Goal: Task Accomplishment & Management: Manage account settings

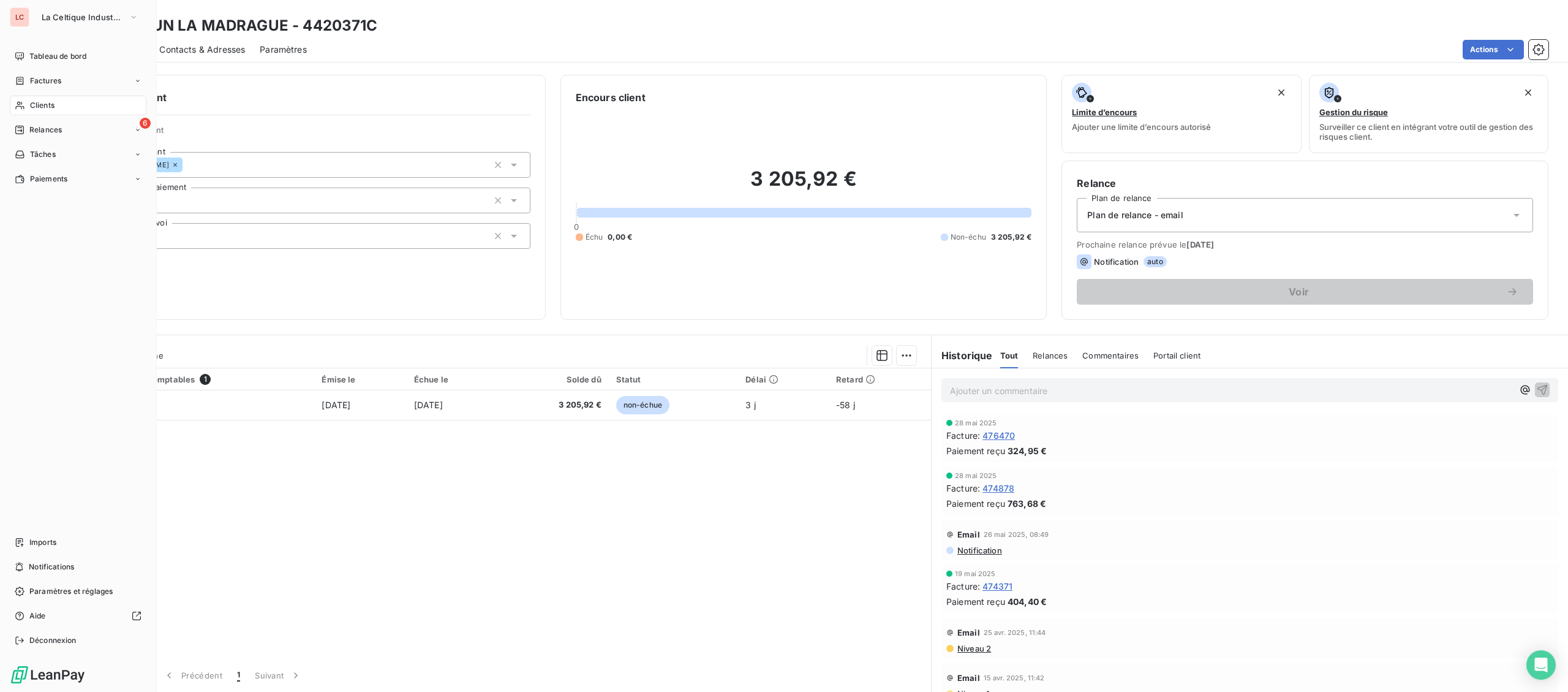
click at [34, 104] on span "Clients" at bounding box center [43, 105] width 25 height 11
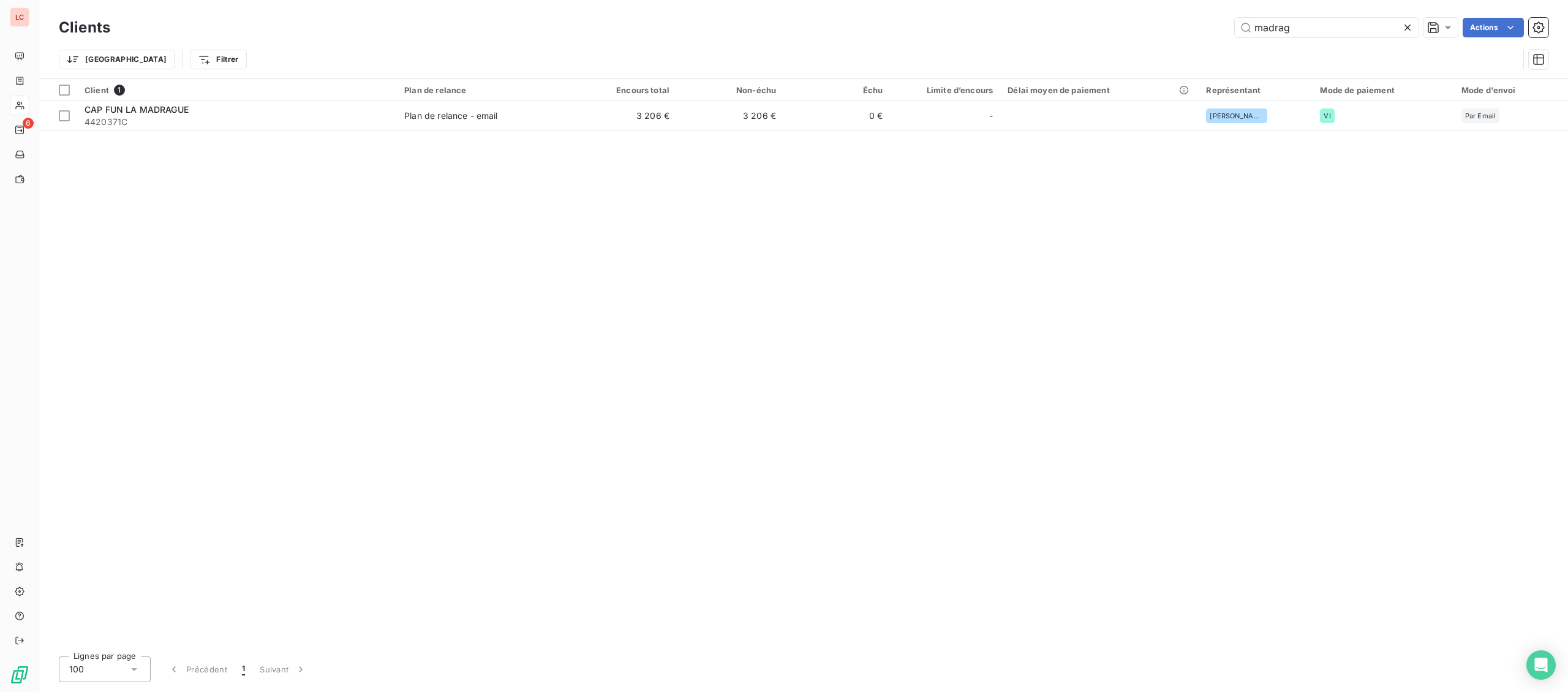
drag, startPoint x: 1331, startPoint y: 25, endPoint x: 1070, endPoint y: 24, distance: 261.0
click at [1235, 26] on input "madrag" at bounding box center [1326, 27] width 184 height 19
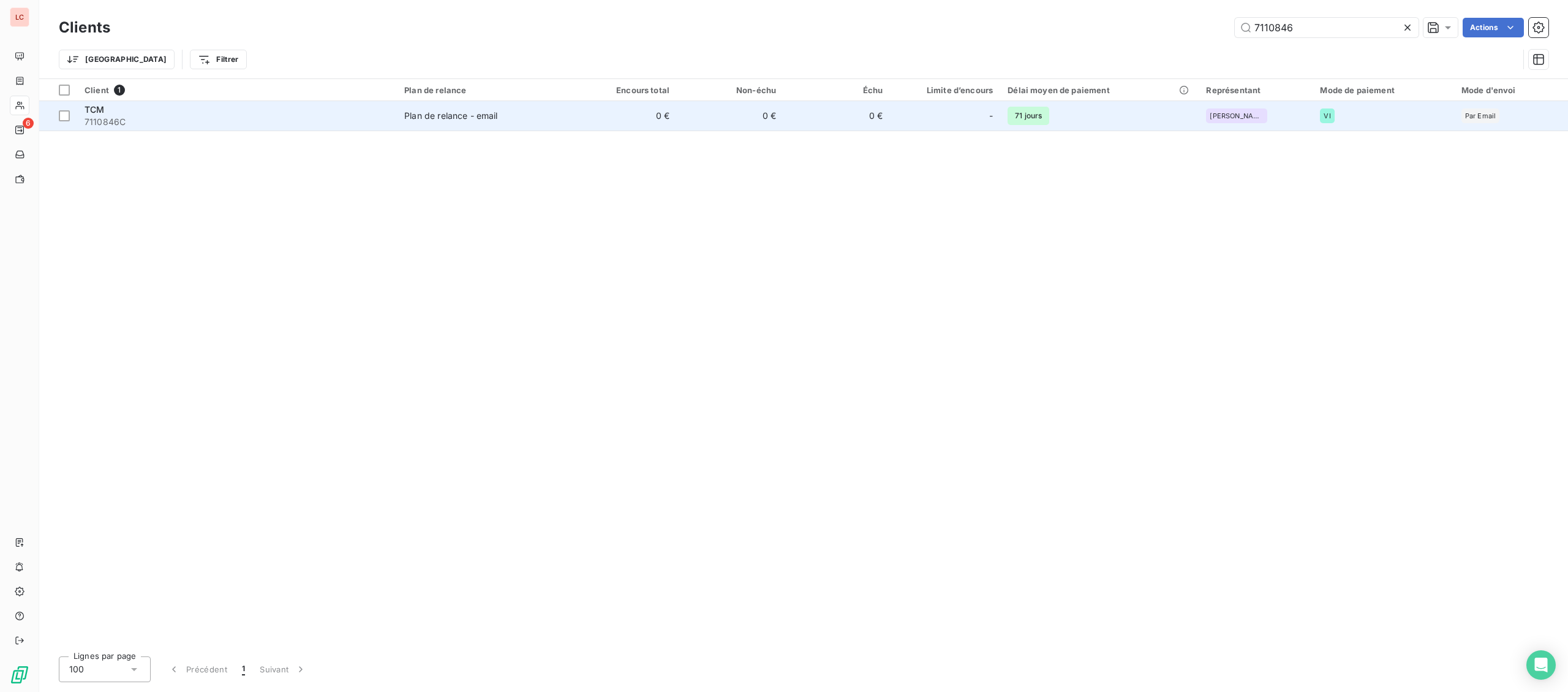
type input "7110846"
click at [414, 108] on td "Plan de relance - email" at bounding box center [483, 115] width 174 height 29
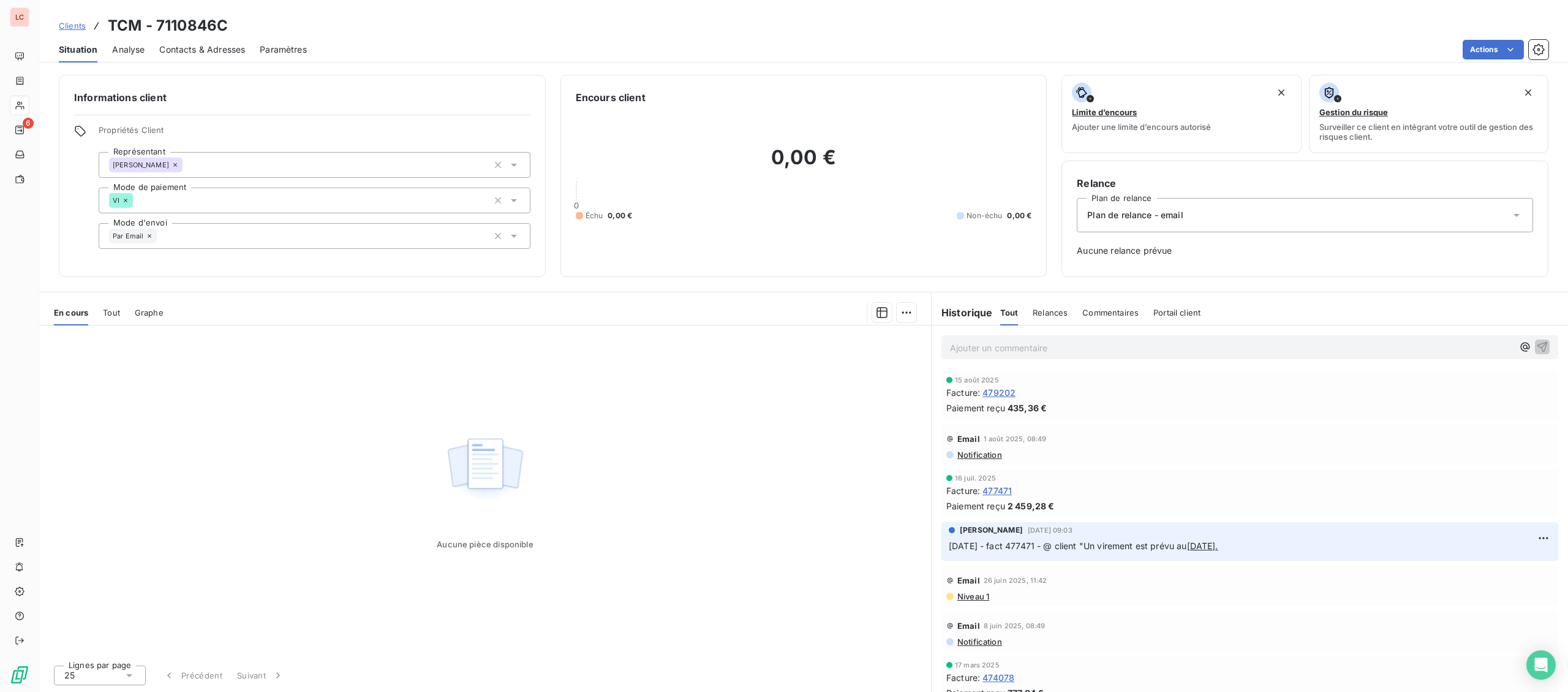
click at [212, 51] on span "Contacts & Adresses" at bounding box center [202, 50] width 86 height 12
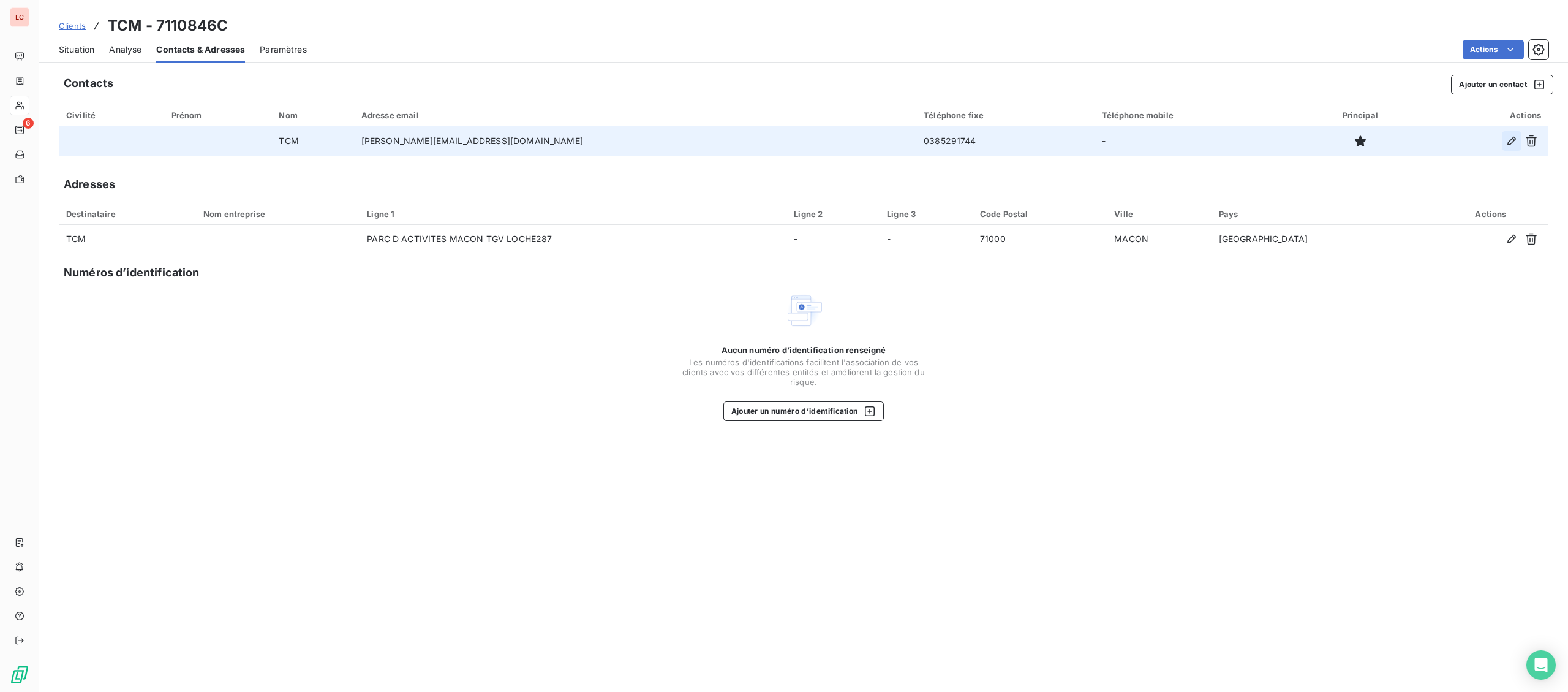
click at [1504, 145] on button "button" at bounding box center [1511, 140] width 19 height 19
type input "TCM"
type input "[PERSON_NAME][EMAIL_ADDRESS][DOMAIN_NAME]"
type input "0385291744"
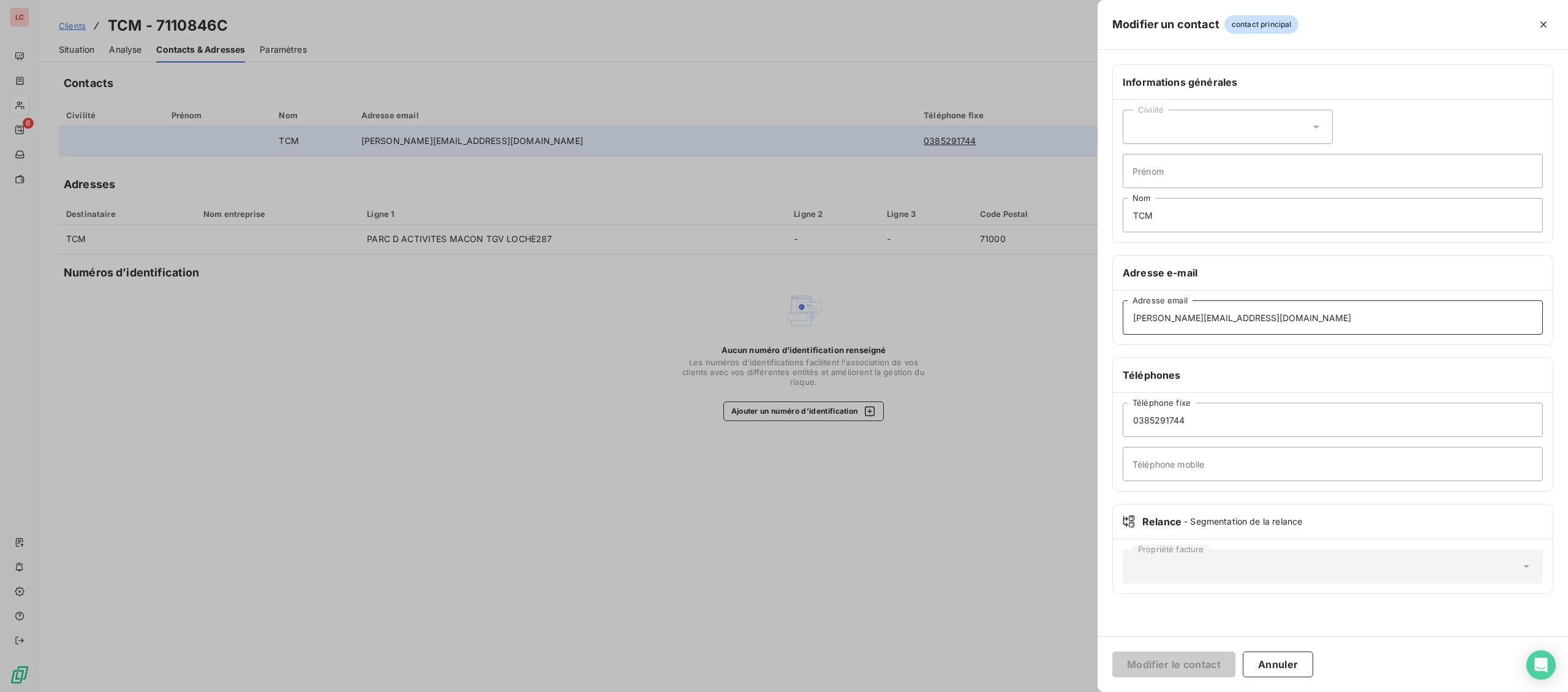
click at [1338, 326] on input "[PERSON_NAME][EMAIL_ADDRESS][DOMAIN_NAME]" at bounding box center [1332, 317] width 420 height 34
drag, startPoint x: 1267, startPoint y: 315, endPoint x: 1002, endPoint y: 308, distance: 265.1
click at [1123, 308] on input "[PERSON_NAME][EMAIL_ADDRESS][DOMAIN_NAME]" at bounding box center [1332, 317] width 420 height 34
paste input "[EMAIL_ADDRESS][DOMAIN_NAME];"
type input "[EMAIL_ADDRESS][DOMAIN_NAME]"
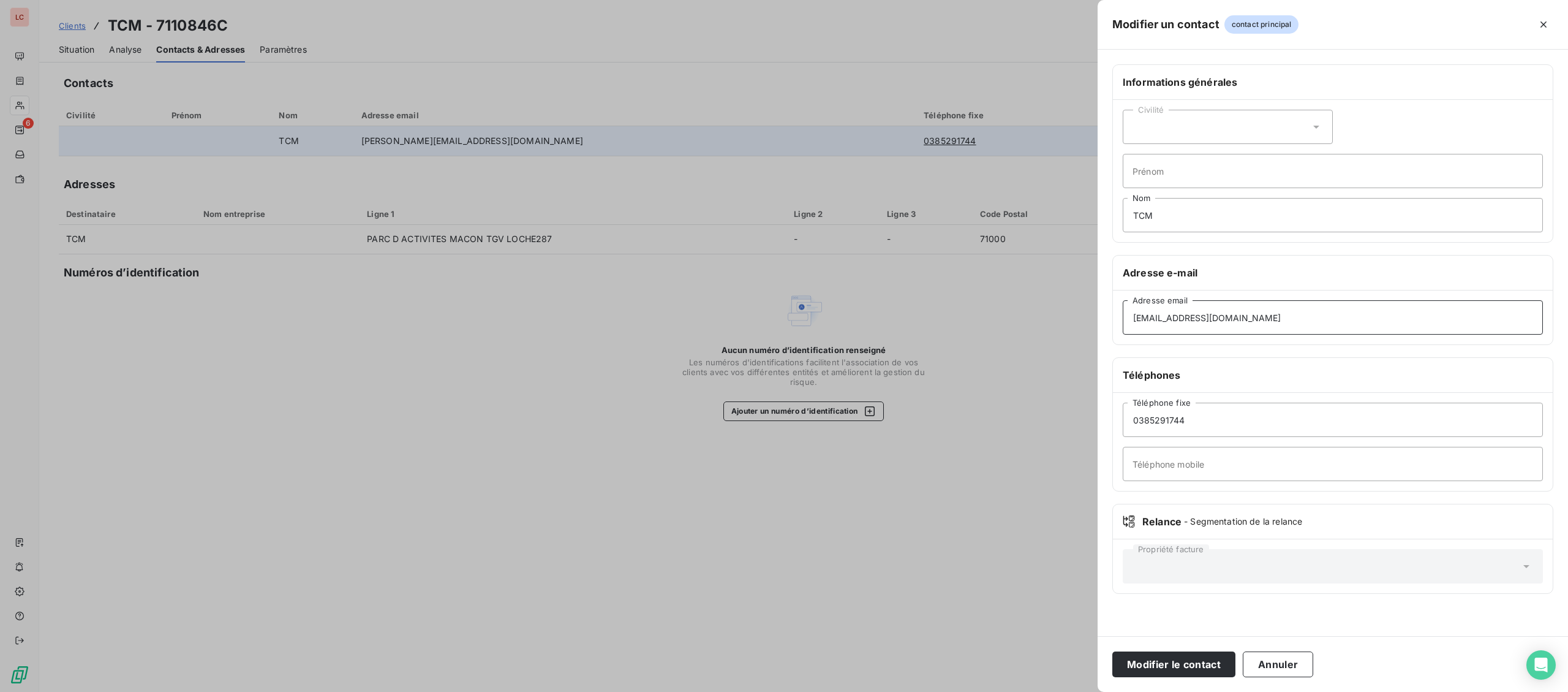
click at [1112, 651] on button "Modifier le contact" at bounding box center [1174, 663] width 123 height 26
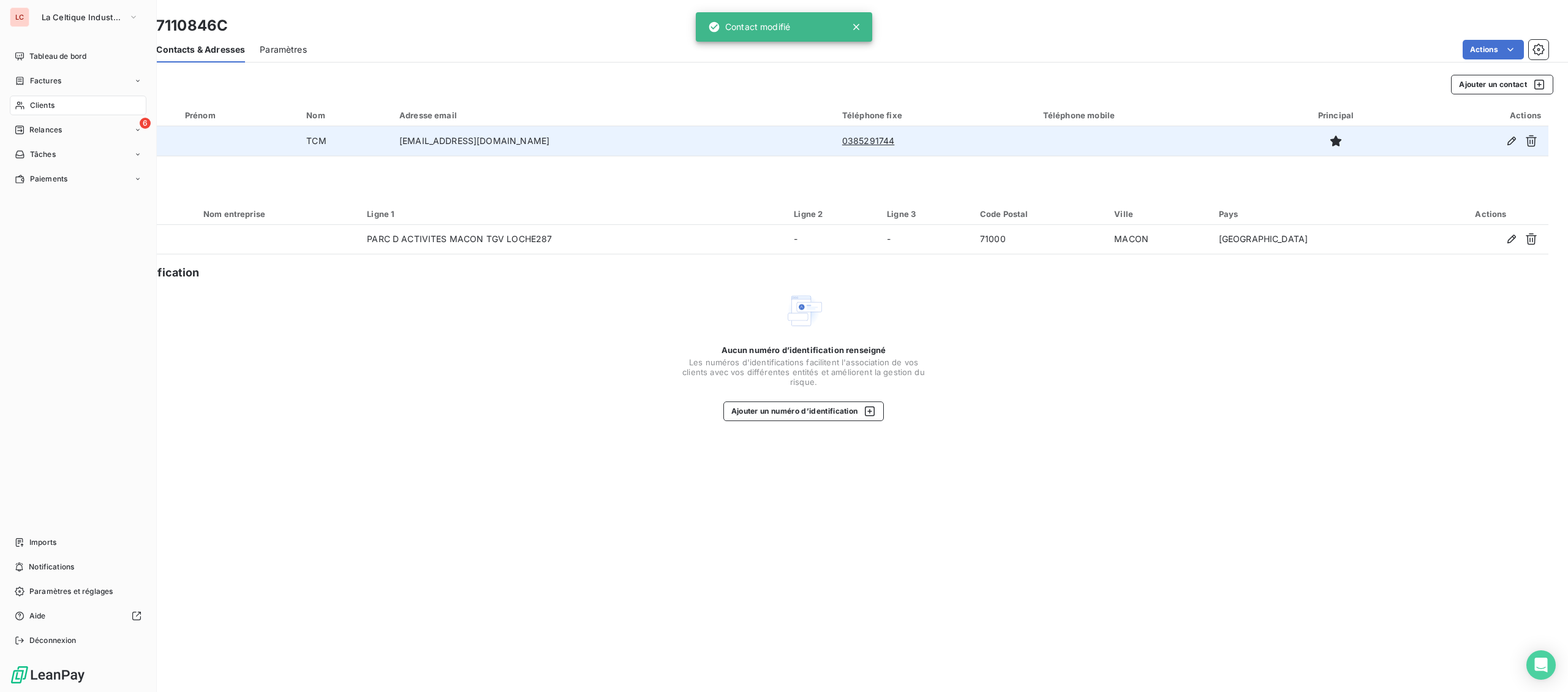
click at [32, 98] on div "Clients" at bounding box center [78, 105] width 136 height 19
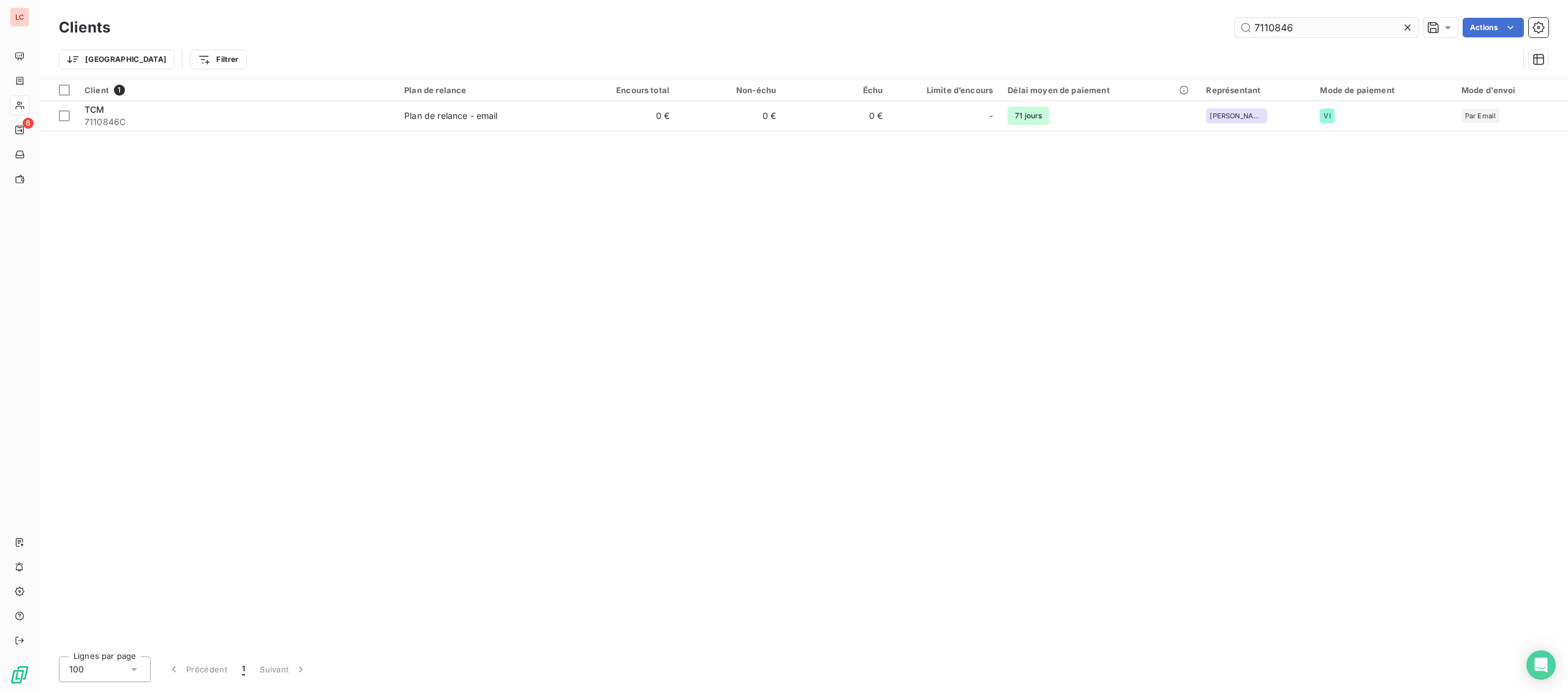
drag, startPoint x: 1311, startPoint y: 34, endPoint x: 1208, endPoint y: 26, distance: 103.3
click at [1235, 26] on input "7110846" at bounding box center [1326, 27] width 184 height 19
type input "MADRAGUE"
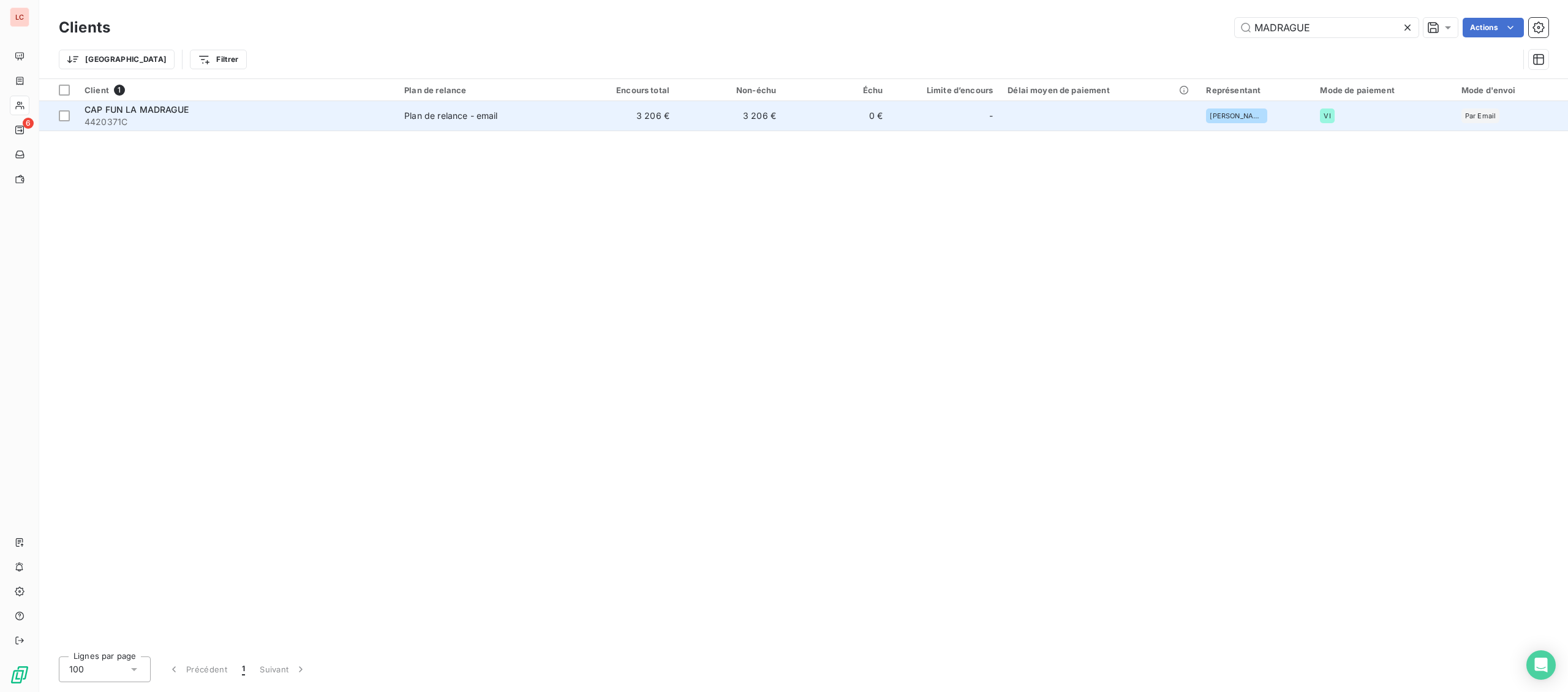
click at [432, 106] on td "Plan de relance - email" at bounding box center [483, 115] width 174 height 29
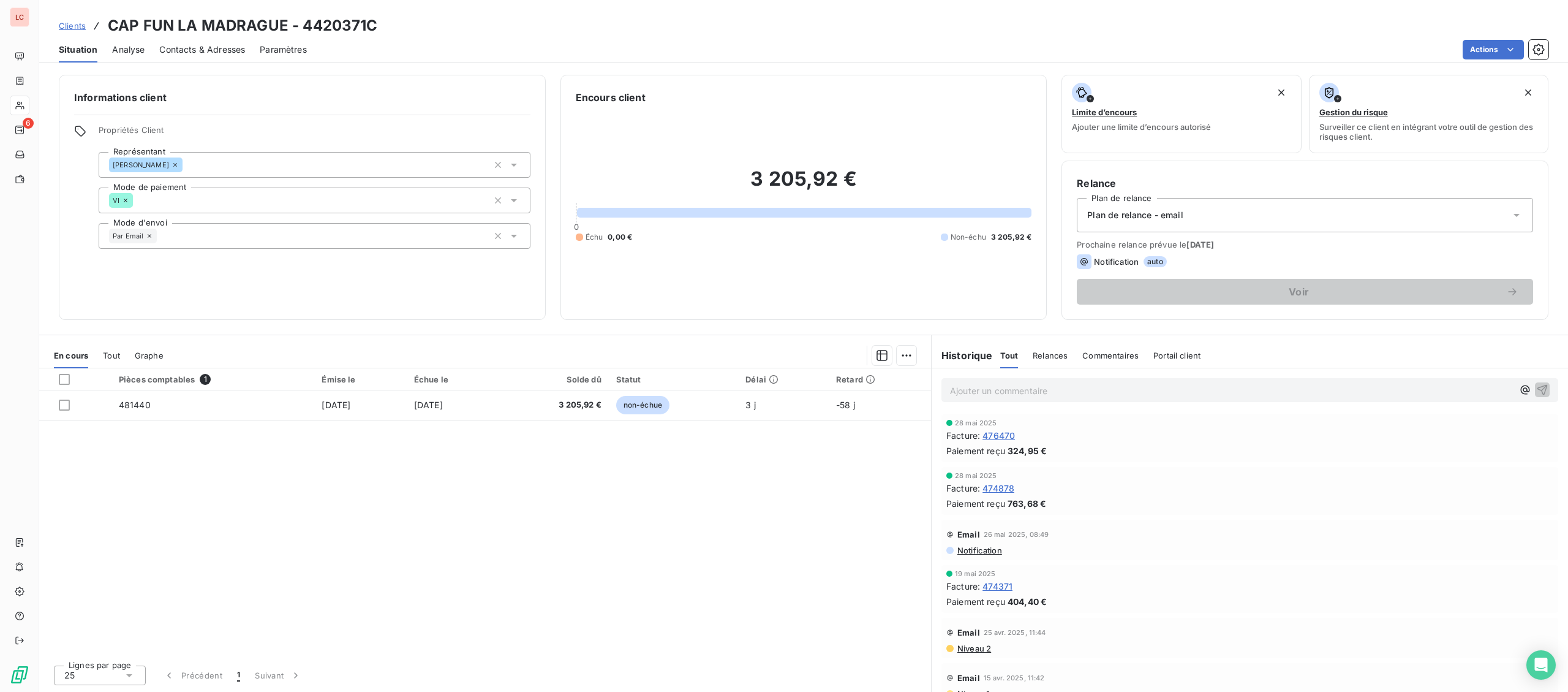
click at [218, 36] on div "Contacts & Adresses" at bounding box center [202, 49] width 86 height 26
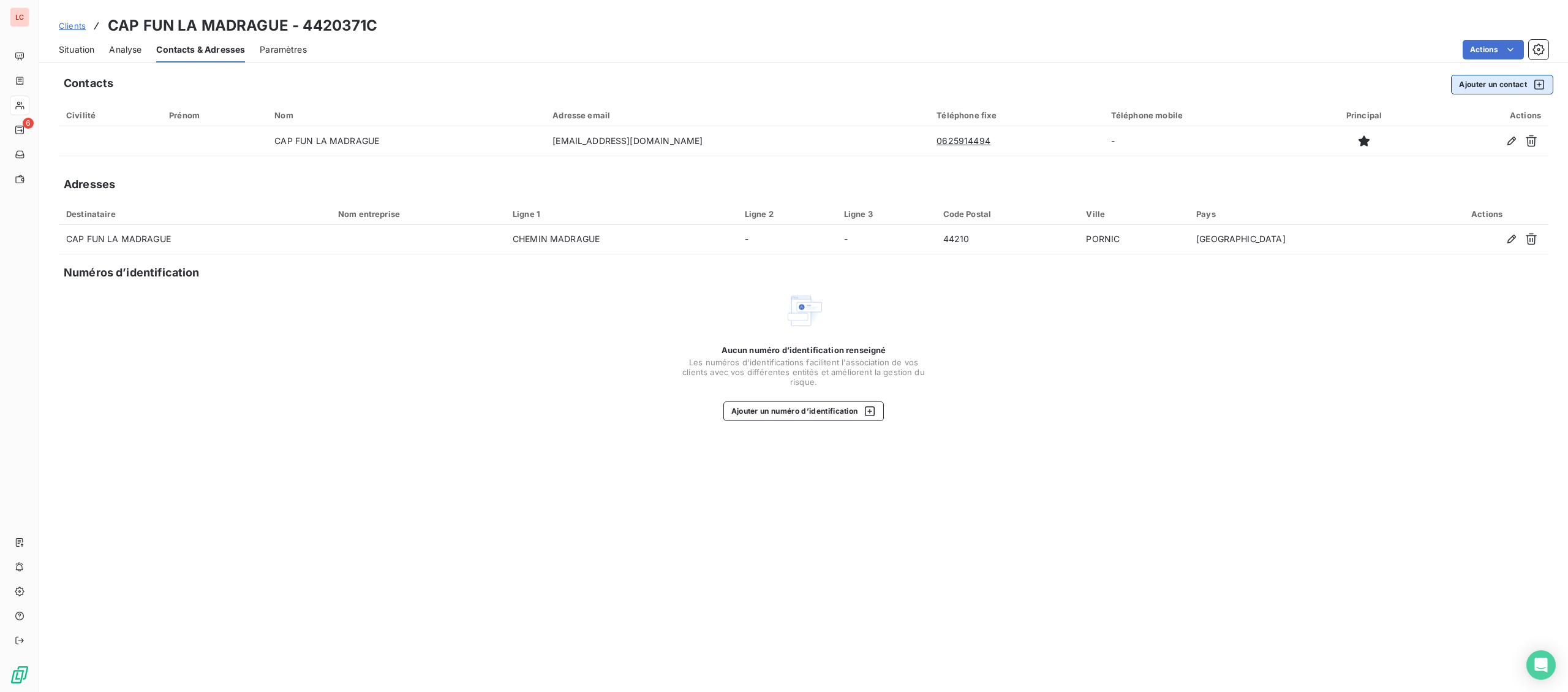
click at [1458, 78] on button "Ajouter un contact" at bounding box center [1502, 84] width 102 height 19
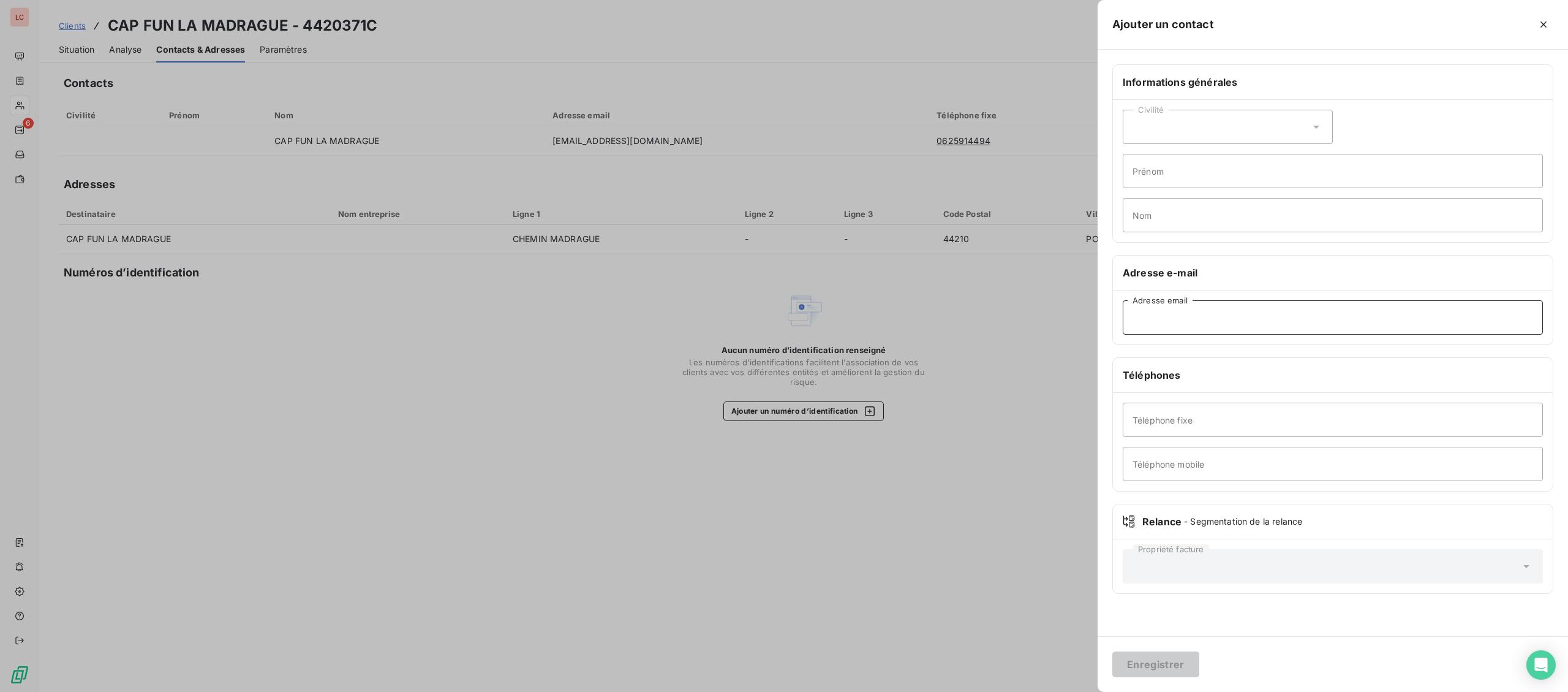
click at [1322, 319] on input "Adresse email" at bounding box center [1332, 317] width 420 height 34
paste input "[EMAIL_ADDRESS][DOMAIN_NAME]"
type input "[EMAIL_ADDRESS][DOMAIN_NAME]"
click at [1137, 663] on button "Enregistrer" at bounding box center [1156, 663] width 87 height 26
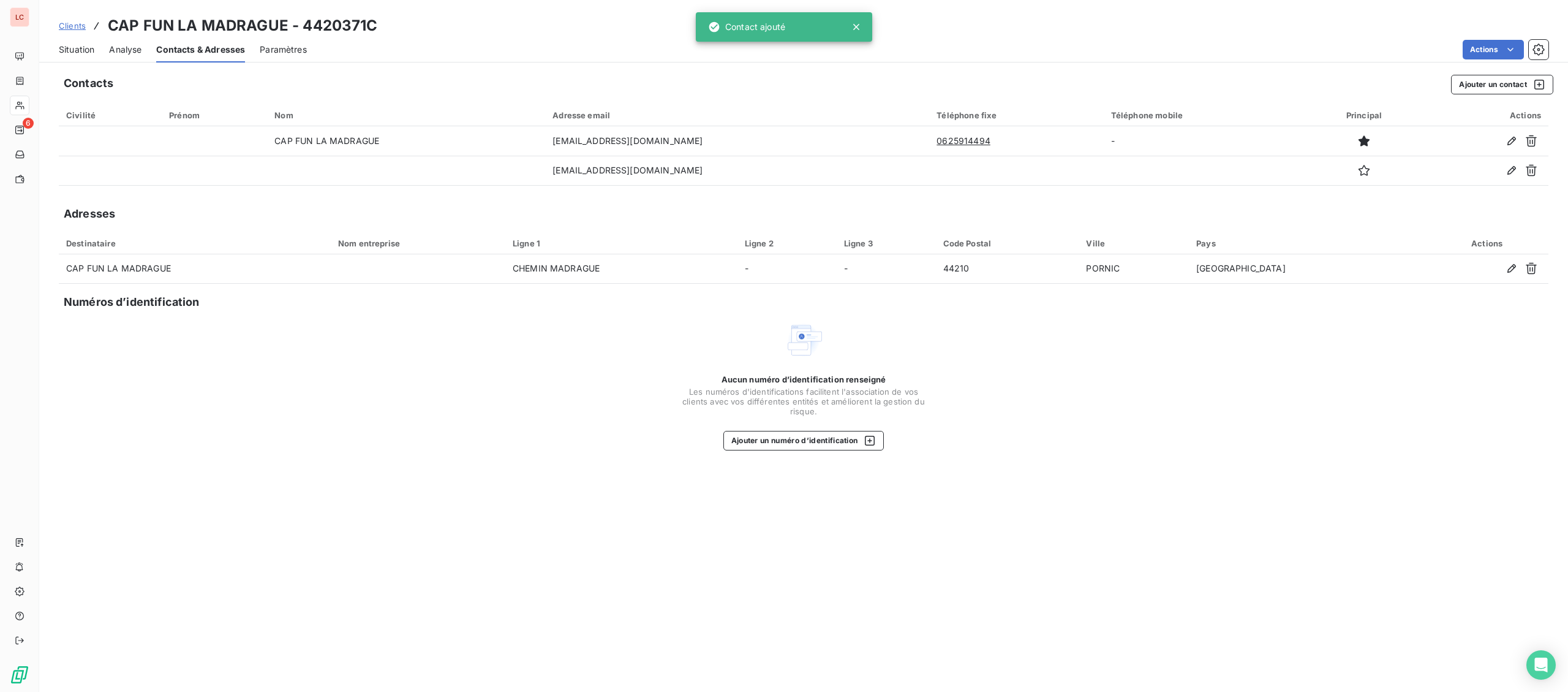
drag, startPoint x: 86, startPoint y: 46, endPoint x: 9, endPoint y: 88, distance: 87.7
click at [86, 46] on span "Situation" at bounding box center [77, 50] width 36 height 12
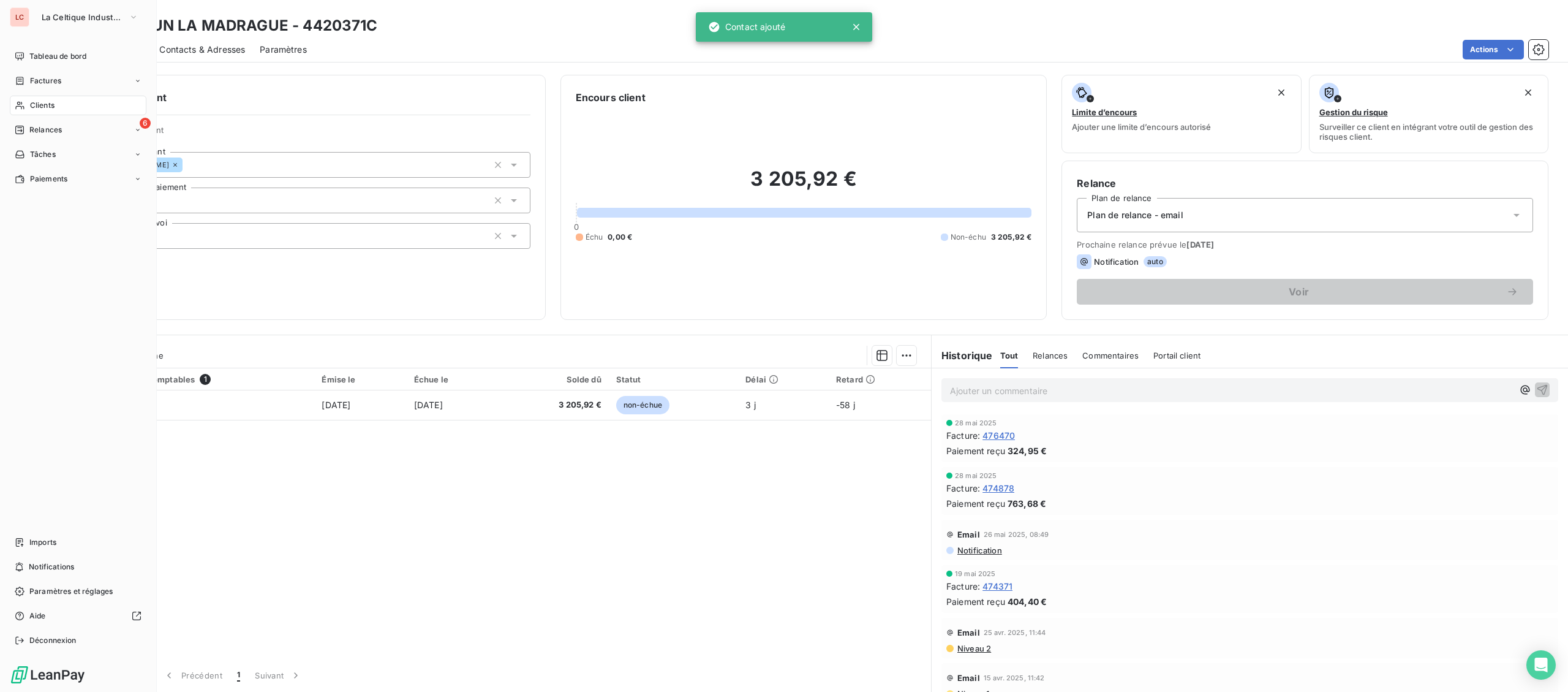
click at [29, 81] on div "Factures" at bounding box center [38, 81] width 46 height 11
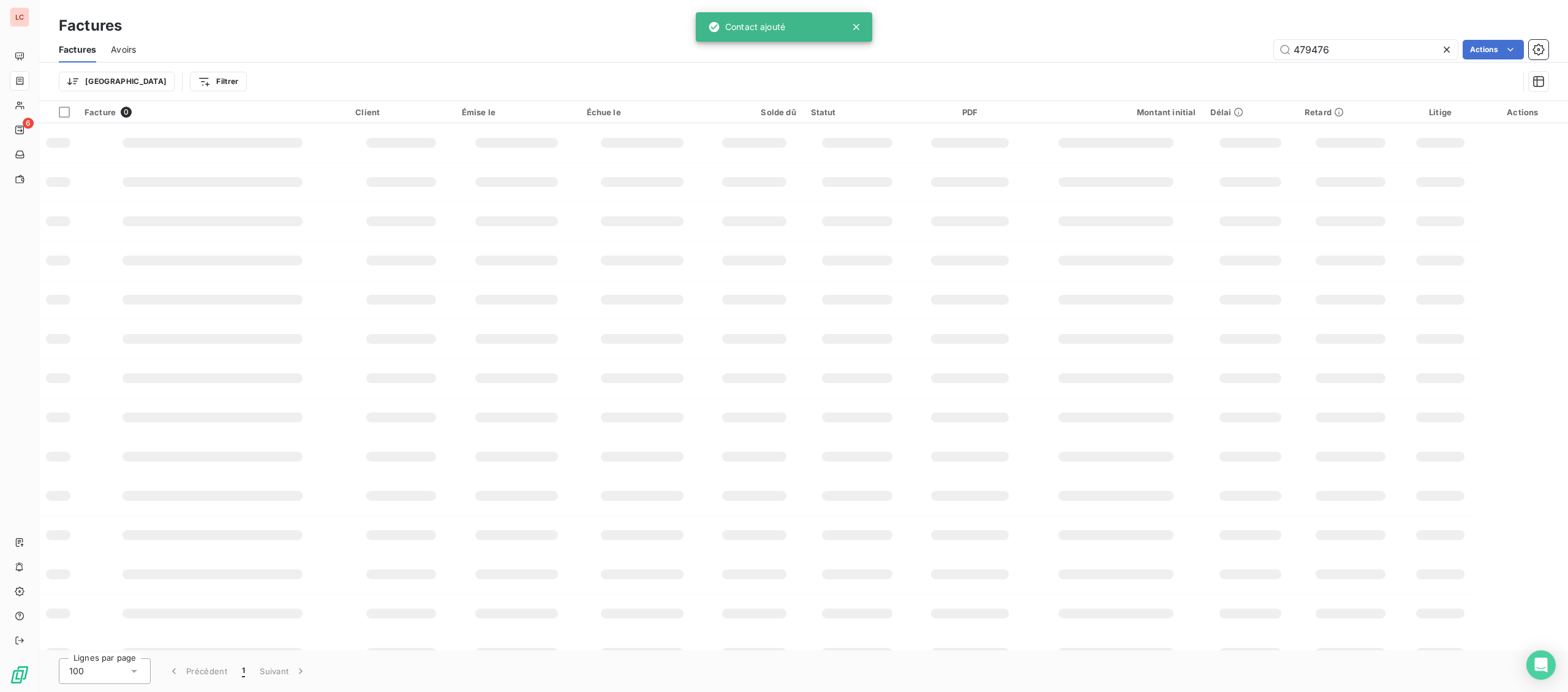
drag, startPoint x: 1358, startPoint y: 51, endPoint x: 1213, endPoint y: 45, distance: 145.1
click at [1274, 46] on input "479476" at bounding box center [1365, 49] width 184 height 19
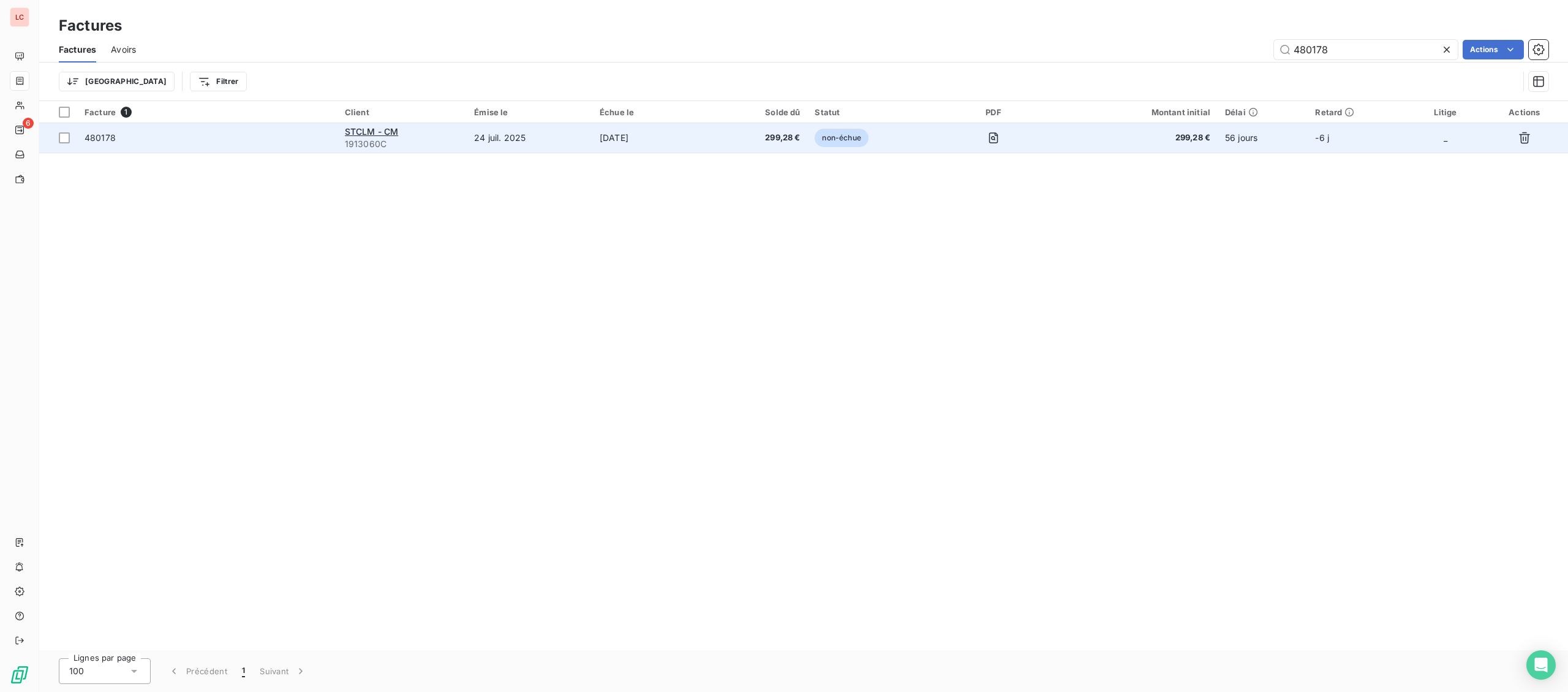
type input "480178"
click at [469, 140] on td "24 juil. 2025" at bounding box center [529, 138] width 126 height 29
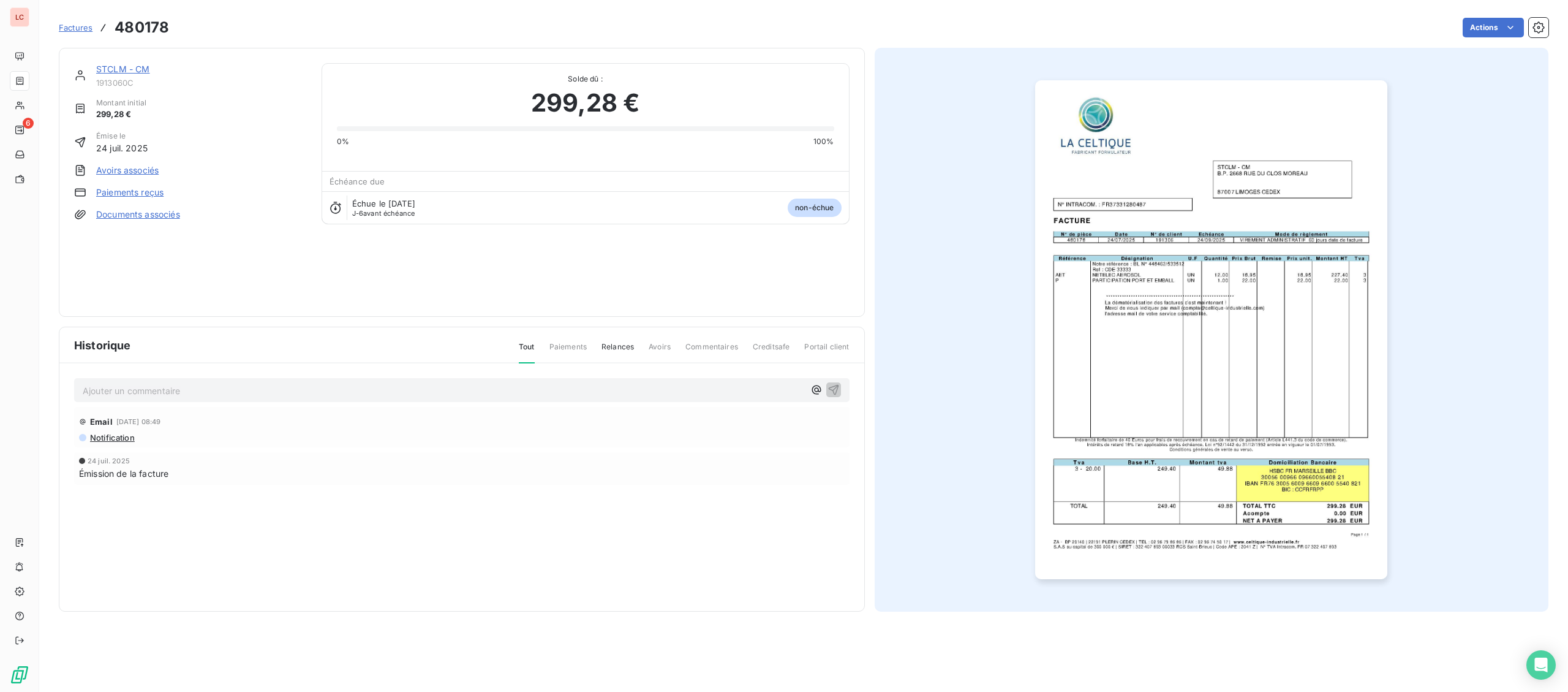
click at [127, 69] on link "STCLM - CM" at bounding box center [123, 68] width 54 height 10
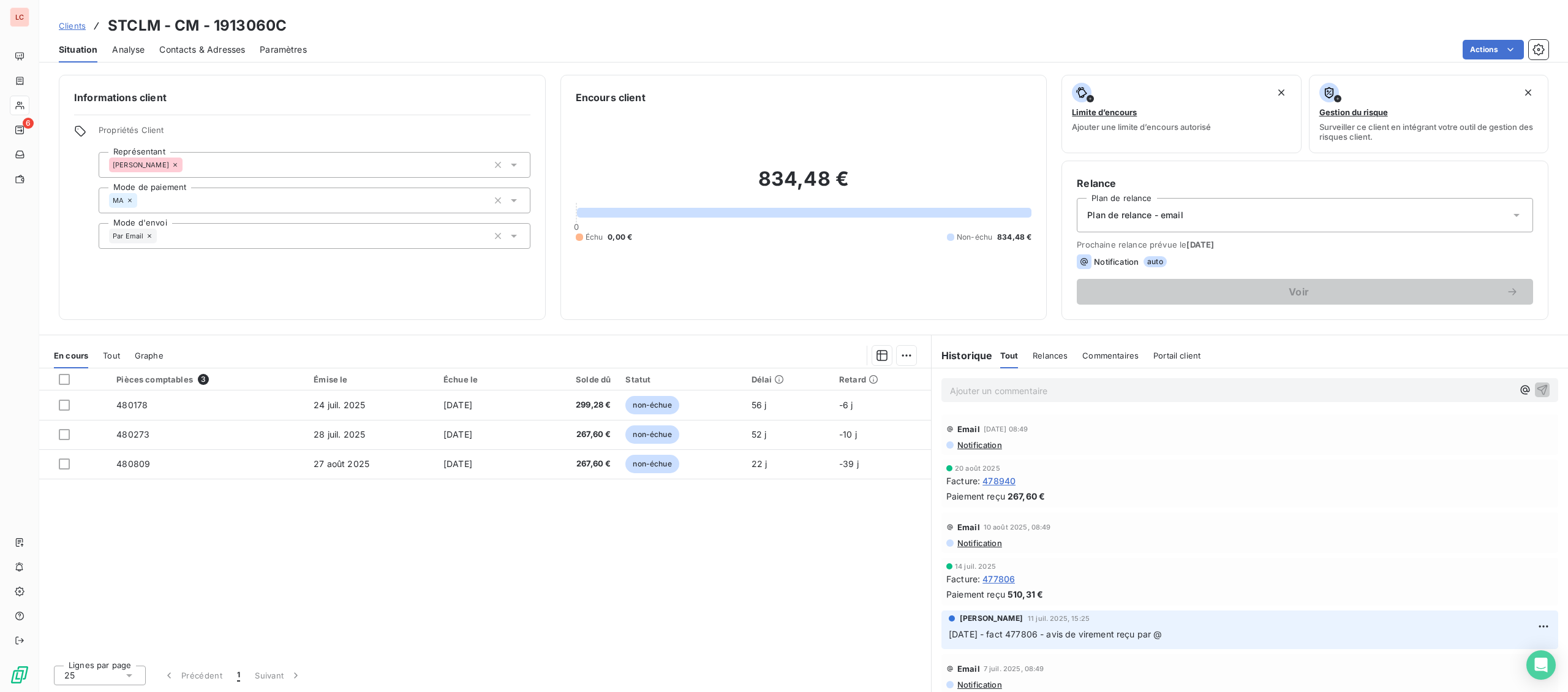
click at [967, 390] on p "Ajouter un commentaire ﻿" at bounding box center [1231, 391] width 563 height 15
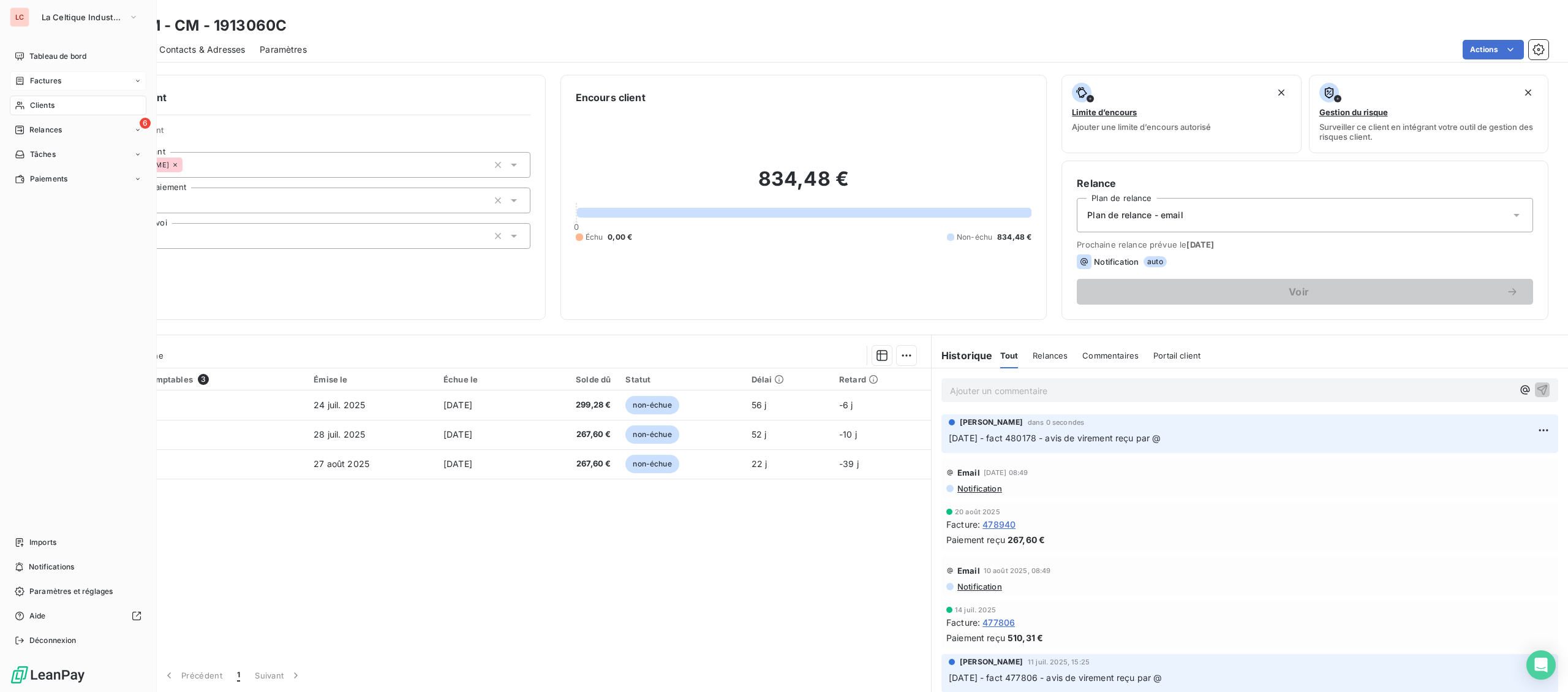
click at [42, 77] on span "Factures" at bounding box center [46, 81] width 31 height 11
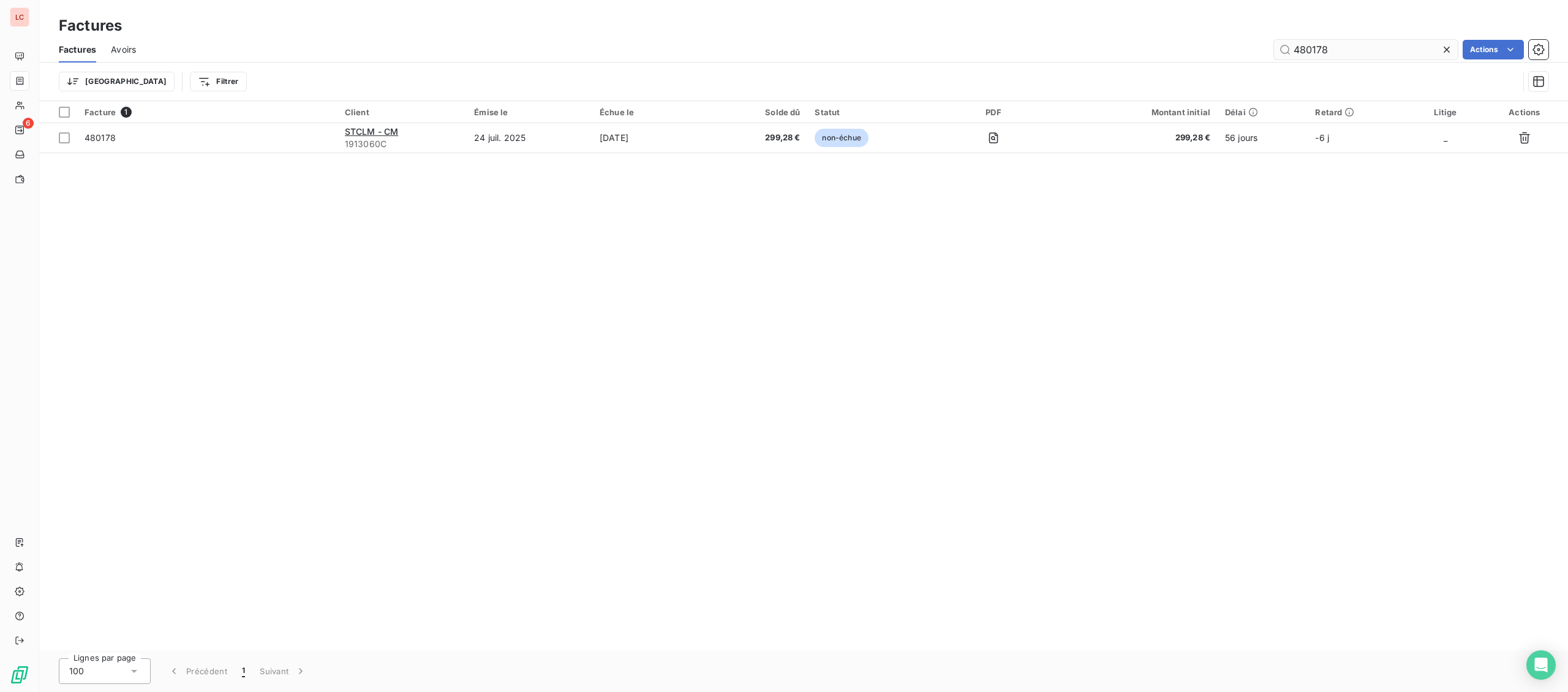
drag, startPoint x: 1350, startPoint y: 52, endPoint x: 1227, endPoint y: 58, distance: 123.1
click at [1274, 58] on input "480178" at bounding box center [1365, 49] width 184 height 19
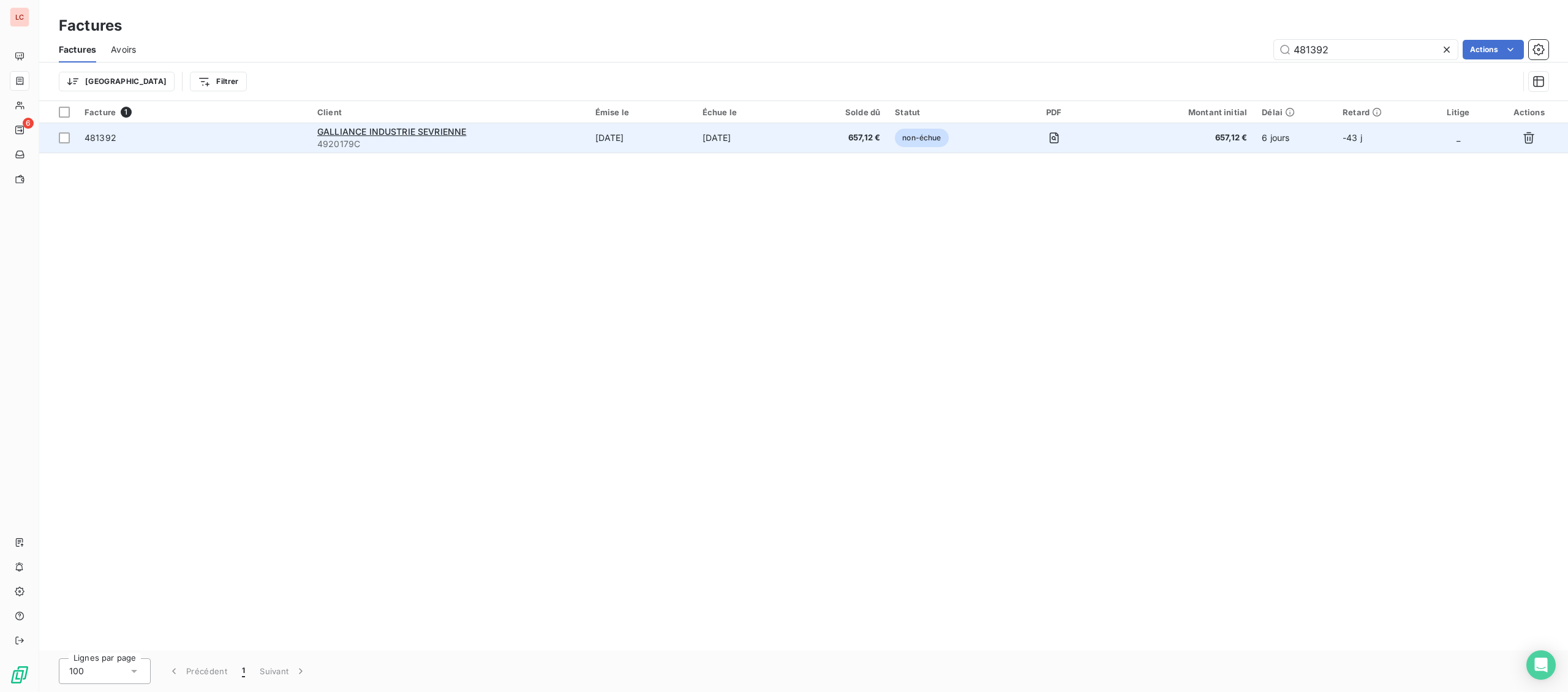
type input "481392"
click at [505, 137] on div "GALLIANCE INDUSTRIE SEVRIENNE" at bounding box center [449, 132] width 263 height 12
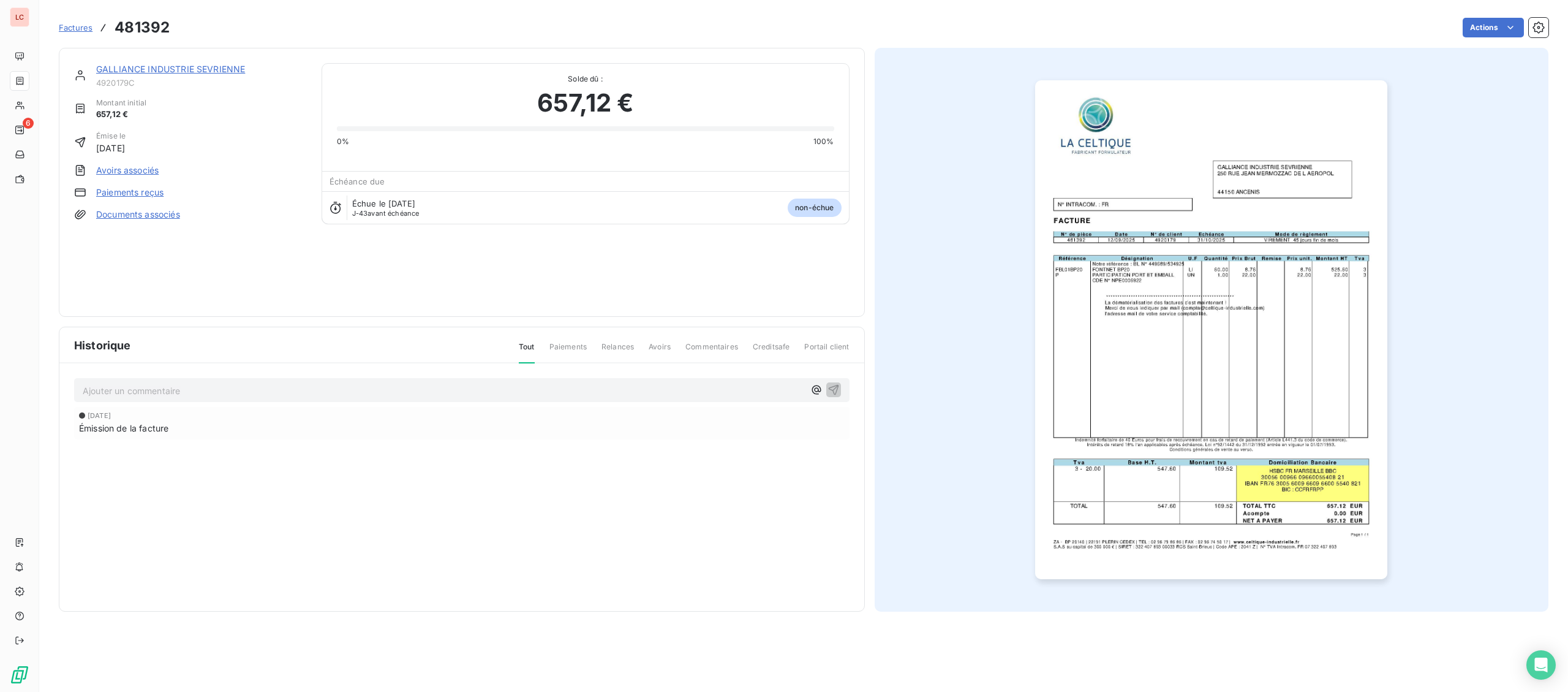
click at [179, 69] on link "GALLIANCE INDUSTRIE SEVRIENNE" at bounding box center [170, 68] width 149 height 10
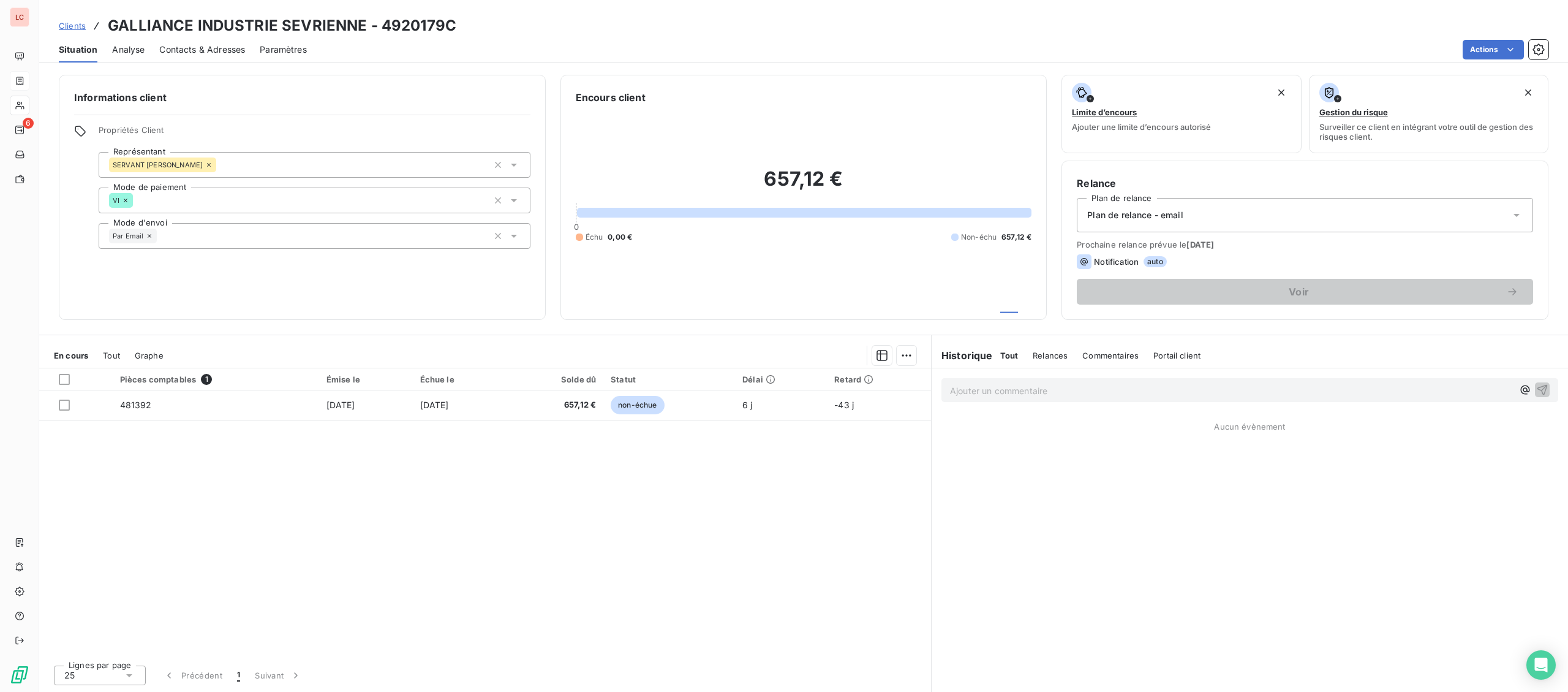
click at [179, 68] on div "Informations client Propriétés Client Représentant SERVANT [PERSON_NAME] Mode d…" at bounding box center [803, 380] width 1528 height 625
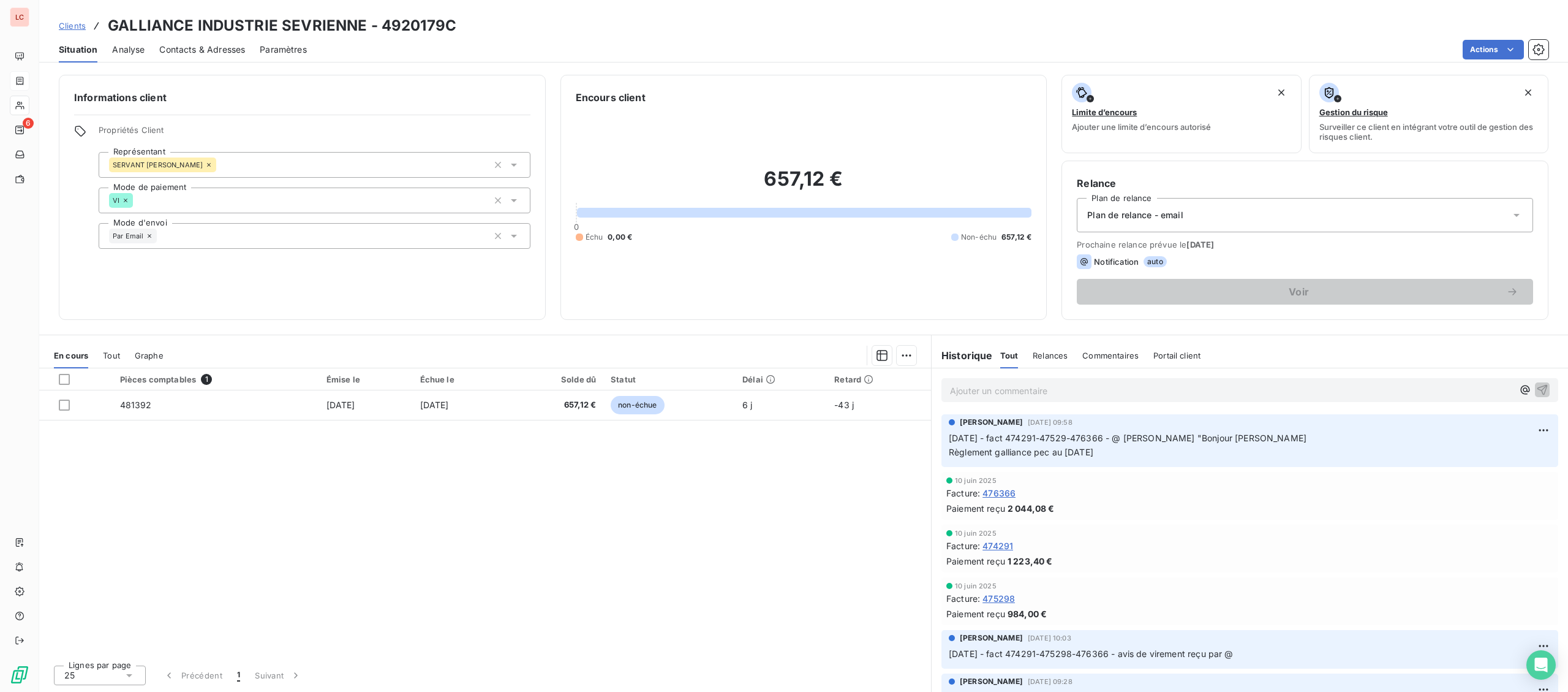
click at [1006, 391] on p "Ajouter un commentaire ﻿" at bounding box center [1231, 391] width 563 height 15
click at [1195, 387] on p "[DATE] -fact 481392 - @ client "" at bounding box center [1231, 390] width 563 height 14
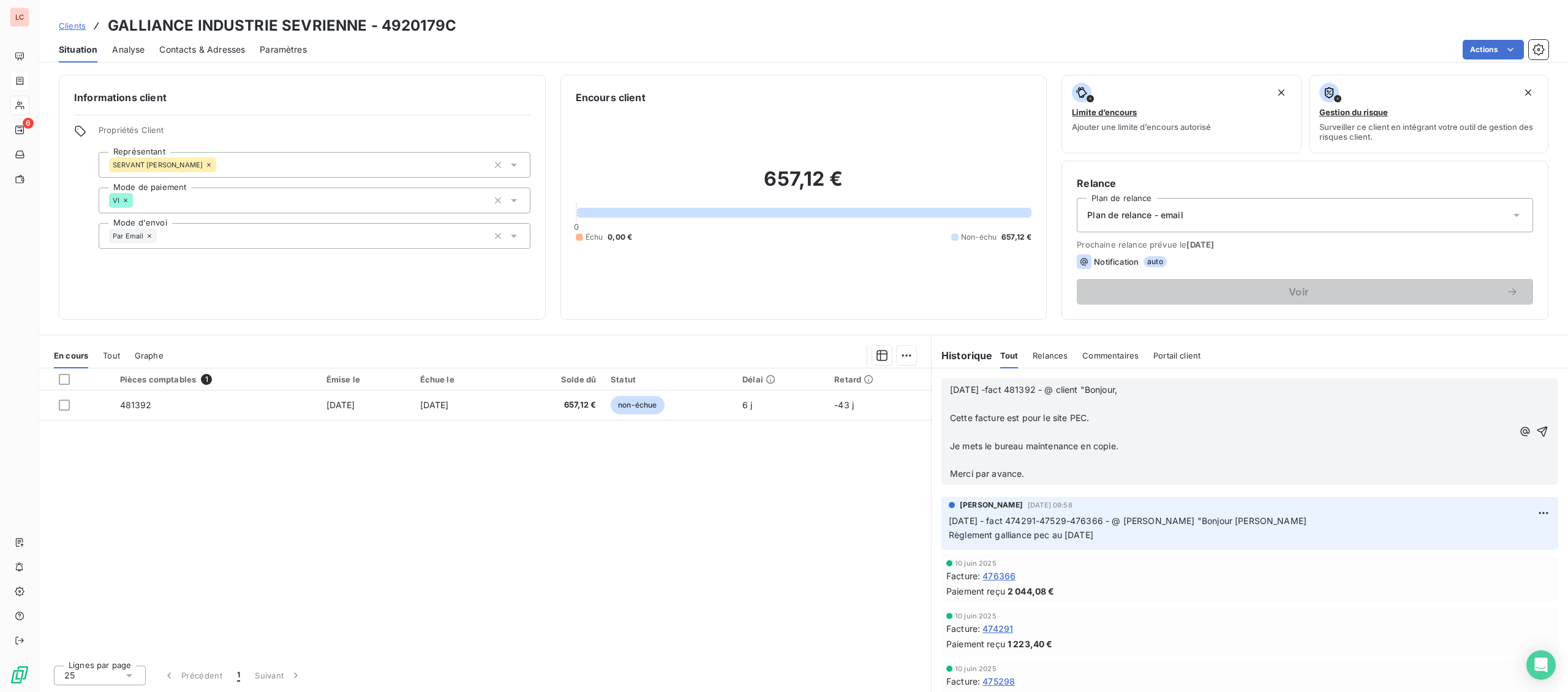
click at [1186, 390] on p "[DATE] -fact 481392 - @ client "Bonjour," at bounding box center [1231, 390] width 563 height 14
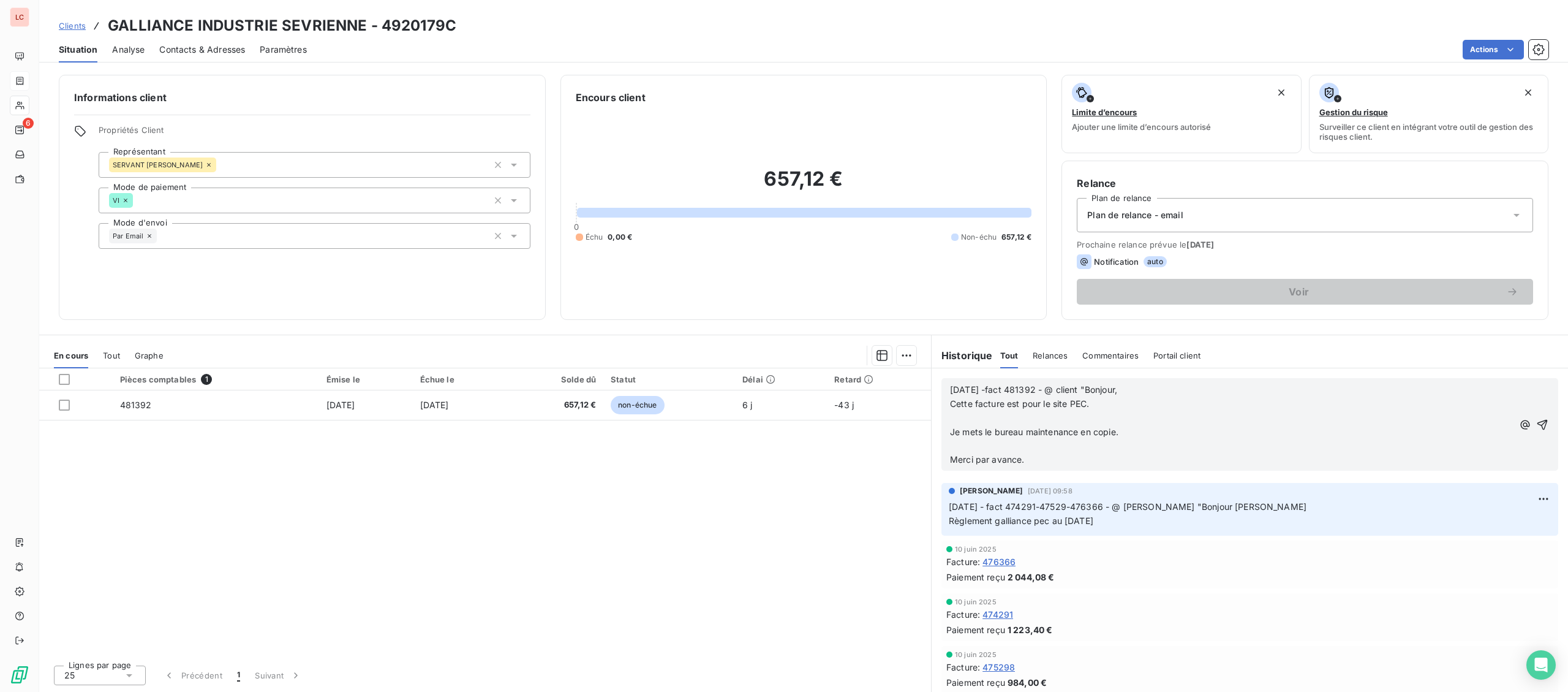
click at [1171, 419] on p "﻿" at bounding box center [1231, 418] width 563 height 14
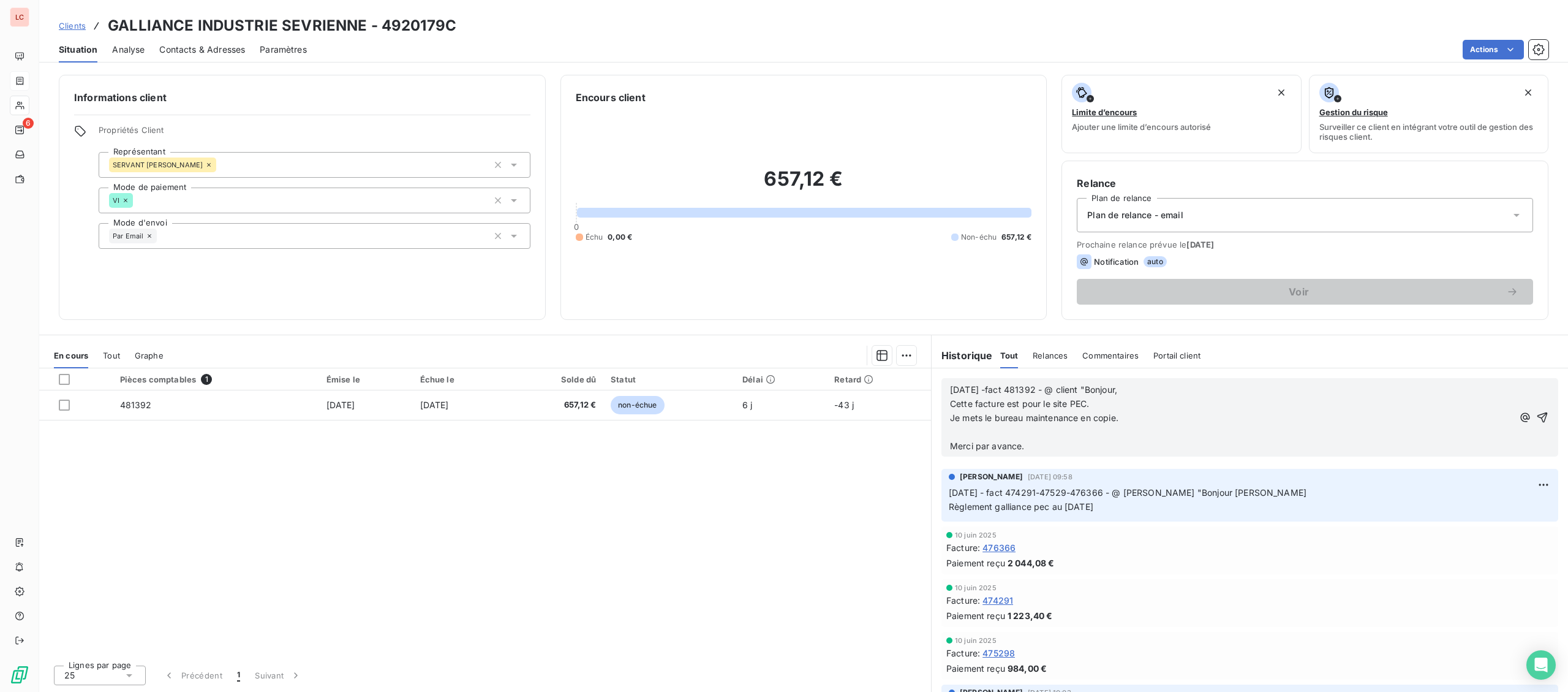
click at [1168, 420] on p "Je mets le bureau maintenance en copie." at bounding box center [1231, 418] width 563 height 14
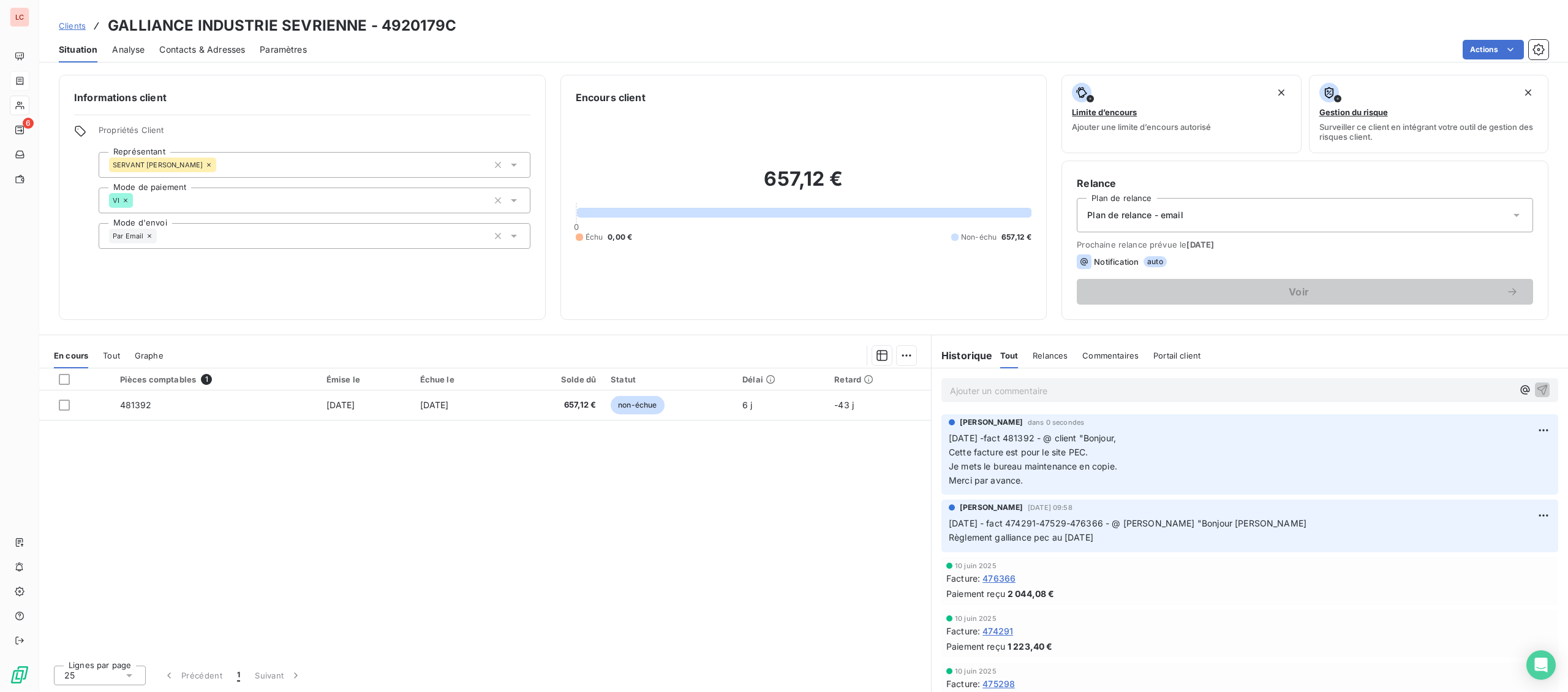
click at [204, 51] on span "Contacts & Adresses" at bounding box center [202, 50] width 86 height 12
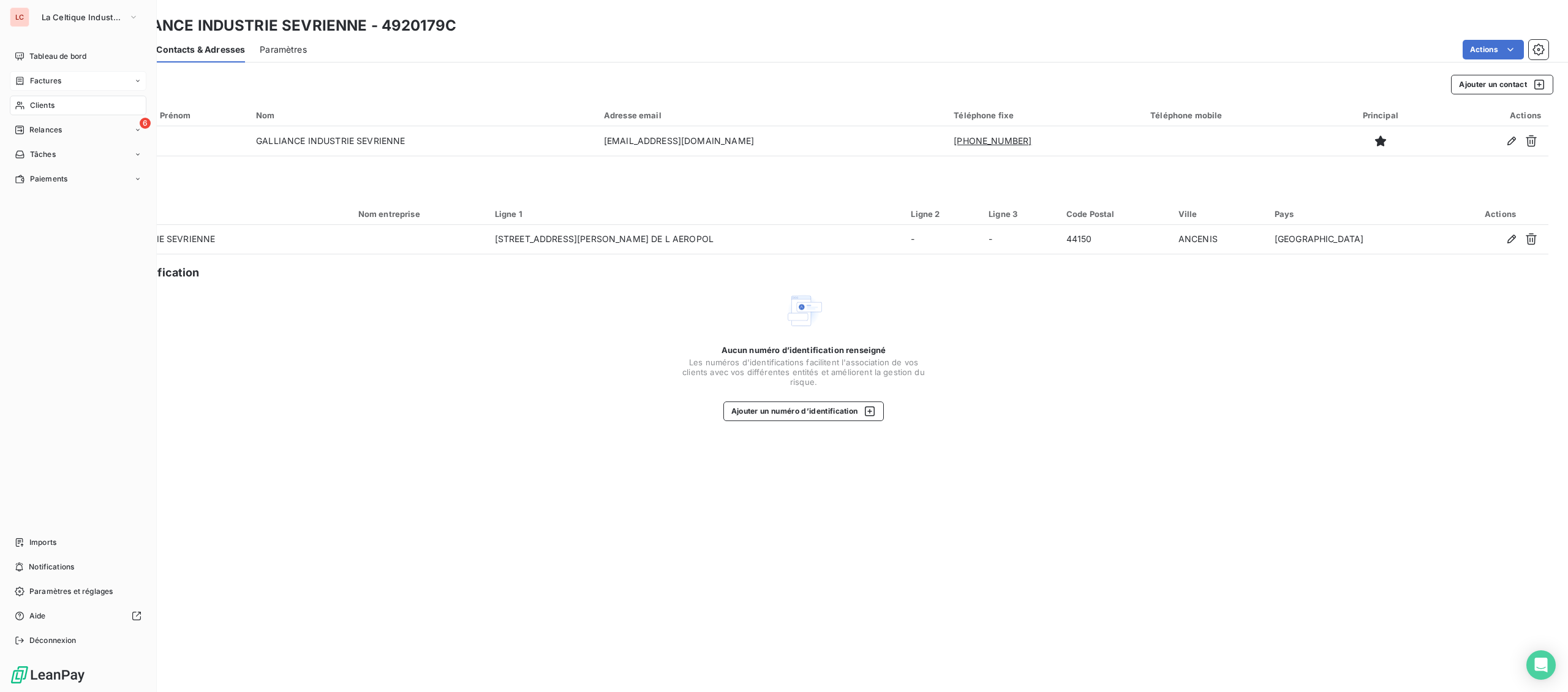
click at [54, 78] on span "Factures" at bounding box center [46, 81] width 31 height 11
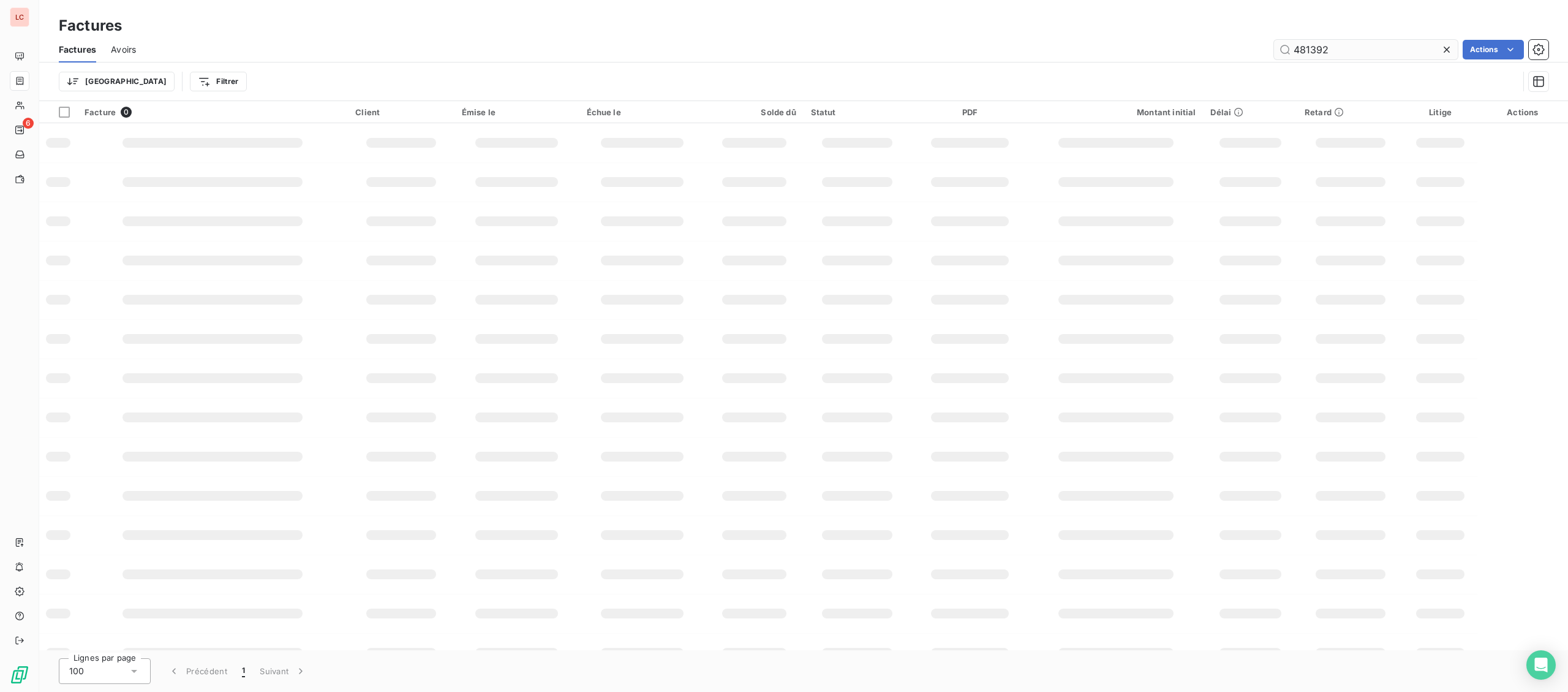
drag, startPoint x: 1367, startPoint y: 51, endPoint x: 1131, endPoint y: 45, distance: 236.1
click at [1274, 45] on input "481392" at bounding box center [1365, 49] width 184 height 19
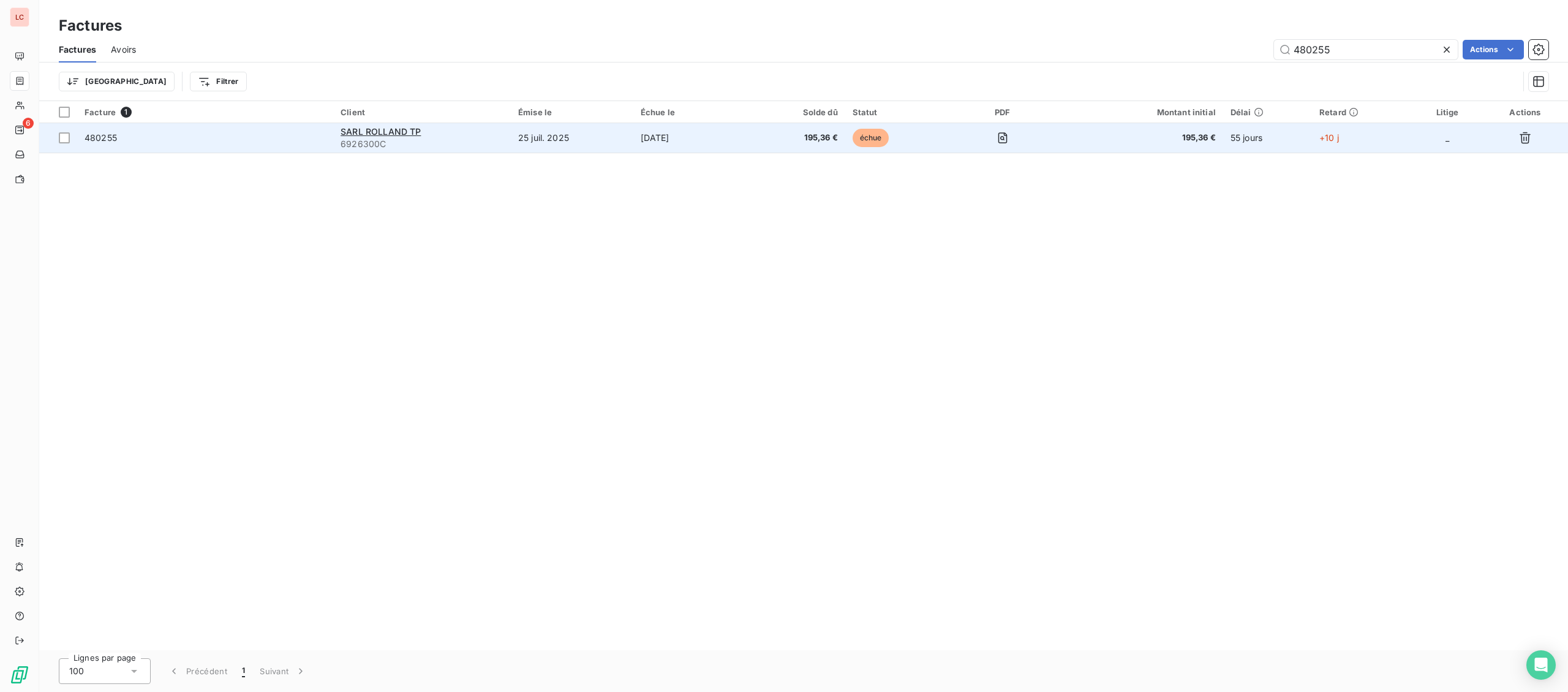
type input "480255"
click at [400, 146] on span "6926300C" at bounding box center [422, 144] width 163 height 12
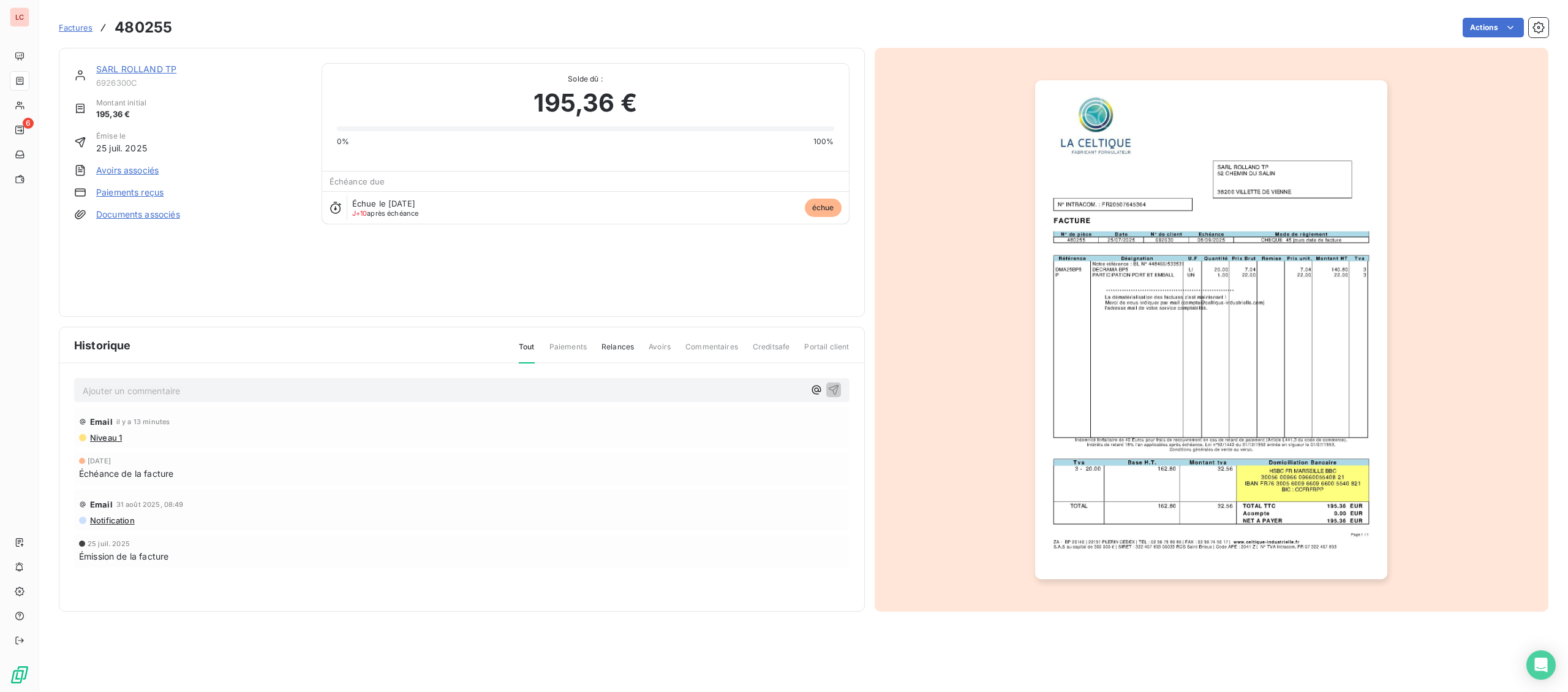
click at [170, 74] on link "SARL ROLLAND TP" at bounding box center [136, 68] width 81 height 10
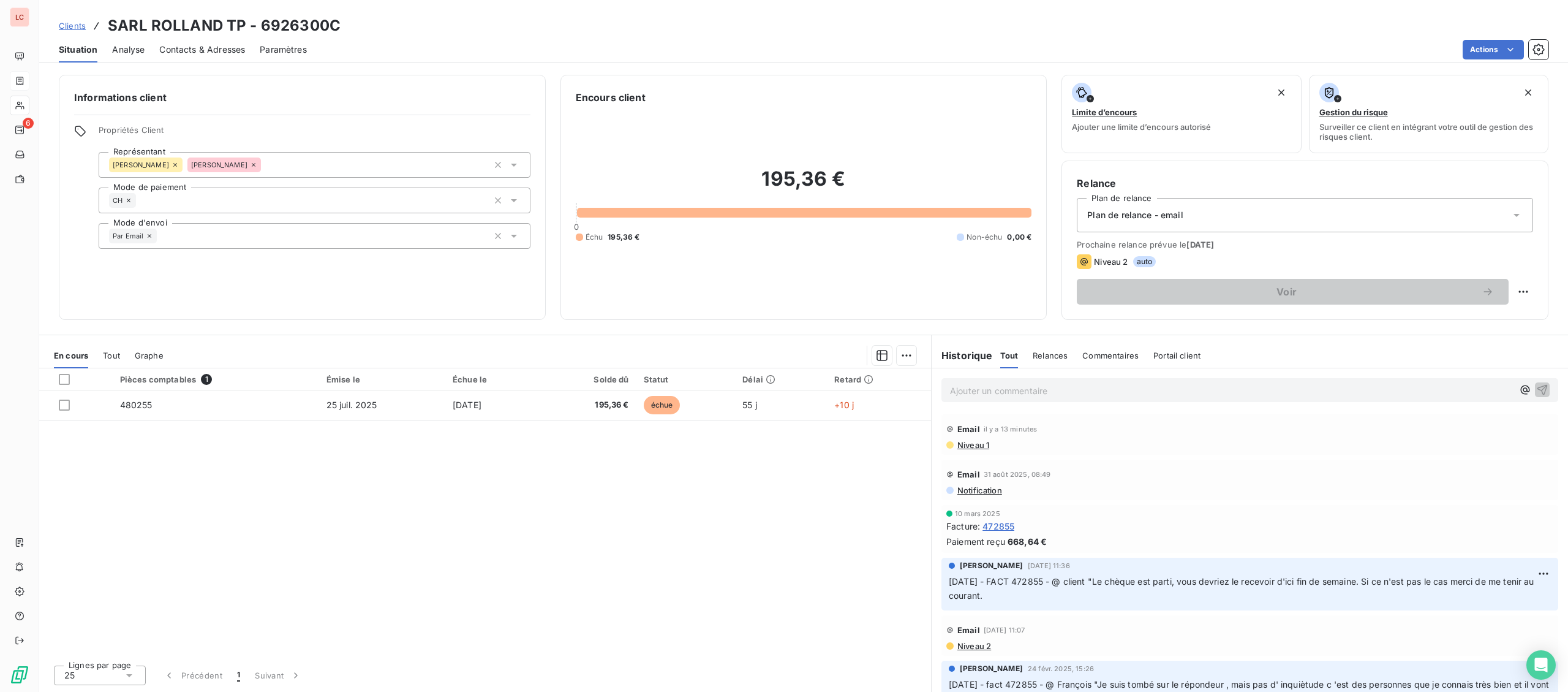
click at [992, 406] on div "Ajouter un commentaire ﻿" at bounding box center [1249, 390] width 636 height 43
click at [994, 398] on p "Ajouter un commentaire ﻿" at bounding box center [1231, 391] width 563 height 15
click at [1133, 401] on div "[DATE] - FACT 480255 - @ client "" at bounding box center [1250, 389] width 617 height 22
click at [1131, 394] on p "[DATE] - FACT 480255 - @ client "" at bounding box center [1231, 390] width 563 height 14
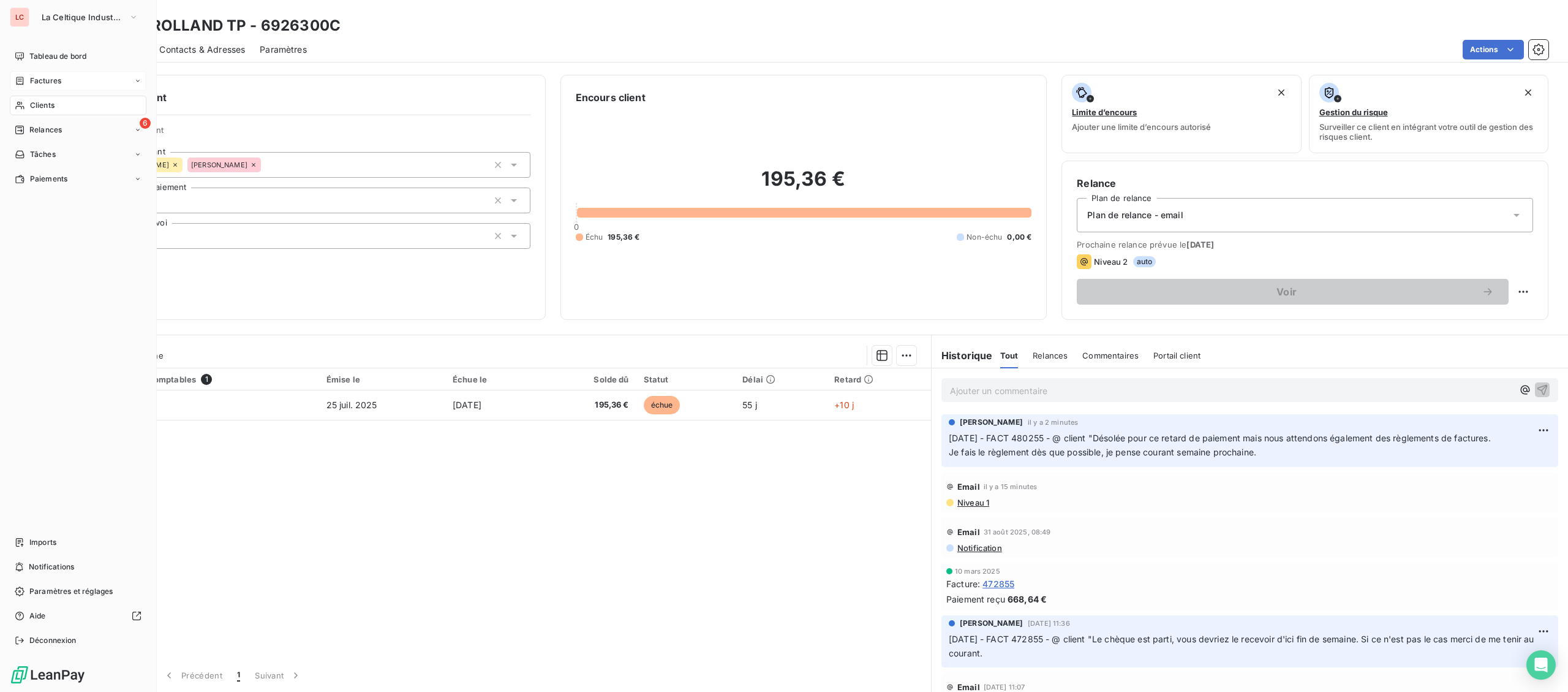
click at [24, 79] on icon at bounding box center [19, 81] width 10 height 10
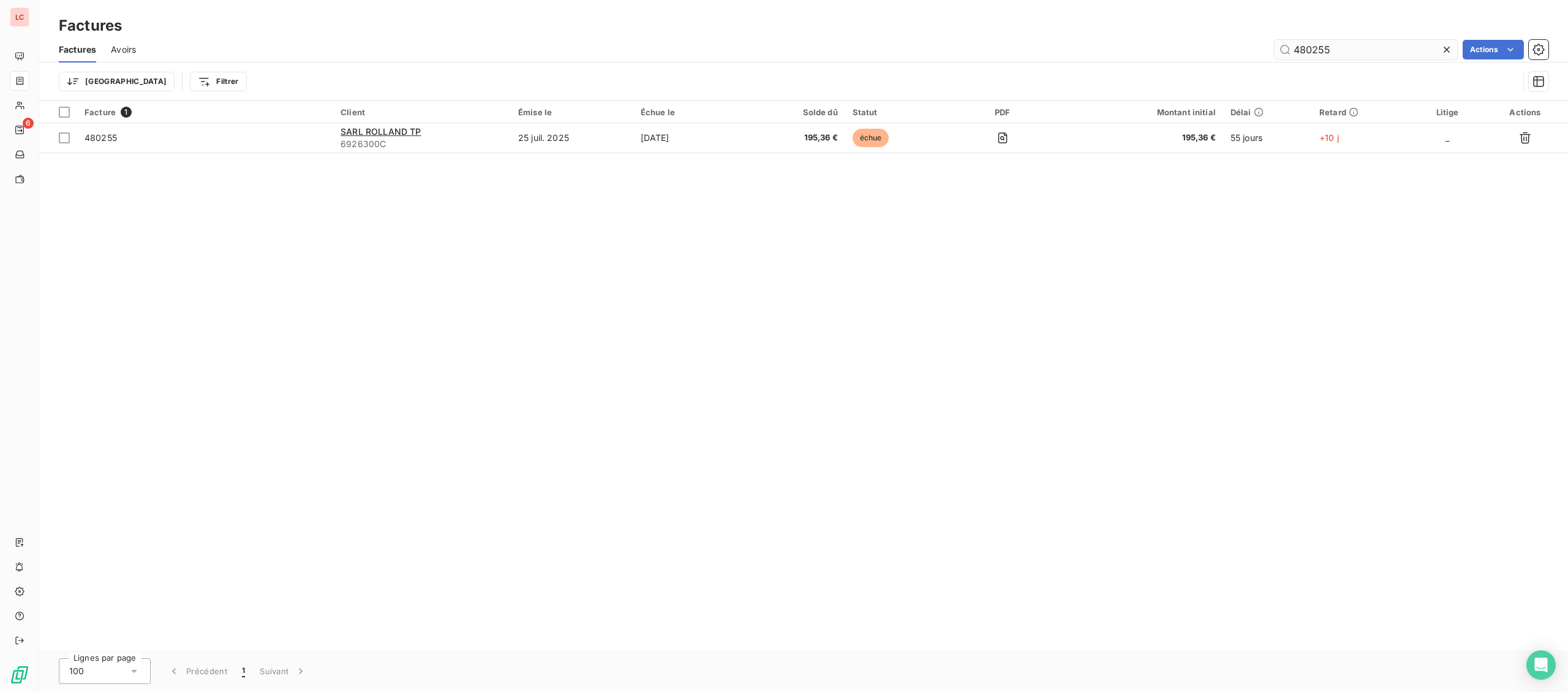
click at [1331, 49] on input "480255" at bounding box center [1365, 49] width 184 height 19
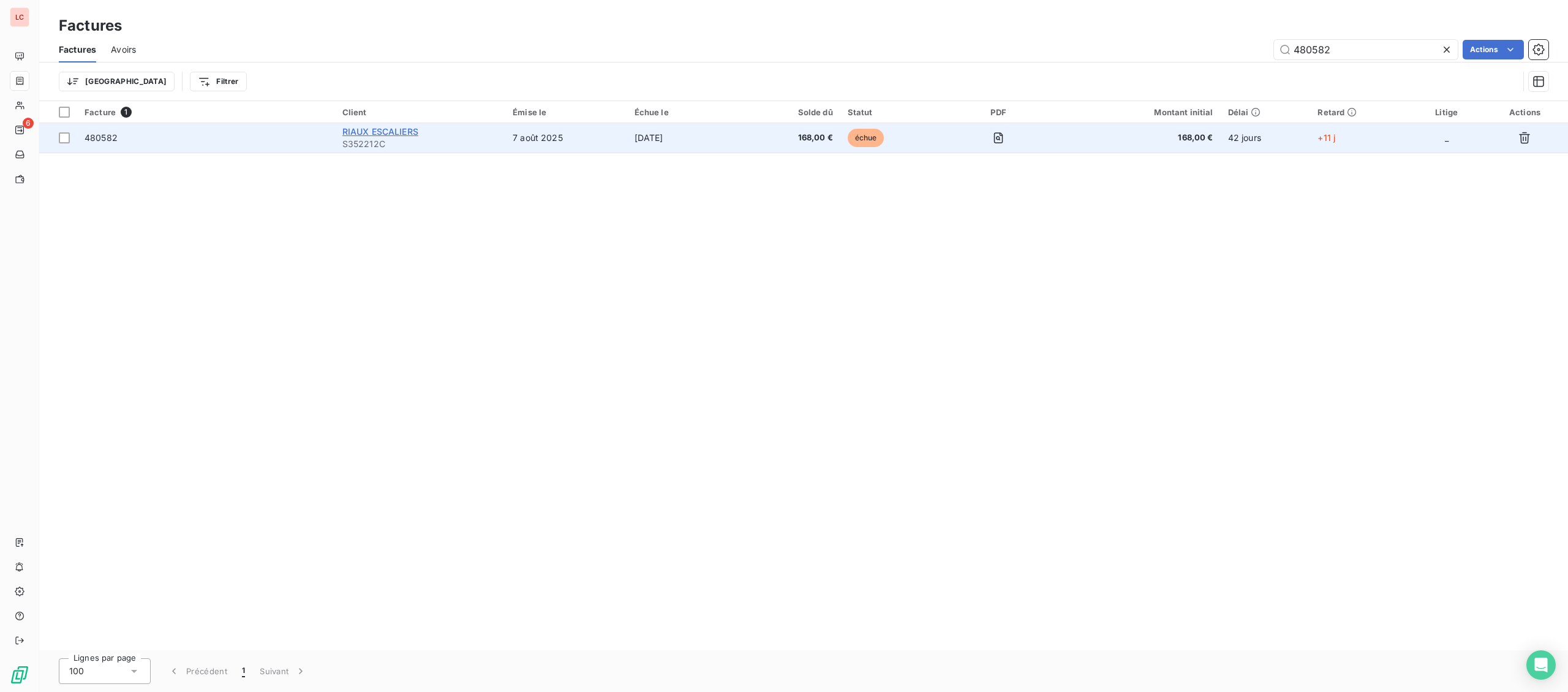
type input "480582"
click at [404, 136] on span "RIAUX ESCALIERS" at bounding box center [380, 131] width 76 height 10
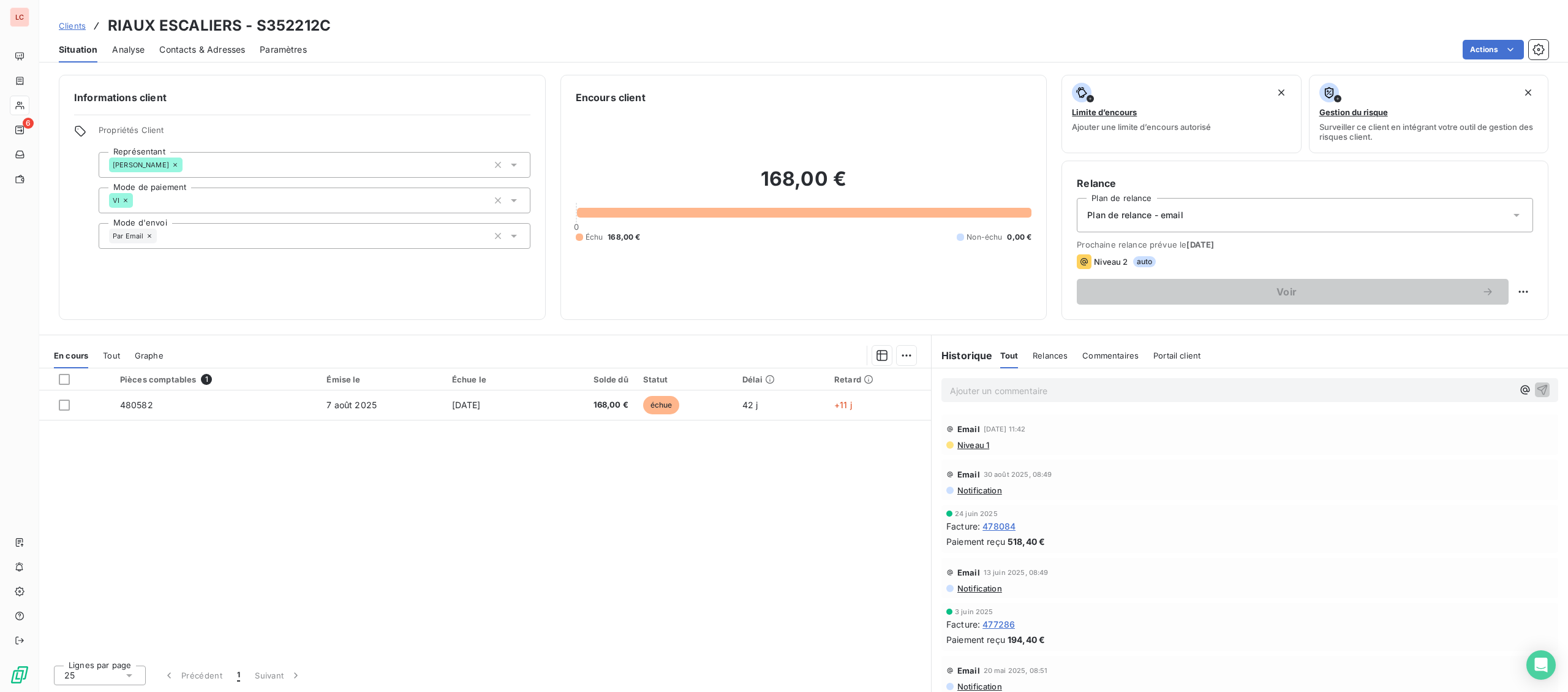
click at [1083, 387] on p "Ajouter un commentaire ﻿" at bounding box center [1231, 391] width 563 height 15
click at [1174, 387] on p "[DATE] - fact 480582 - @ client "" at bounding box center [1231, 390] width 563 height 14
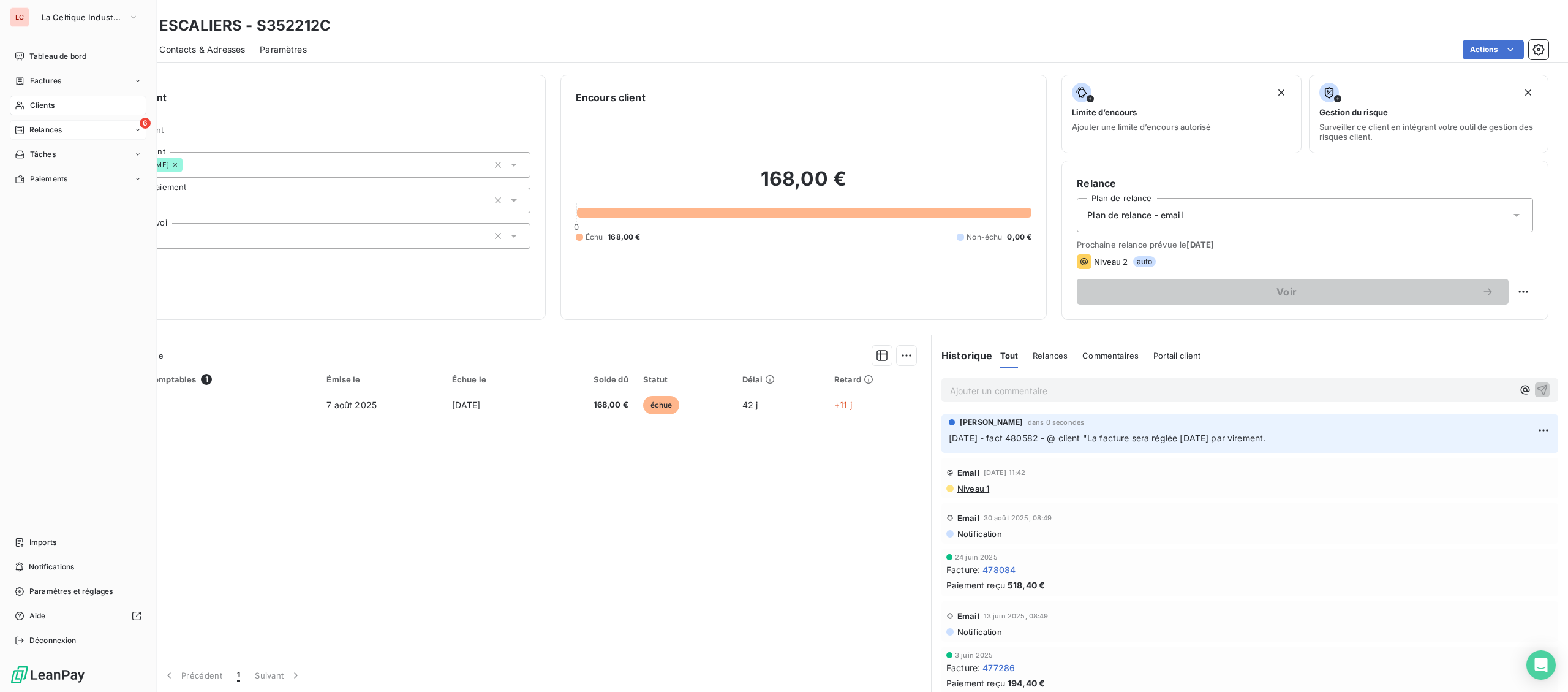
click at [16, 130] on icon at bounding box center [19, 129] width 10 height 10
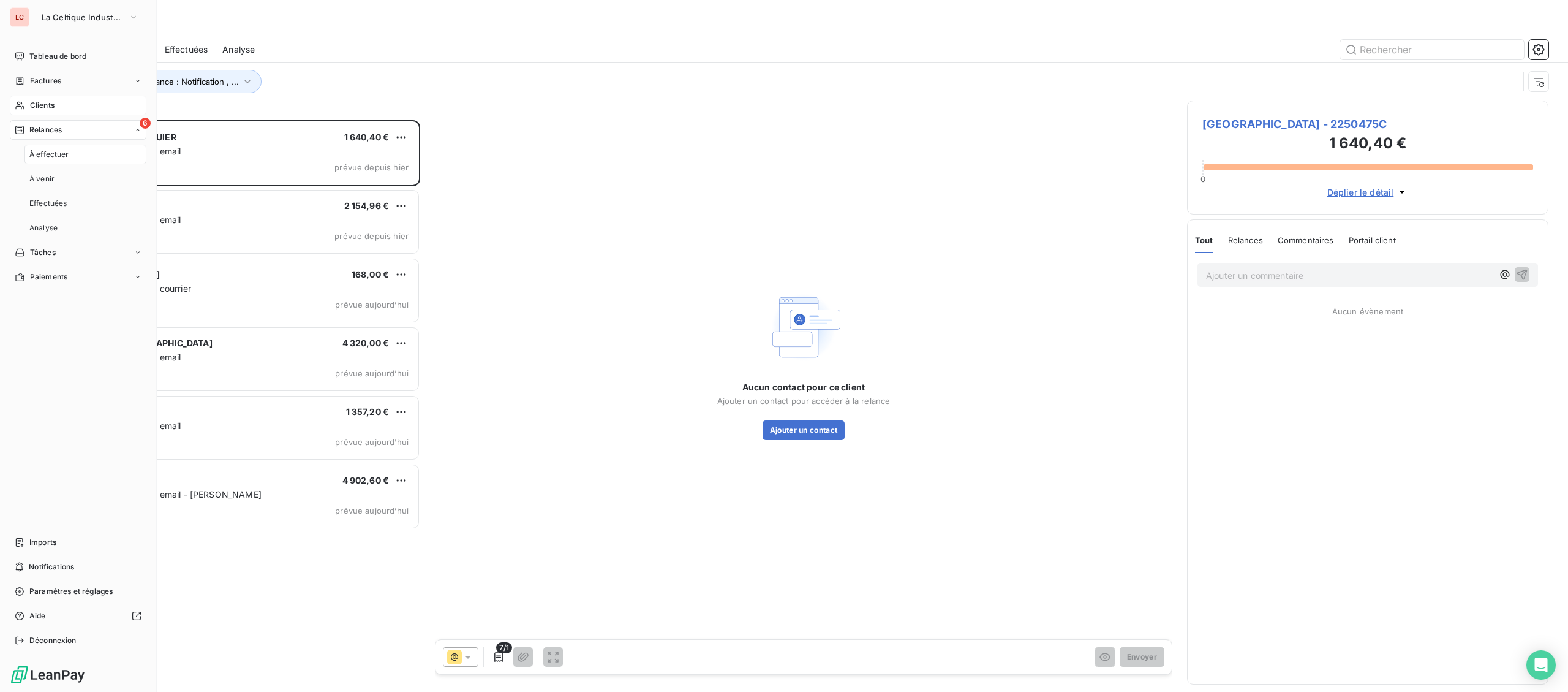
scroll to position [572, 361]
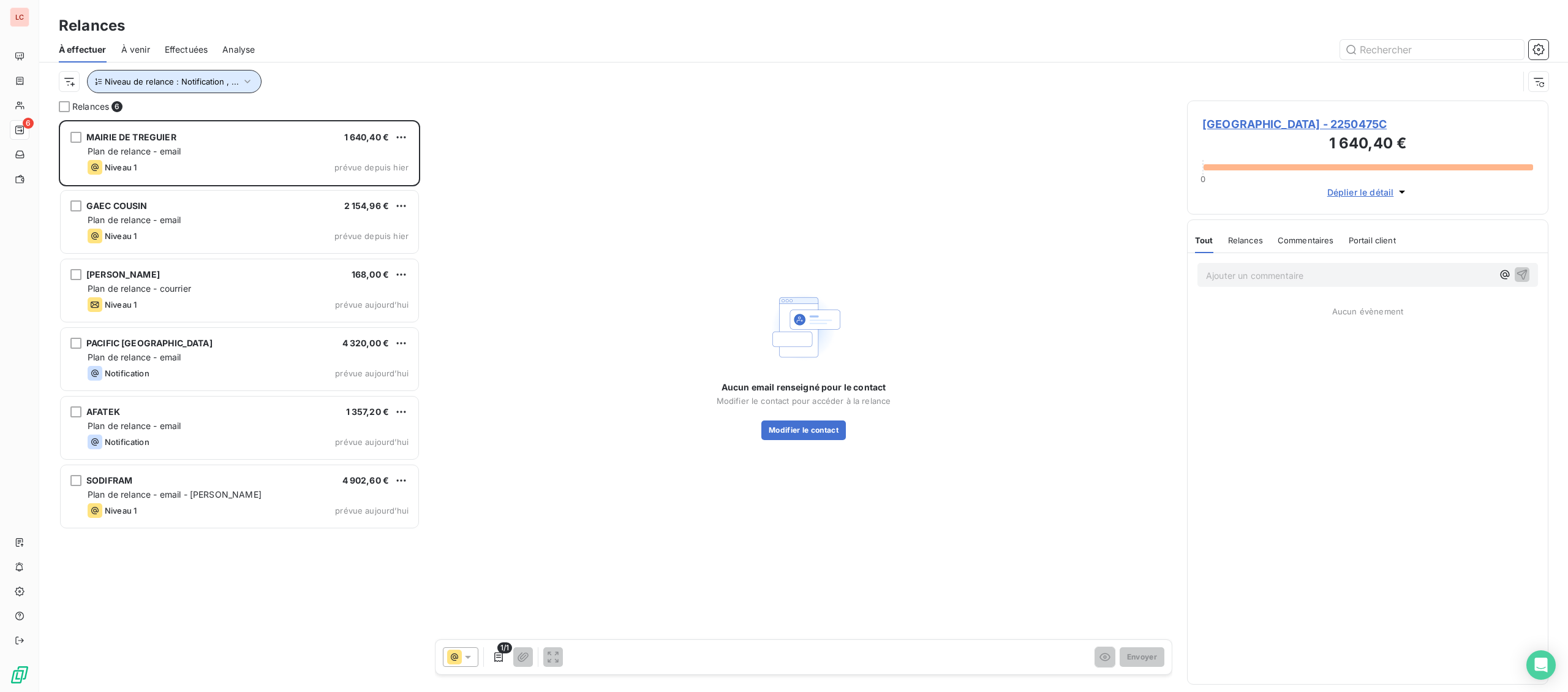
click at [241, 78] on icon "button" at bounding box center [247, 81] width 12 height 12
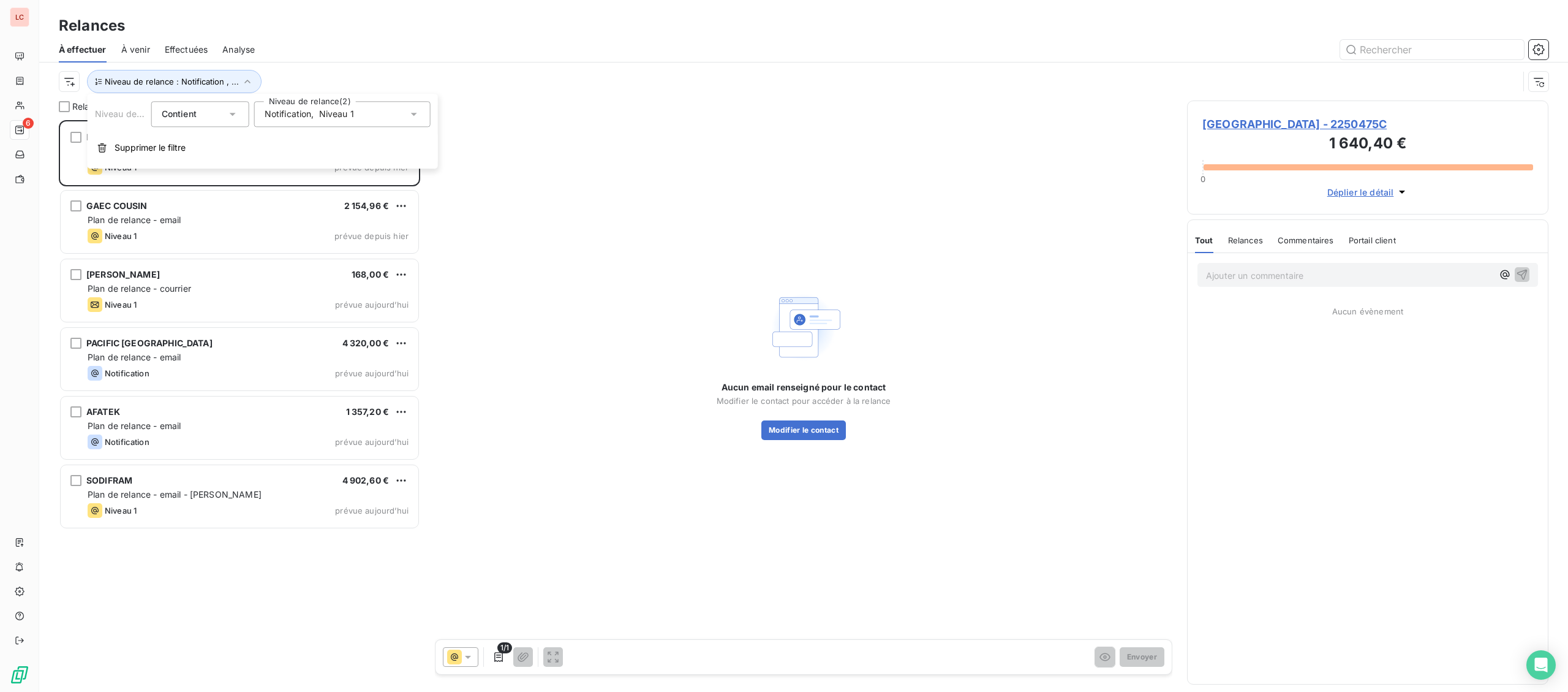
click at [314, 123] on div "Notification , Niveau 1" at bounding box center [342, 113] width 177 height 26
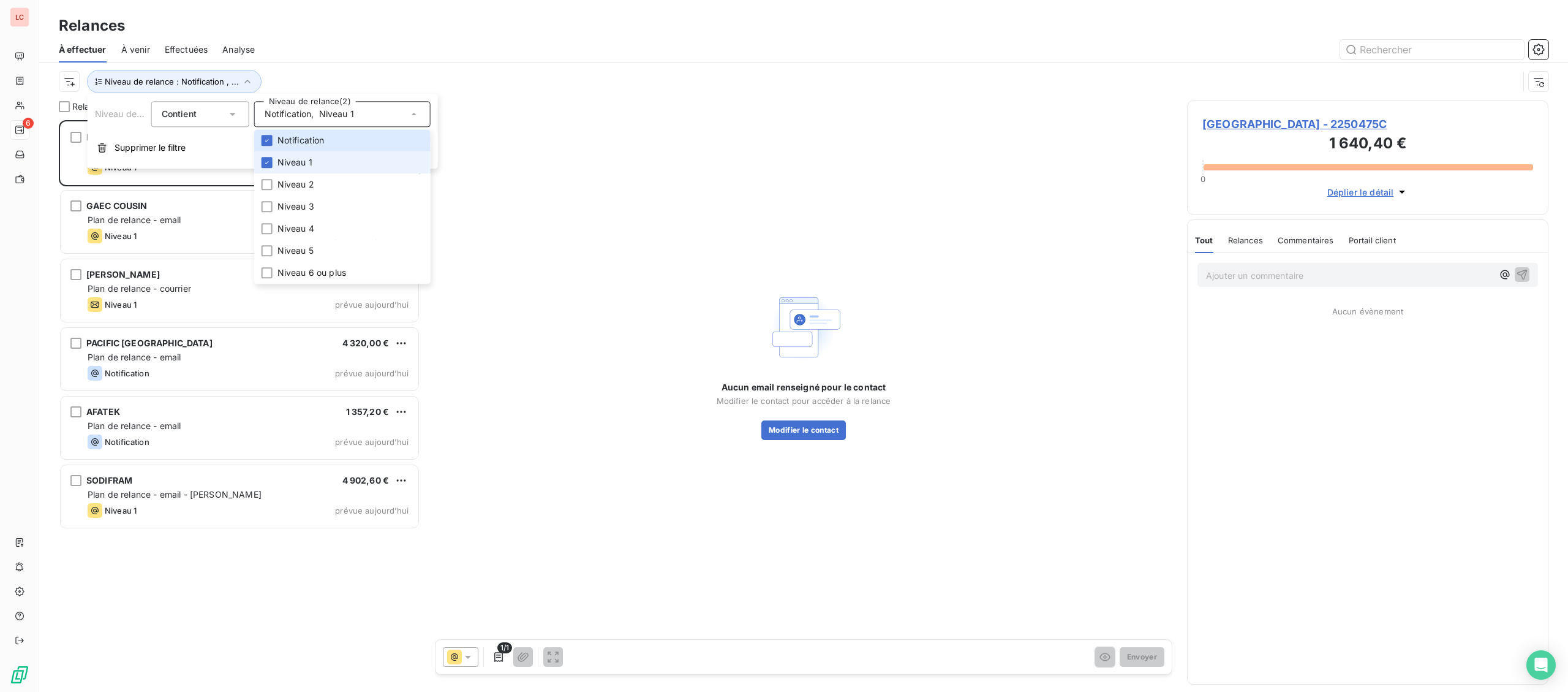
click at [308, 170] on li "Niveau 1" at bounding box center [342, 162] width 177 height 22
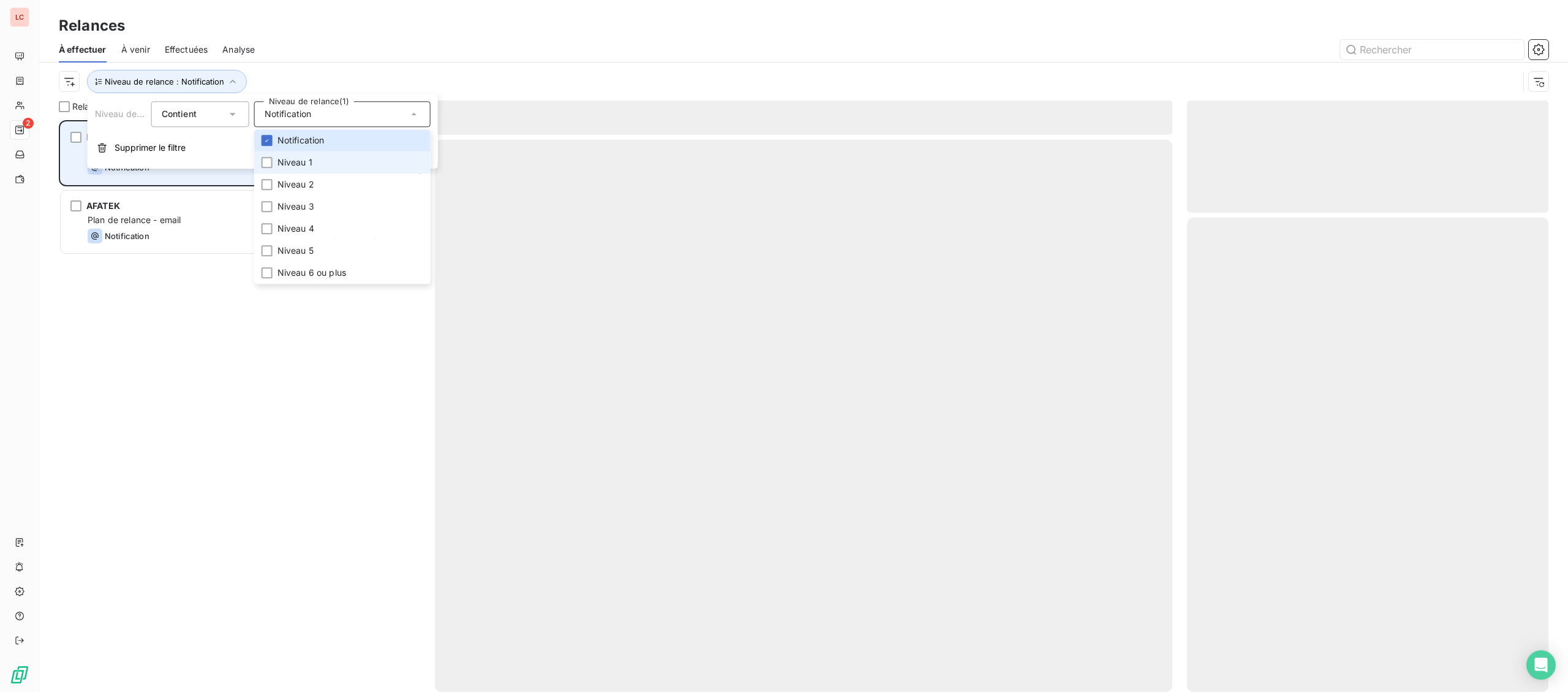
scroll to position [572, 361]
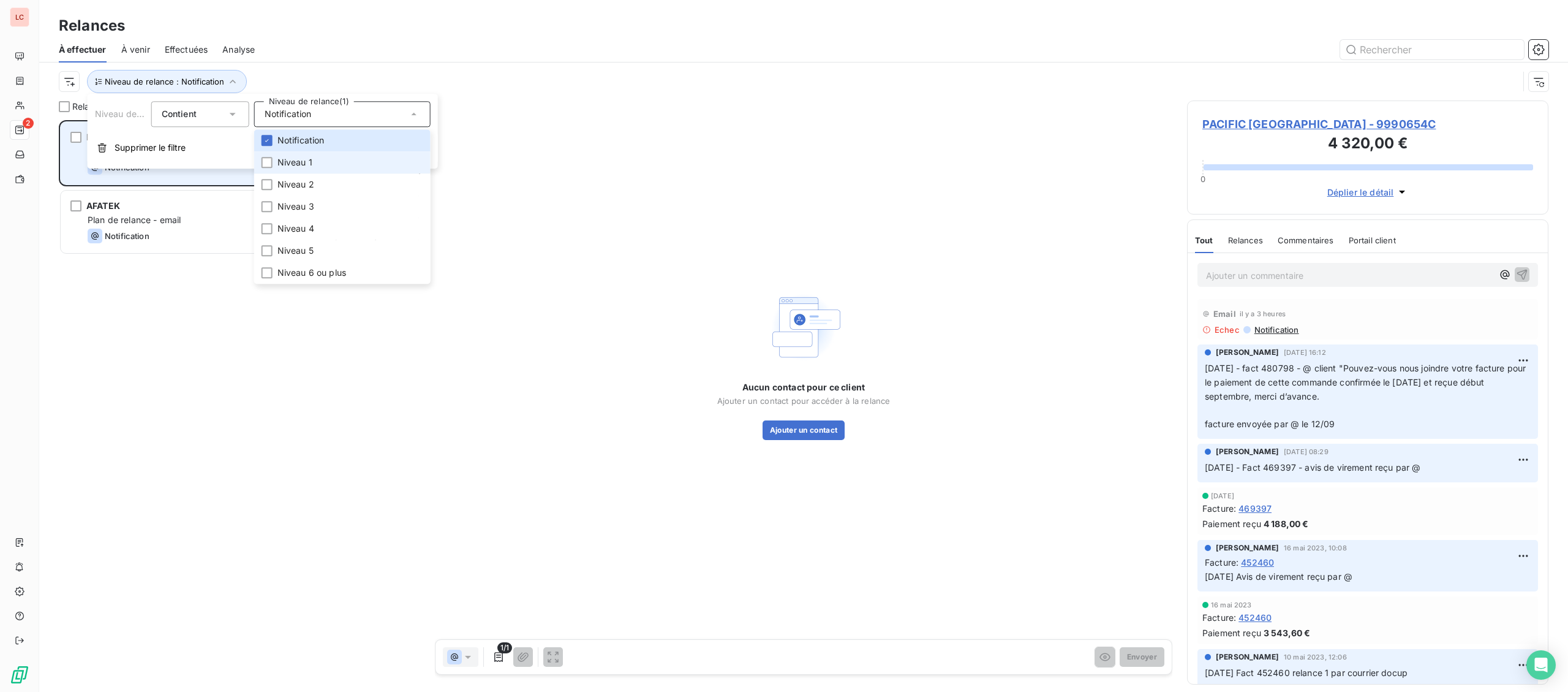
click at [227, 178] on div "PACIFIC FRANCE 4 320,00 € Plan de relance - email Notification prévue [DATE]" at bounding box center [239, 153] width 358 height 63
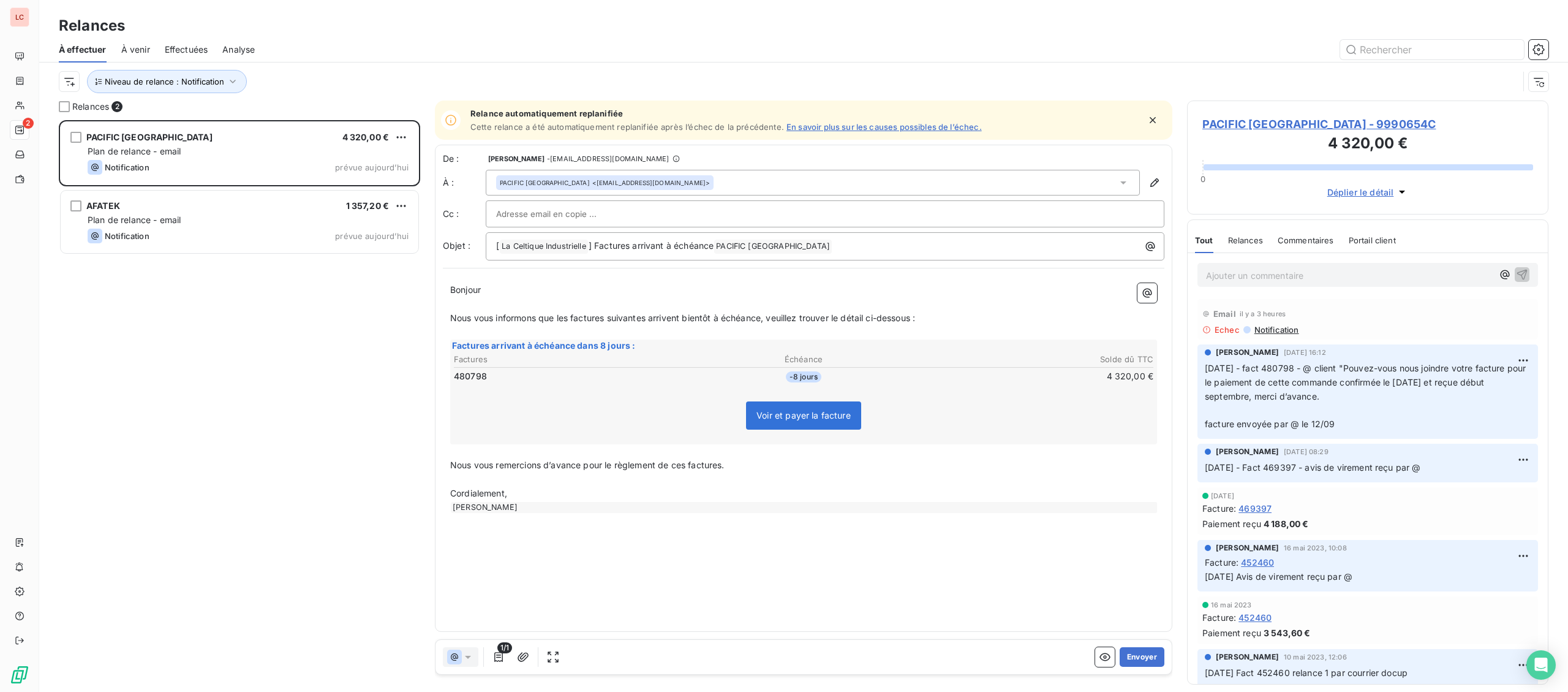
click at [1269, 122] on span "PACIFIC [GEOGRAPHIC_DATA] - 9990654C" at bounding box center [1367, 123] width 331 height 16
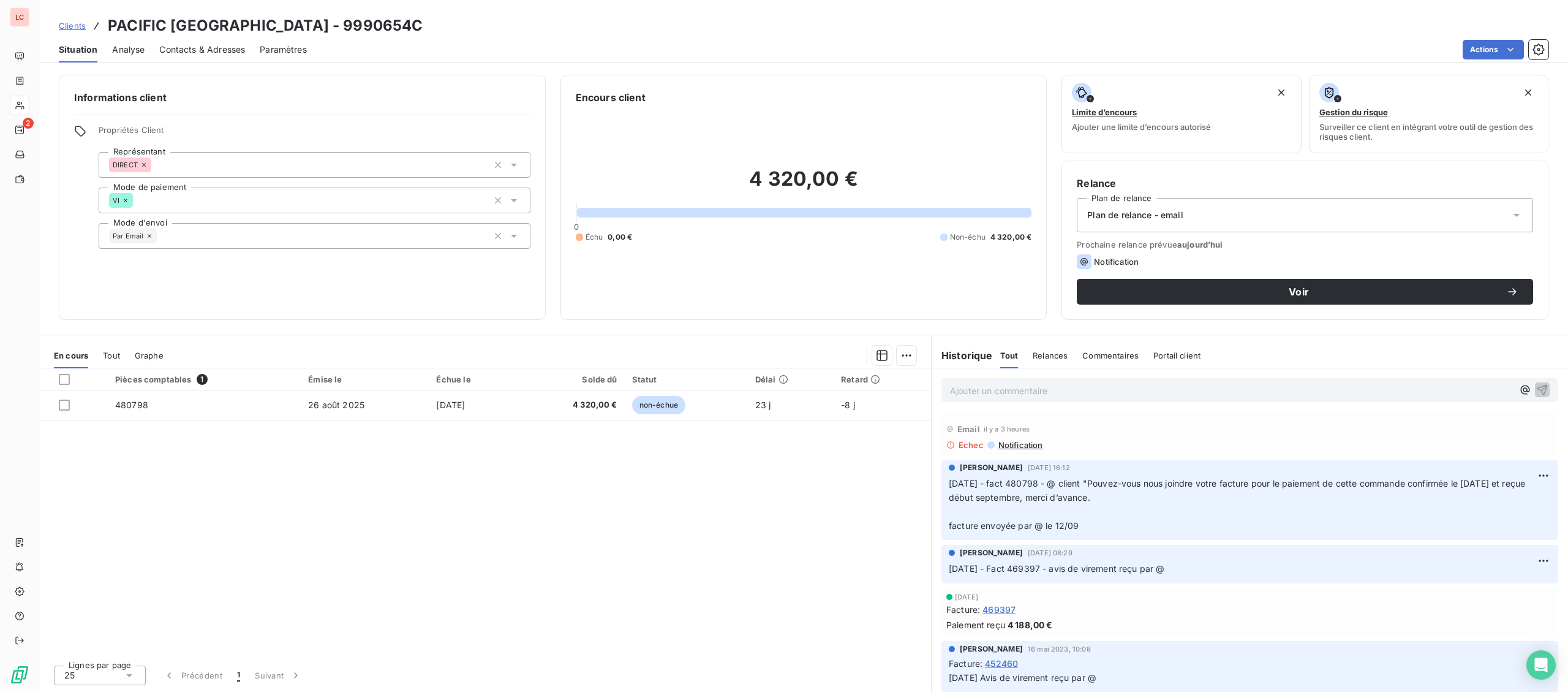
click at [180, 43] on div "Contacts & Adresses" at bounding box center [202, 49] width 86 height 26
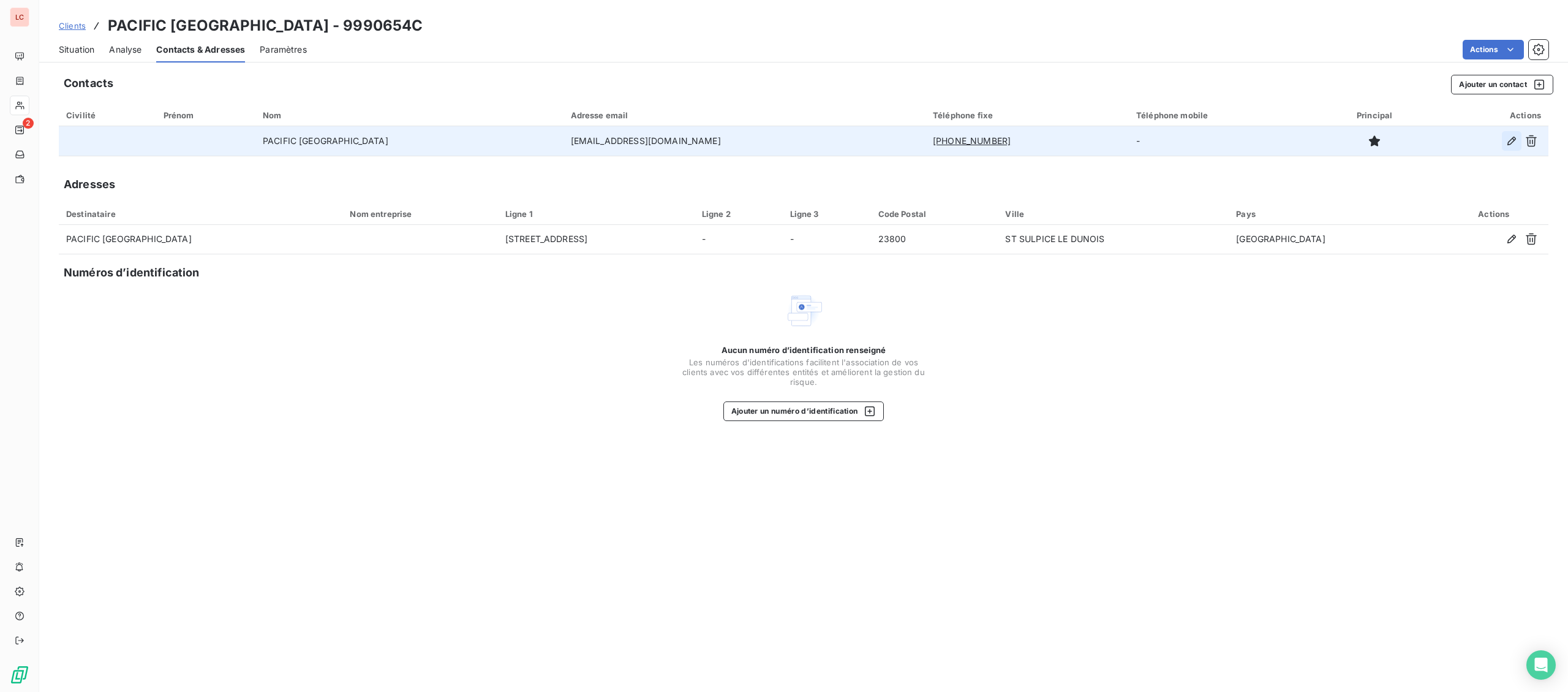
click at [1514, 139] on icon "button" at bounding box center [1511, 141] width 12 height 12
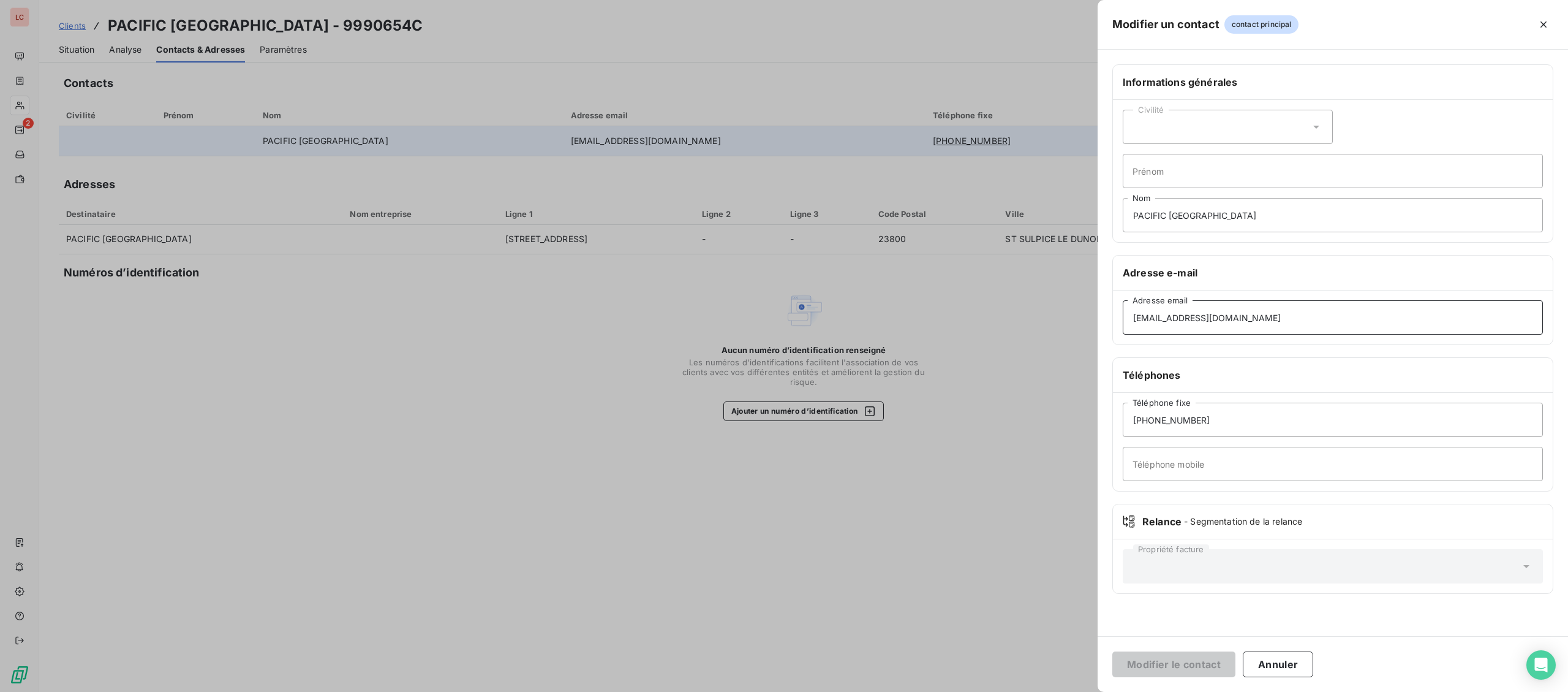
click at [1281, 323] on input "[EMAIL_ADDRESS][DOMAIN_NAME]" at bounding box center [1332, 317] width 420 height 34
type input "[EMAIL_ADDRESS][DOMAIN_NAME]"
click at [1112, 651] on button "Modifier le contact" at bounding box center [1174, 663] width 123 height 26
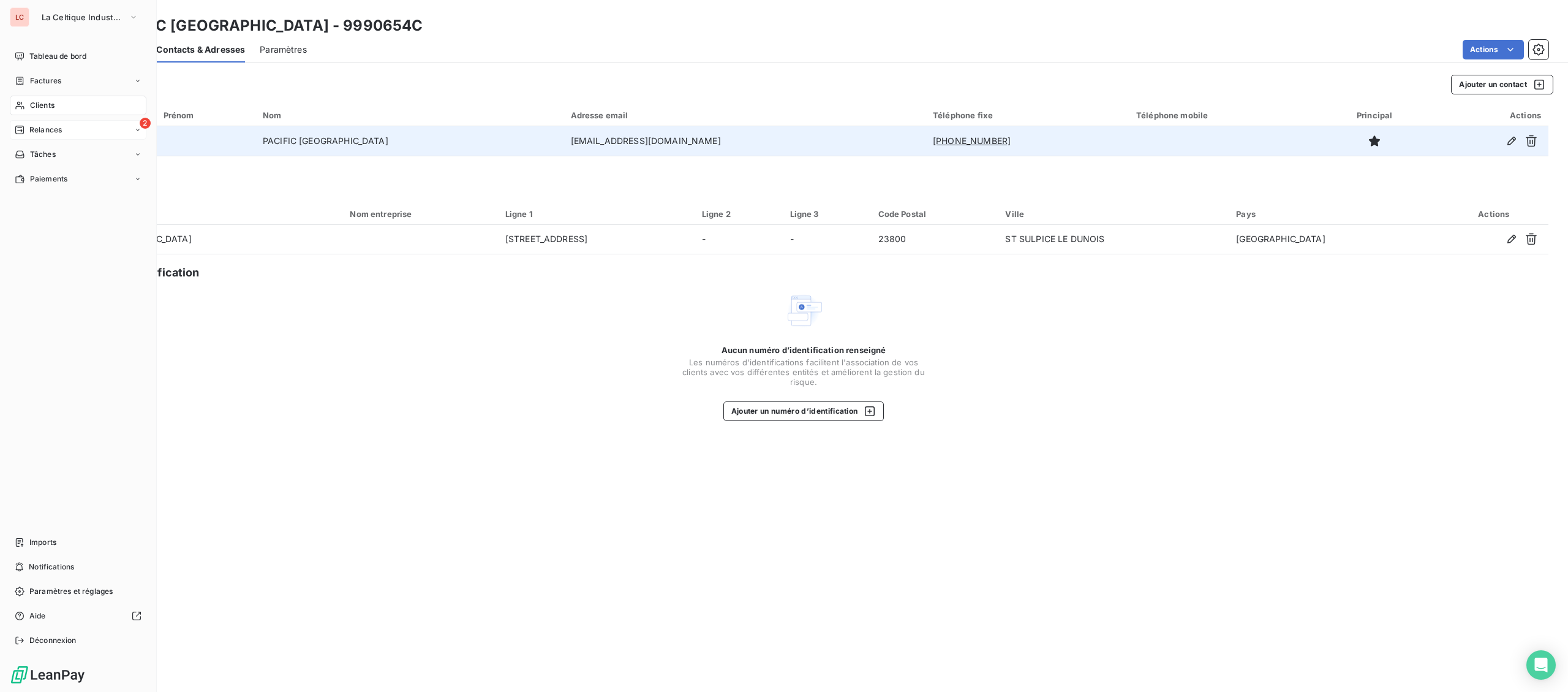
click at [43, 135] on span "Relances" at bounding box center [46, 129] width 33 height 11
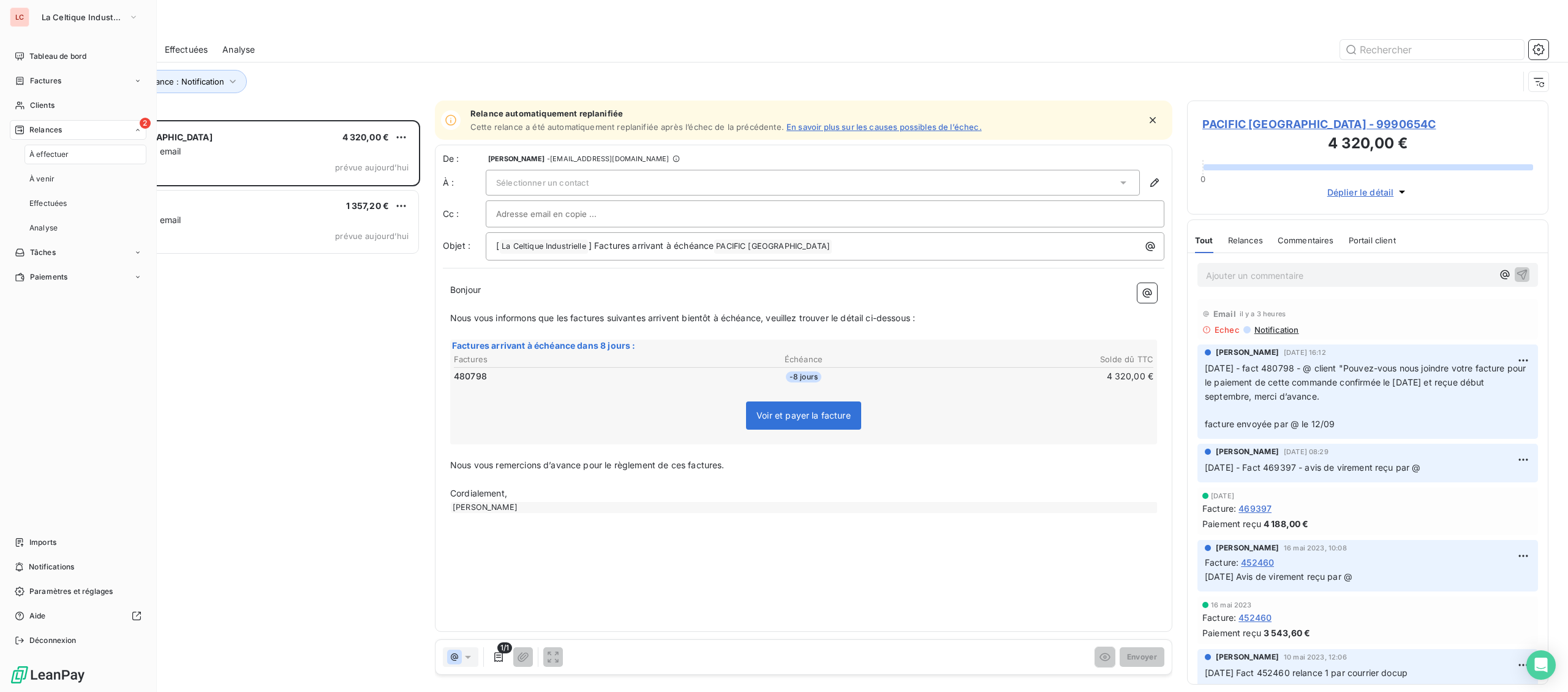
scroll to position [572, 361]
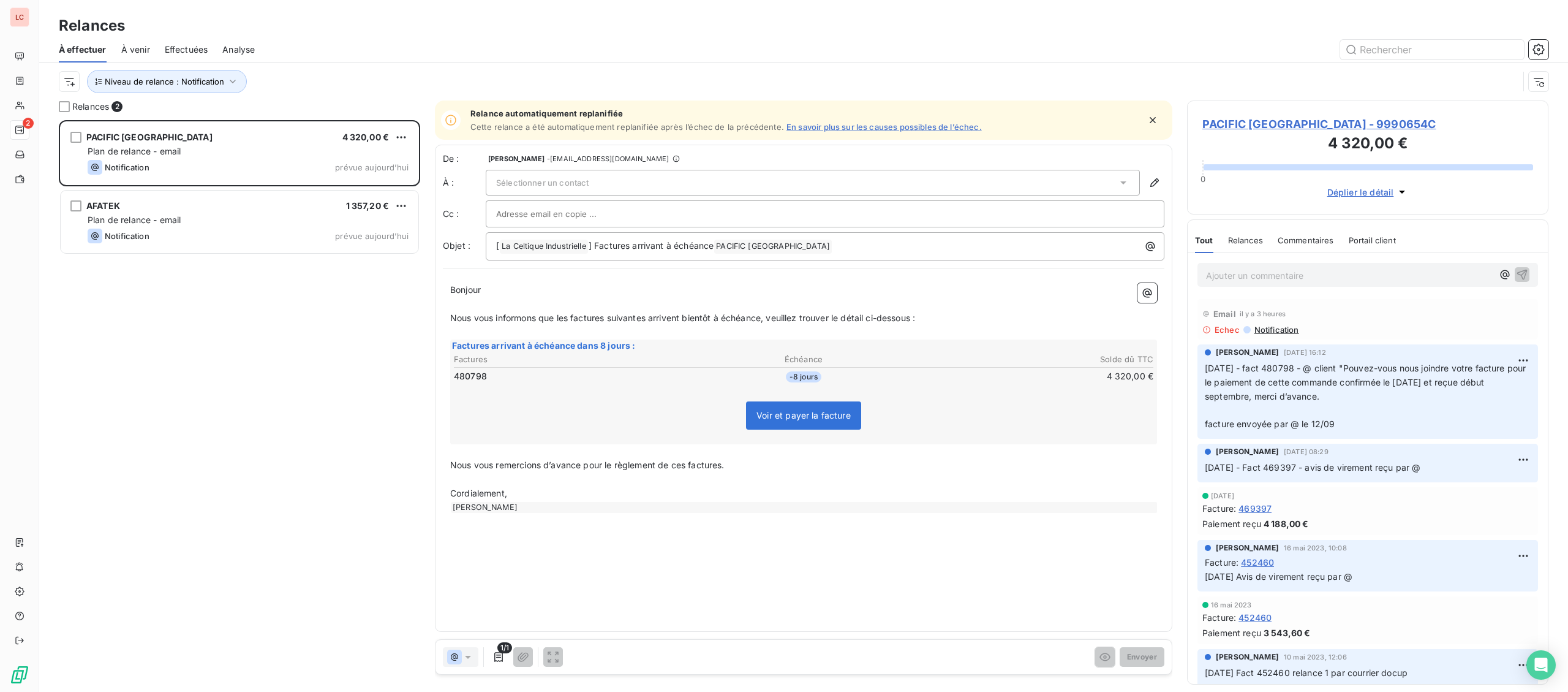
click at [515, 184] on span "Sélectionner un contact" at bounding box center [542, 182] width 92 height 10
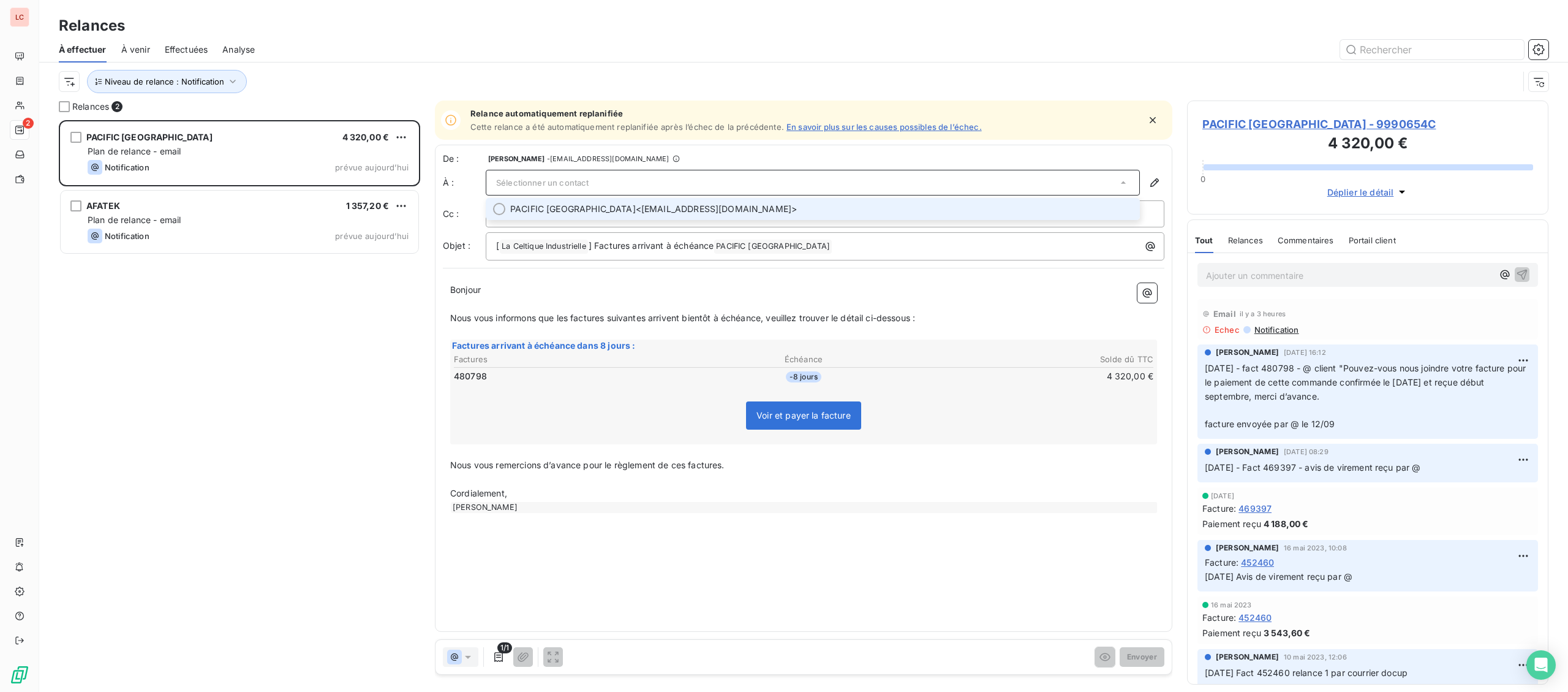
click at [531, 214] on span "PACIFIC [GEOGRAPHIC_DATA]" at bounding box center [573, 209] width 126 height 12
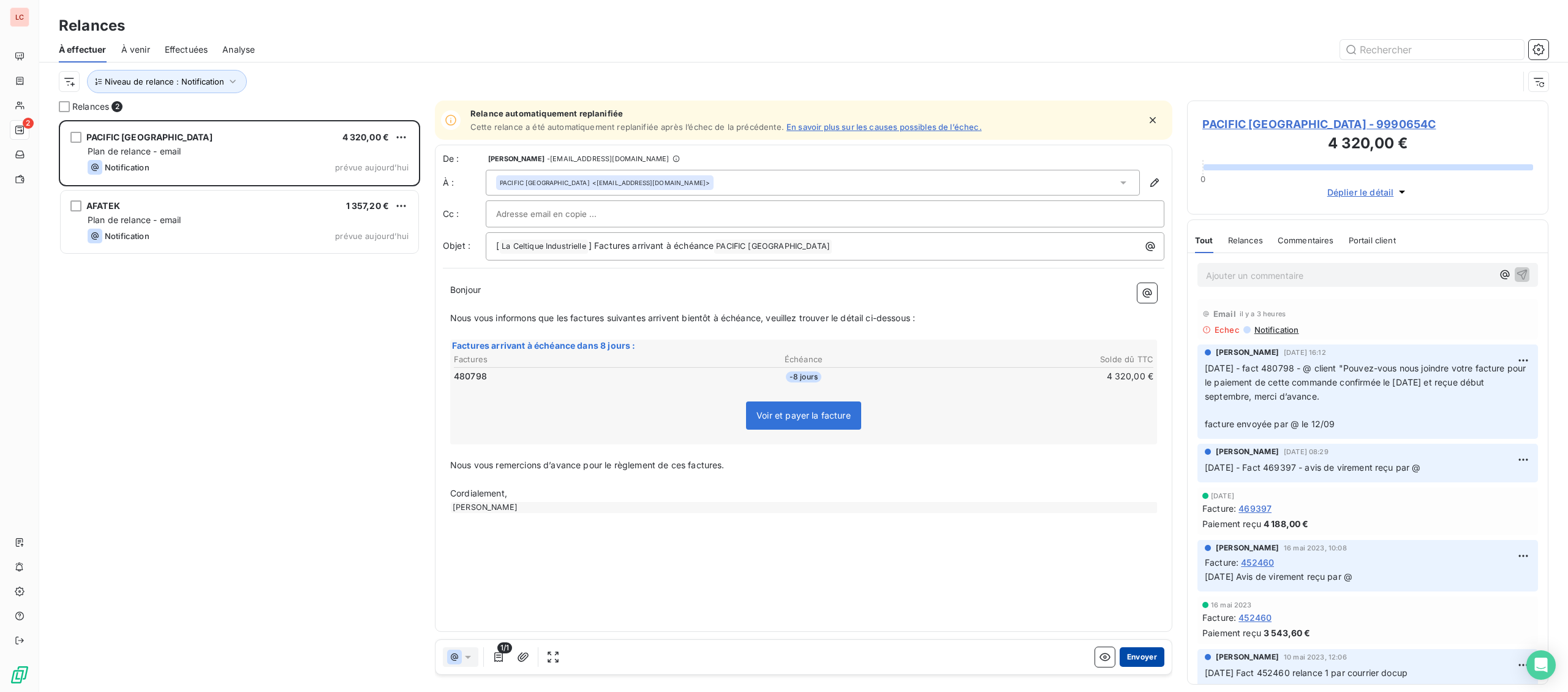
click at [1129, 656] on button "Envoyer" at bounding box center [1142, 656] width 45 height 19
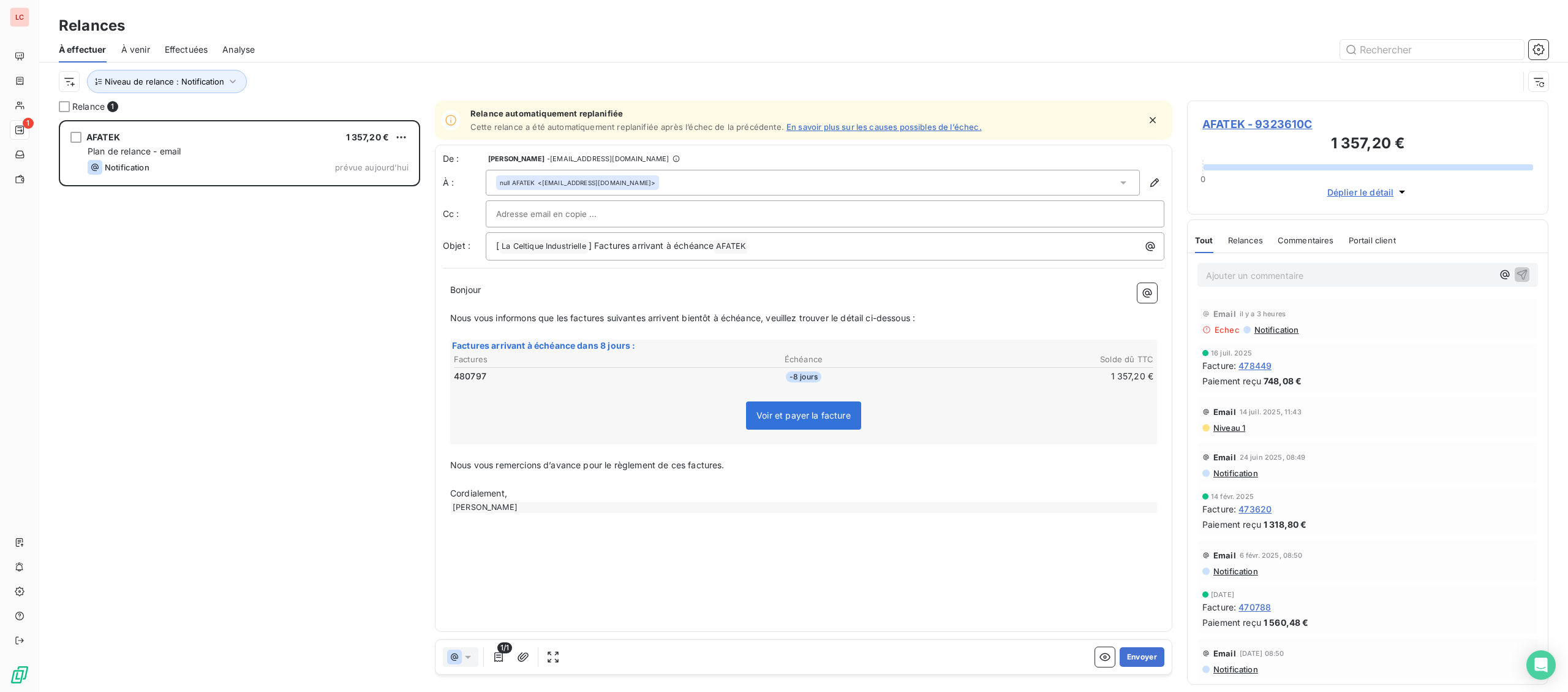
click at [1279, 129] on span "AFATEK - 9323610C" at bounding box center [1367, 123] width 331 height 16
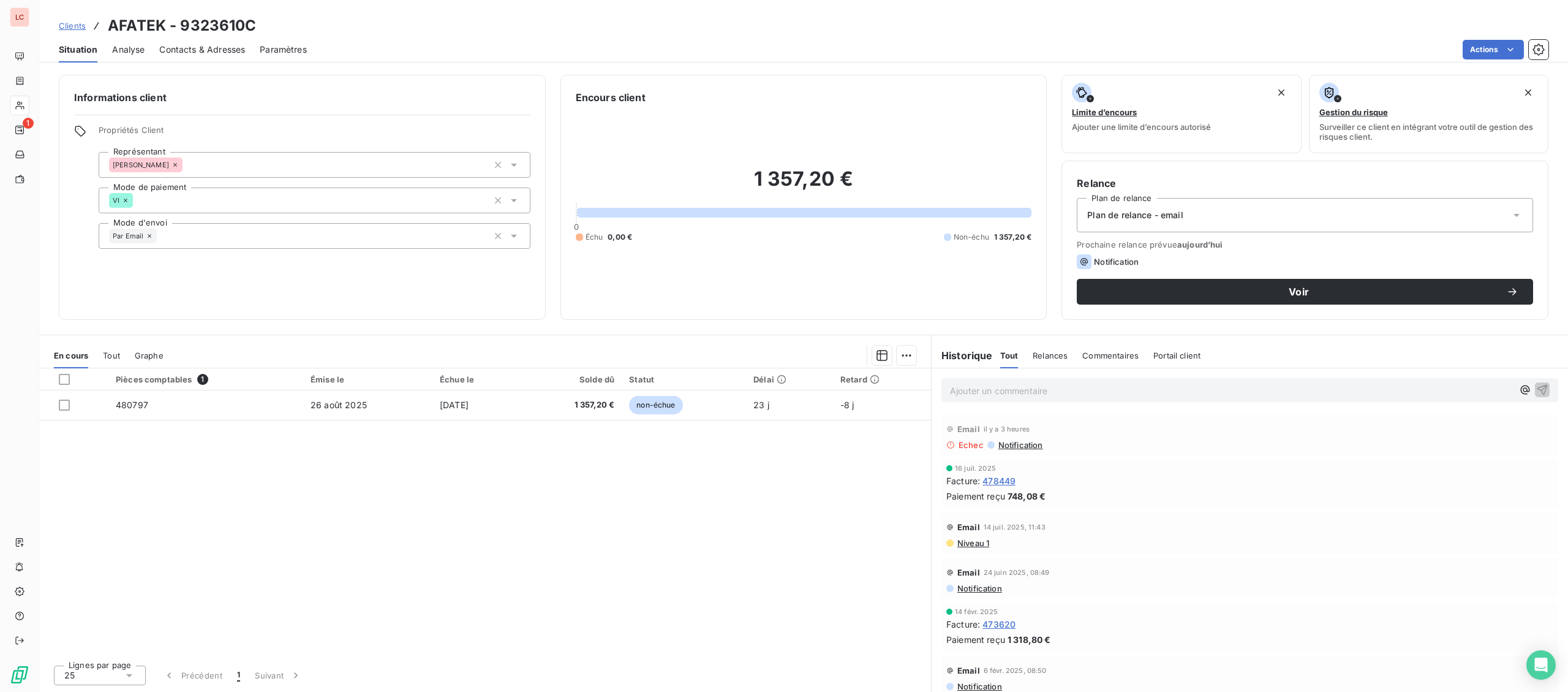
click at [975, 543] on span "Niveau 1" at bounding box center [972, 542] width 33 height 10
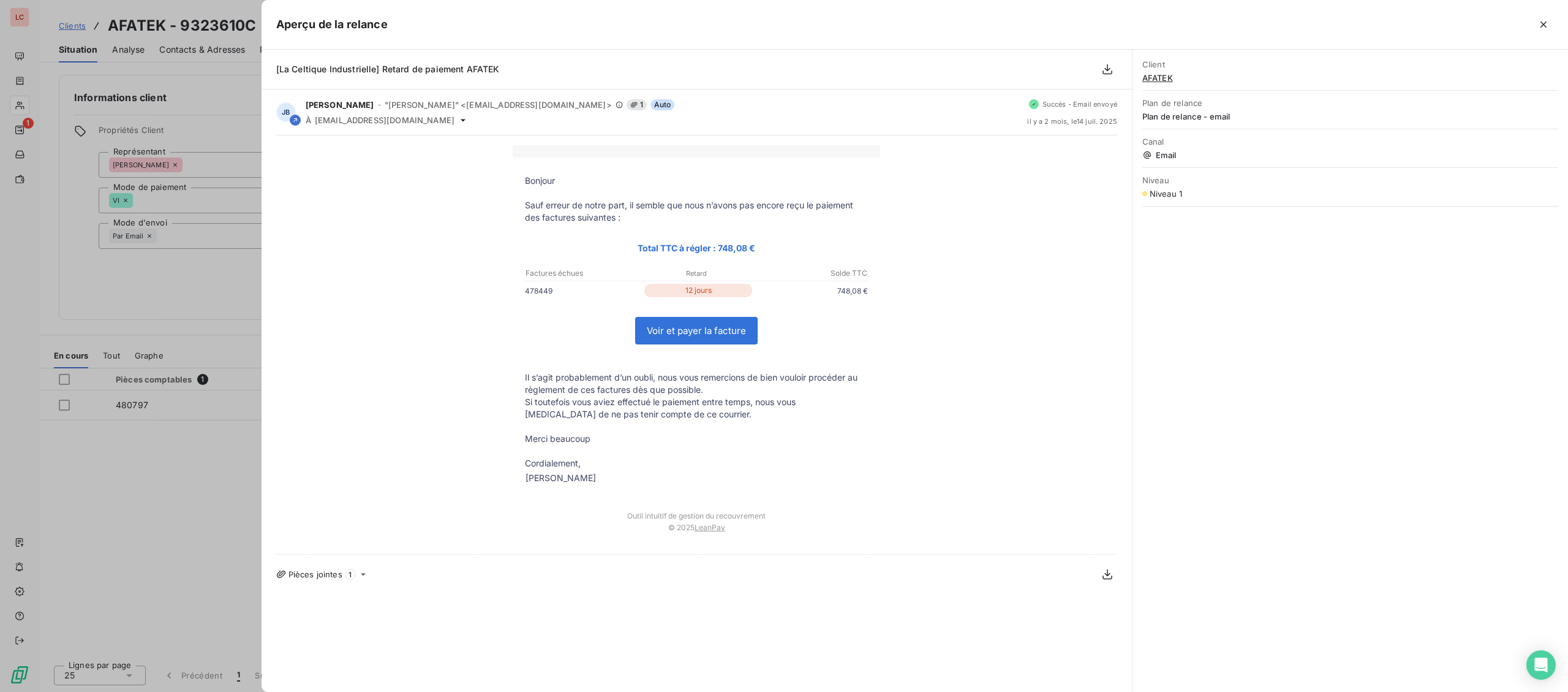
click at [191, 522] on div at bounding box center [784, 346] width 1568 height 692
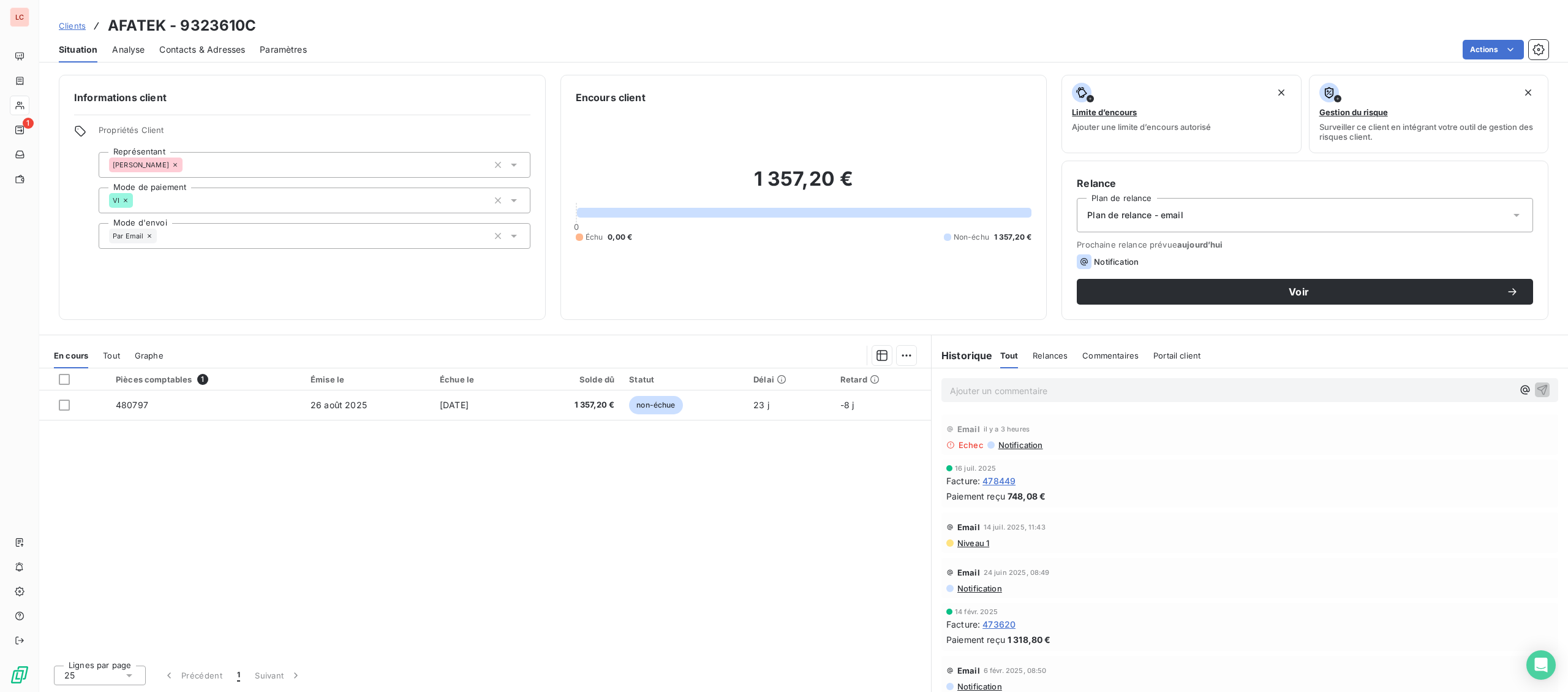
click at [1026, 446] on span "Notification" at bounding box center [1020, 445] width 46 height 10
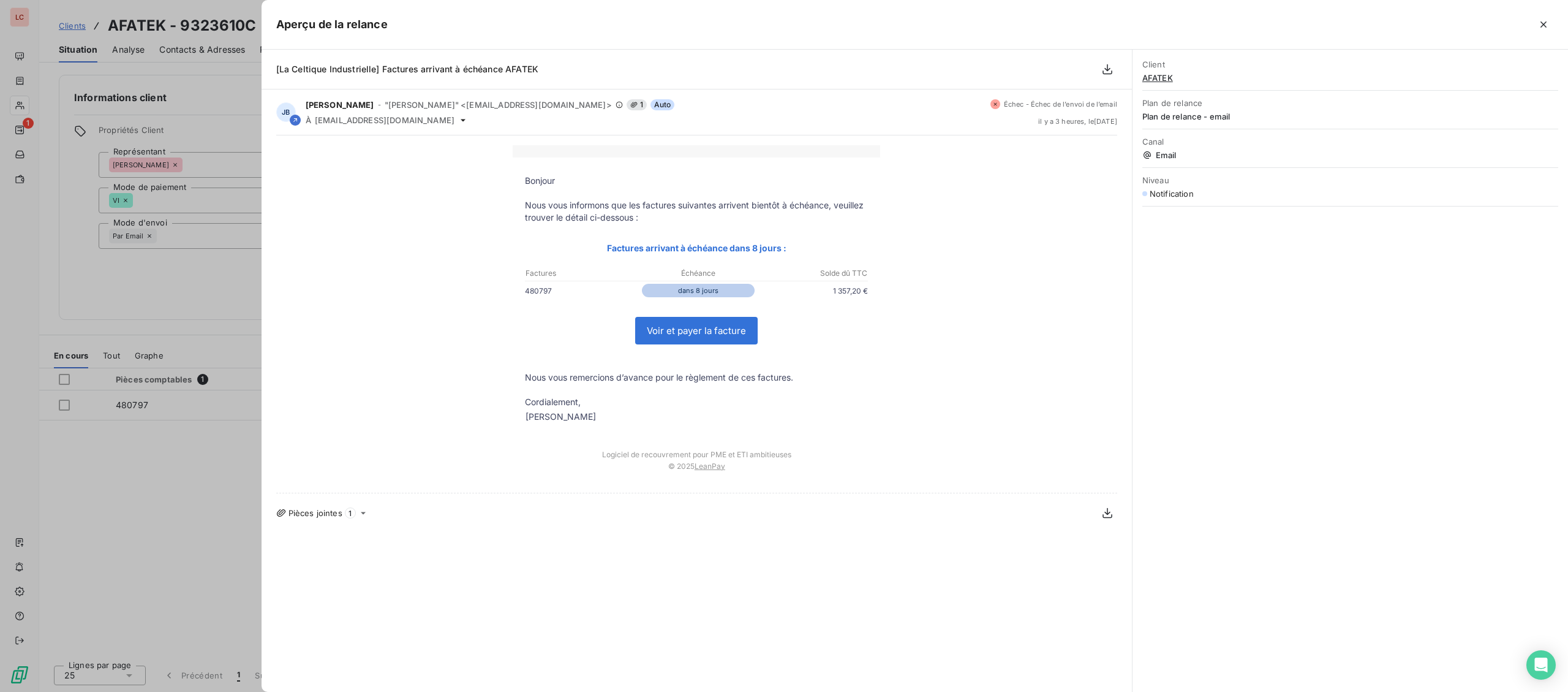
click at [210, 535] on div at bounding box center [784, 346] width 1568 height 692
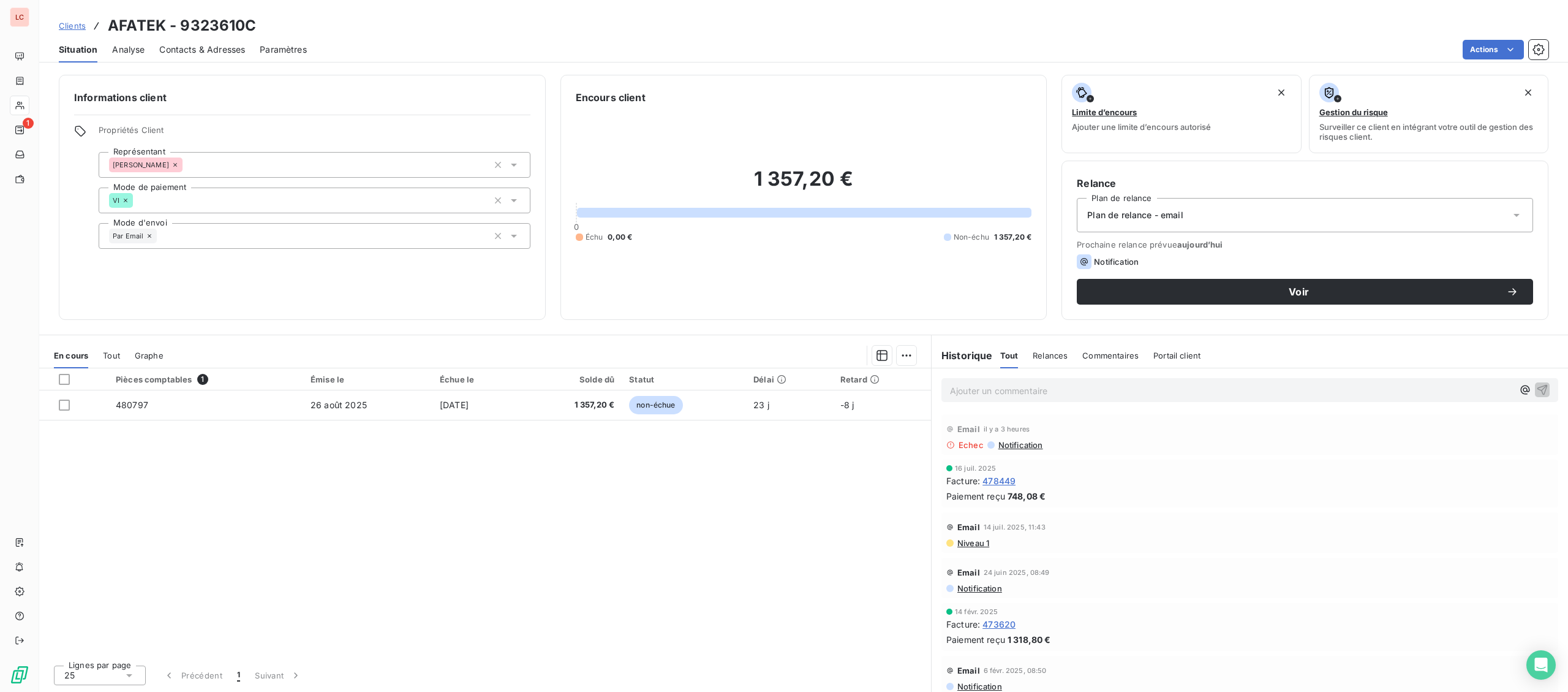
click at [1095, 385] on p "Ajouter un commentaire ﻿" at bounding box center [1231, 391] width 563 height 15
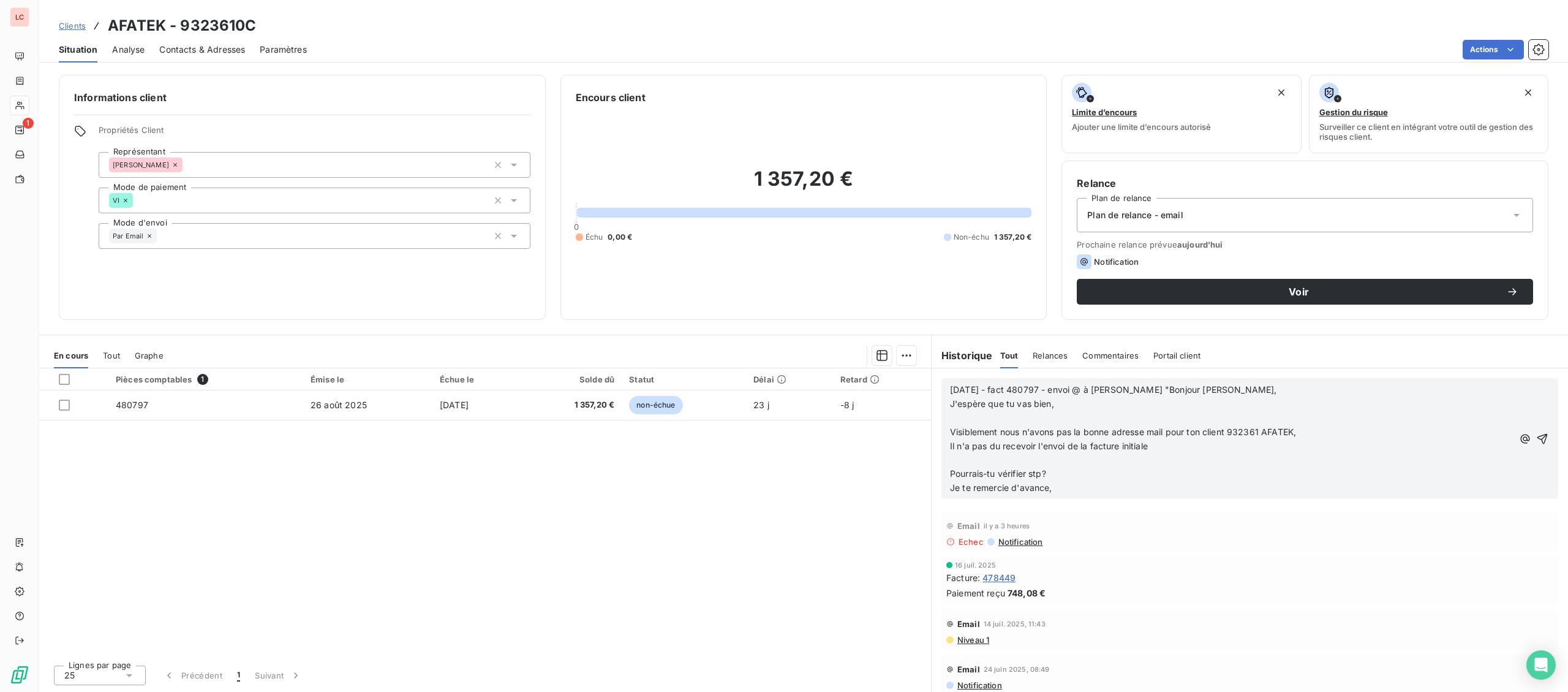
click at [1069, 408] on p "J'espère que tu vas bien," at bounding box center [1231, 404] width 563 height 14
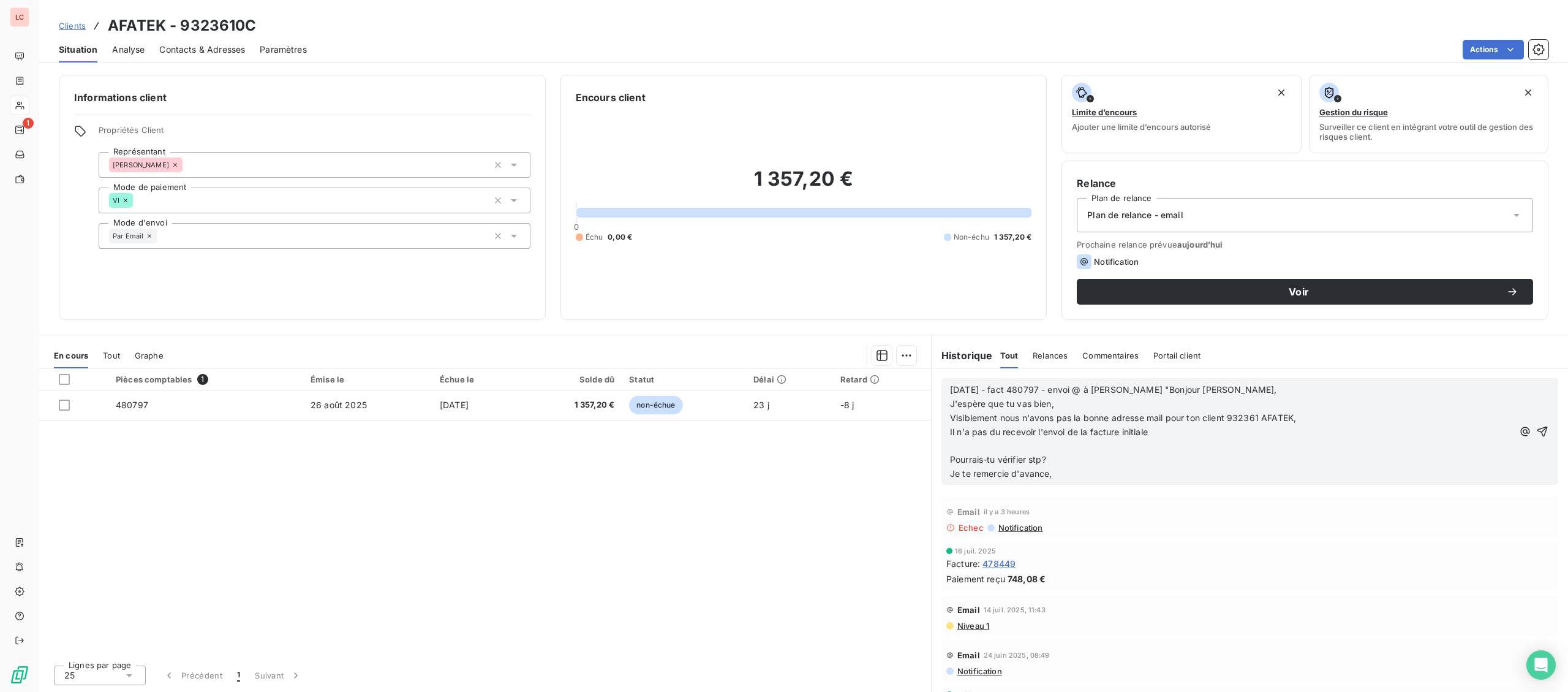
click at [1174, 438] on p "Il n'a pas du recevoir l'envoi de la facture initiale" at bounding box center [1231, 432] width 563 height 14
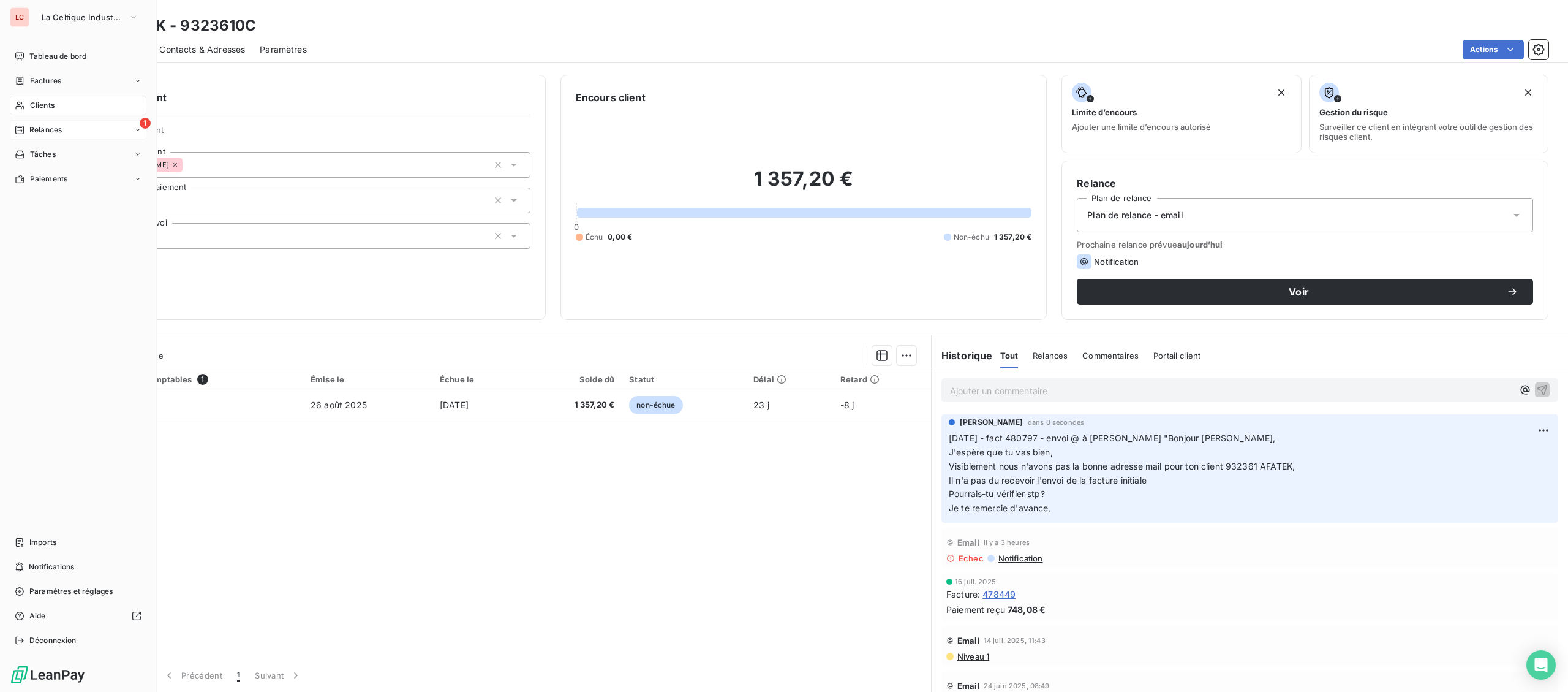
click at [16, 127] on icon at bounding box center [19, 129] width 9 height 9
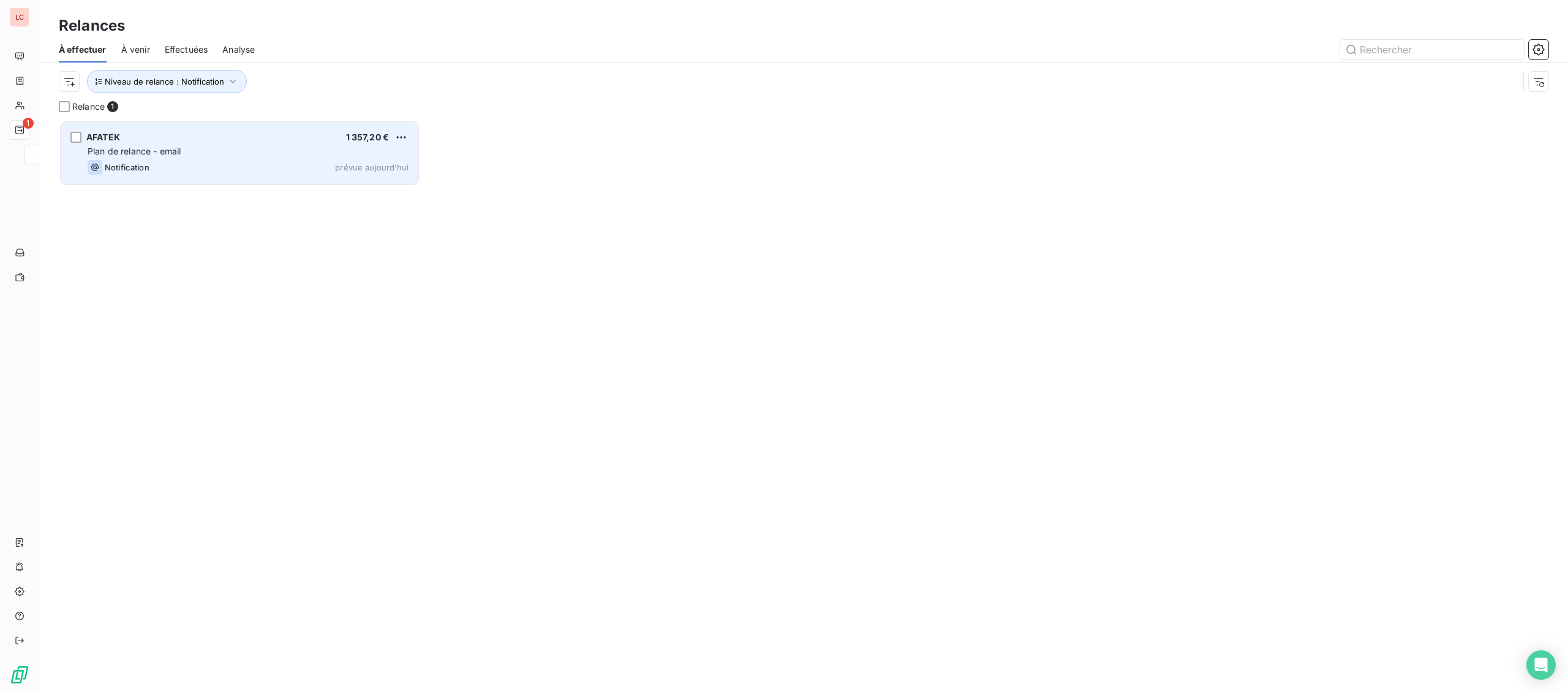
scroll to position [572, 361]
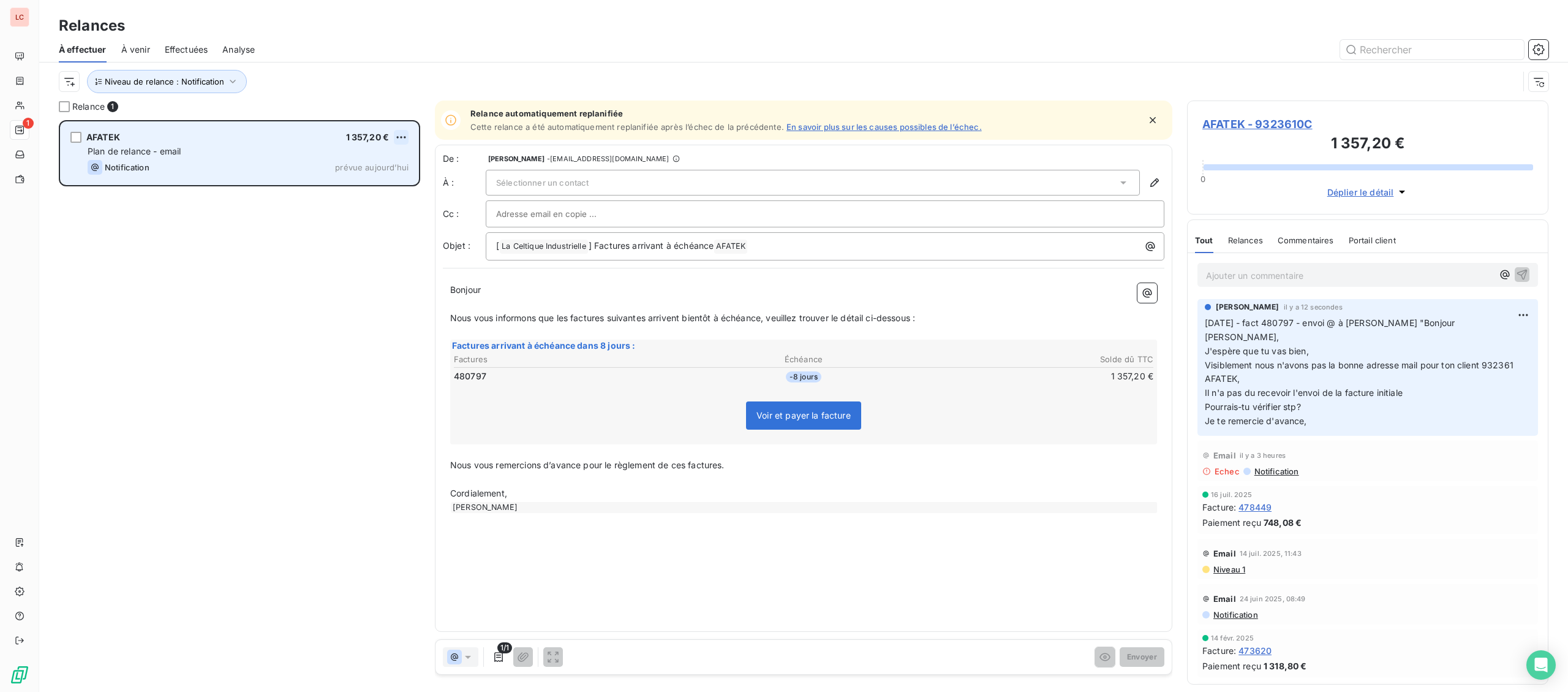
click at [400, 136] on html "LC 1 Relances À effectuer À venir Effectuées Analyse Niveau de relance : Notifi…" at bounding box center [784, 346] width 1568 height 692
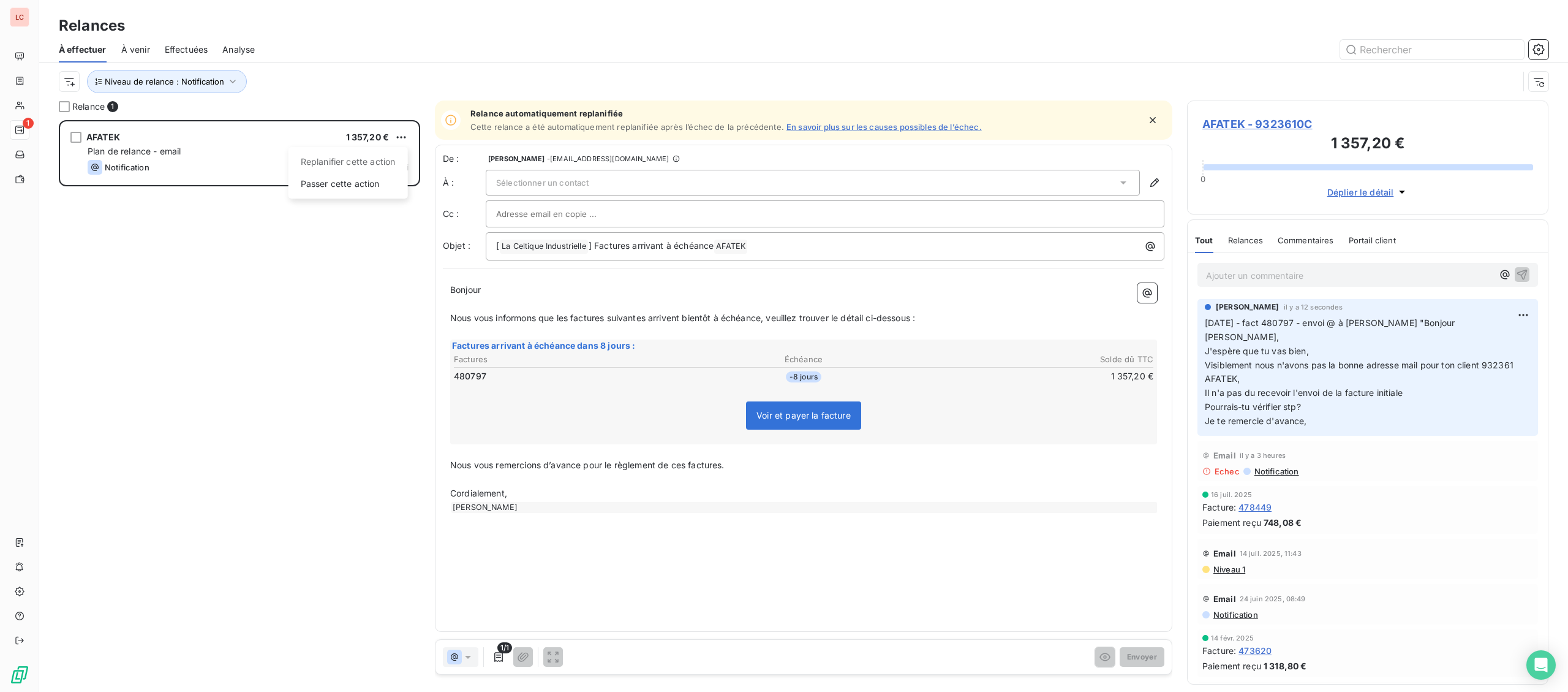
drag, startPoint x: 373, startPoint y: 183, endPoint x: 341, endPoint y: 263, distance: 86.2
click at [341, 263] on html "LC 1 Relances À effectuer À venir Effectuées Analyse Niveau de relance : Notifi…" at bounding box center [784, 346] width 1568 height 692
drag, startPoint x: 162, startPoint y: 84, endPoint x: 184, endPoint y: 88, distance: 22.4
click at [162, 84] on span "Niveau de relance : Notification" at bounding box center [164, 81] width 119 height 10
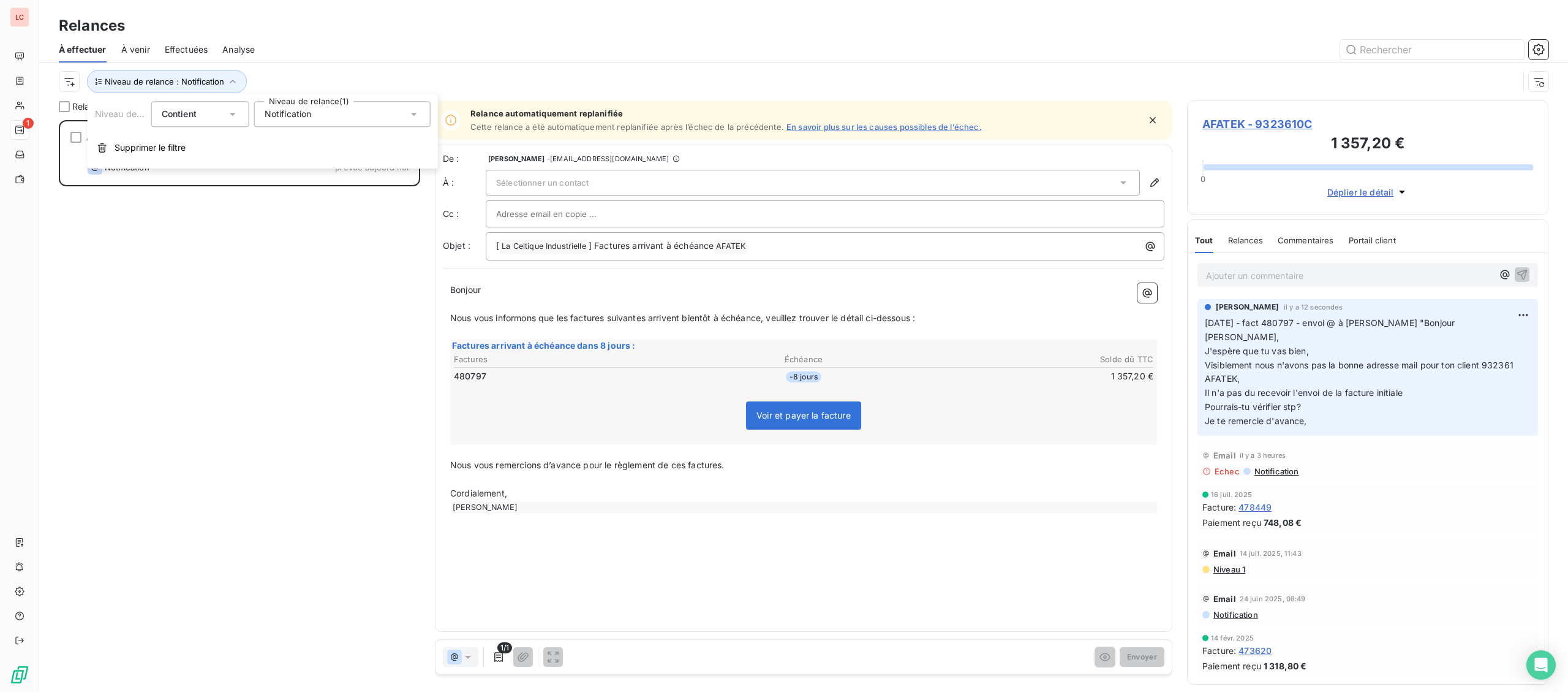
click at [329, 115] on div "Notification" at bounding box center [342, 113] width 177 height 26
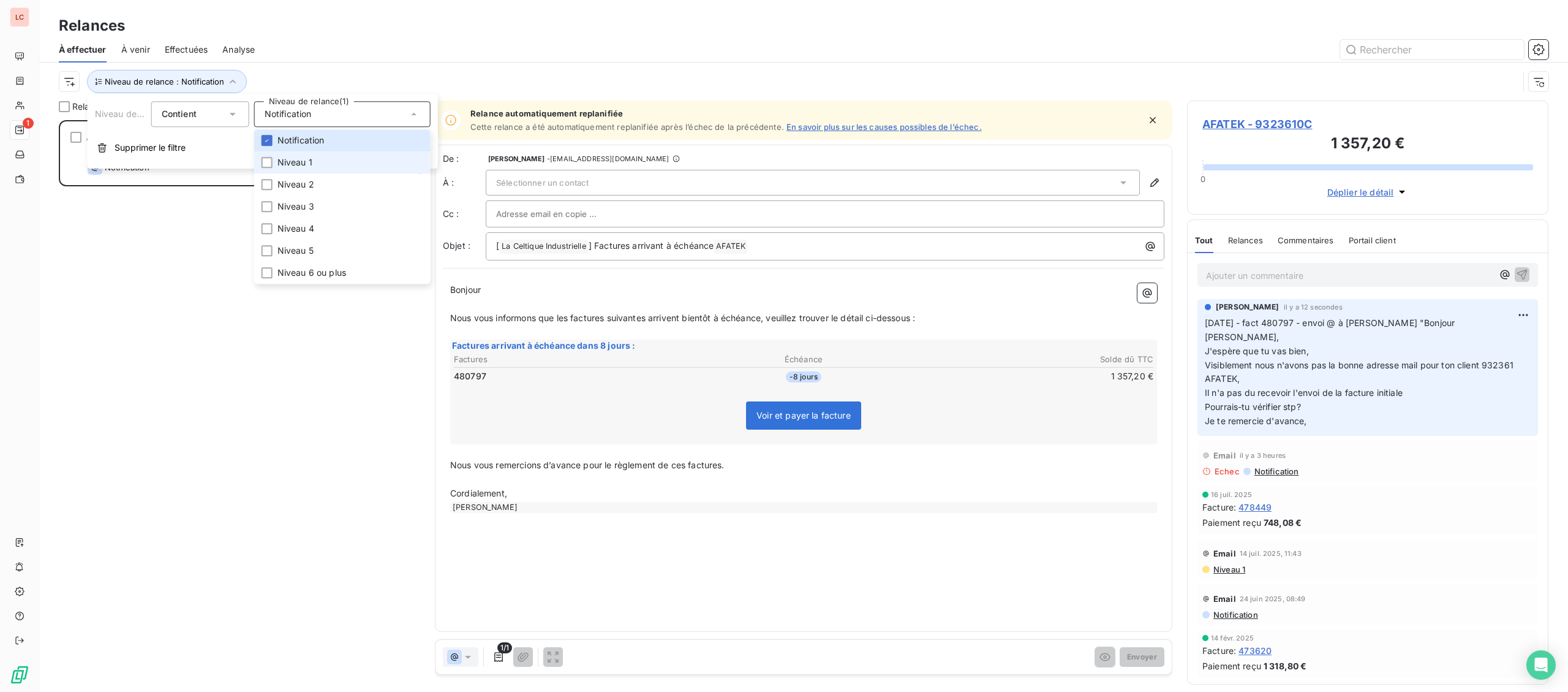
click at [315, 162] on li "Niveau 1" at bounding box center [342, 162] width 177 height 22
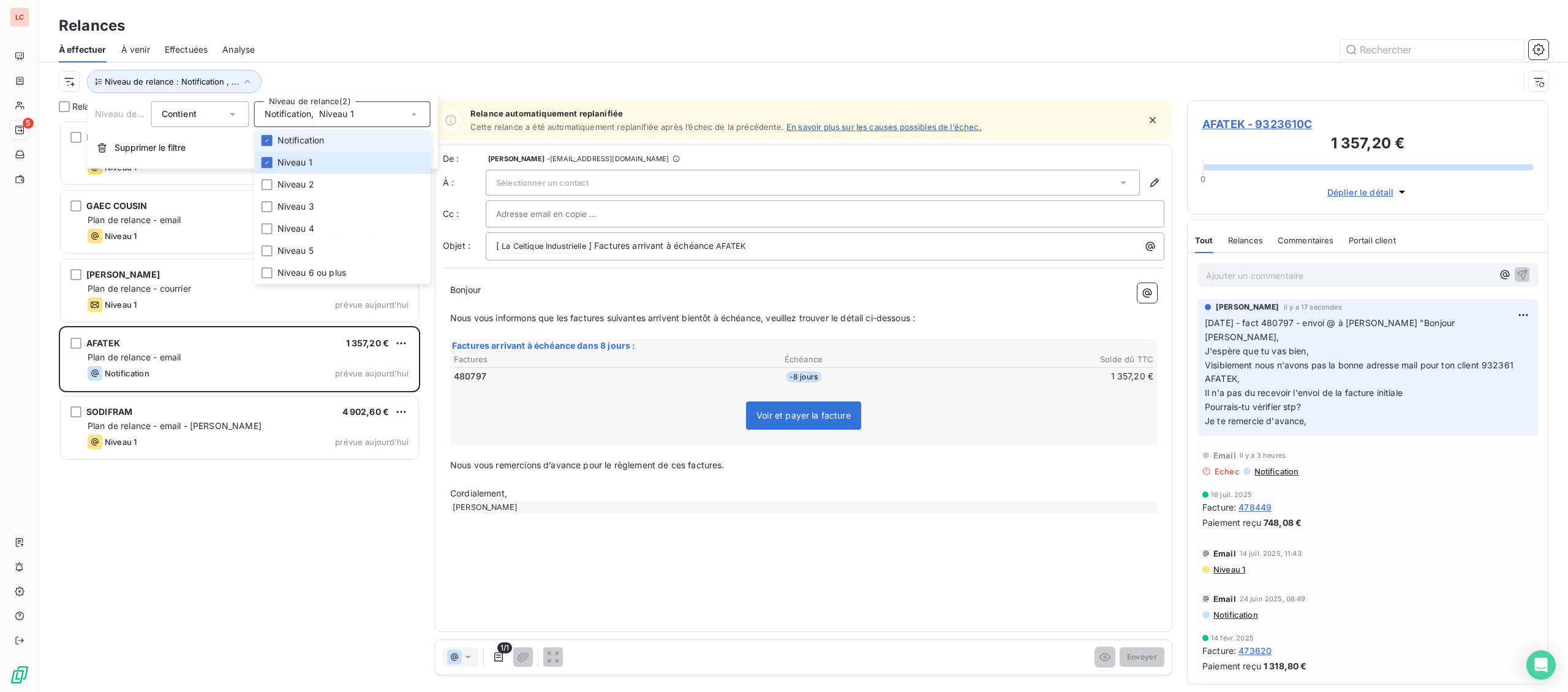
click at [311, 146] on span "Notification" at bounding box center [301, 140] width 47 height 12
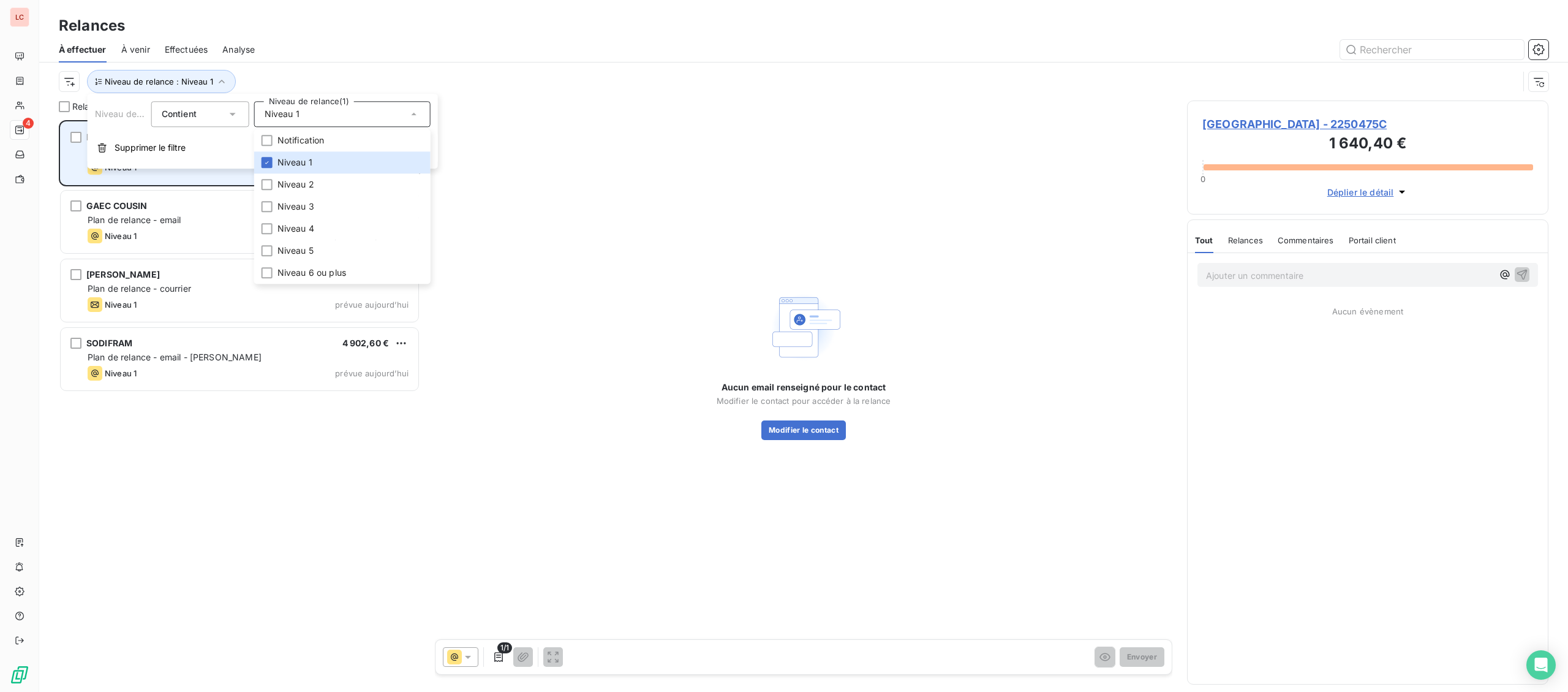
scroll to position [572, 361]
click at [191, 169] on div "Niveau 1 prévue depuis hier" at bounding box center [248, 167] width 321 height 15
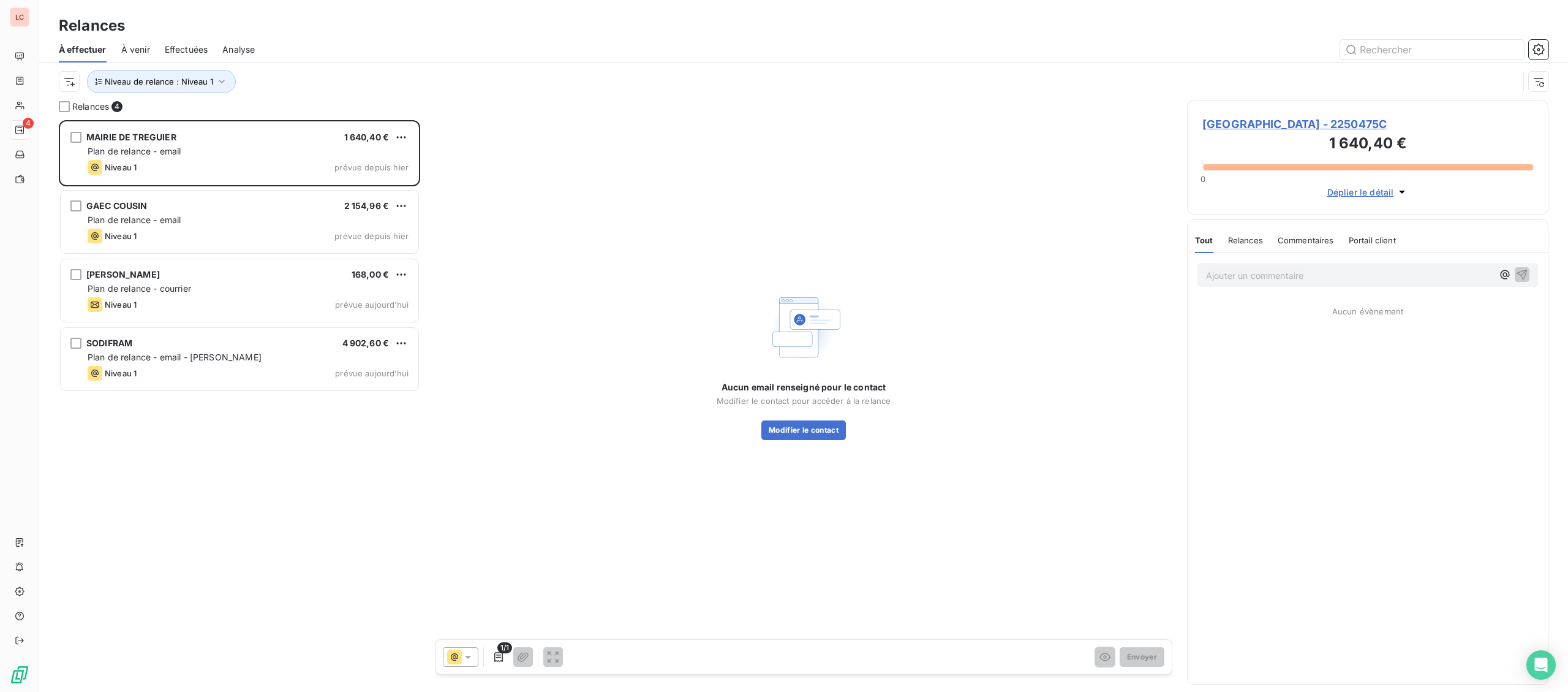
click at [1229, 127] on span "[GEOGRAPHIC_DATA] - 2250475C" at bounding box center [1367, 123] width 331 height 16
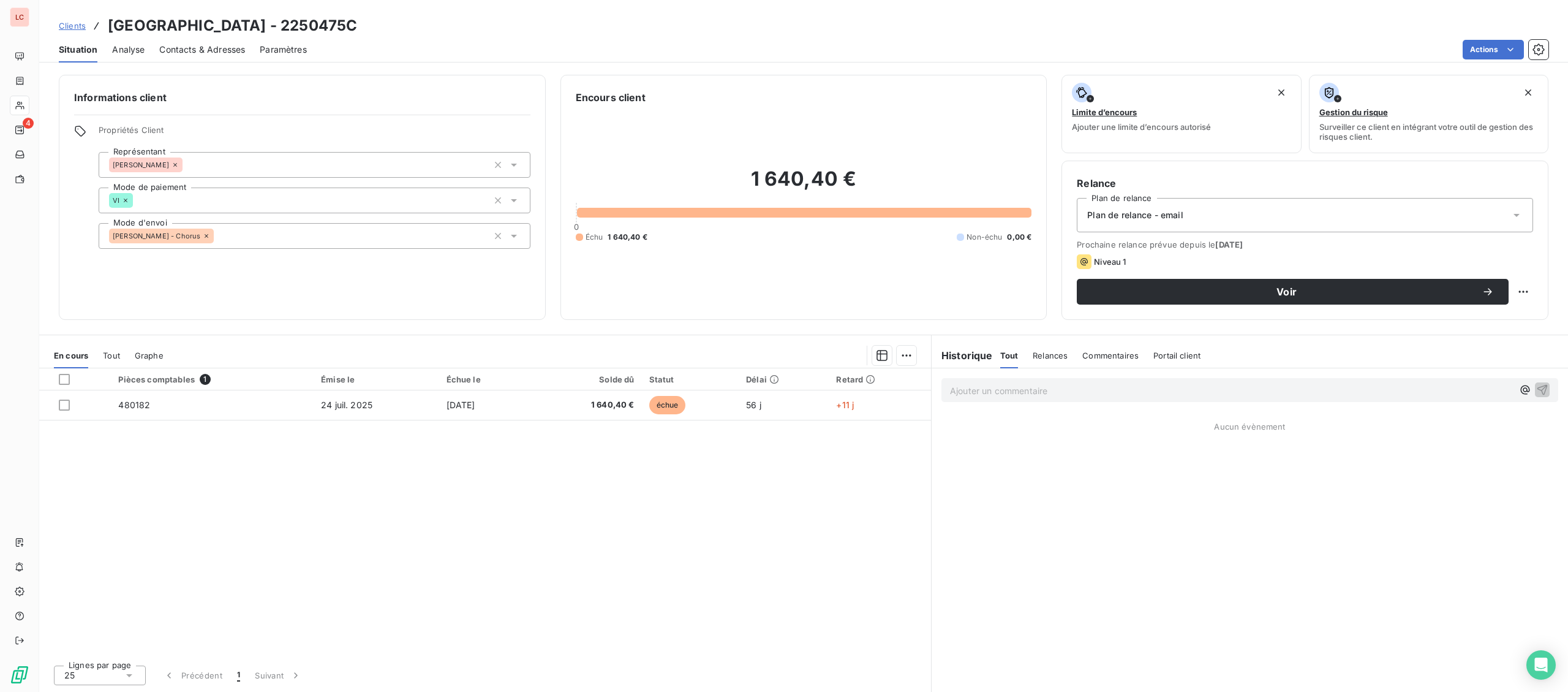
click at [210, 51] on span "Contacts & Adresses" at bounding box center [202, 50] width 86 height 12
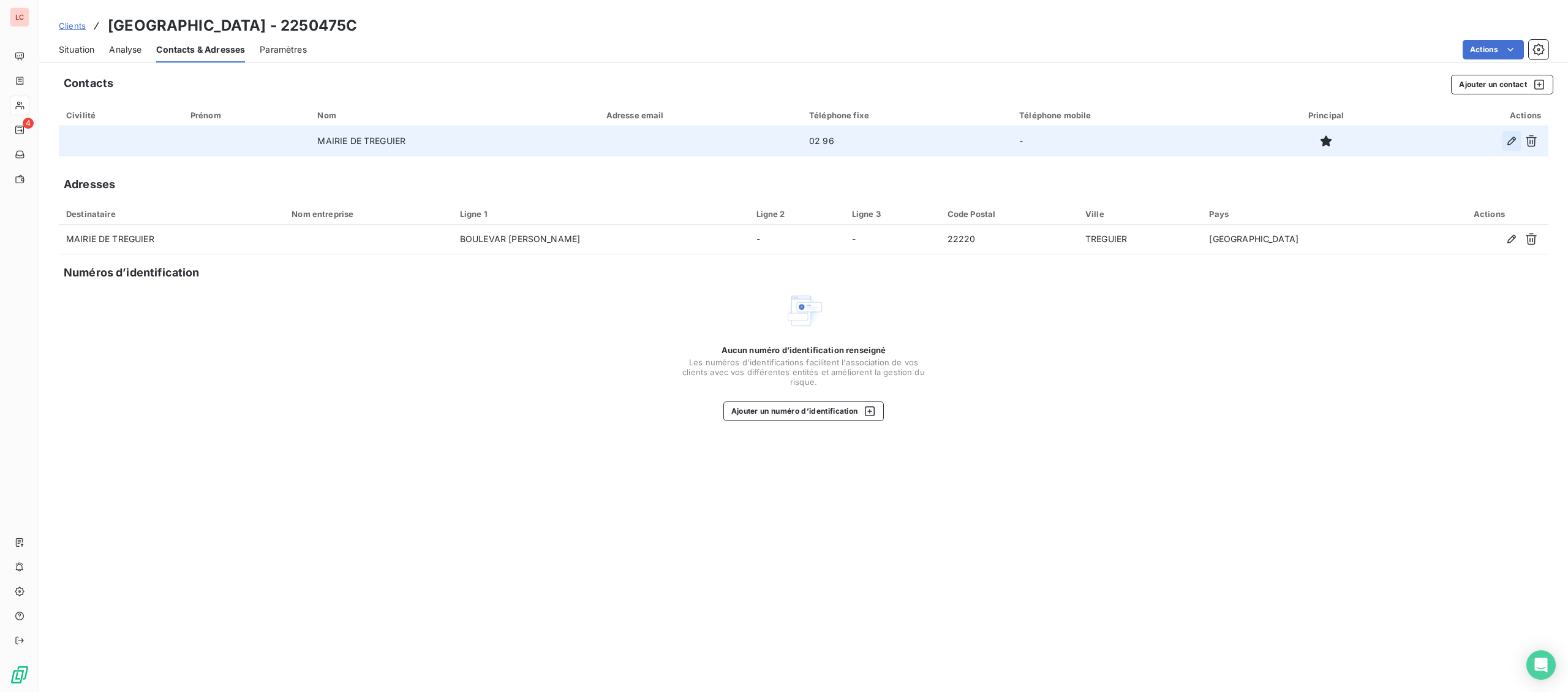
click at [1509, 139] on icon "button" at bounding box center [1511, 141] width 12 height 12
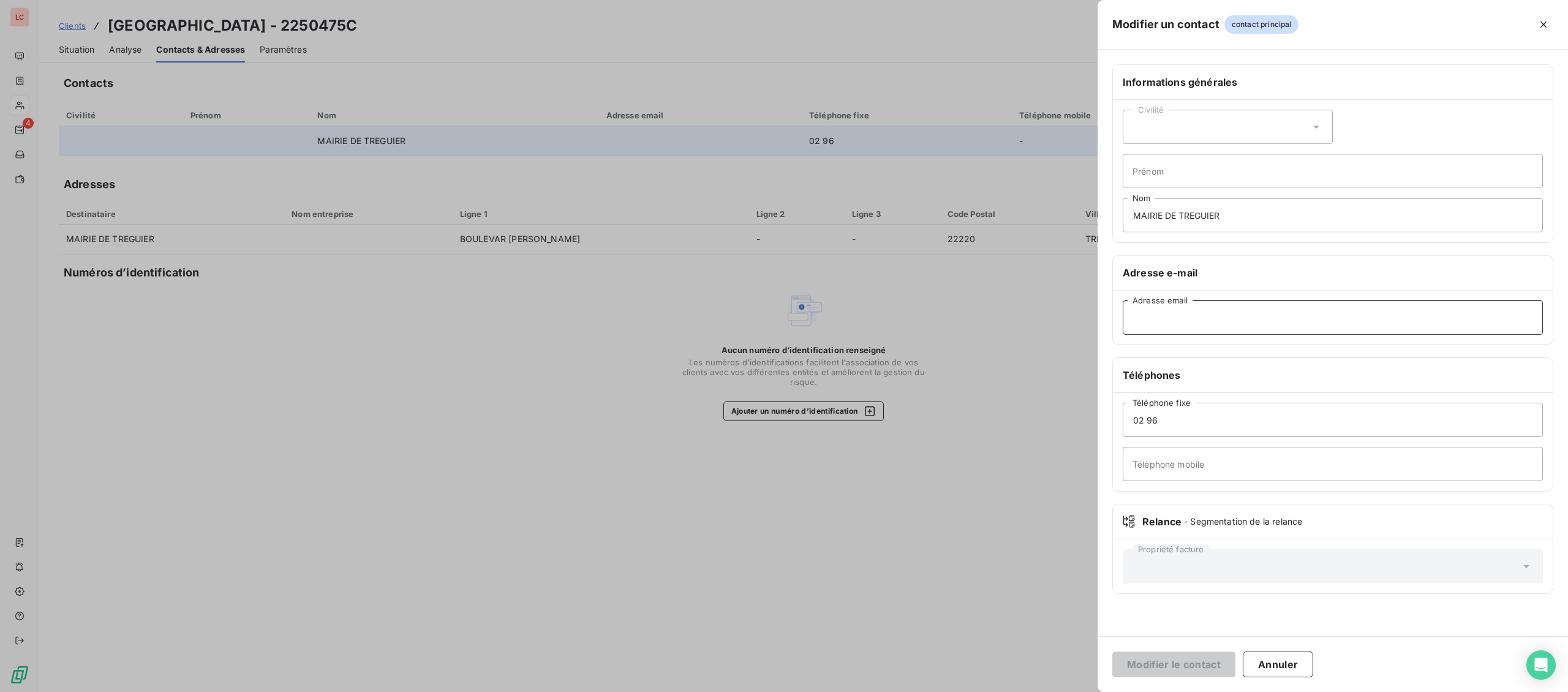
click at [1226, 330] on input "Adresse email" at bounding box center [1332, 317] width 420 height 34
paste input "[EMAIL_ADDRESS][DOMAIN_NAME]"
type input "[EMAIL_ADDRESS][DOMAIN_NAME]"
click at [1192, 659] on button "Modifier le contact" at bounding box center [1174, 663] width 123 height 26
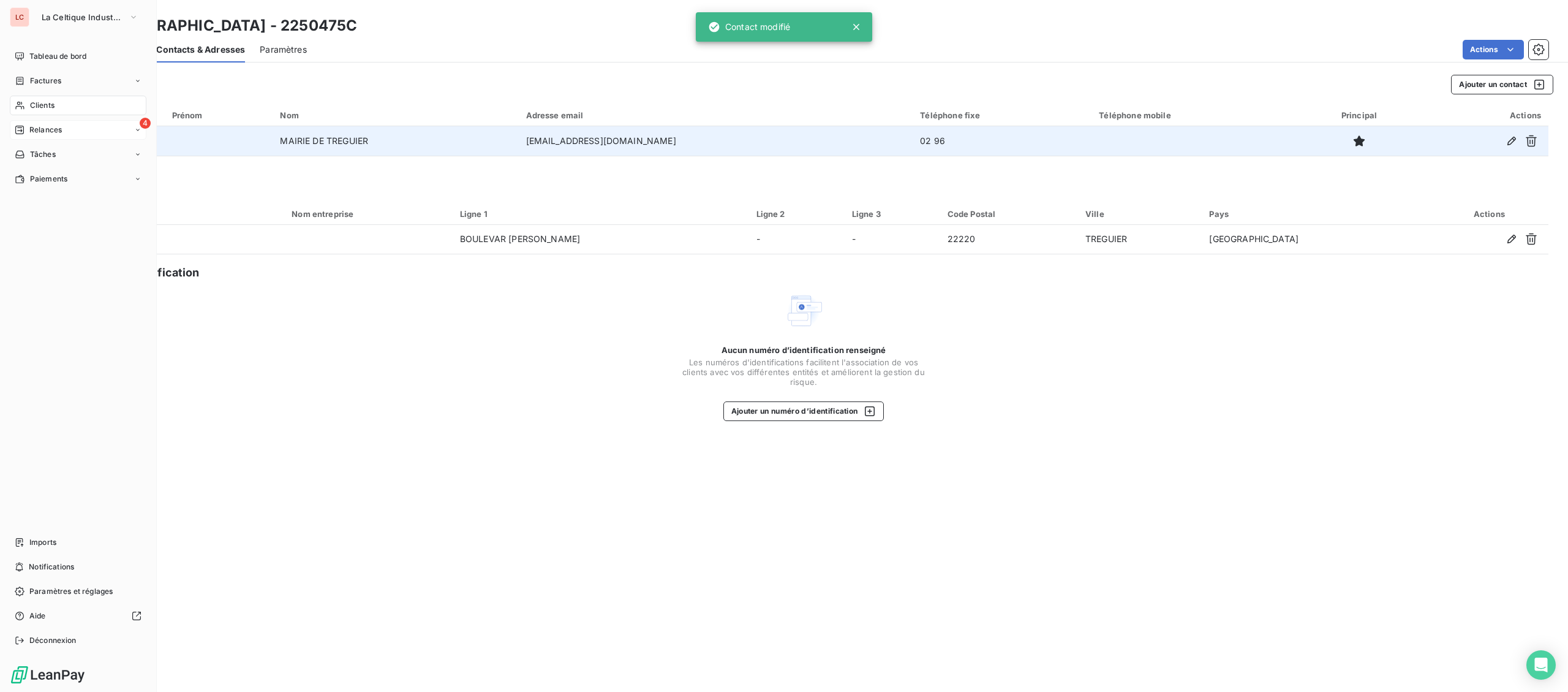
click at [16, 136] on div "4 Relances" at bounding box center [78, 129] width 136 height 19
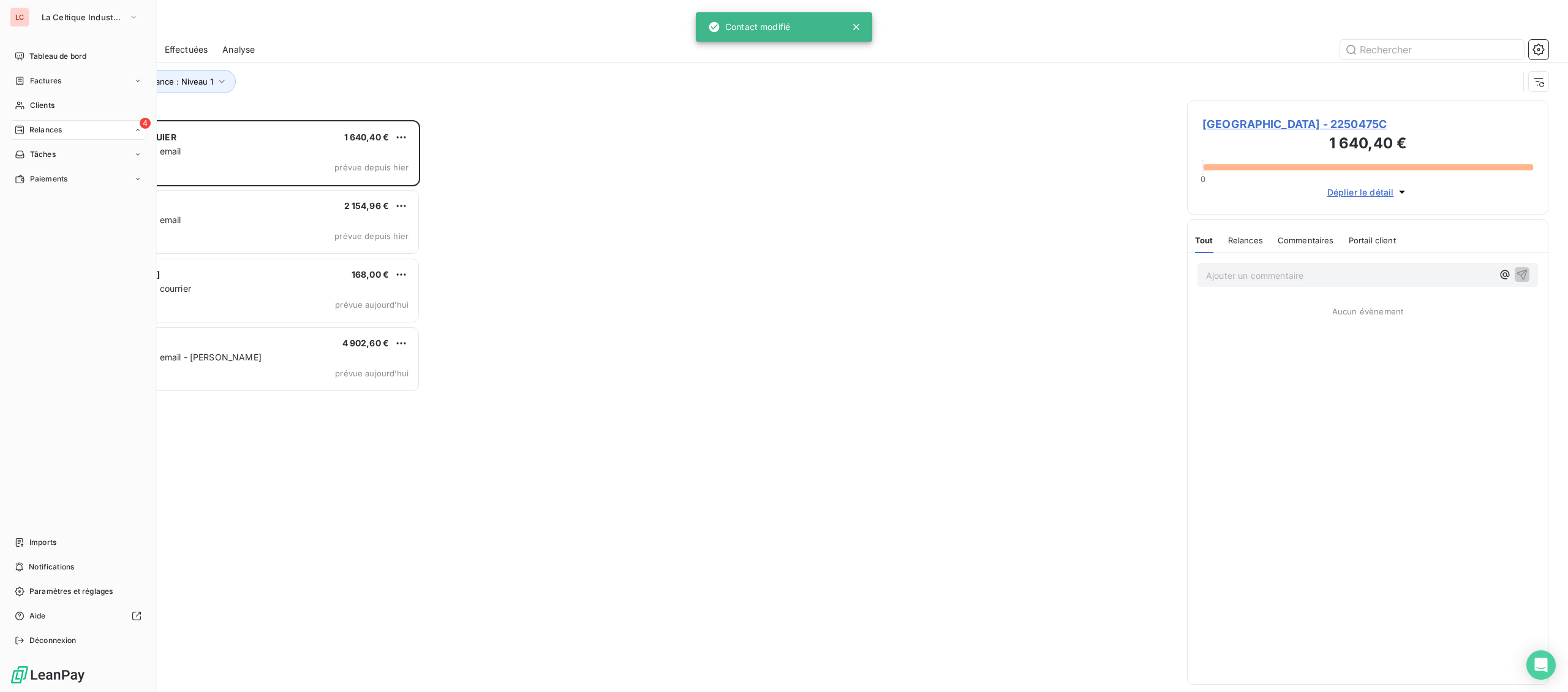
scroll to position [572, 361]
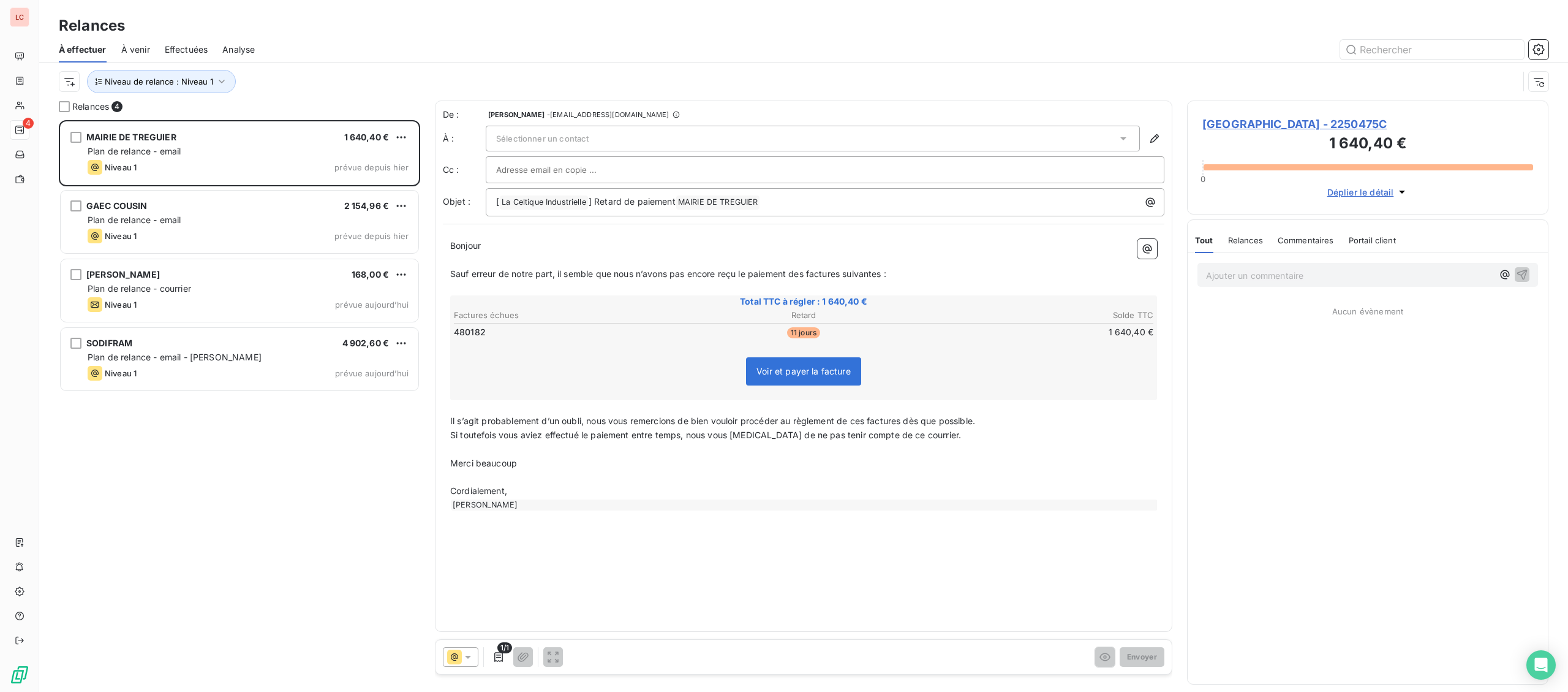
click at [535, 143] on span "Sélectionner un contact" at bounding box center [542, 138] width 92 height 10
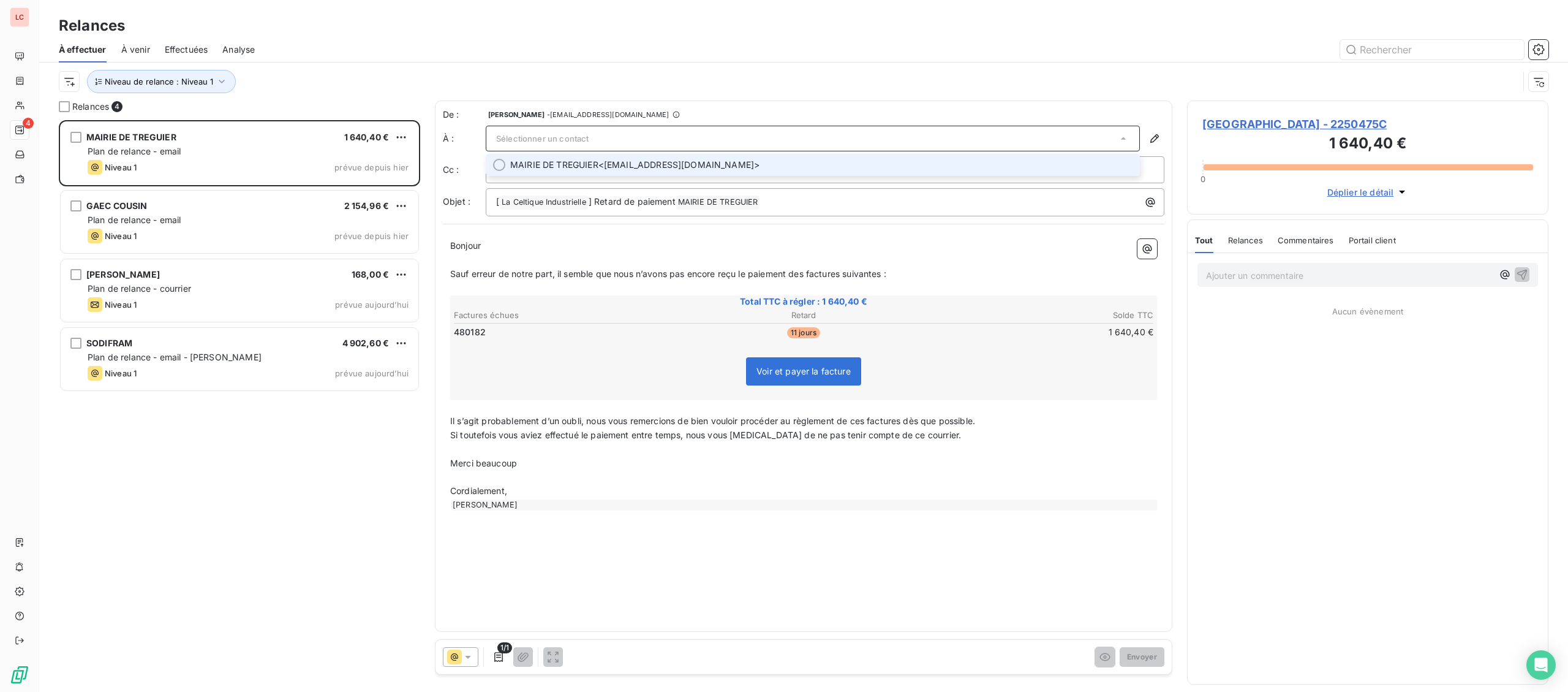
click at [539, 172] on li "[GEOGRAPHIC_DATA] <[EMAIL_ADDRESS][DOMAIN_NAME]>" at bounding box center [813, 164] width 654 height 22
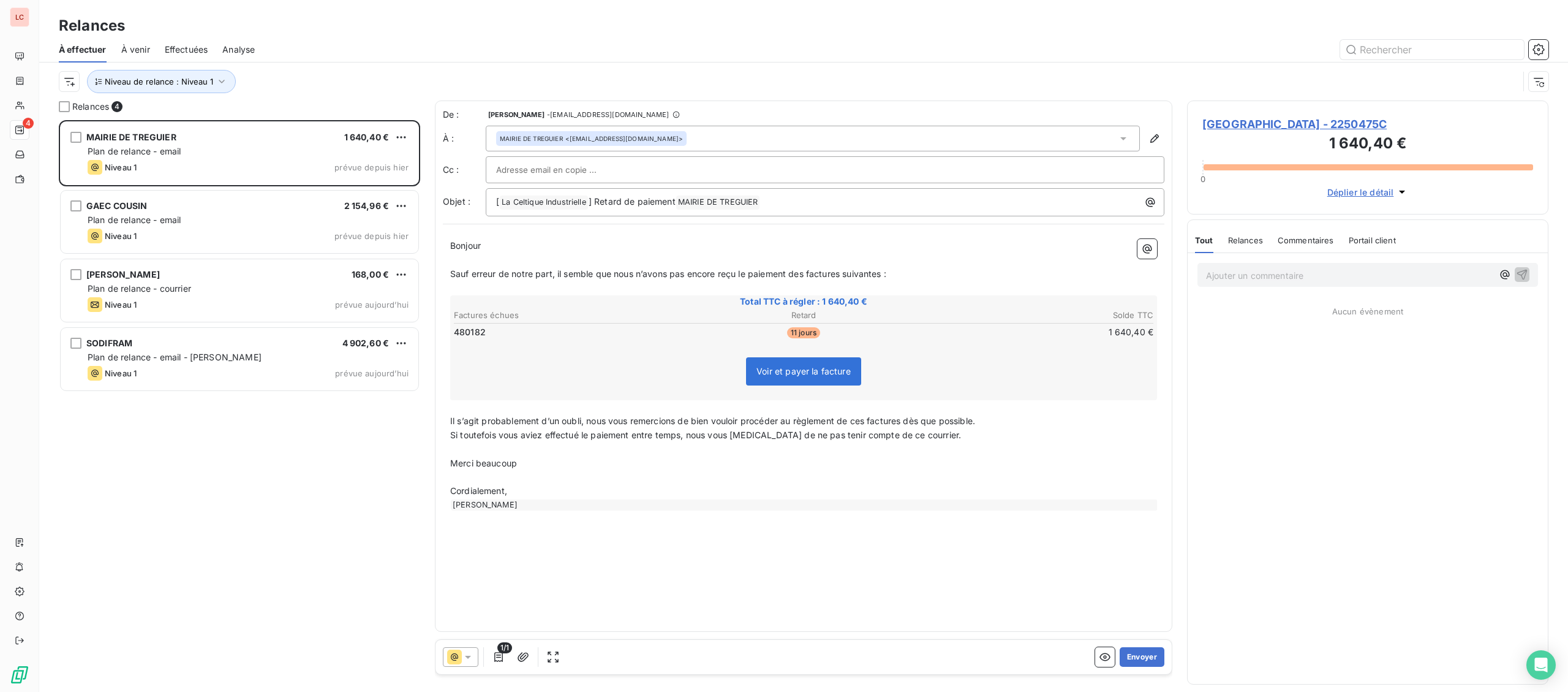
click at [539, 172] on input "text" at bounding box center [562, 170] width 132 height 19
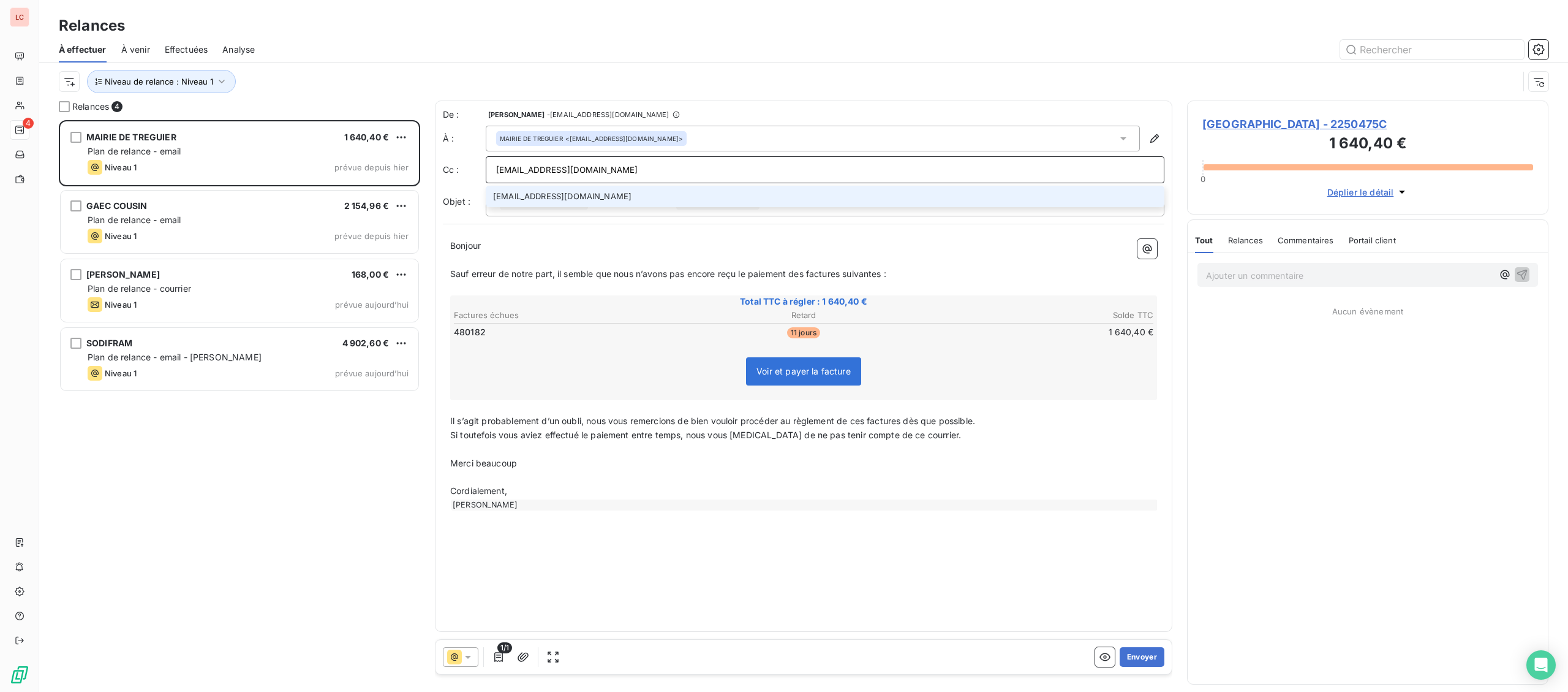
type input "[EMAIL_ADDRESS][DOMAIN_NAME]"
click at [563, 193] on li "[EMAIL_ADDRESS][DOMAIN_NAME]" at bounding box center [825, 197] width 679 height 22
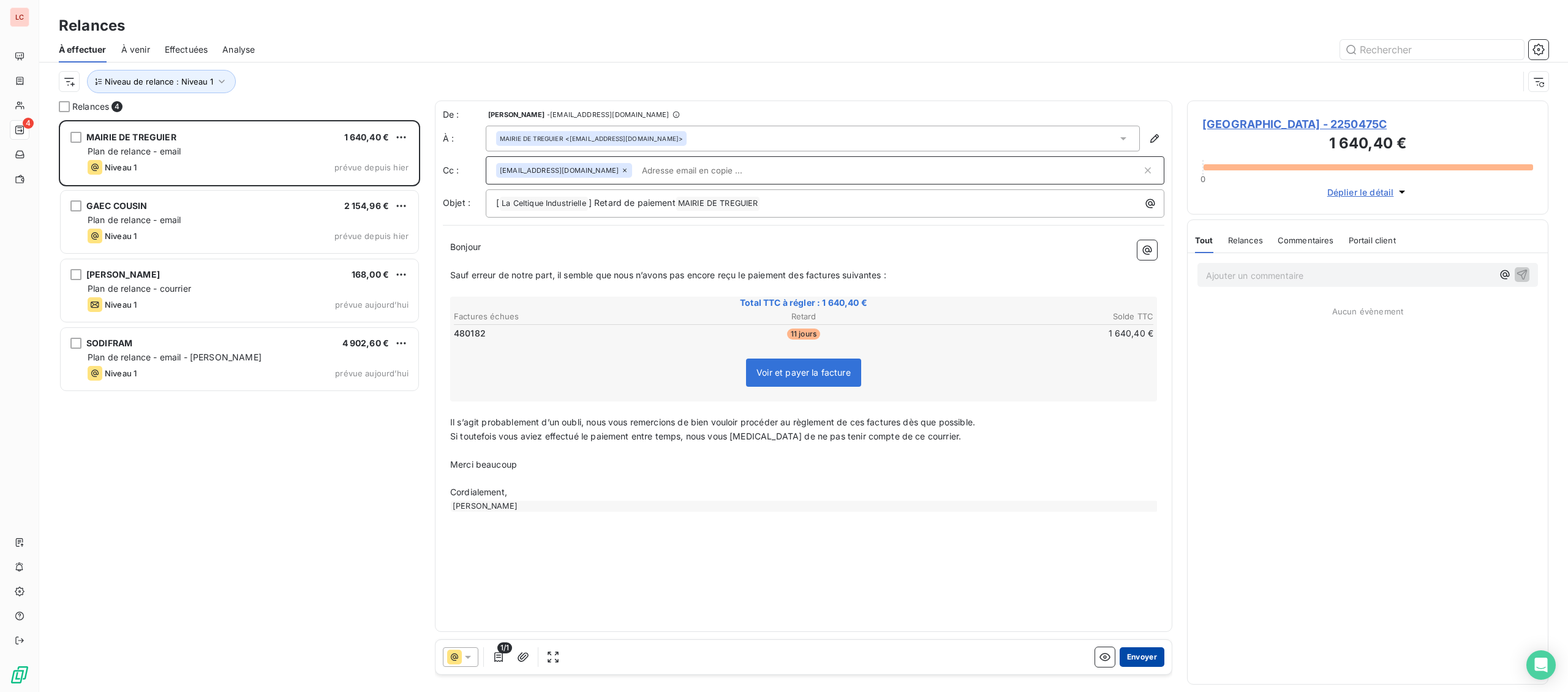
click at [1139, 654] on button "Envoyer" at bounding box center [1142, 656] width 45 height 19
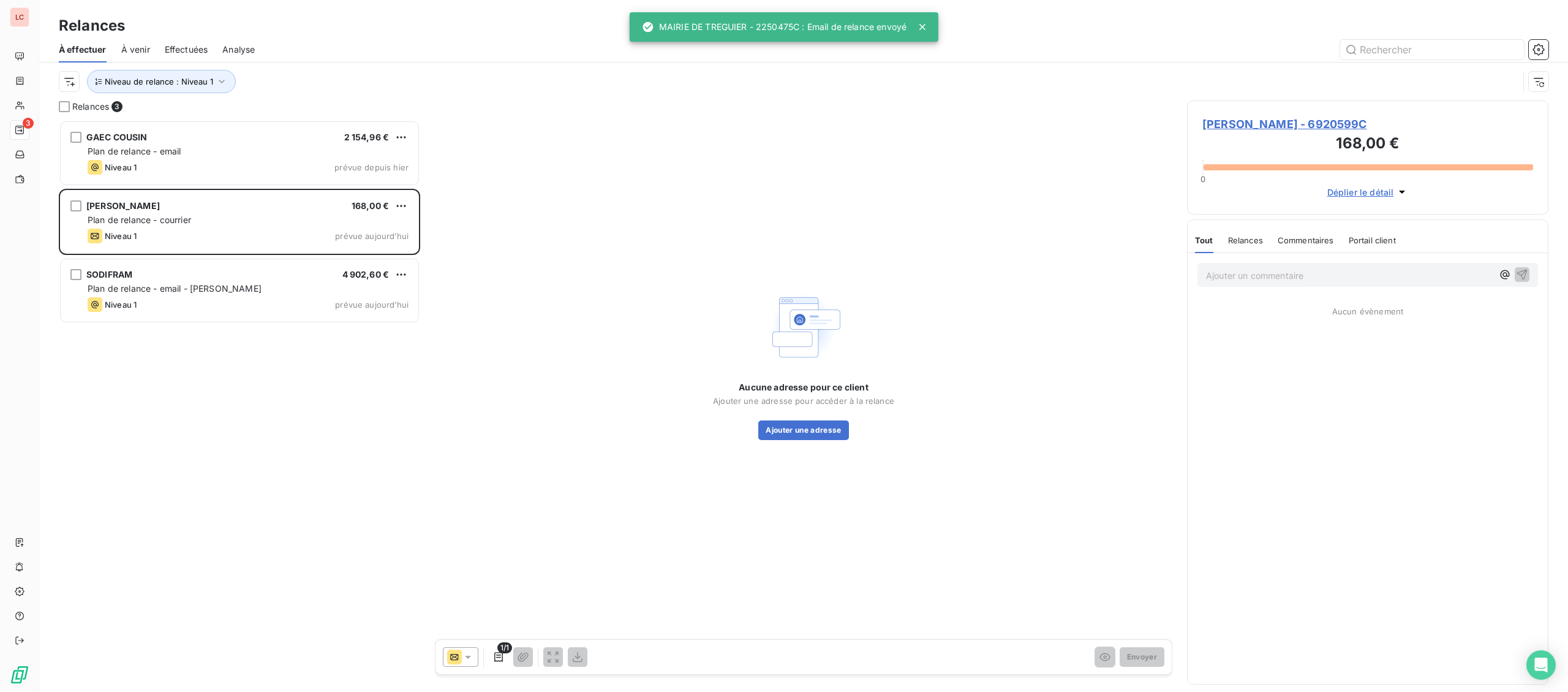
click at [1339, 122] on span "[PERSON_NAME] - 6920599C" at bounding box center [1367, 123] width 331 height 16
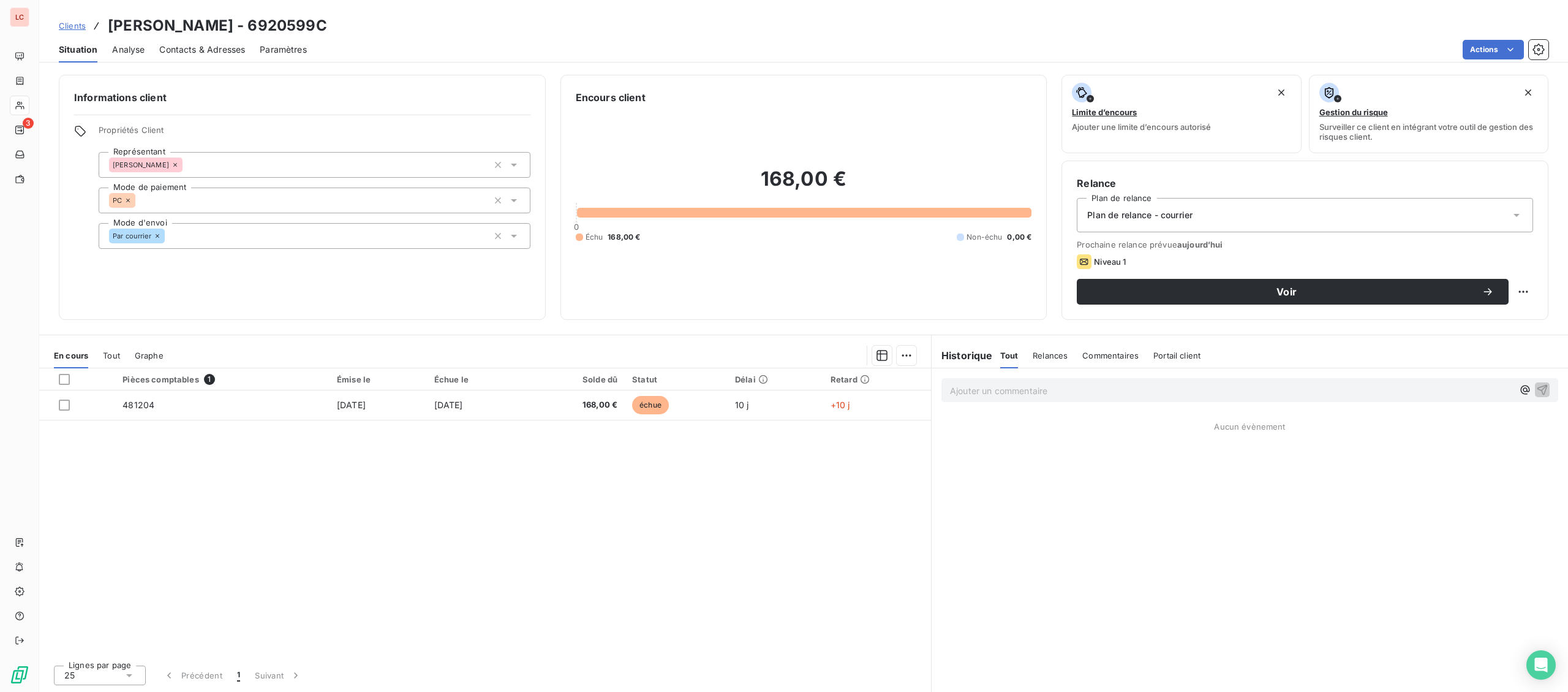
click at [1174, 216] on span "Plan de relance - courrier" at bounding box center [1140, 215] width 105 height 12
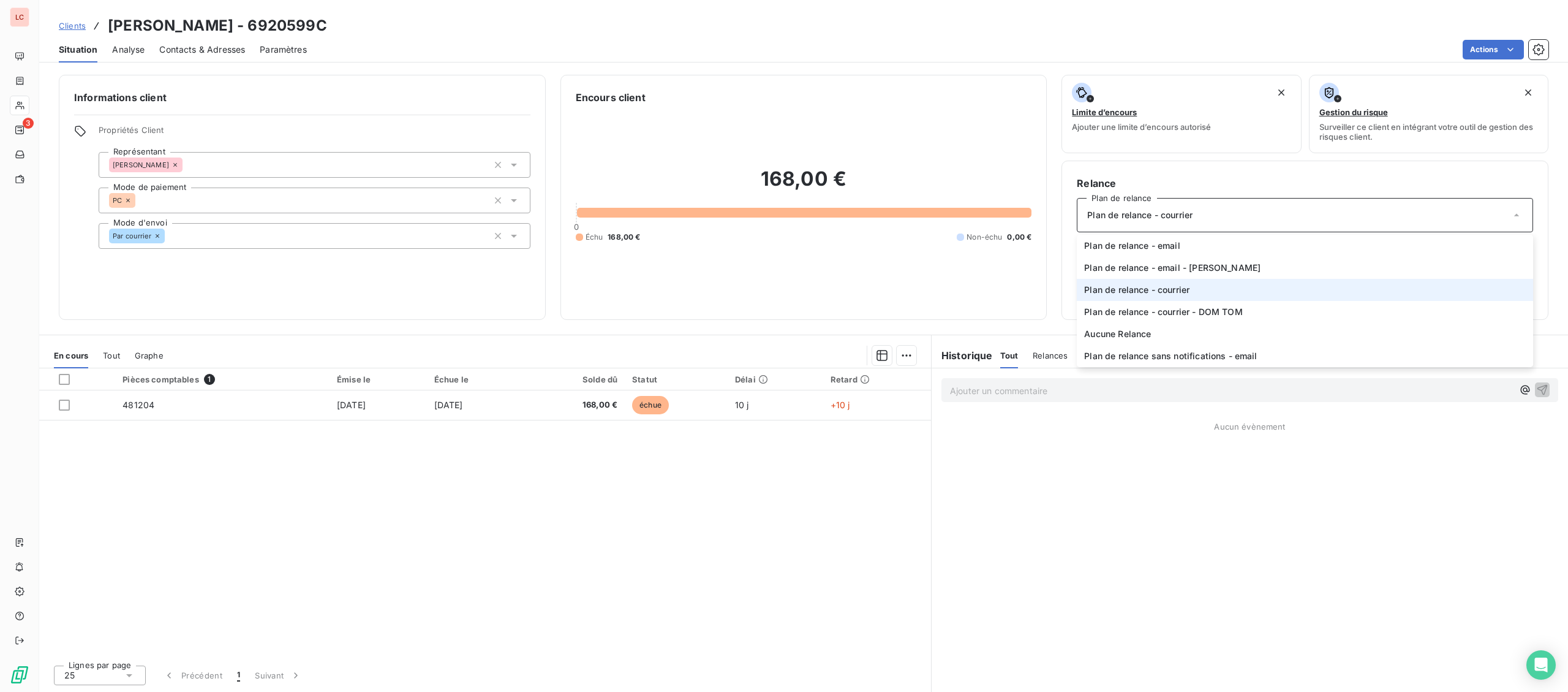
click at [1174, 216] on span "Plan de relance - courrier" at bounding box center [1140, 215] width 105 height 12
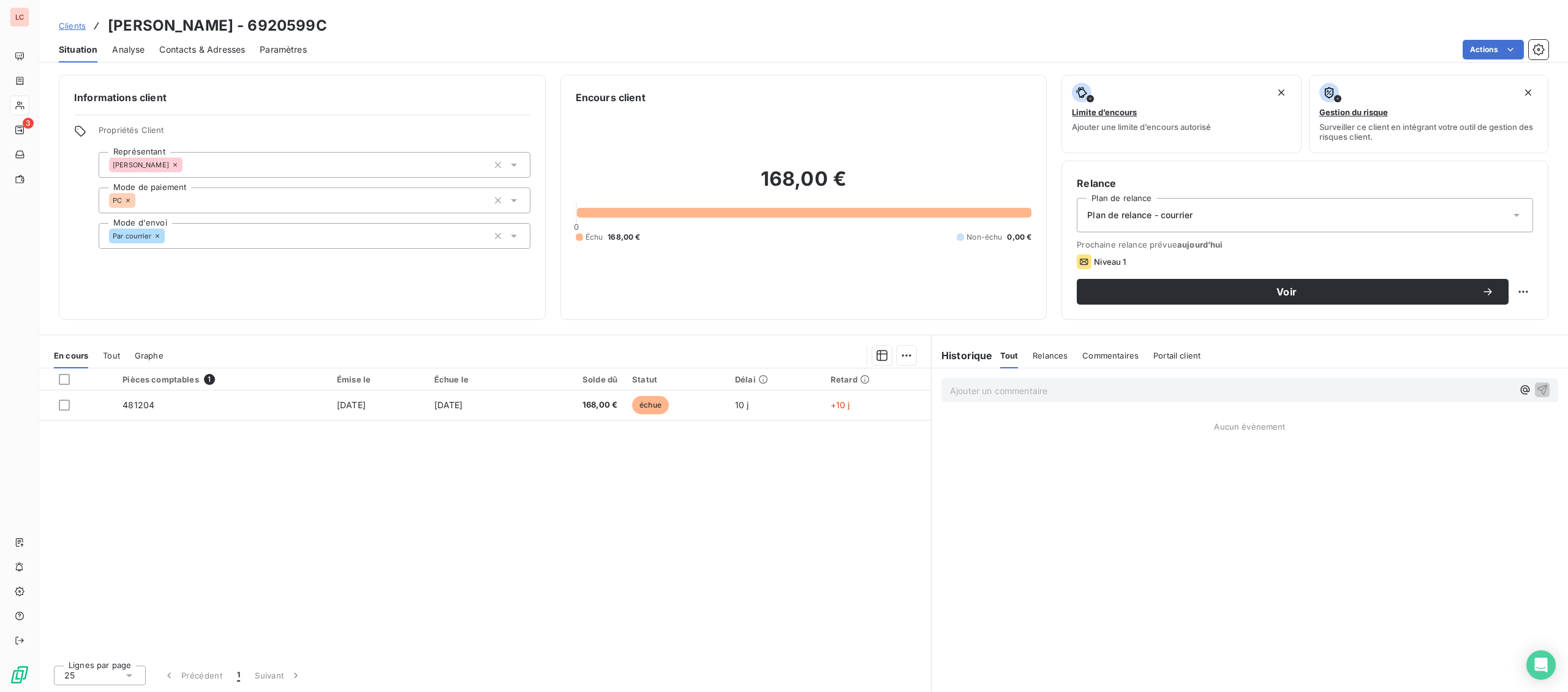
click at [206, 48] on span "Contacts & Adresses" at bounding box center [202, 50] width 86 height 12
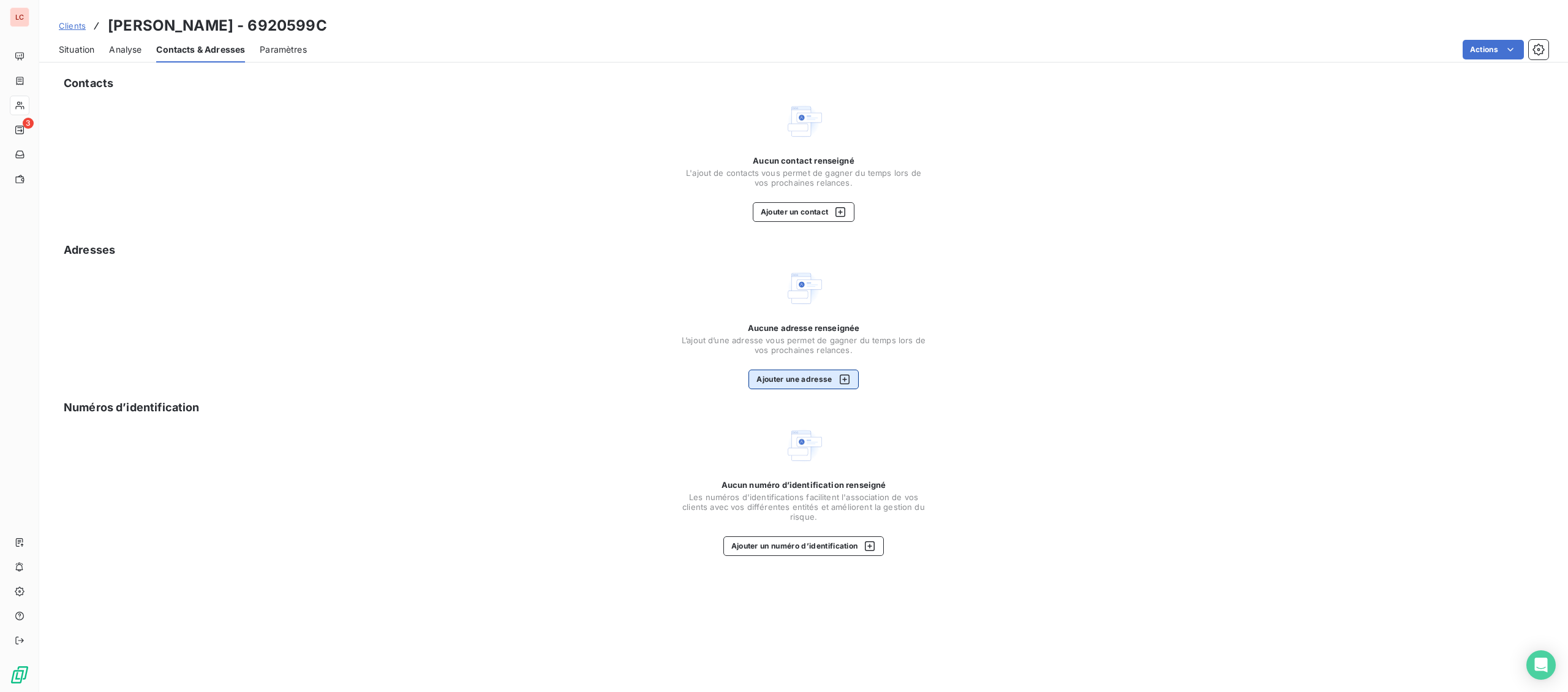
click at [811, 375] on button "Ajouter une adresse" at bounding box center [803, 379] width 110 height 19
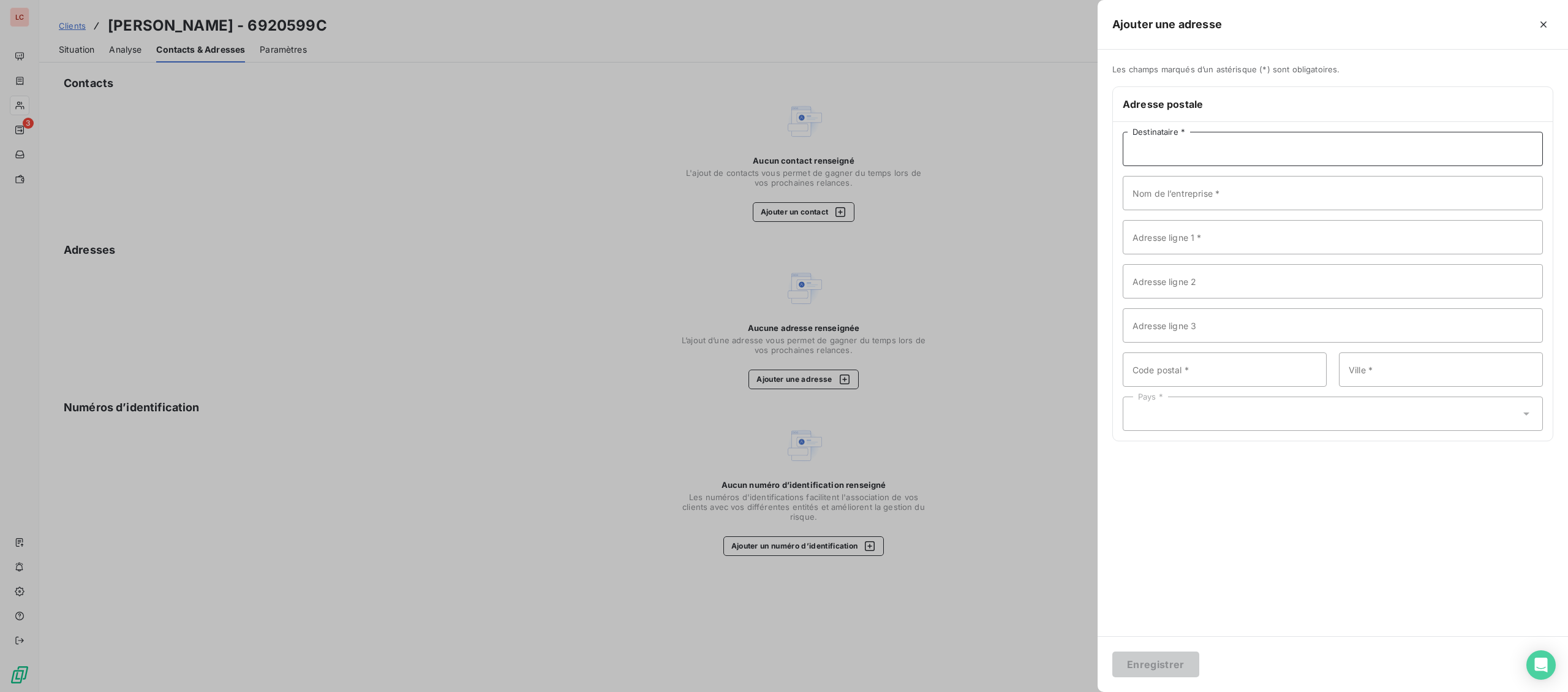
click at [1186, 148] on input "Destinataire *" at bounding box center [1332, 149] width 420 height 34
type input "M [PERSON_NAME]"
type input "[STREET_ADDRESS]"
type input "38670"
type input "CHASSE SUR RHONE"
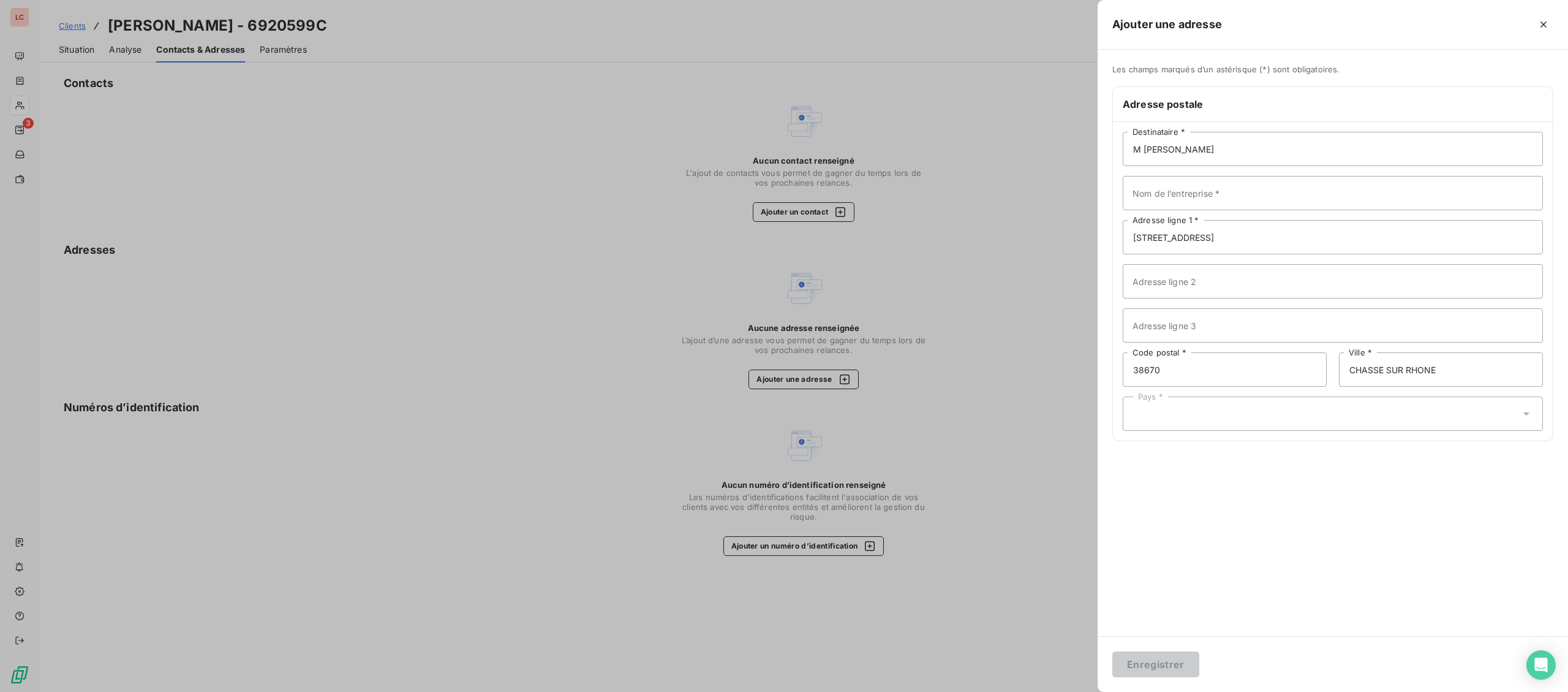
click at [1305, 419] on div "Pays *" at bounding box center [1332, 413] width 420 height 34
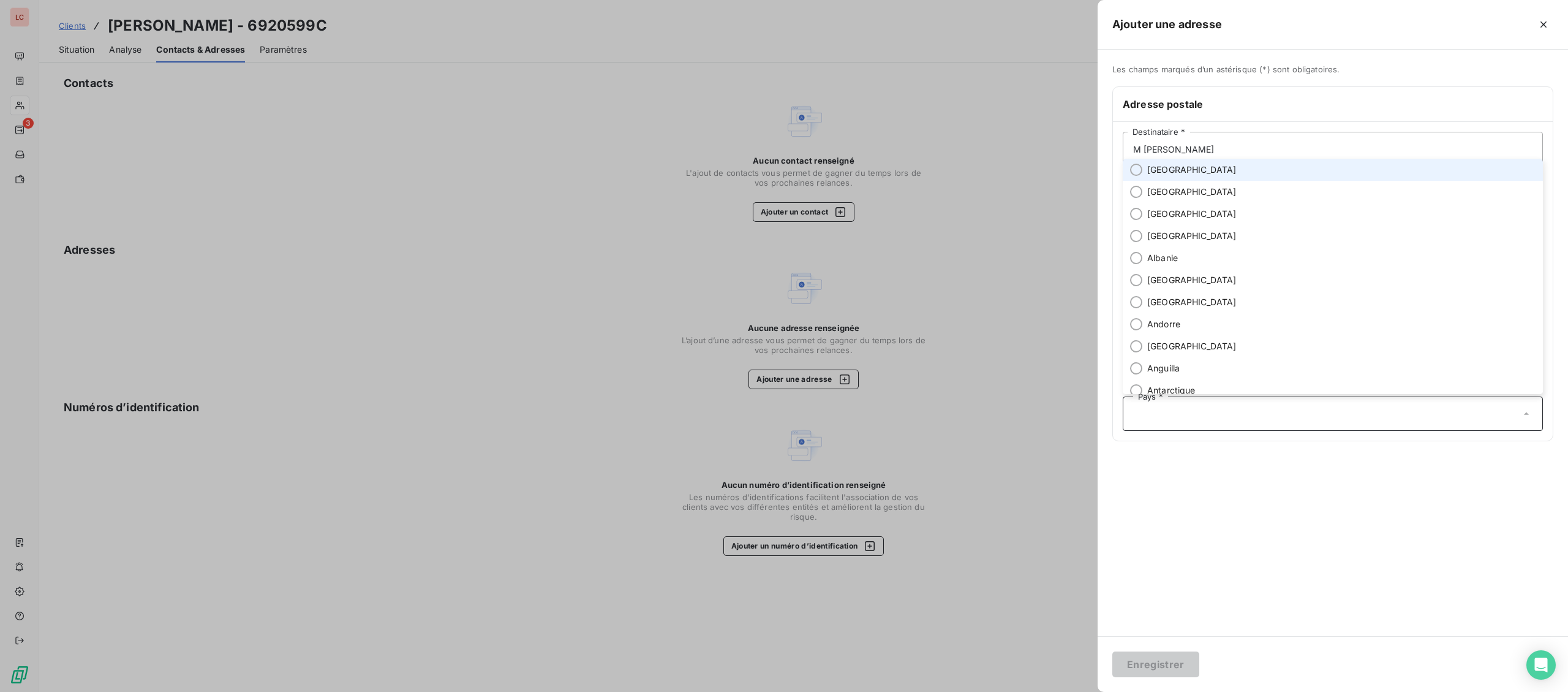
click at [1226, 179] on li "[GEOGRAPHIC_DATA]" at bounding box center [1332, 170] width 420 height 22
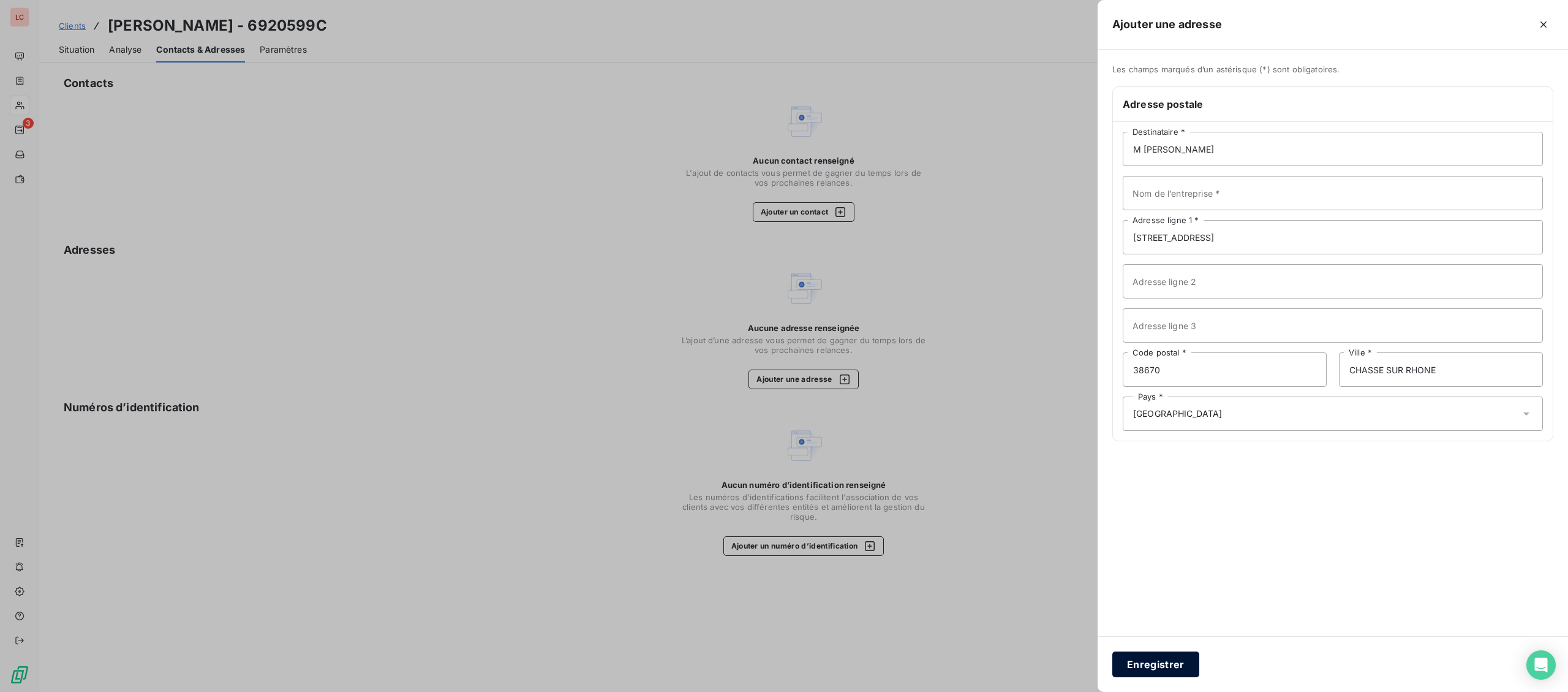
click at [1140, 674] on button "Enregistrer" at bounding box center [1156, 663] width 87 height 26
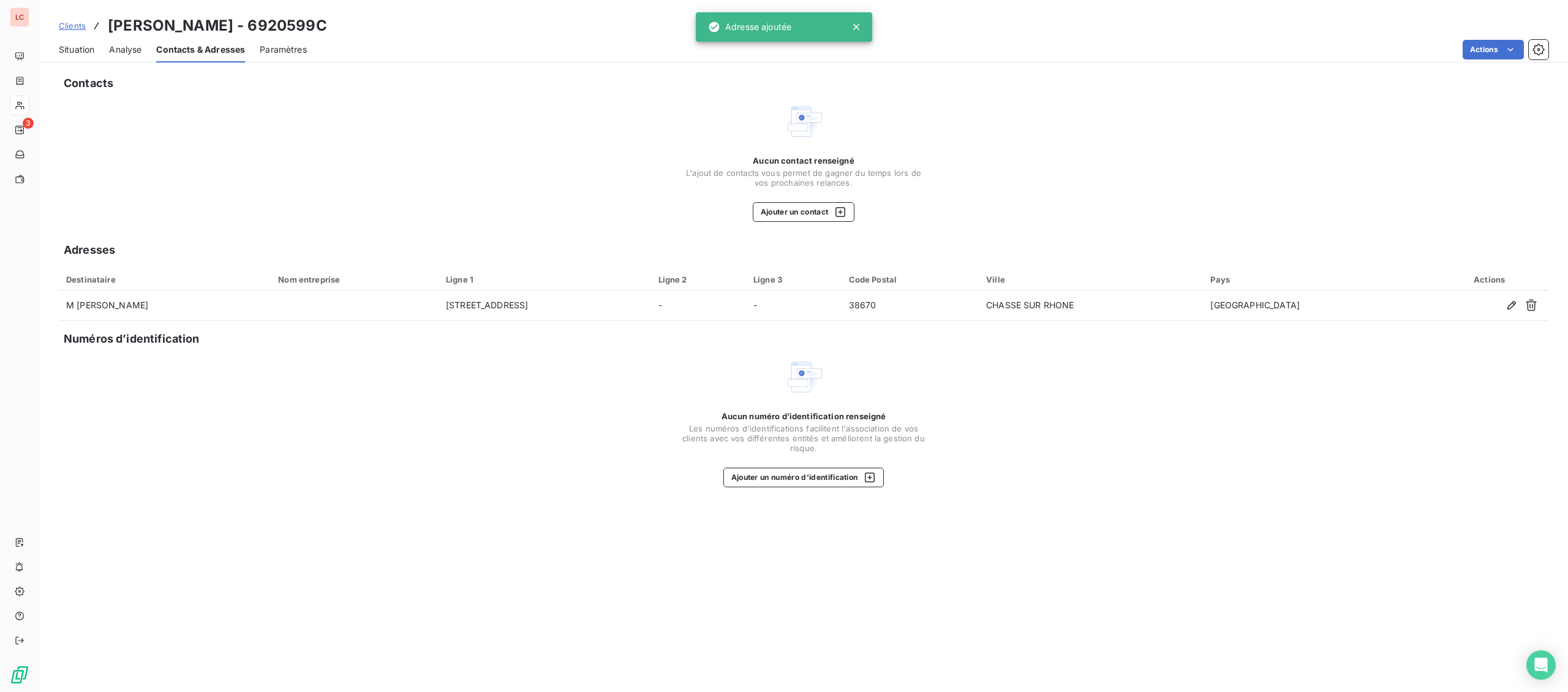
click at [212, 205] on div "Aucun contact renseigné L'ajout de contacts vous permet de gagner du temps lors…" at bounding box center [803, 161] width 1490 height 120
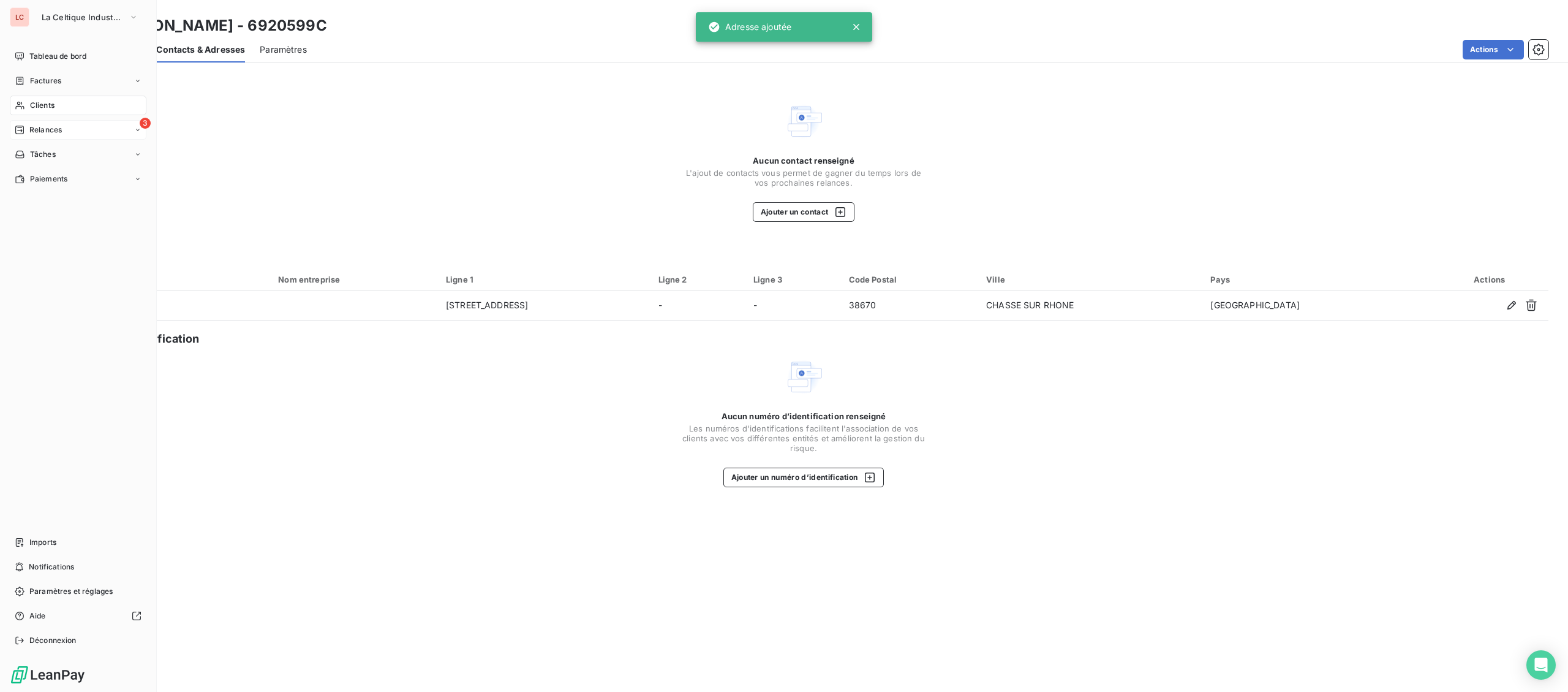
click at [20, 129] on icon at bounding box center [19, 129] width 10 height 10
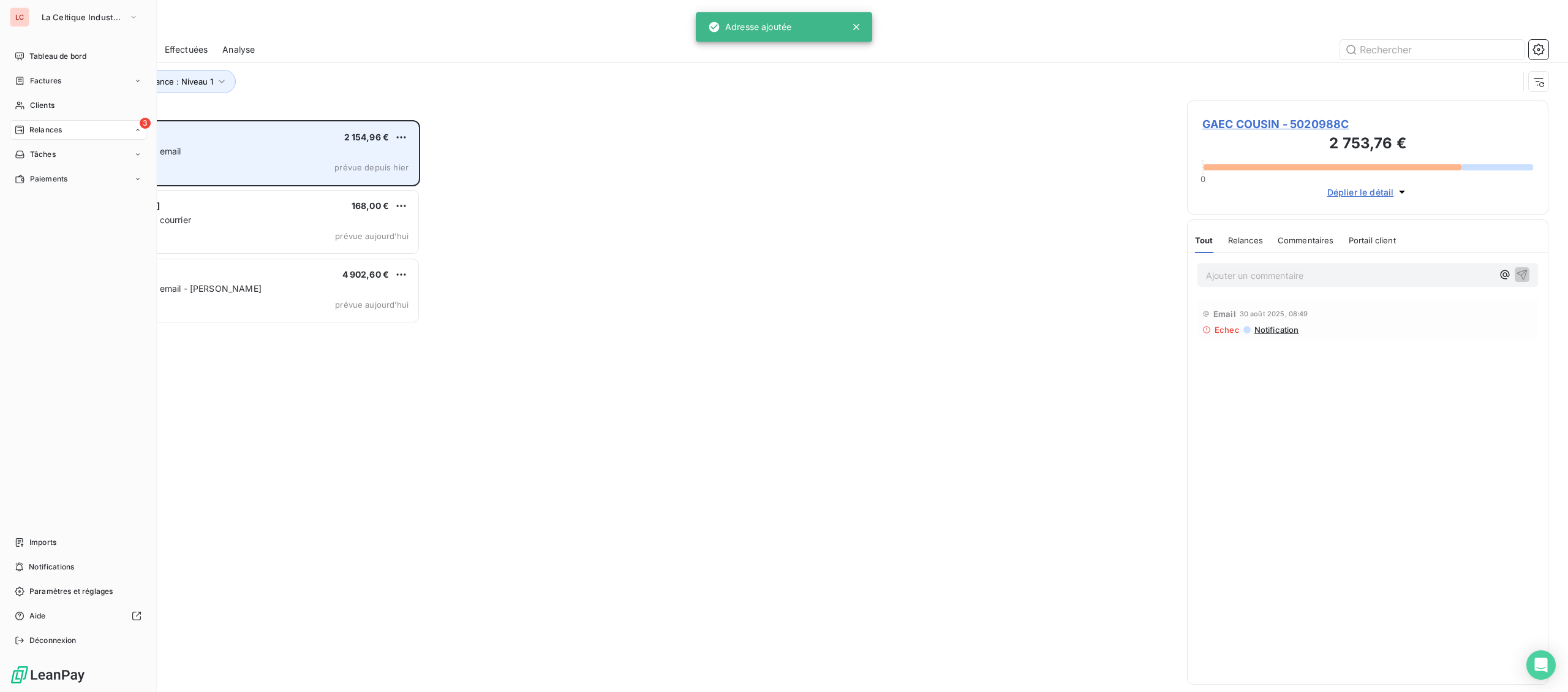
scroll to position [572, 361]
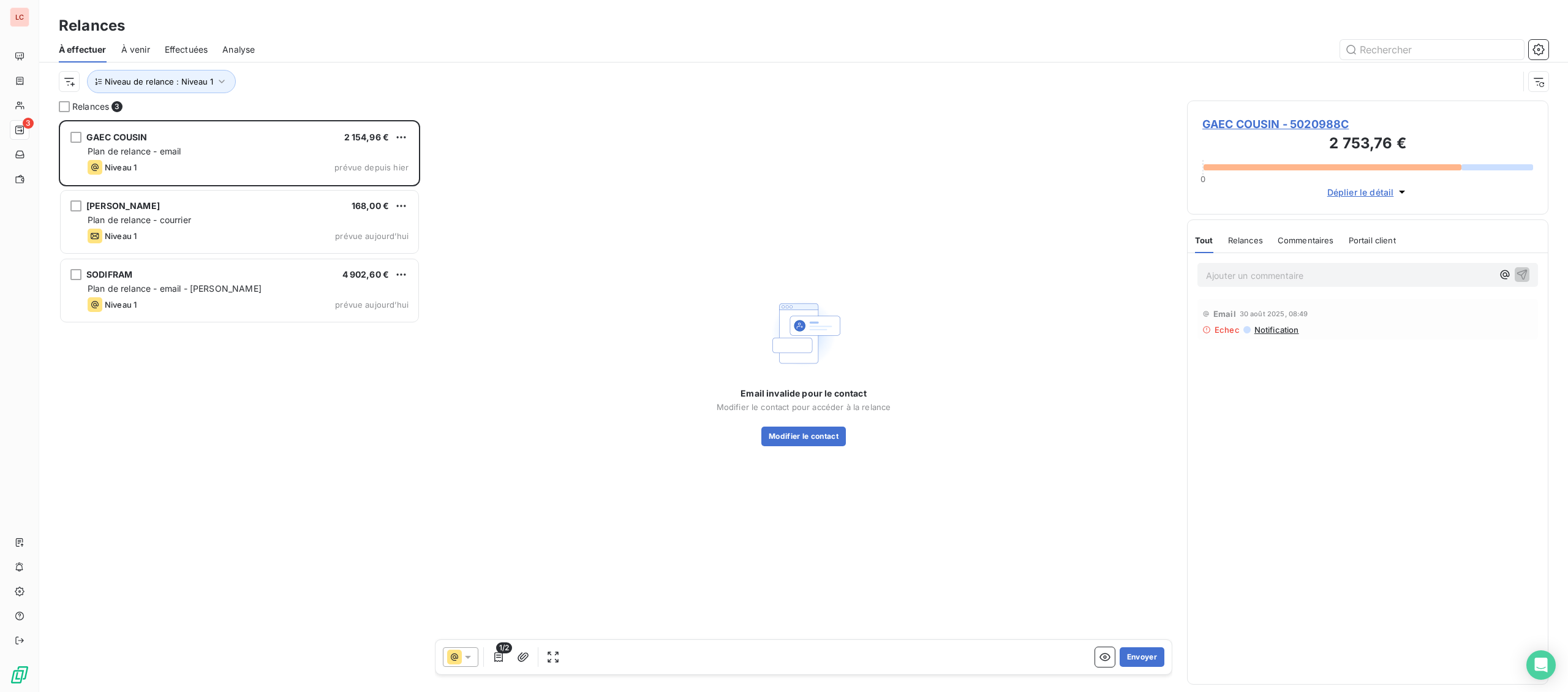
click at [1226, 130] on span "GAEC COUSIN - 5020988C" at bounding box center [1367, 123] width 331 height 16
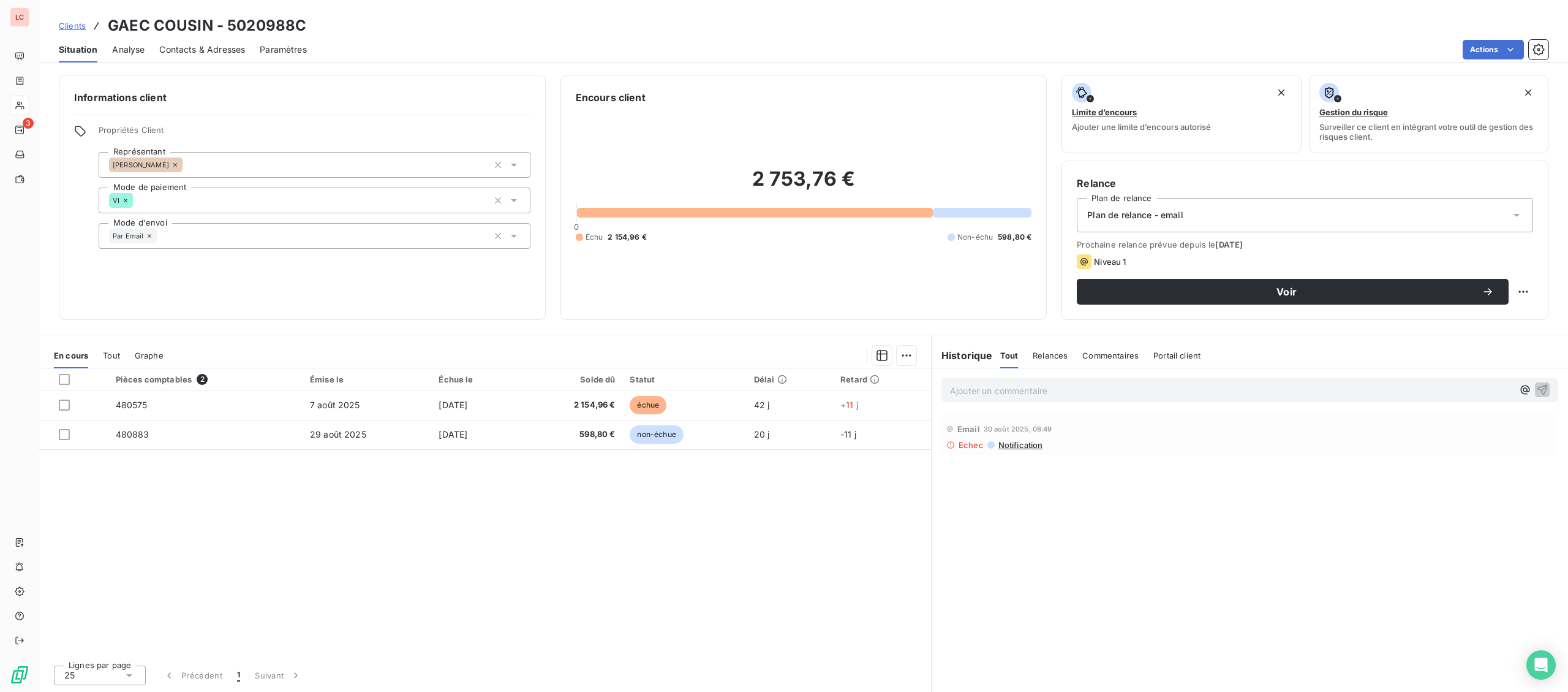
click at [1016, 449] on span "Notification" at bounding box center [1020, 445] width 46 height 10
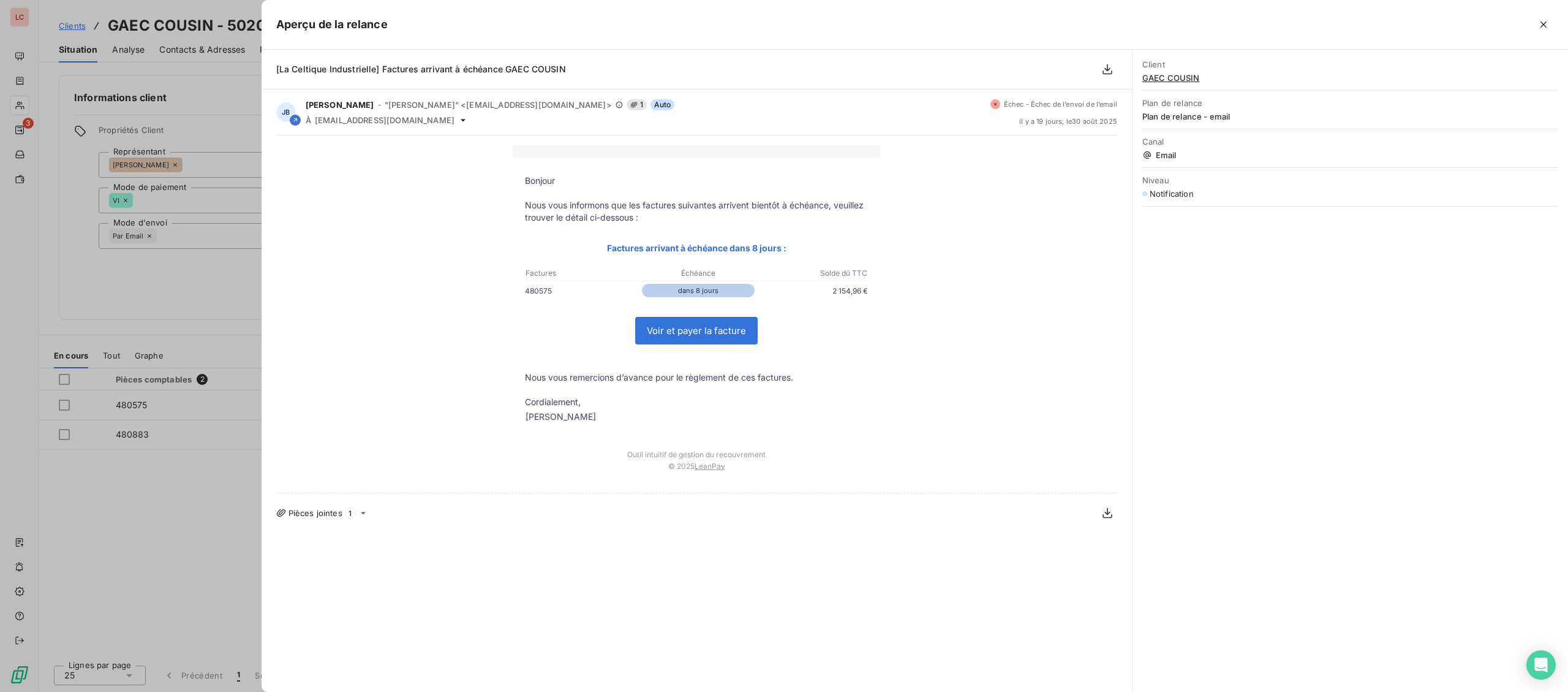
click at [174, 534] on div at bounding box center [784, 346] width 1568 height 692
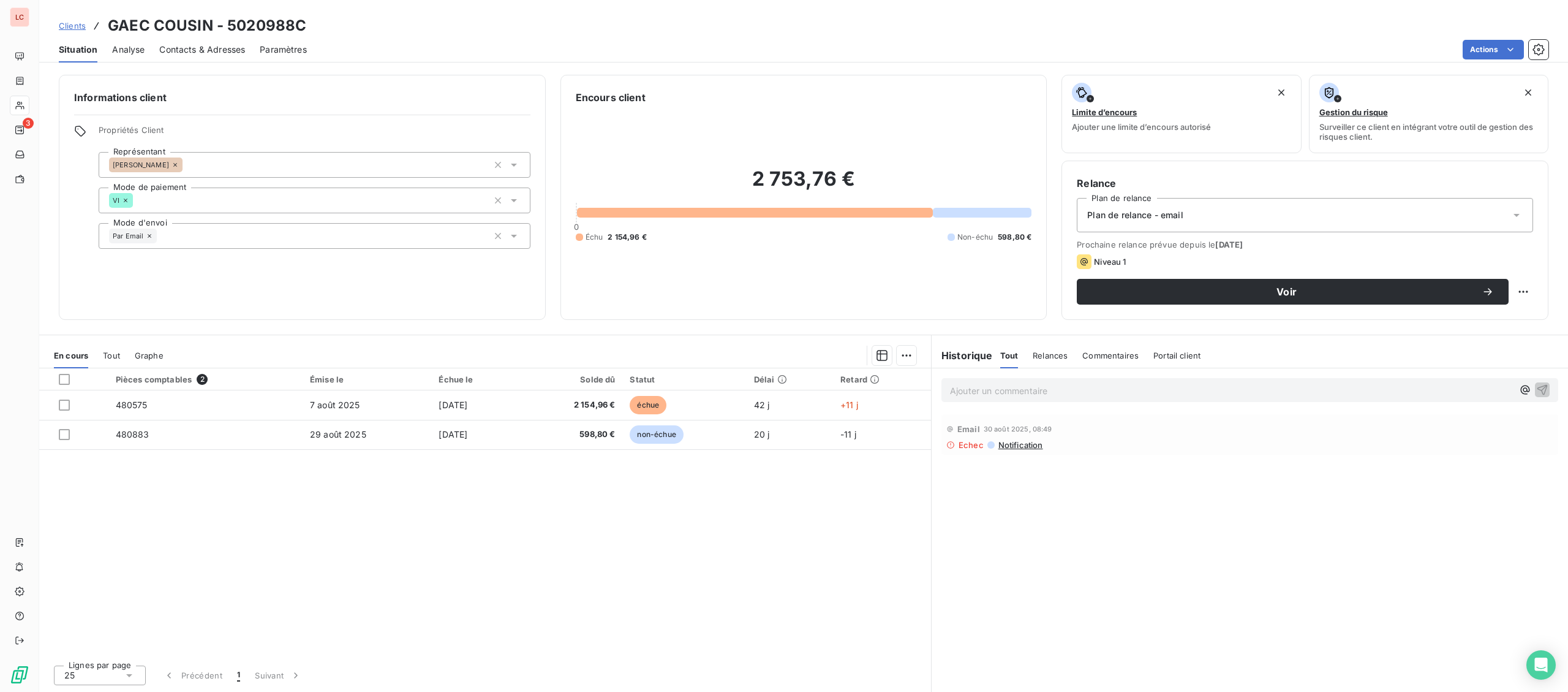
click at [1353, 219] on div "Plan de relance - email" at bounding box center [1305, 215] width 456 height 34
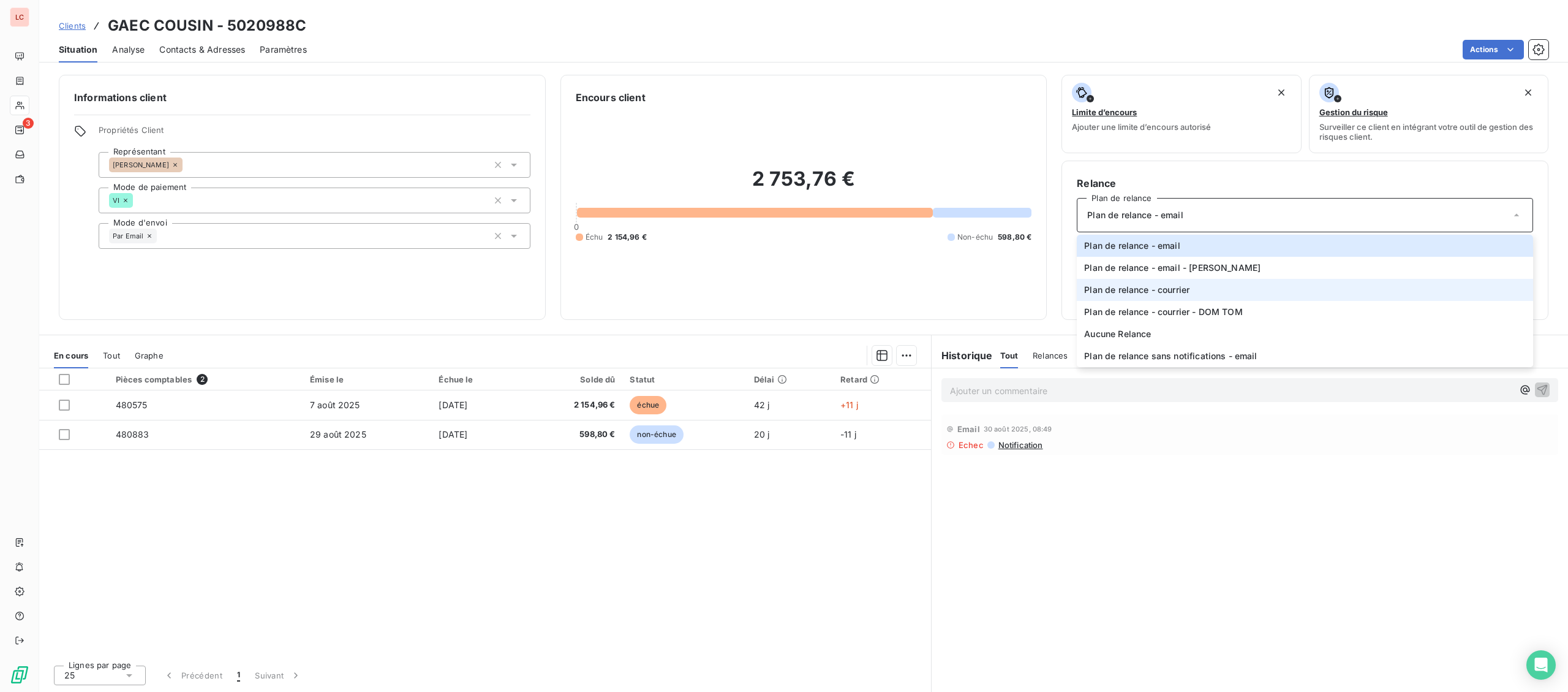
click at [1219, 298] on li "Plan de relance - courrier" at bounding box center [1305, 290] width 456 height 22
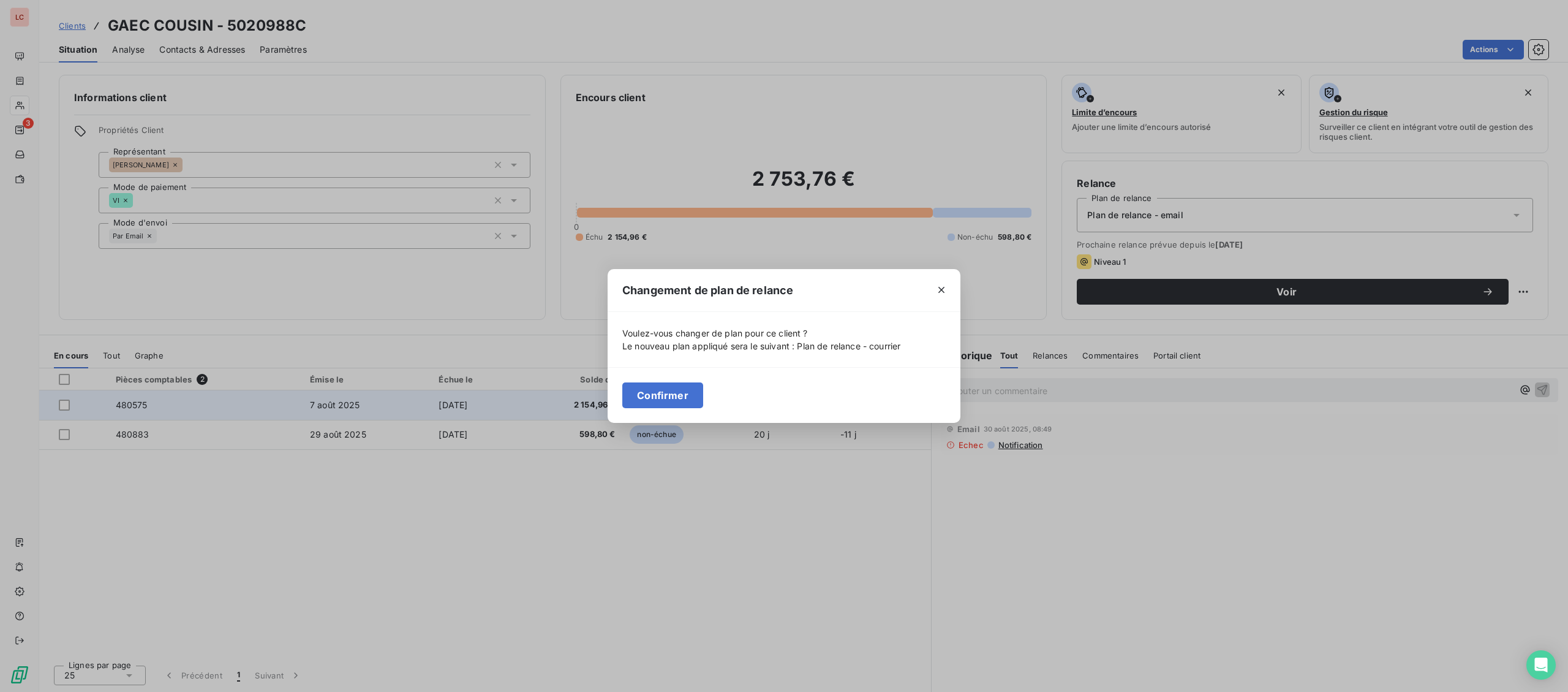
click at [686, 396] on button "Confirmer" at bounding box center [662, 394] width 81 height 26
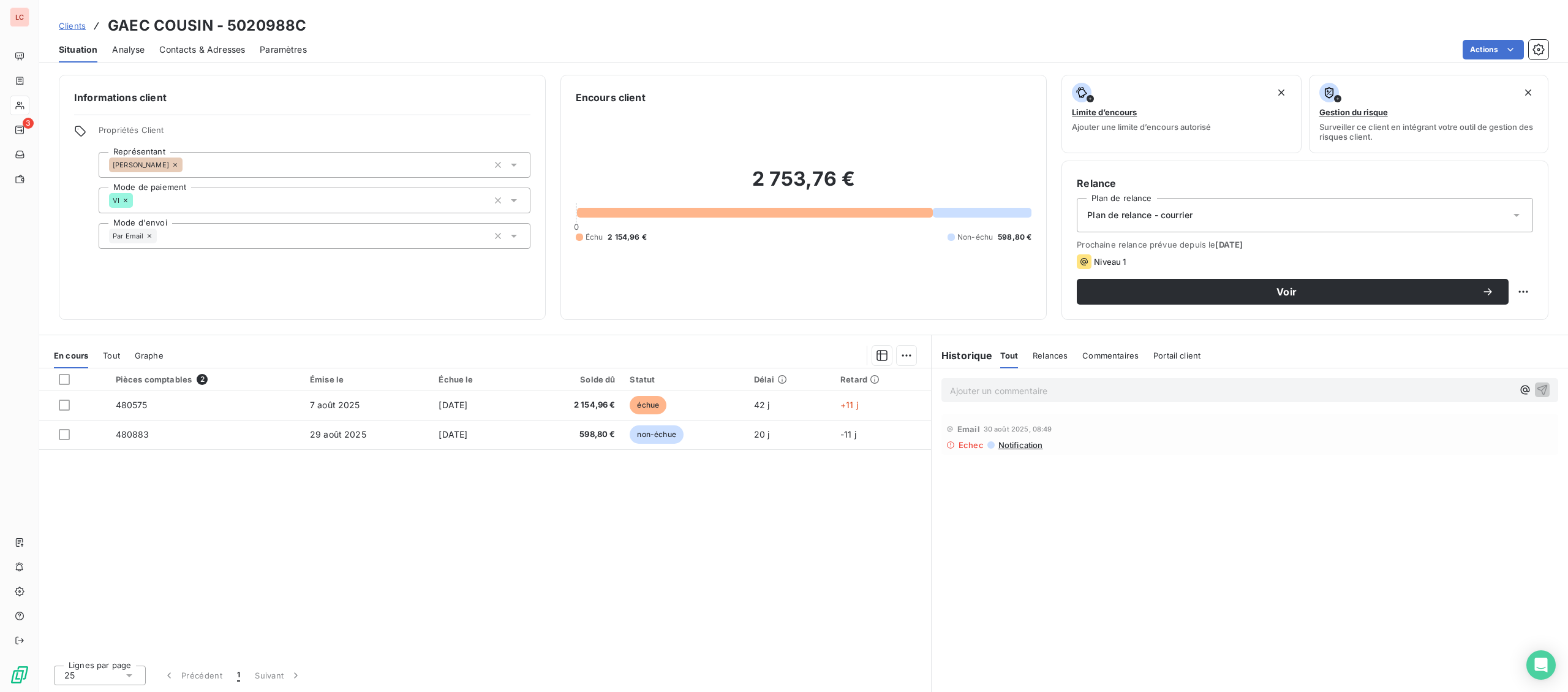
click at [216, 43] on div "Contacts & Adresses" at bounding box center [202, 49] width 86 height 26
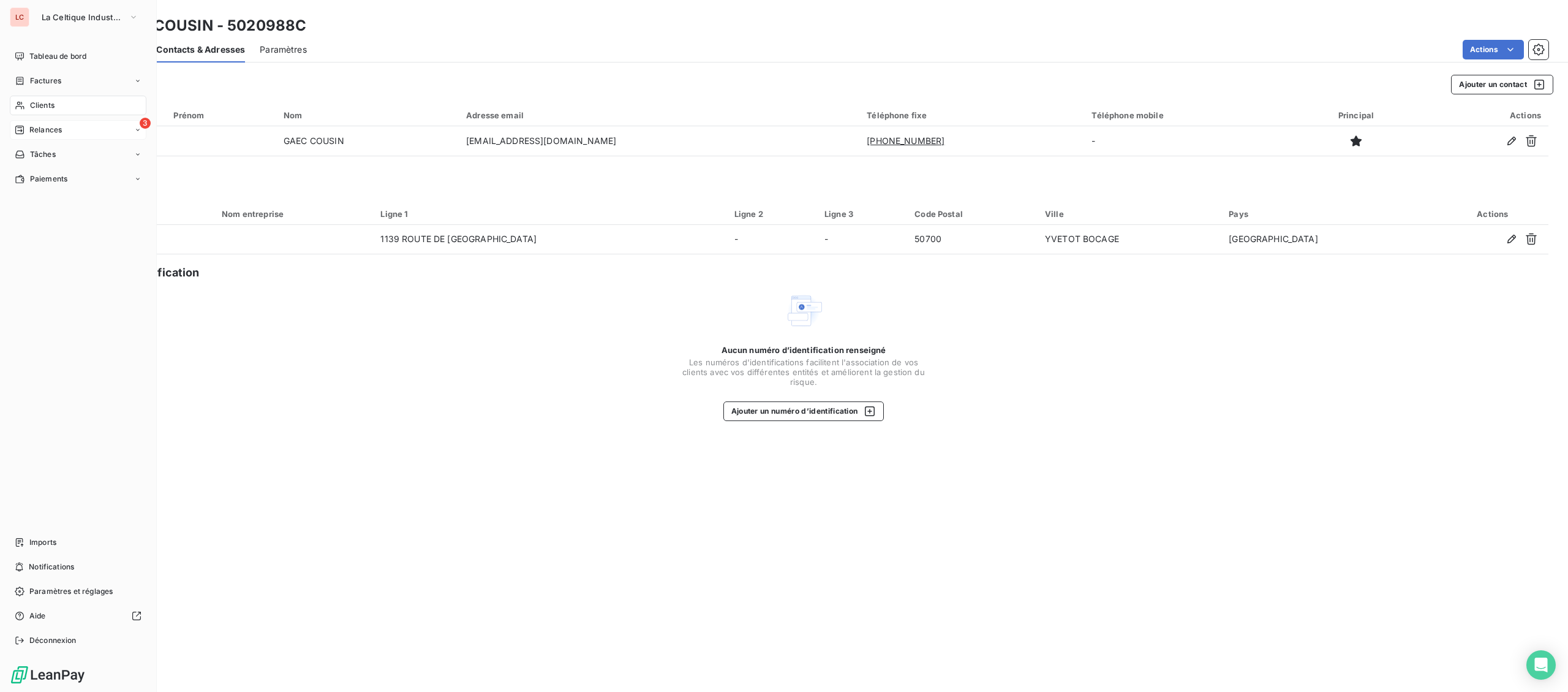
click at [46, 122] on div "3 Relances" at bounding box center [78, 129] width 136 height 19
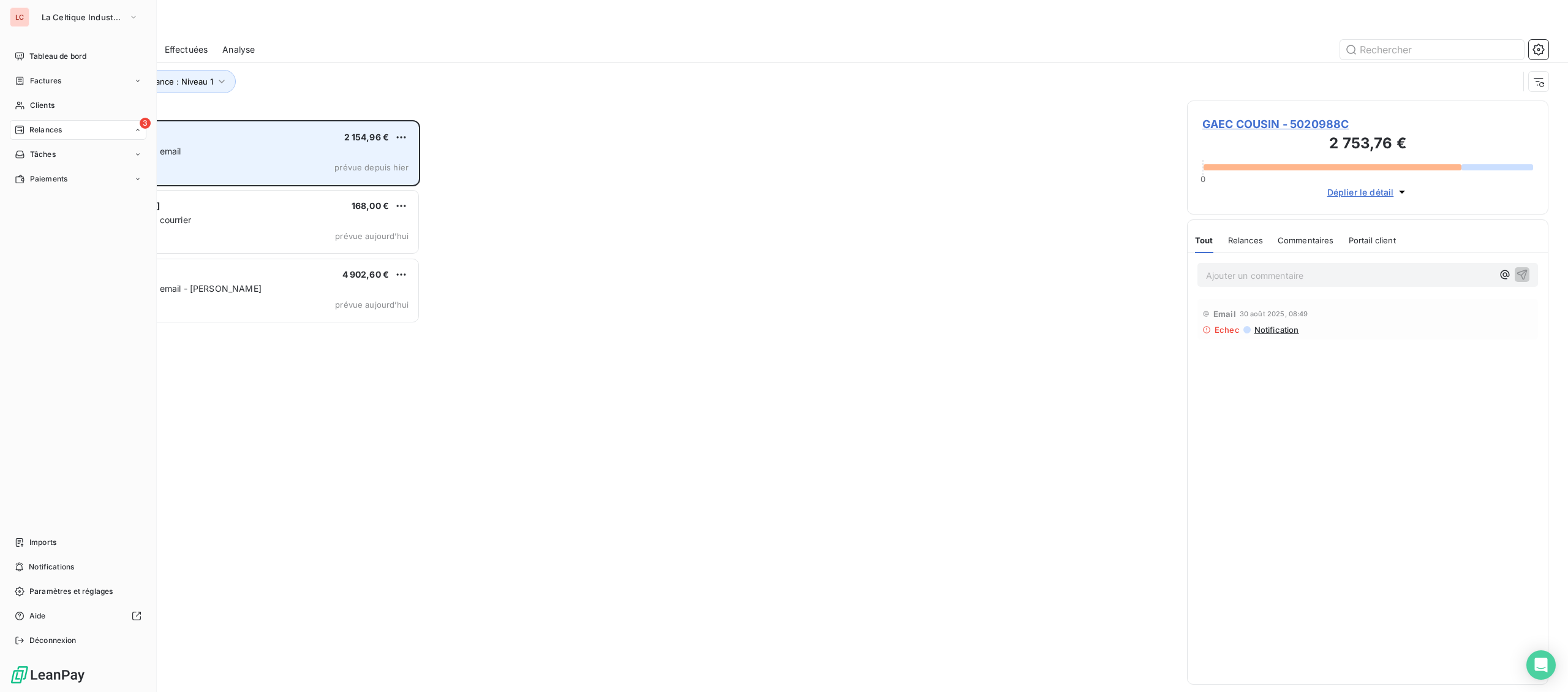
scroll to position [572, 361]
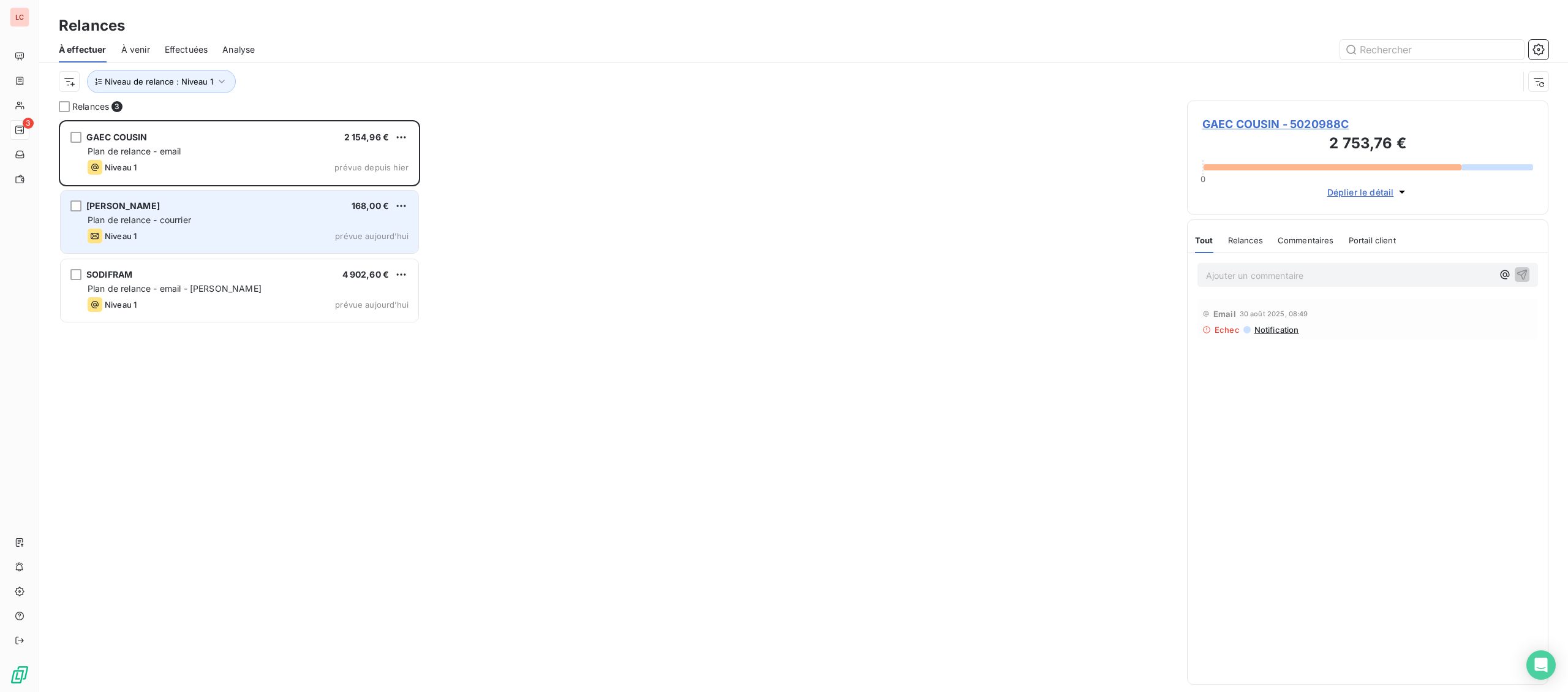
click at [194, 221] on div "Plan de relance - courrier" at bounding box center [248, 220] width 321 height 12
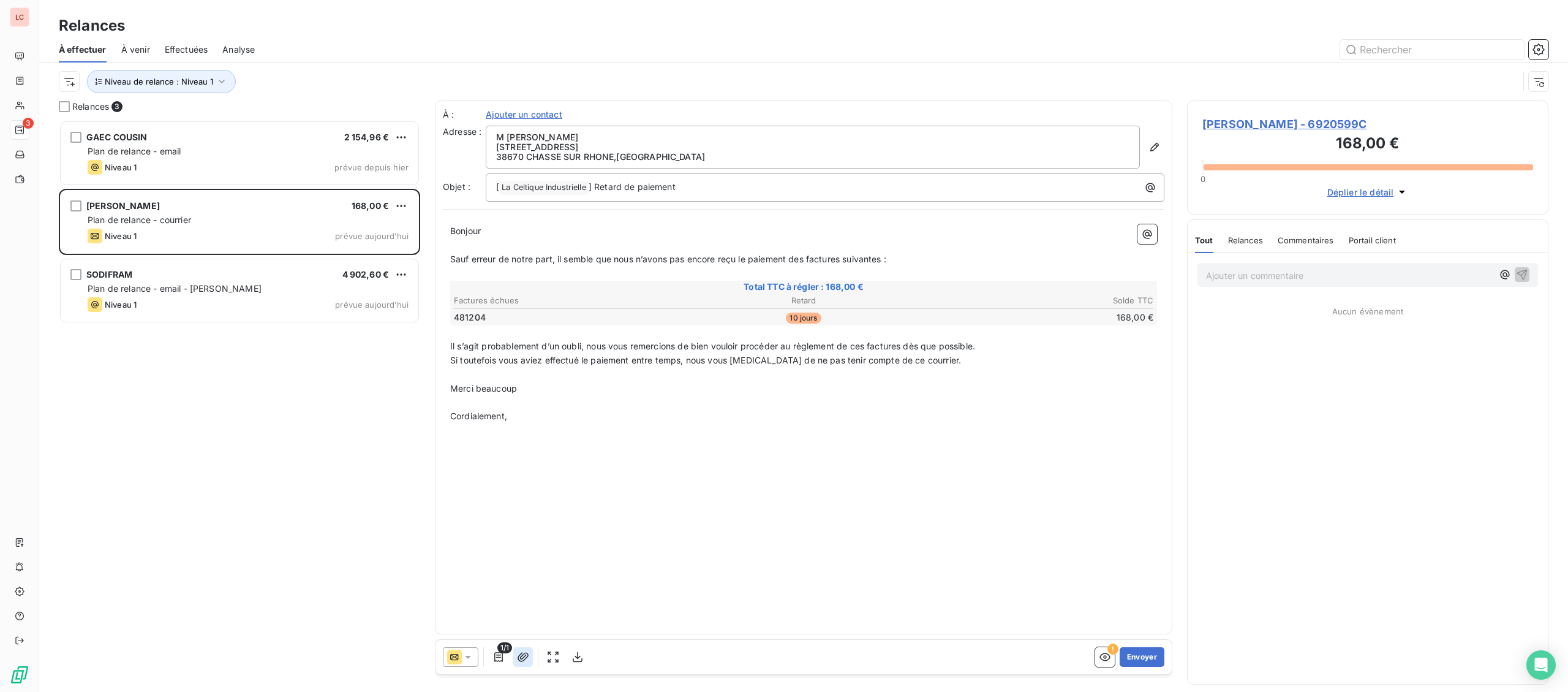
click at [519, 659] on icon "button" at bounding box center [523, 657] width 12 height 12
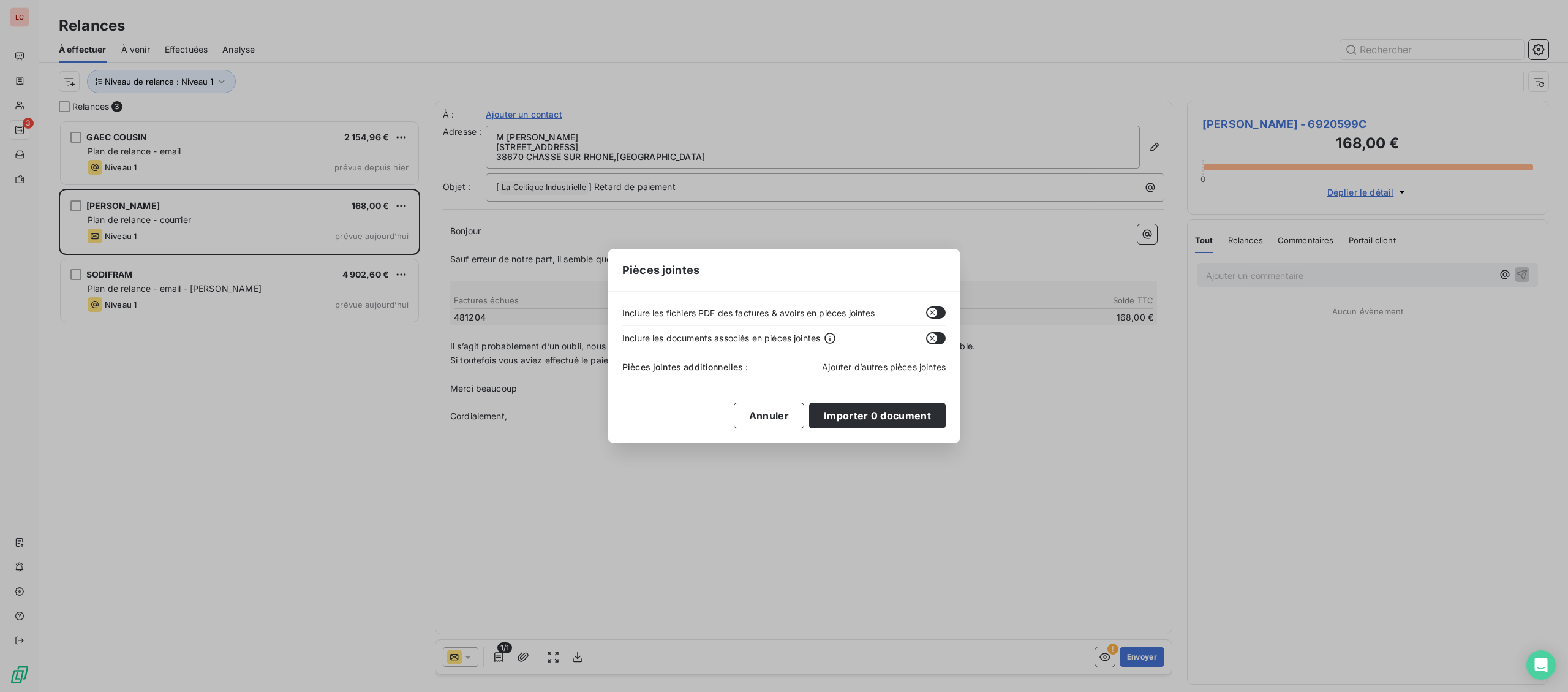
click at [937, 315] on icon "button" at bounding box center [932, 312] width 10 height 10
click at [875, 408] on button "Importer 0 document" at bounding box center [877, 415] width 136 height 26
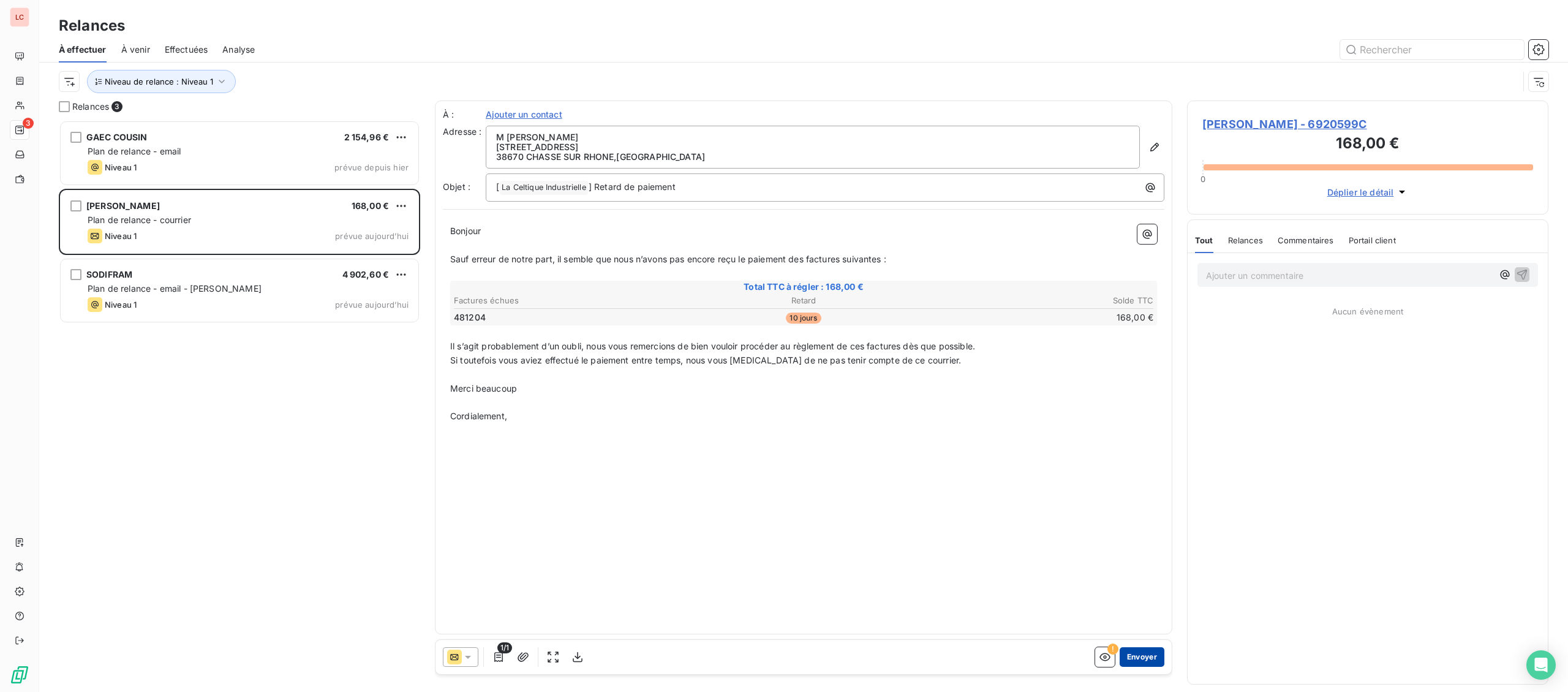
click at [1132, 655] on button "Envoyer" at bounding box center [1142, 656] width 45 height 19
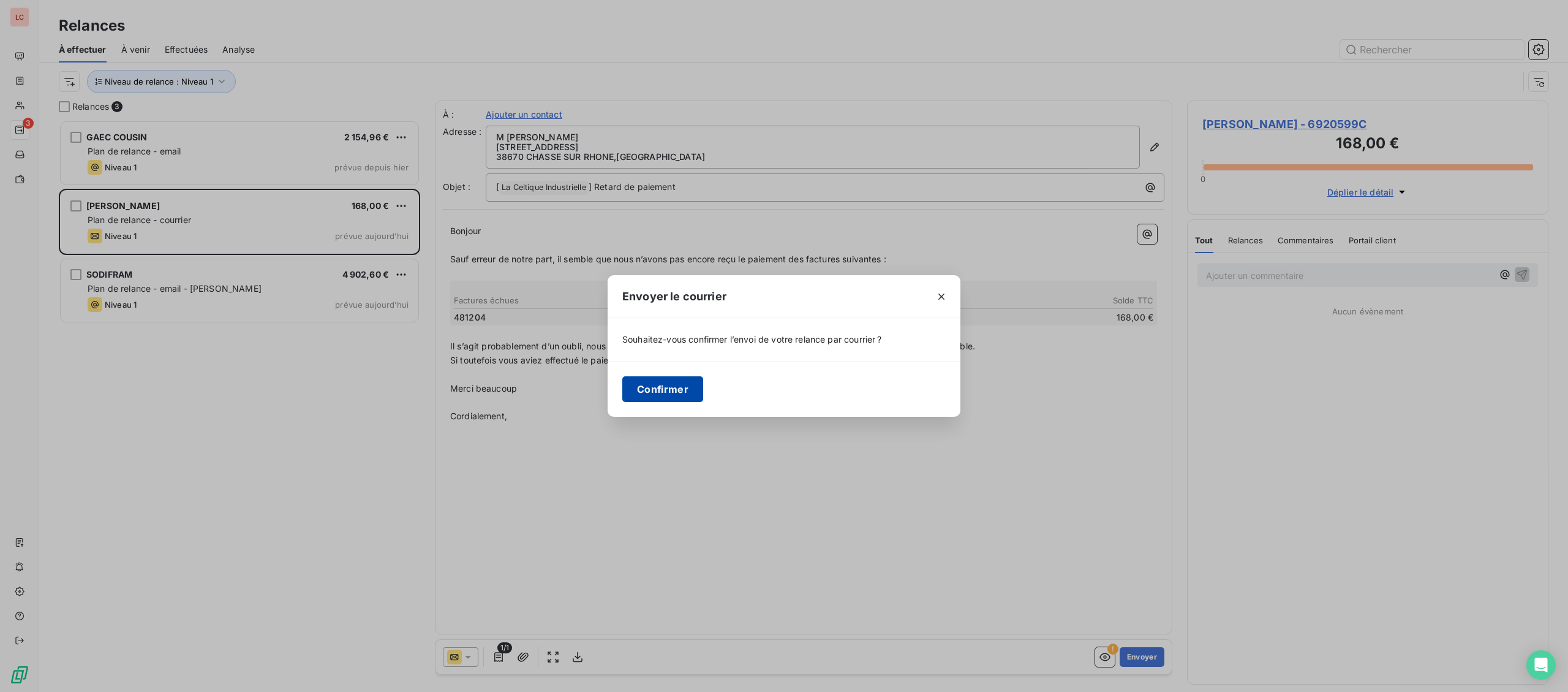
click at [677, 389] on button "Confirmer" at bounding box center [662, 388] width 81 height 26
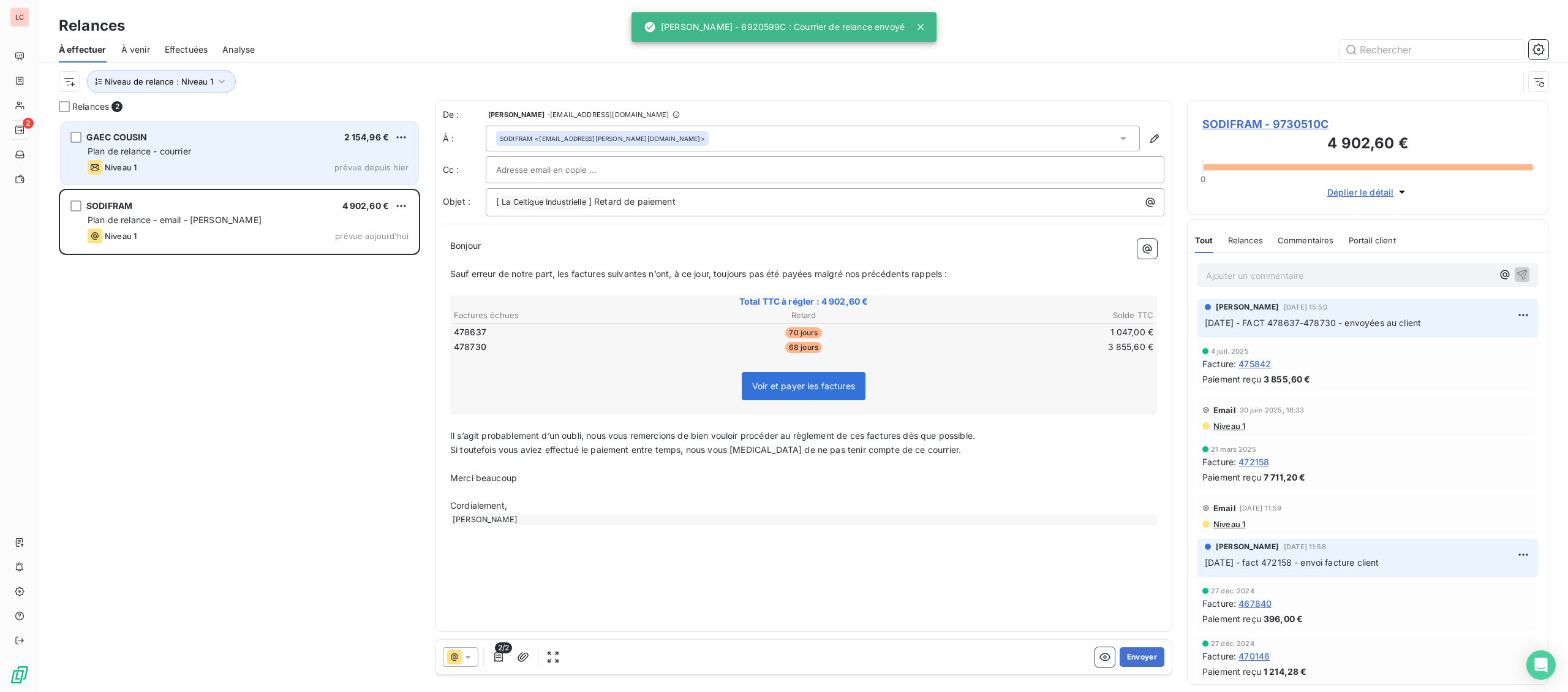
click at [297, 150] on div "Plan de relance - courrier" at bounding box center [248, 151] width 321 height 12
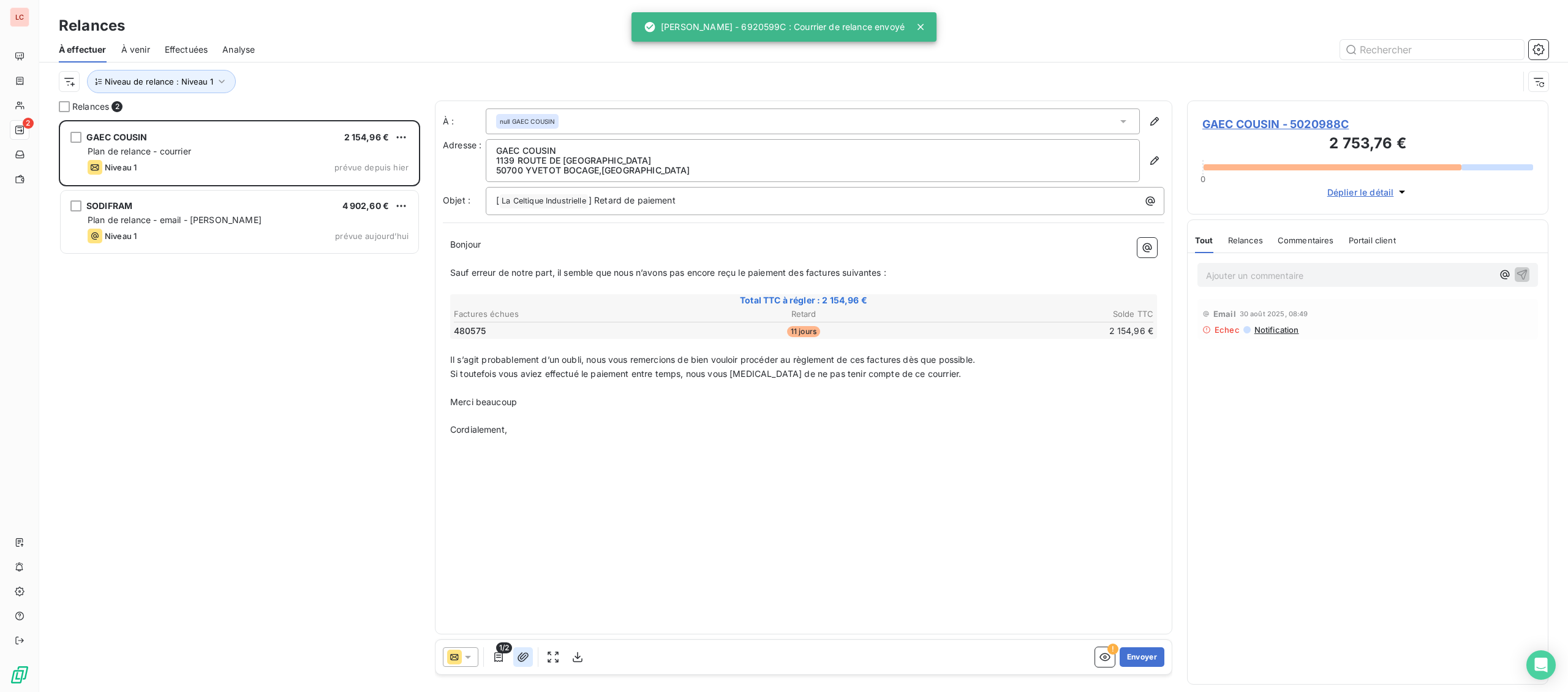
click at [521, 661] on icon "button" at bounding box center [523, 657] width 12 height 12
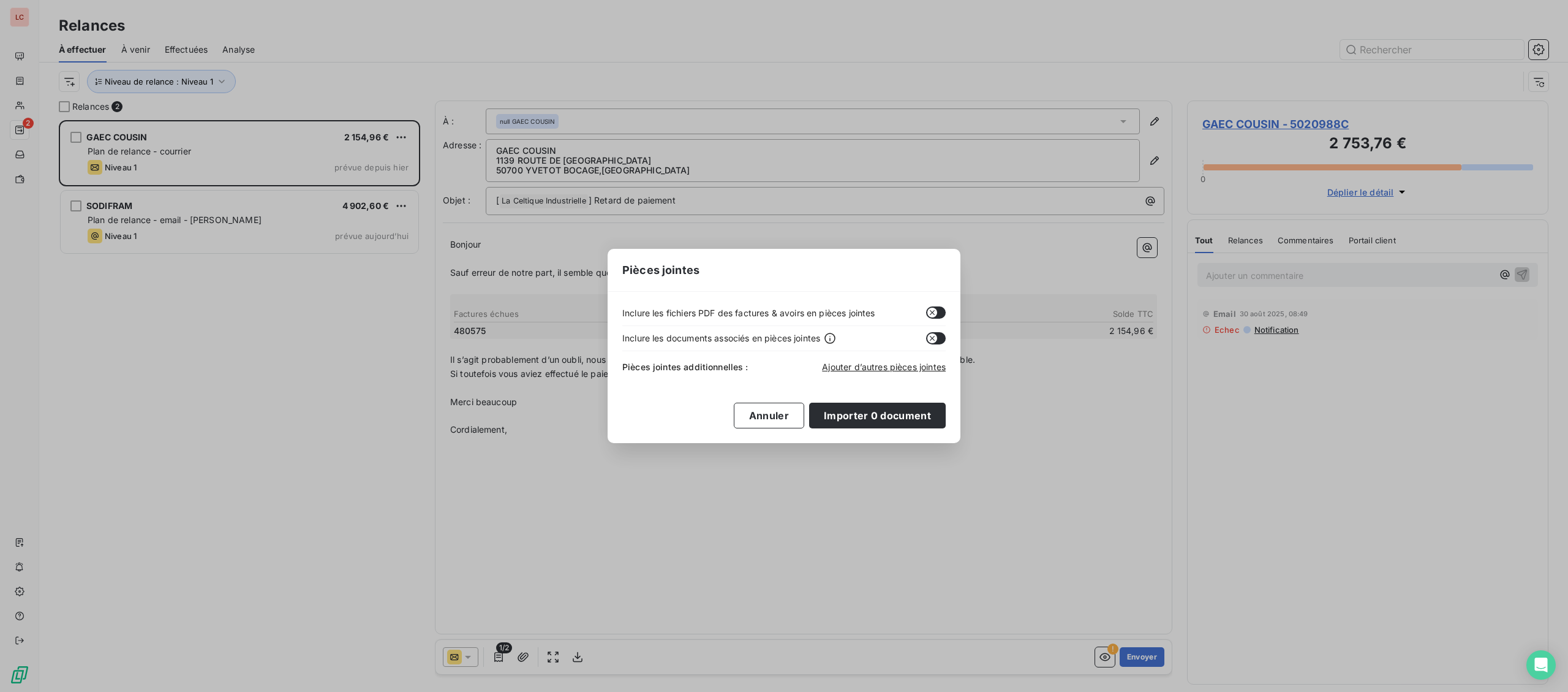
click at [937, 318] on button "button" at bounding box center [935, 312] width 19 height 12
click at [899, 422] on button "Importer 0 document" at bounding box center [877, 415] width 136 height 26
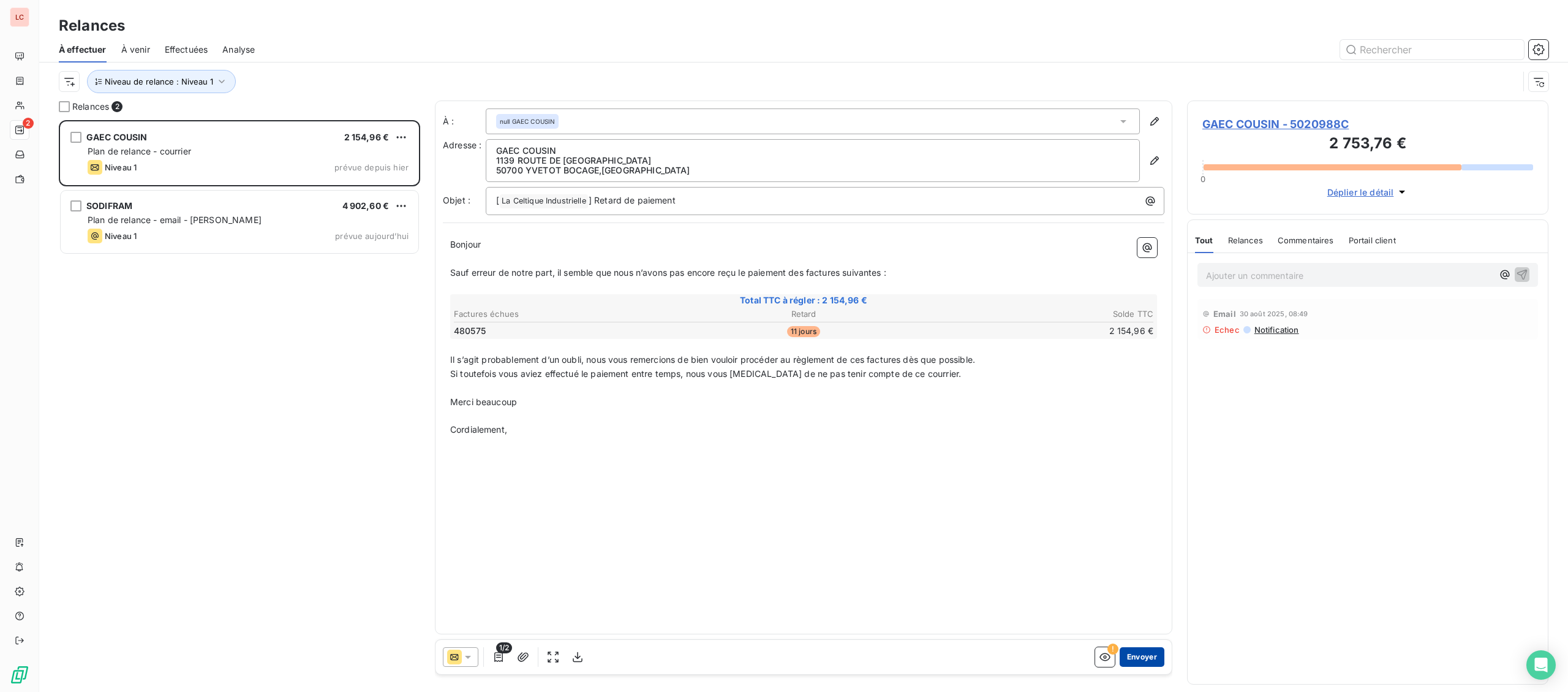
click at [1139, 655] on button "Envoyer" at bounding box center [1142, 656] width 45 height 19
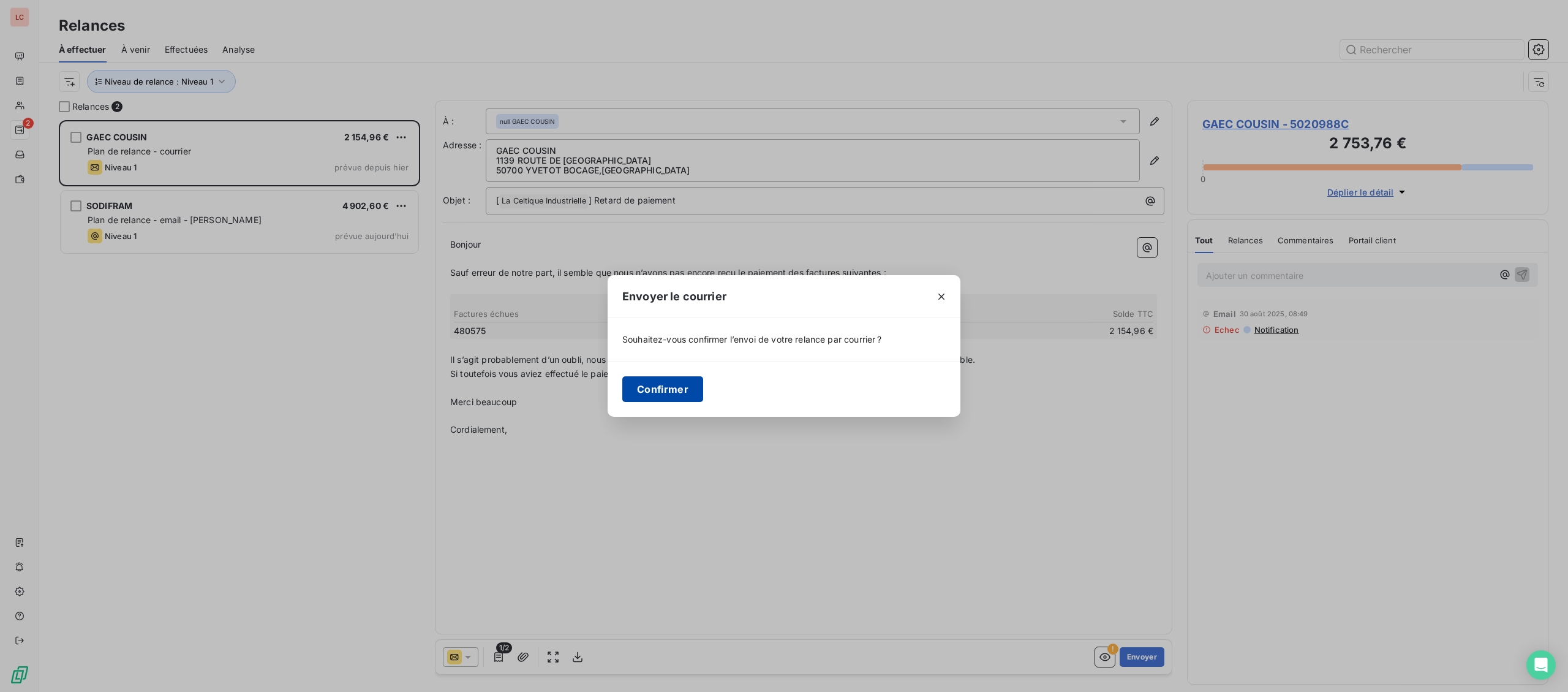
click at [645, 387] on button "Confirmer" at bounding box center [662, 388] width 81 height 26
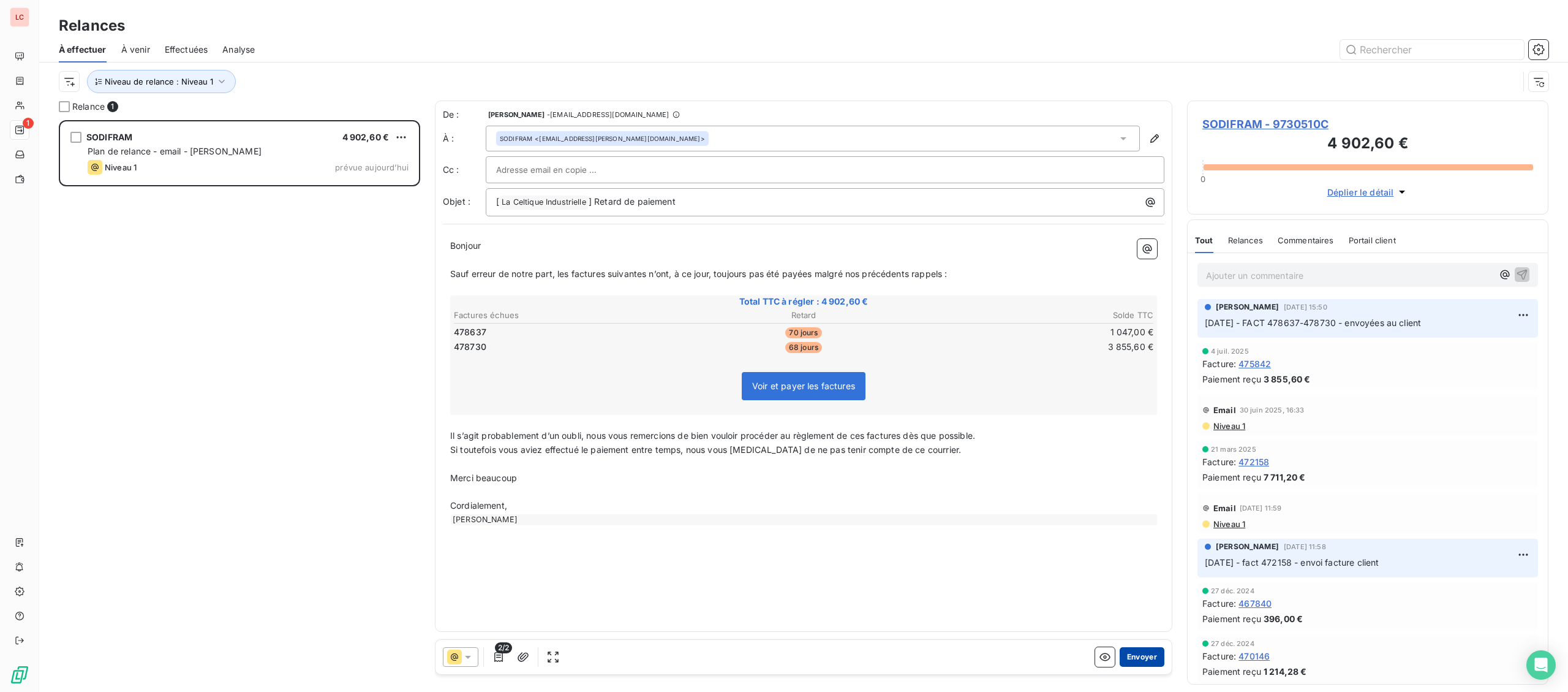
click at [1146, 655] on button "Envoyer" at bounding box center [1142, 656] width 45 height 19
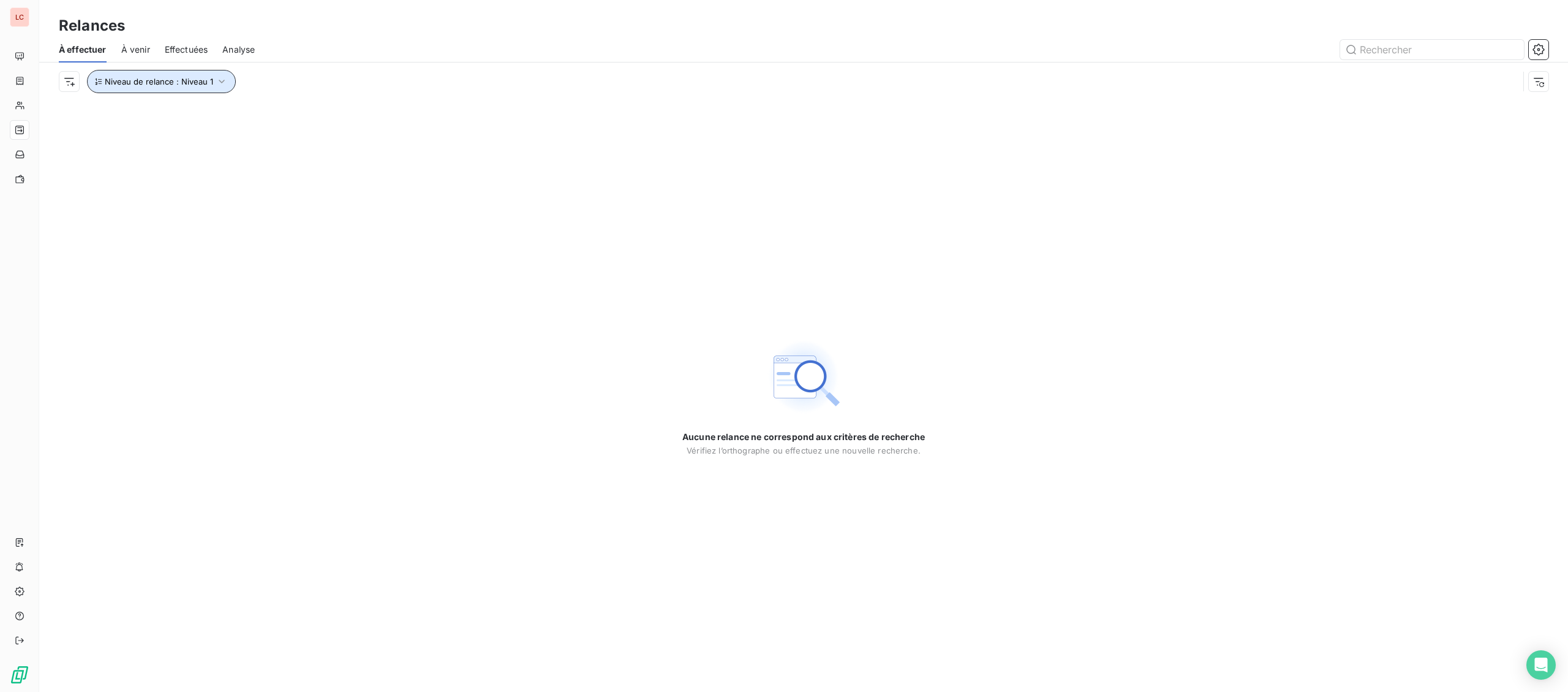
drag, startPoint x: 184, startPoint y: 77, endPoint x: 221, endPoint y: 88, distance: 38.6
click at [191, 81] on span "Niveau de relance : Niveau 1" at bounding box center [159, 81] width 108 height 10
click at [328, 119] on div "Niveau 1" at bounding box center [342, 113] width 177 height 26
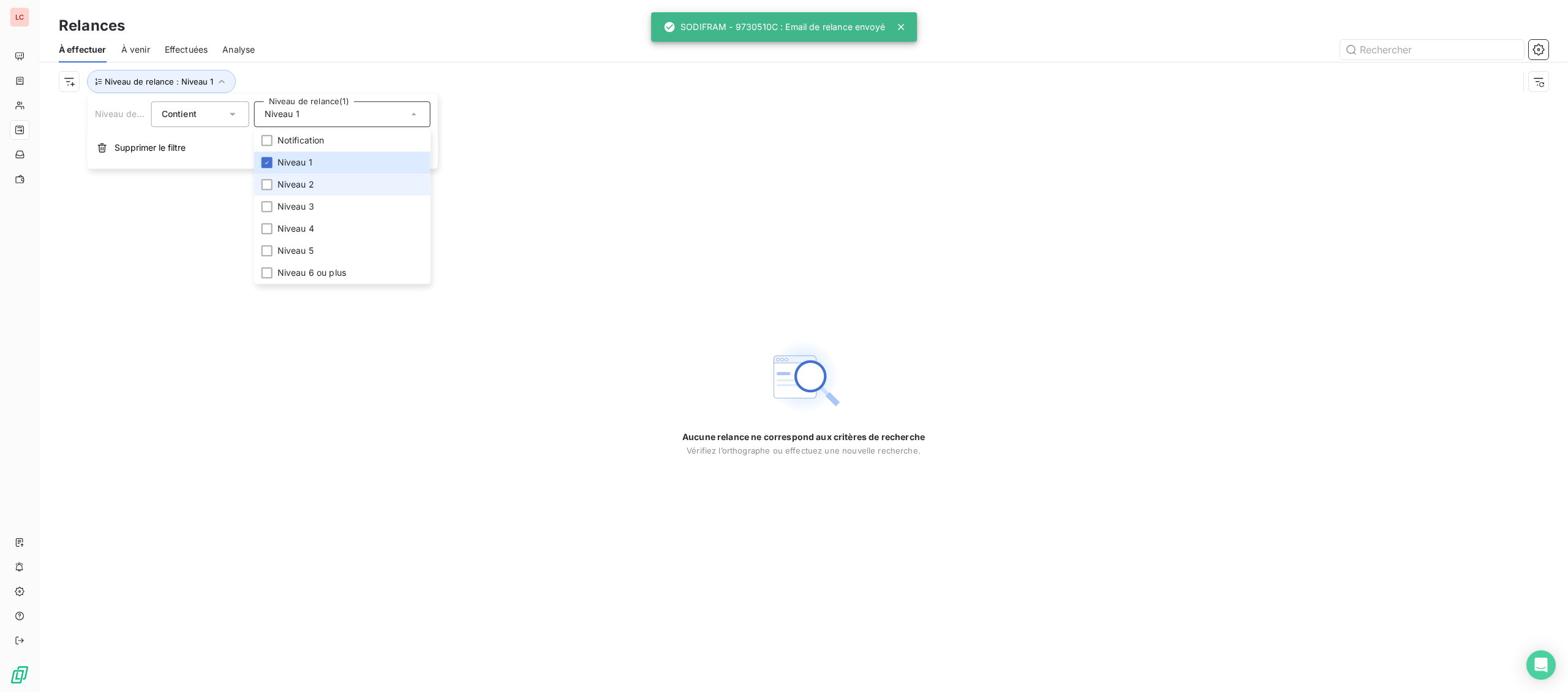
click at [324, 184] on li "Niveau 2" at bounding box center [342, 184] width 177 height 22
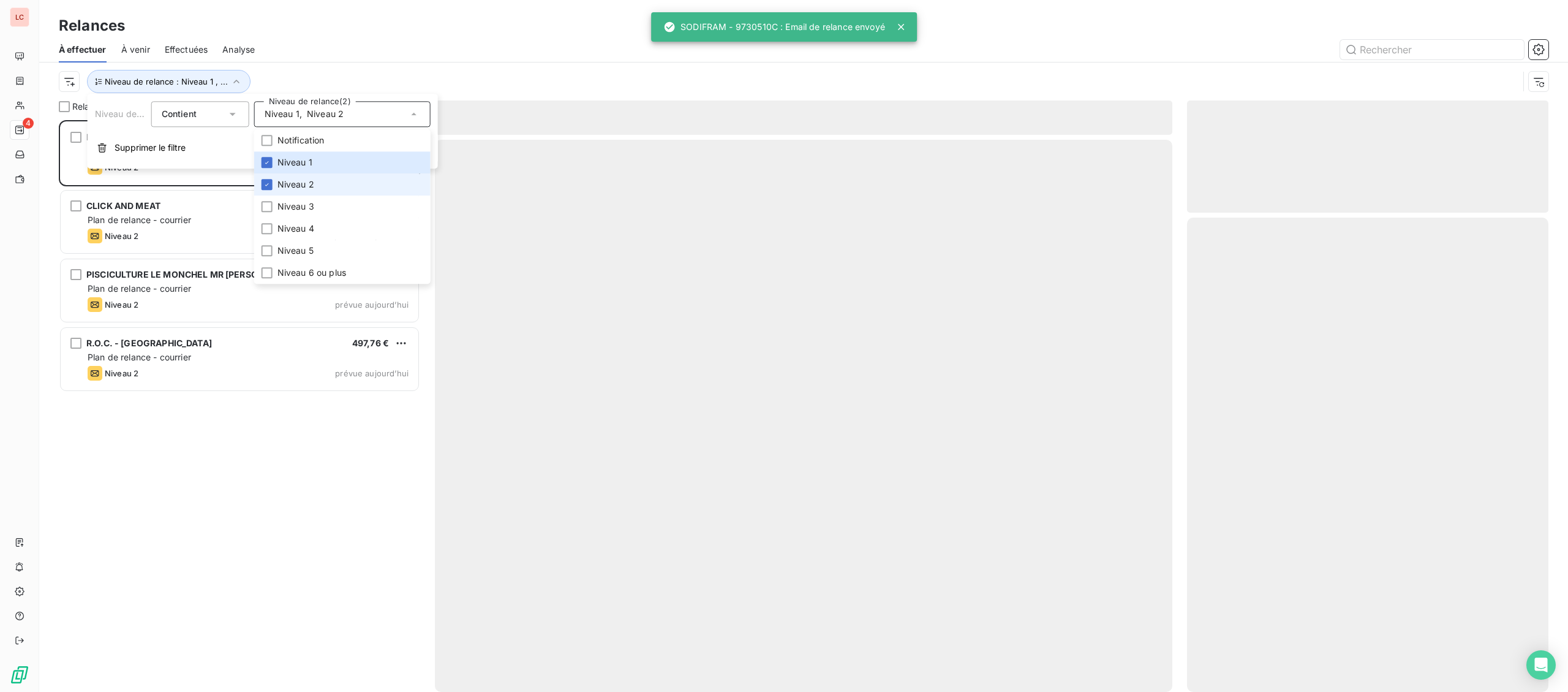
scroll to position [572, 361]
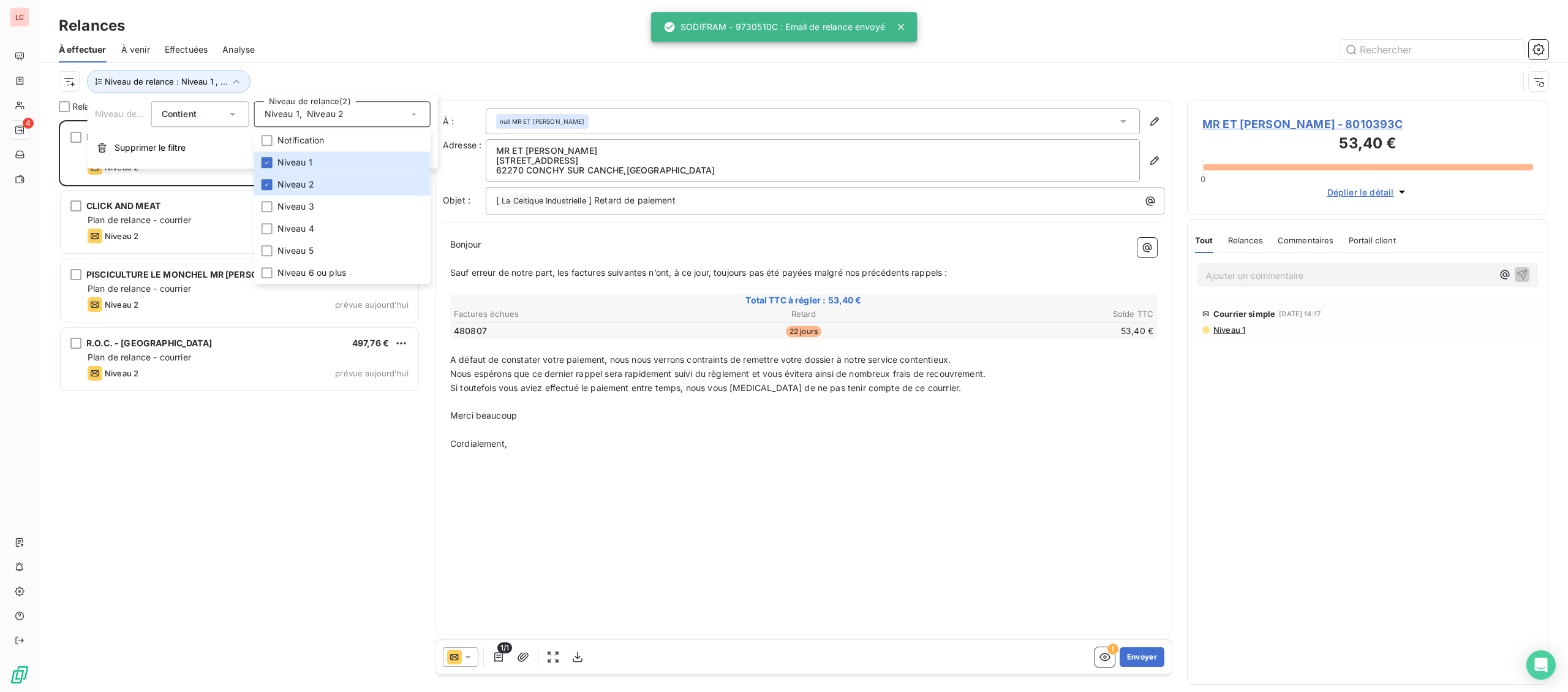
click at [320, 127] on div "Niveau de relance Contient Niveau de relance (2) Niveau 1 , Niveau 2 Notificati…" at bounding box center [263, 131] width 350 height 74
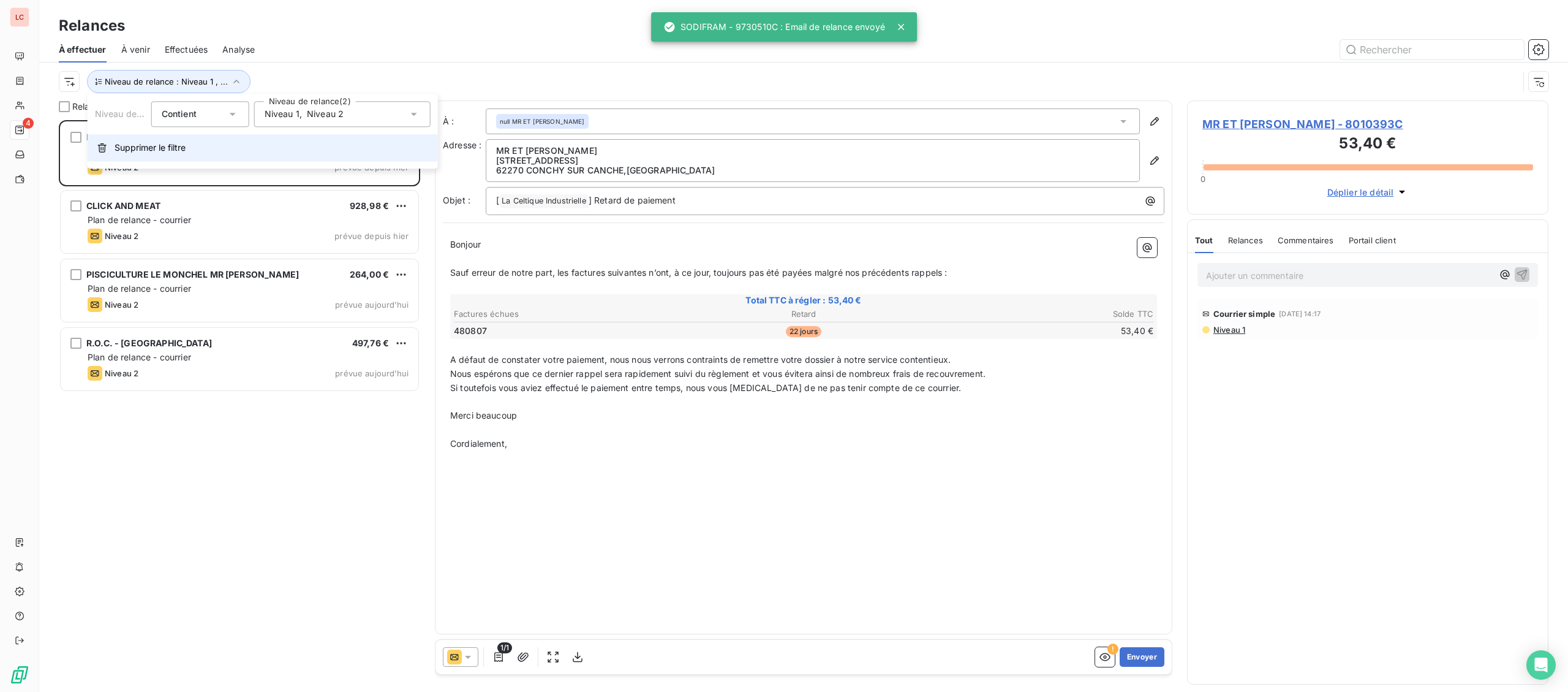
click at [316, 136] on button "Supprimer le filtre" at bounding box center [263, 147] width 350 height 27
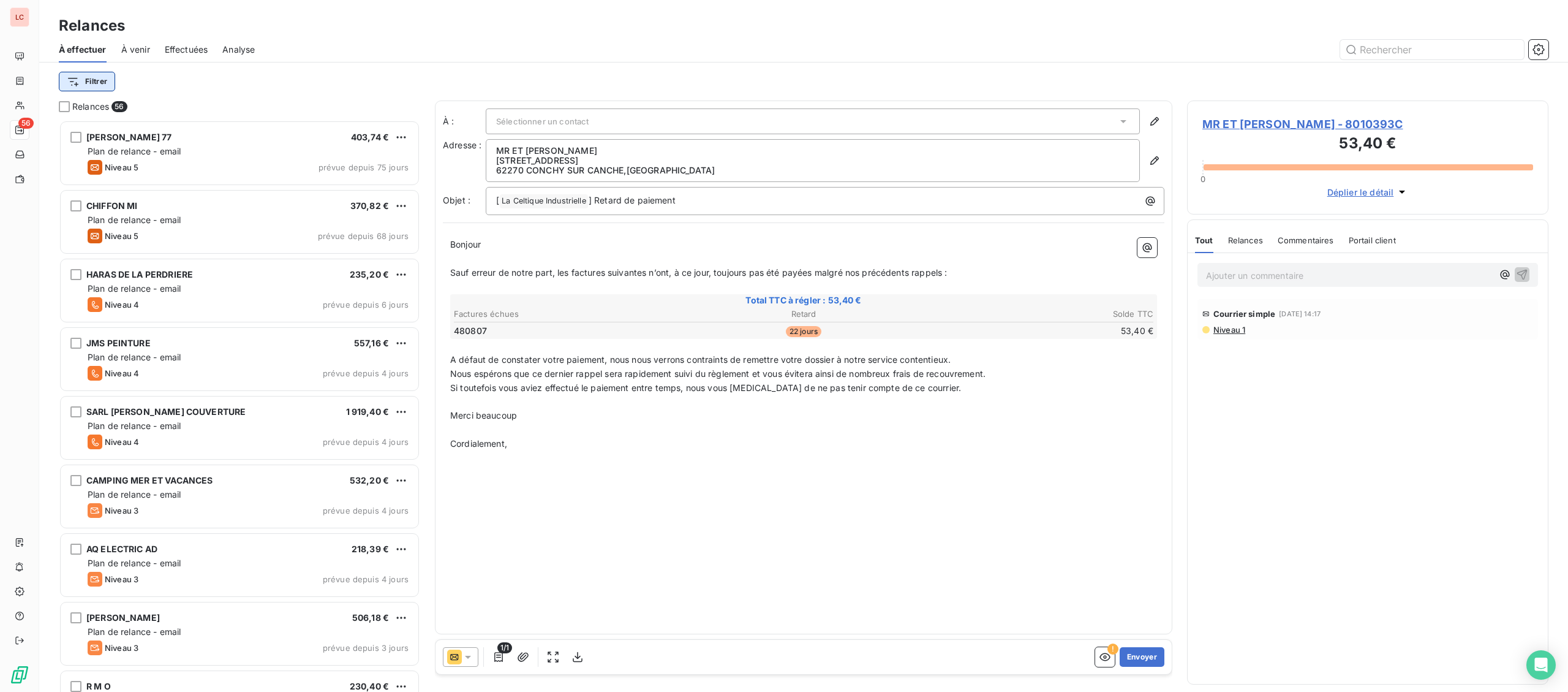
click at [68, 75] on html "LC 56 Relances À effectuer À venir Effectuées Analyse Filtrer Relances 56 [PERS…" at bounding box center [784, 346] width 1568 height 692
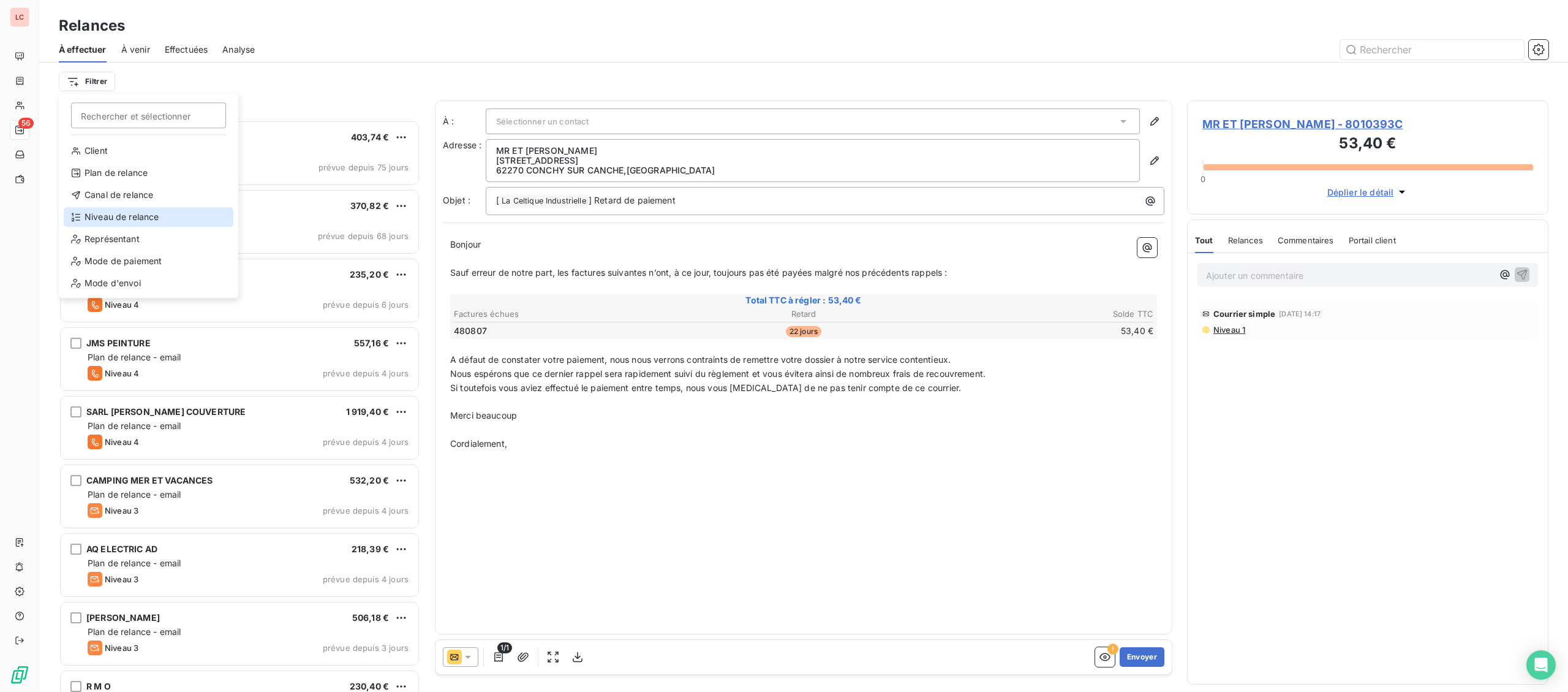
click at [144, 208] on div "Niveau de relance" at bounding box center [148, 216] width 170 height 19
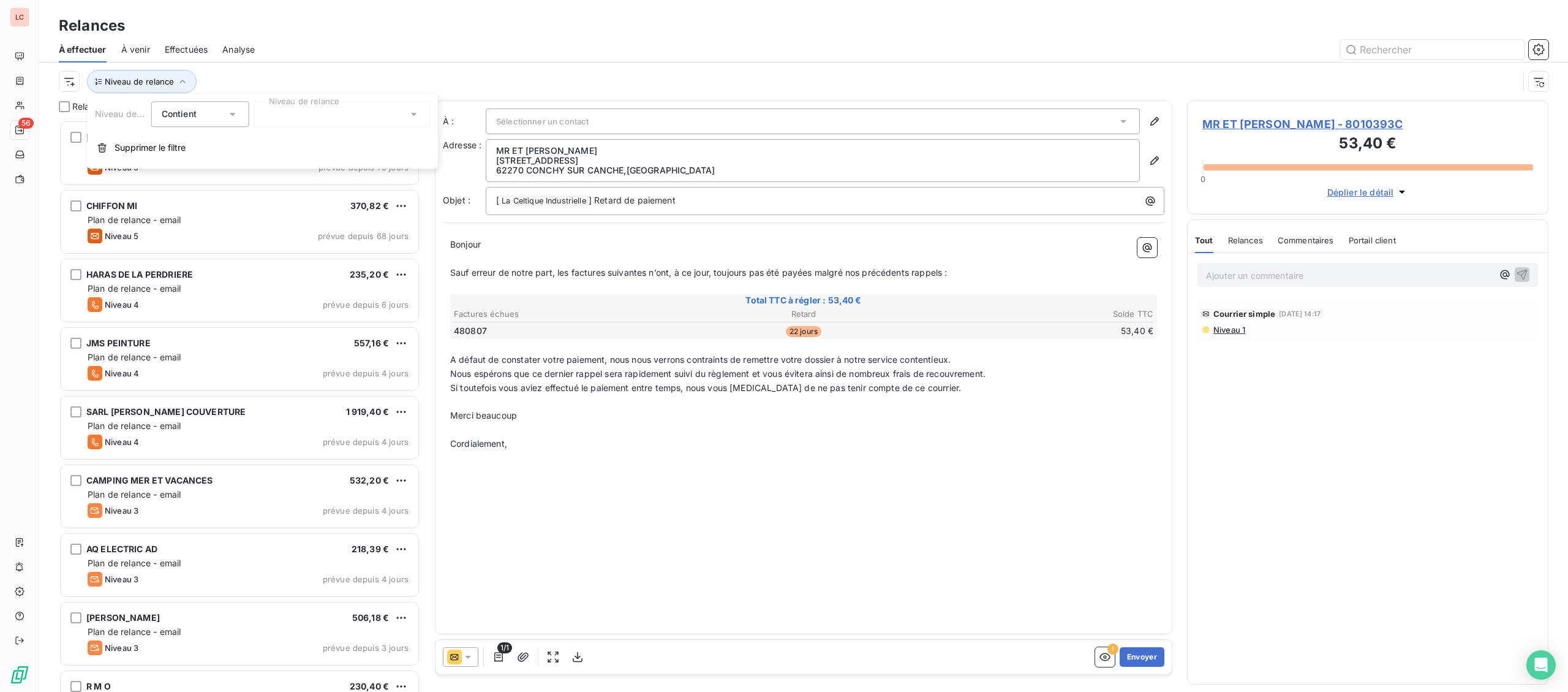
click at [308, 122] on div at bounding box center [342, 113] width 177 height 26
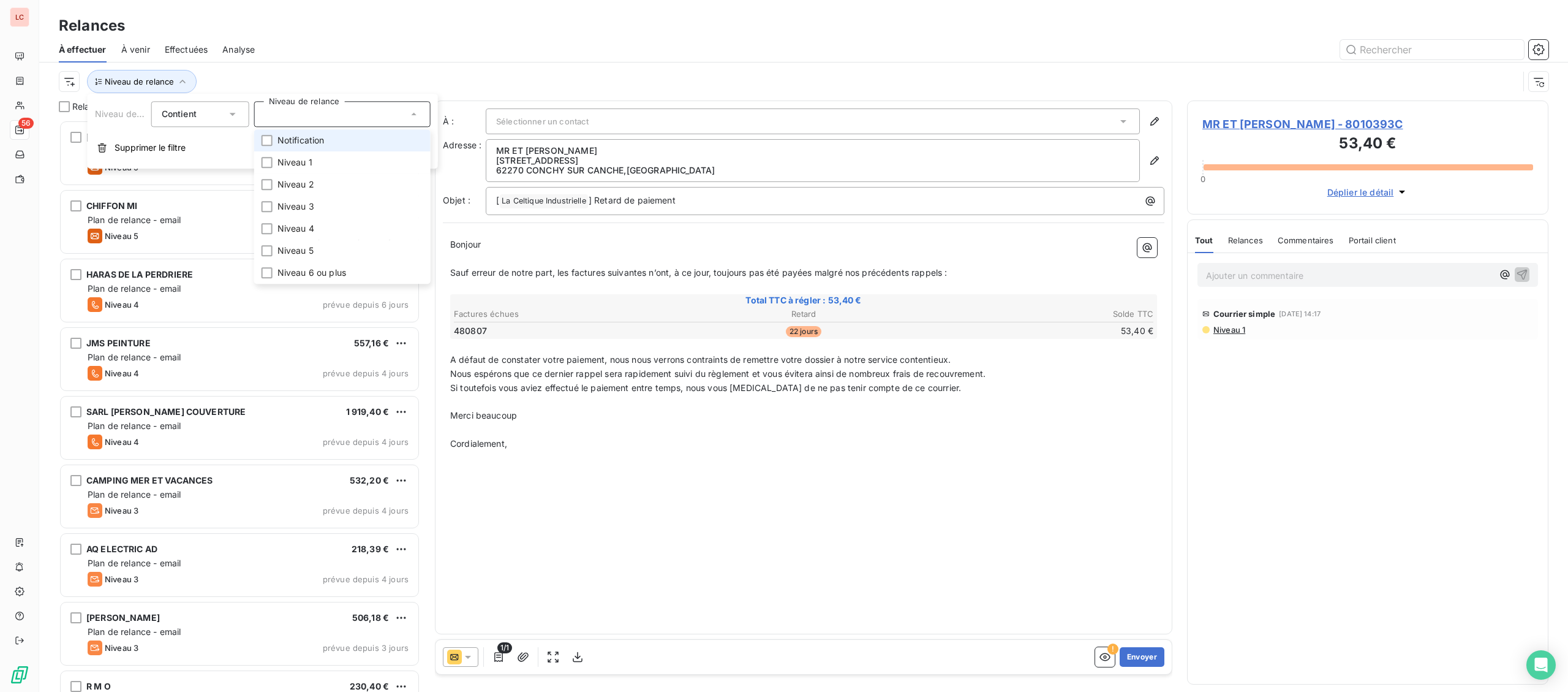
click at [304, 149] on li "Notification" at bounding box center [342, 140] width 177 height 22
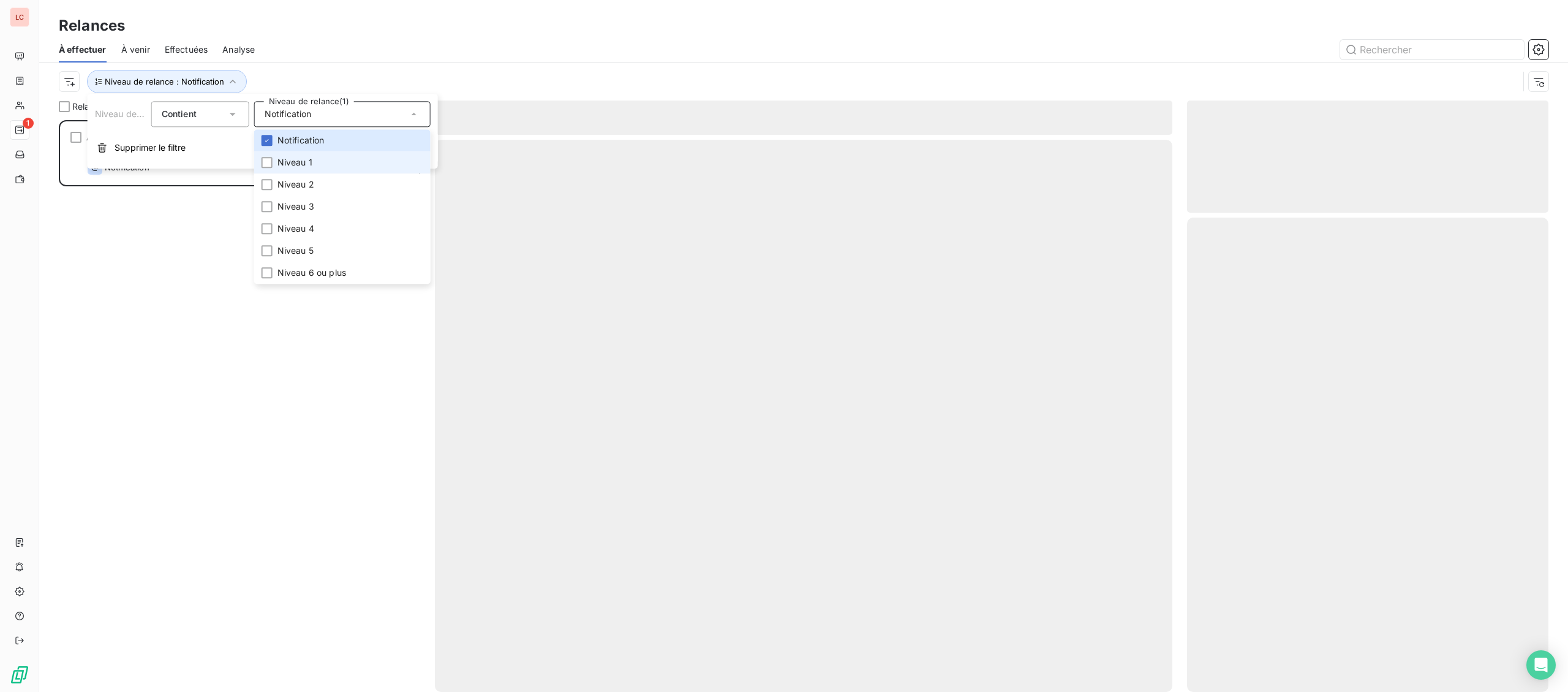
scroll to position [572, 361]
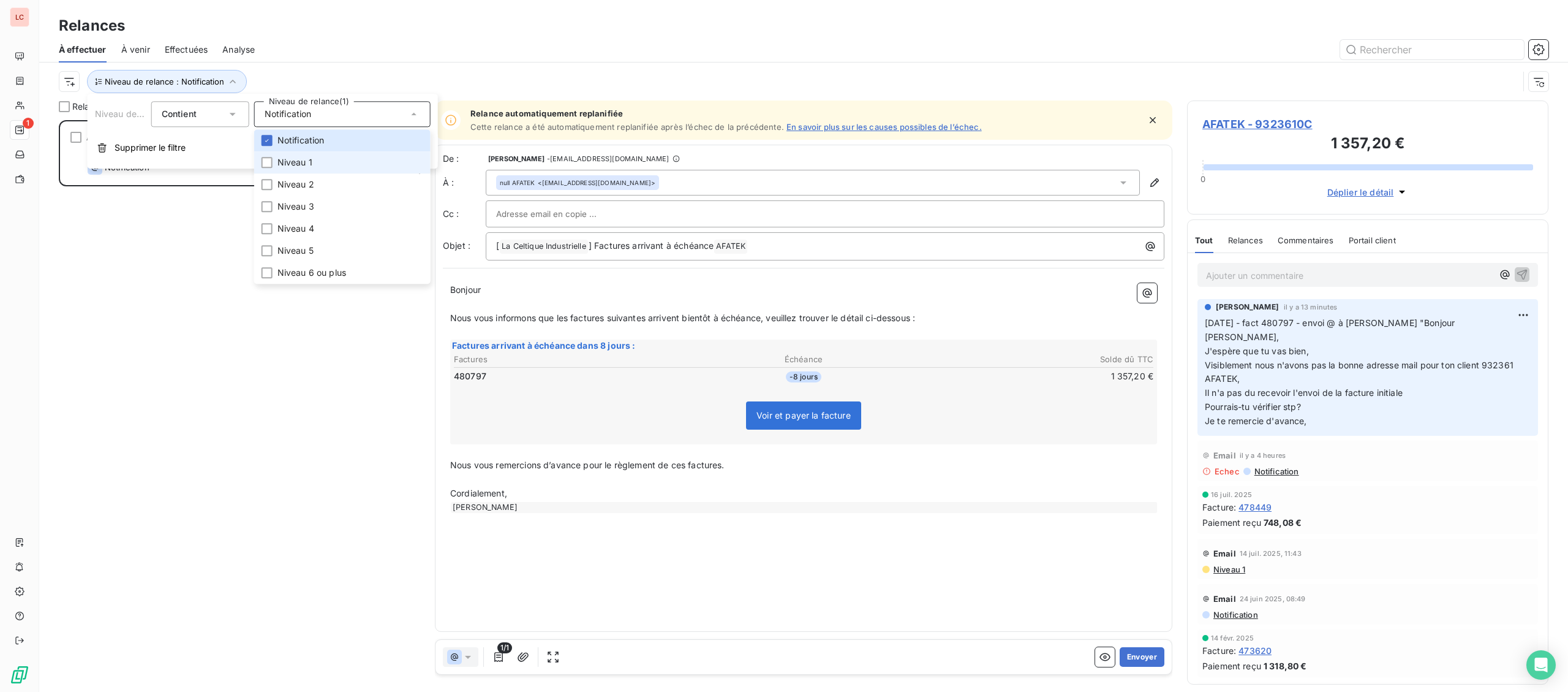
click at [302, 160] on span "Niveau 1" at bounding box center [294, 163] width 35 height 12
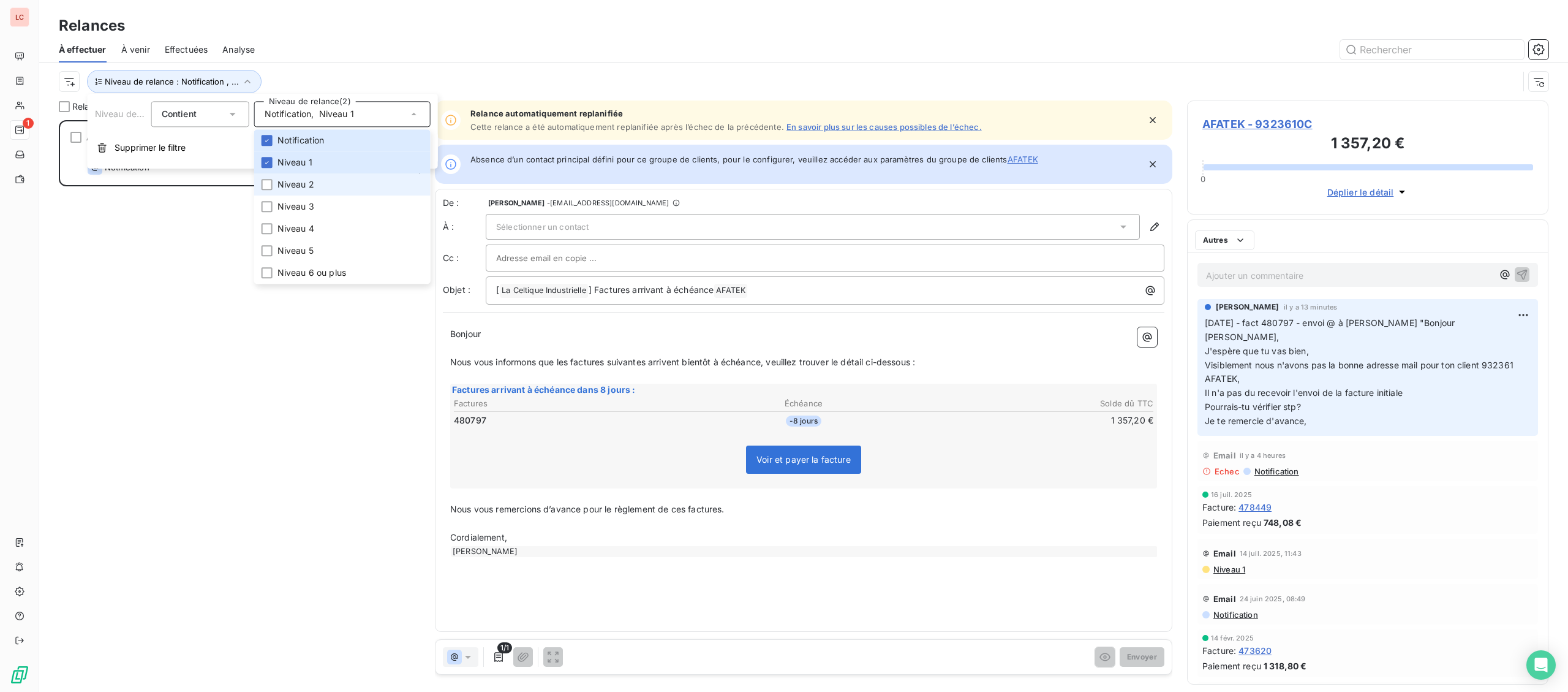
click at [301, 178] on li "Niveau 2" at bounding box center [342, 184] width 177 height 22
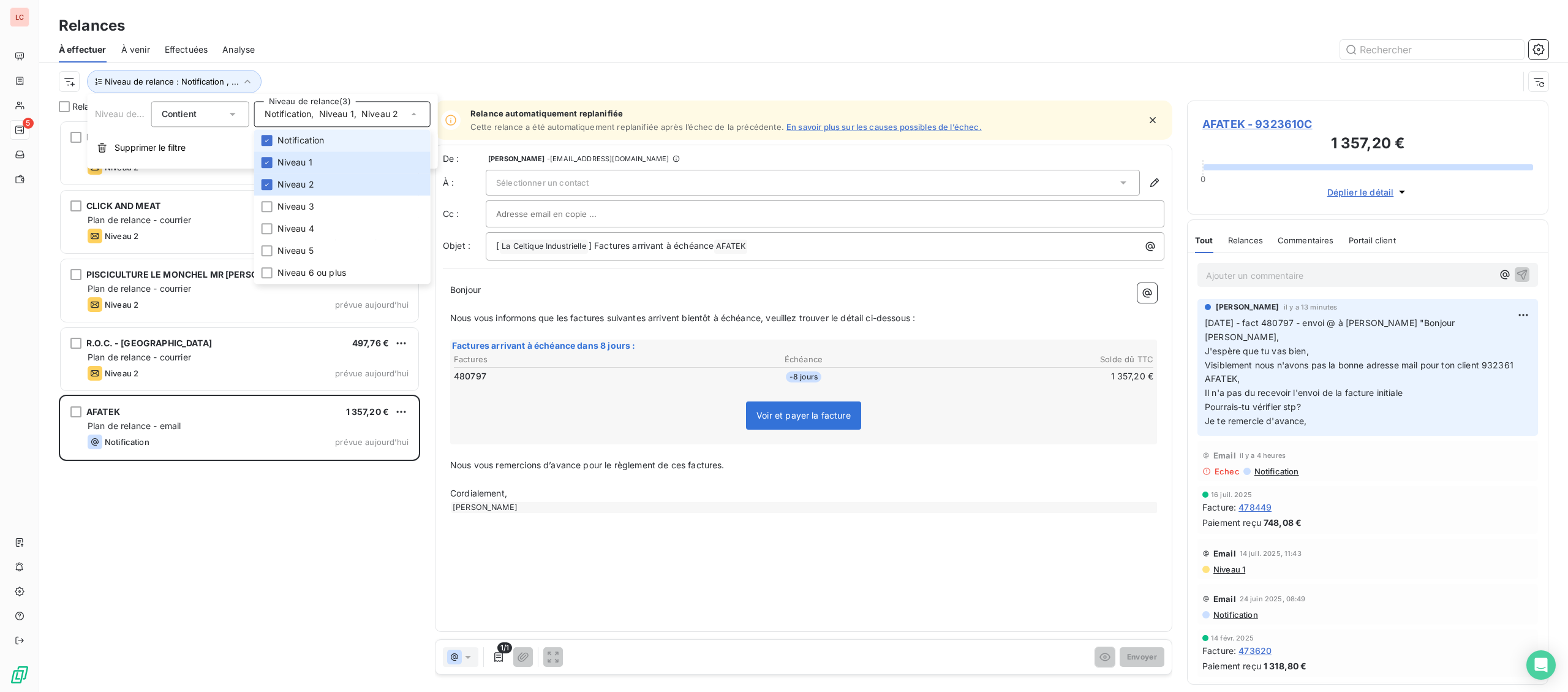
click at [308, 138] on span "Notification" at bounding box center [301, 140] width 47 height 12
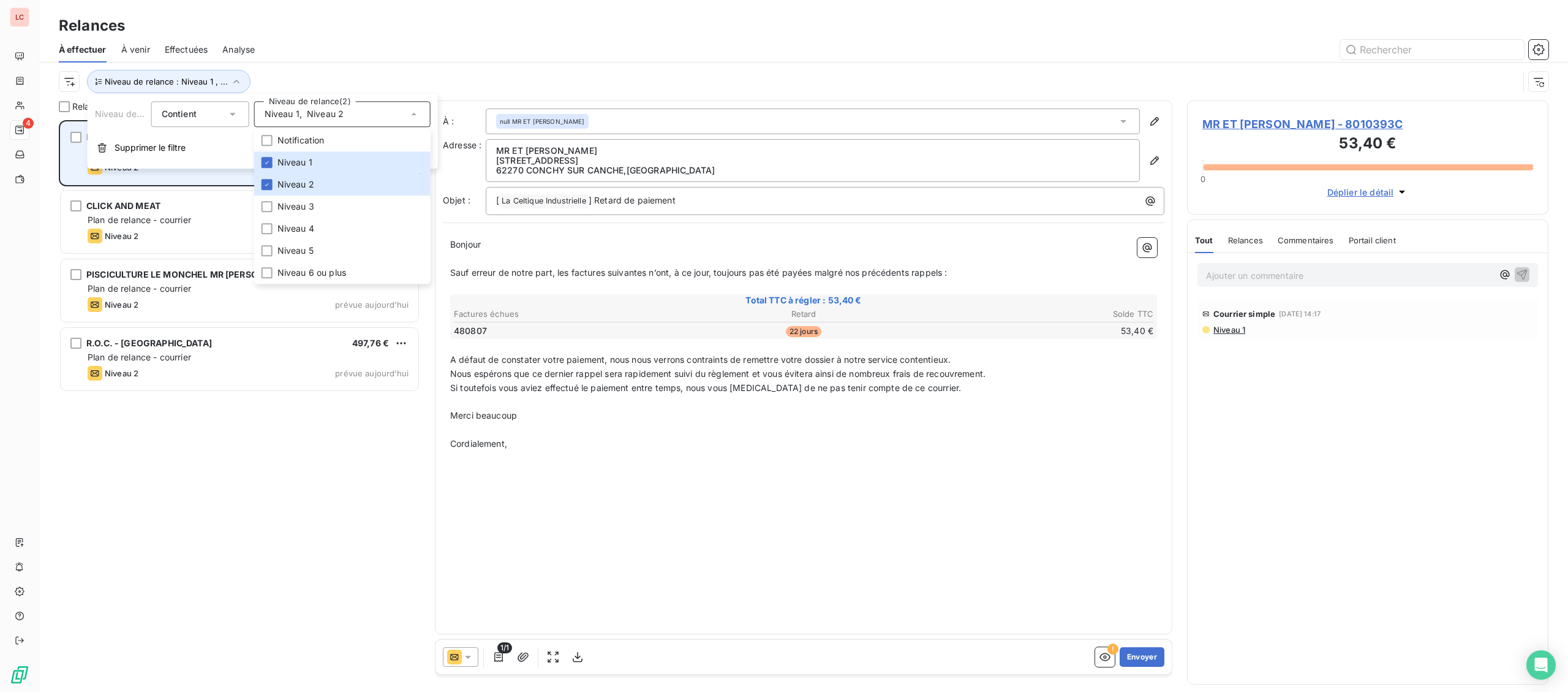
click at [191, 174] on div "Niveau 2 prévue depuis hier" at bounding box center [248, 167] width 321 height 15
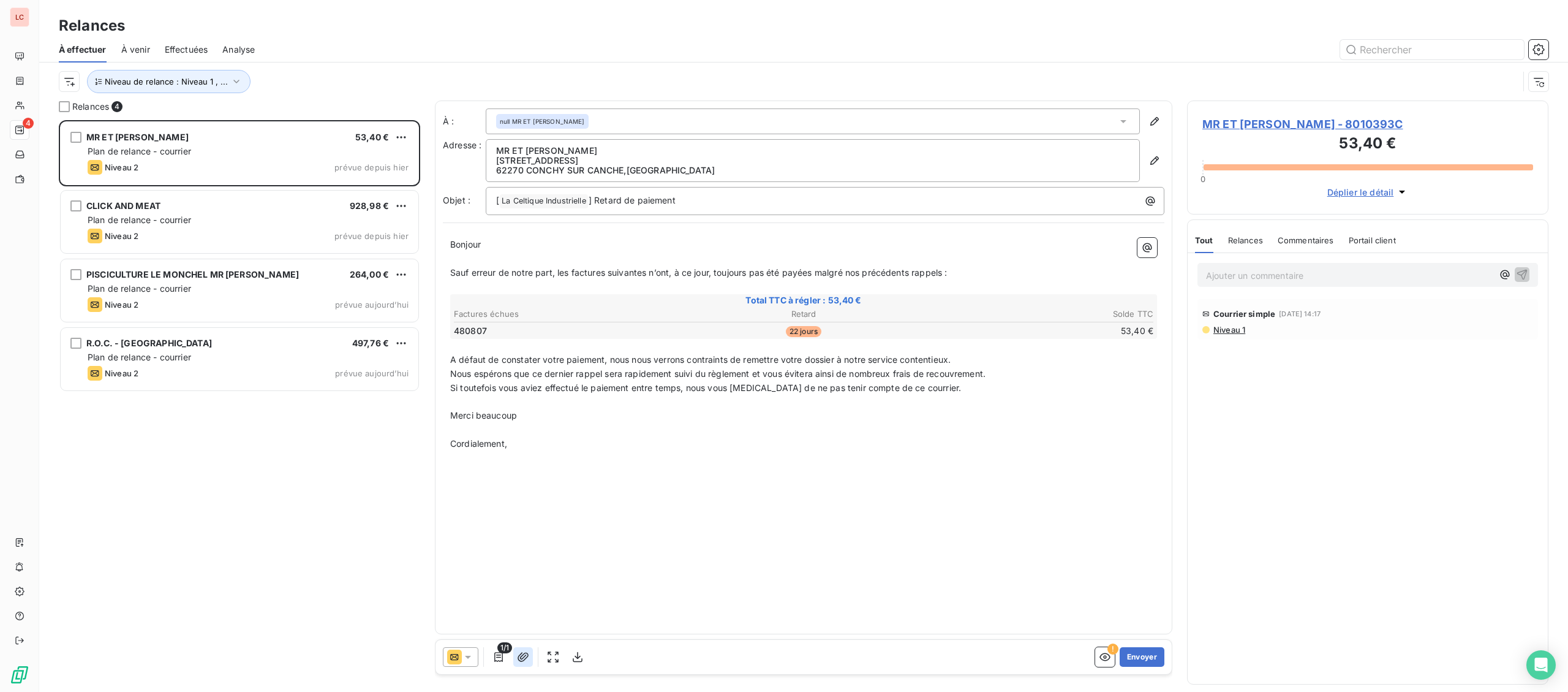
click at [530, 654] on button "button" at bounding box center [522, 656] width 19 height 19
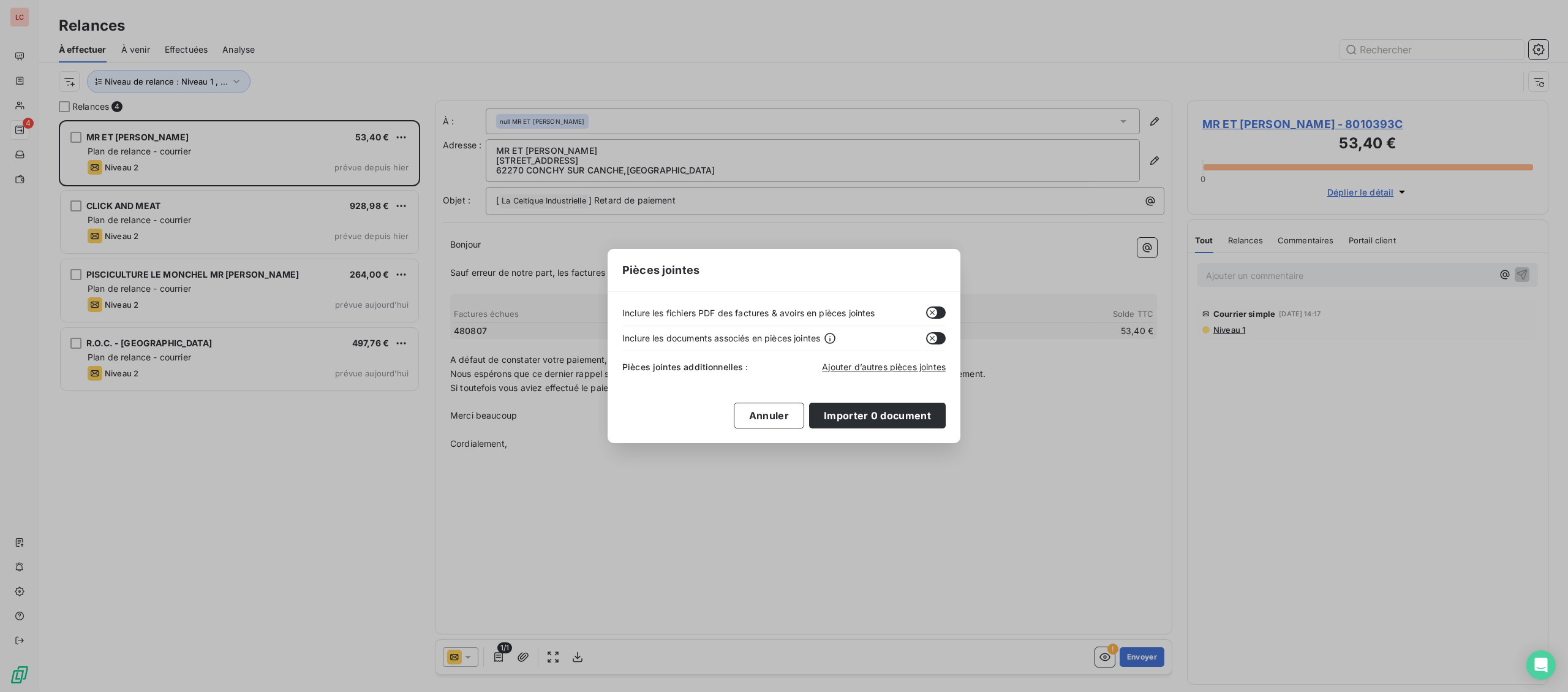
click at [939, 315] on button "button" at bounding box center [935, 312] width 19 height 12
click at [910, 410] on button "Importer 0 document" at bounding box center [877, 415] width 136 height 26
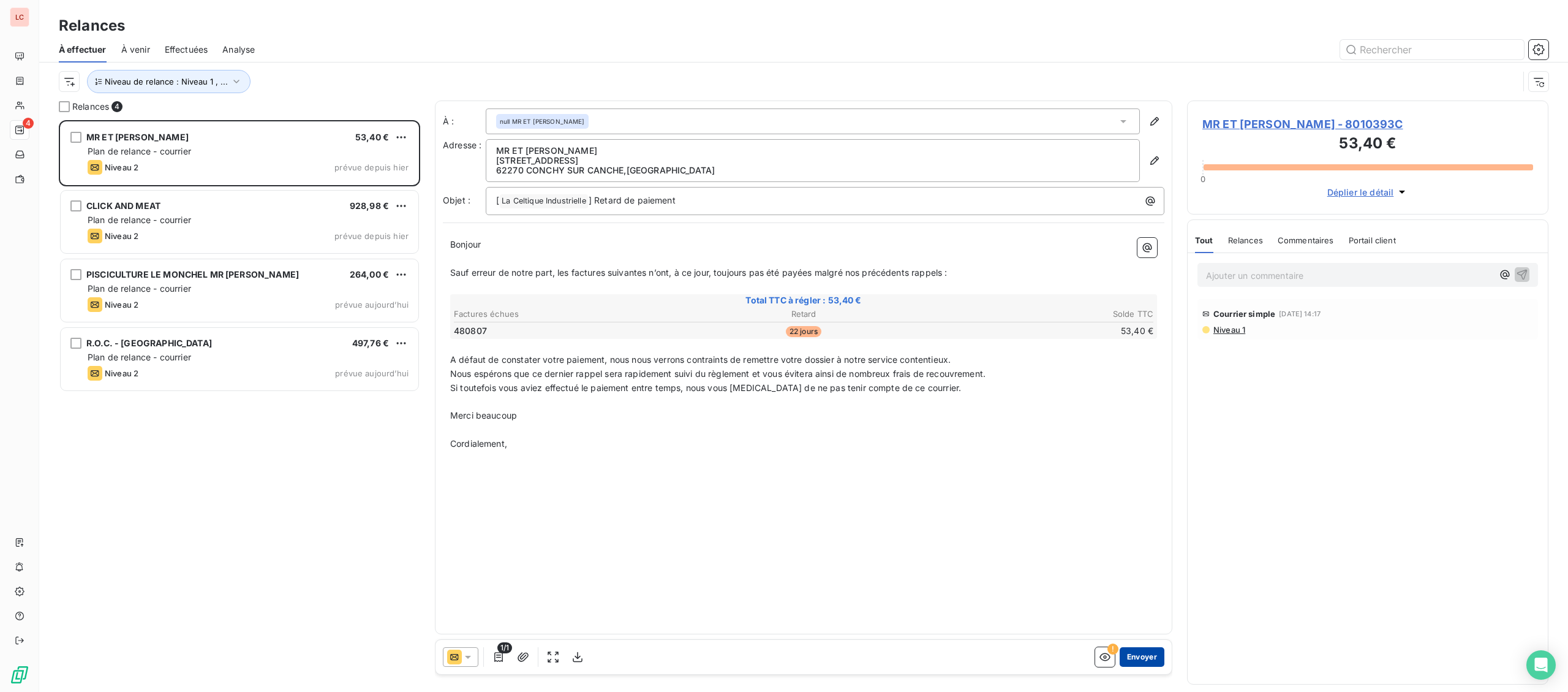
click at [1124, 654] on button "Envoyer" at bounding box center [1142, 656] width 45 height 19
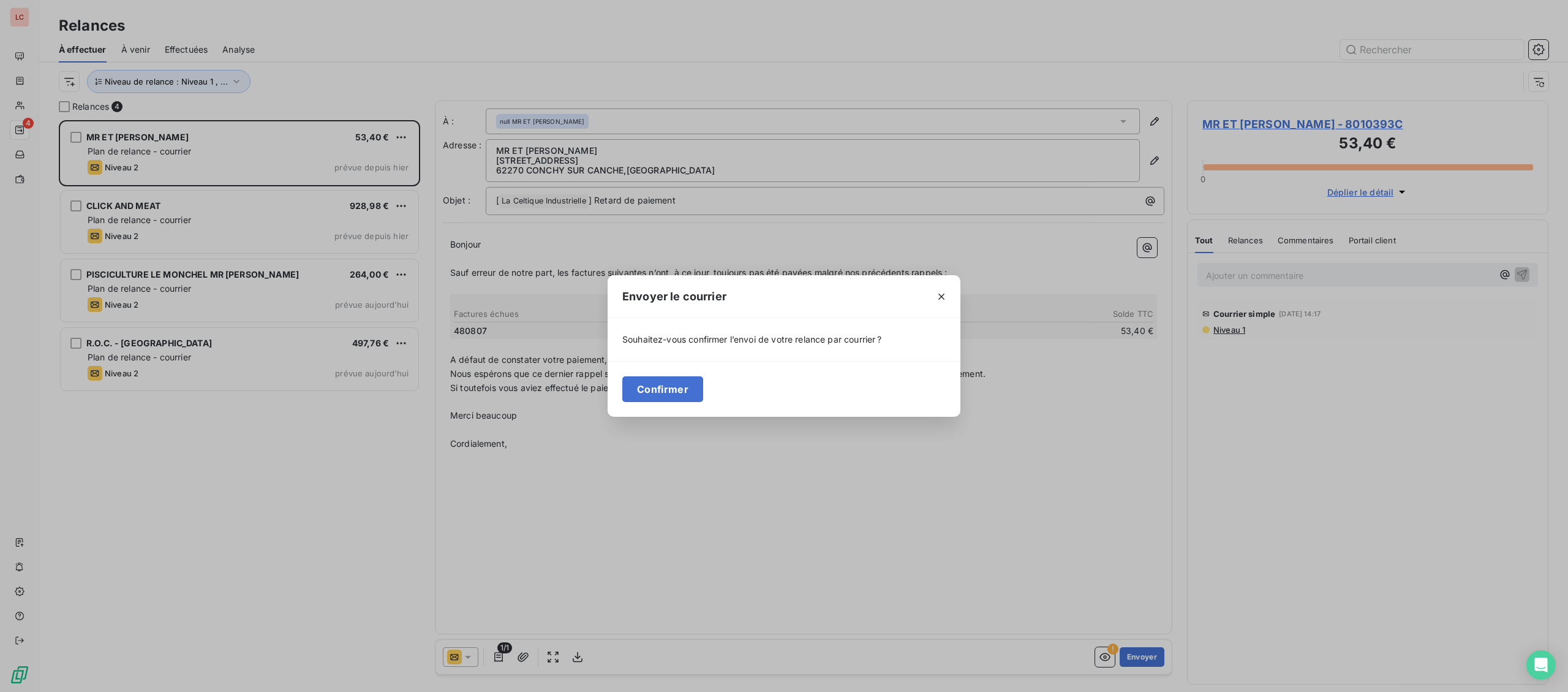
click at [703, 394] on div "Confirmer" at bounding box center [783, 389] width 352 height 56
click at [700, 394] on button "Confirmer" at bounding box center [662, 388] width 81 height 26
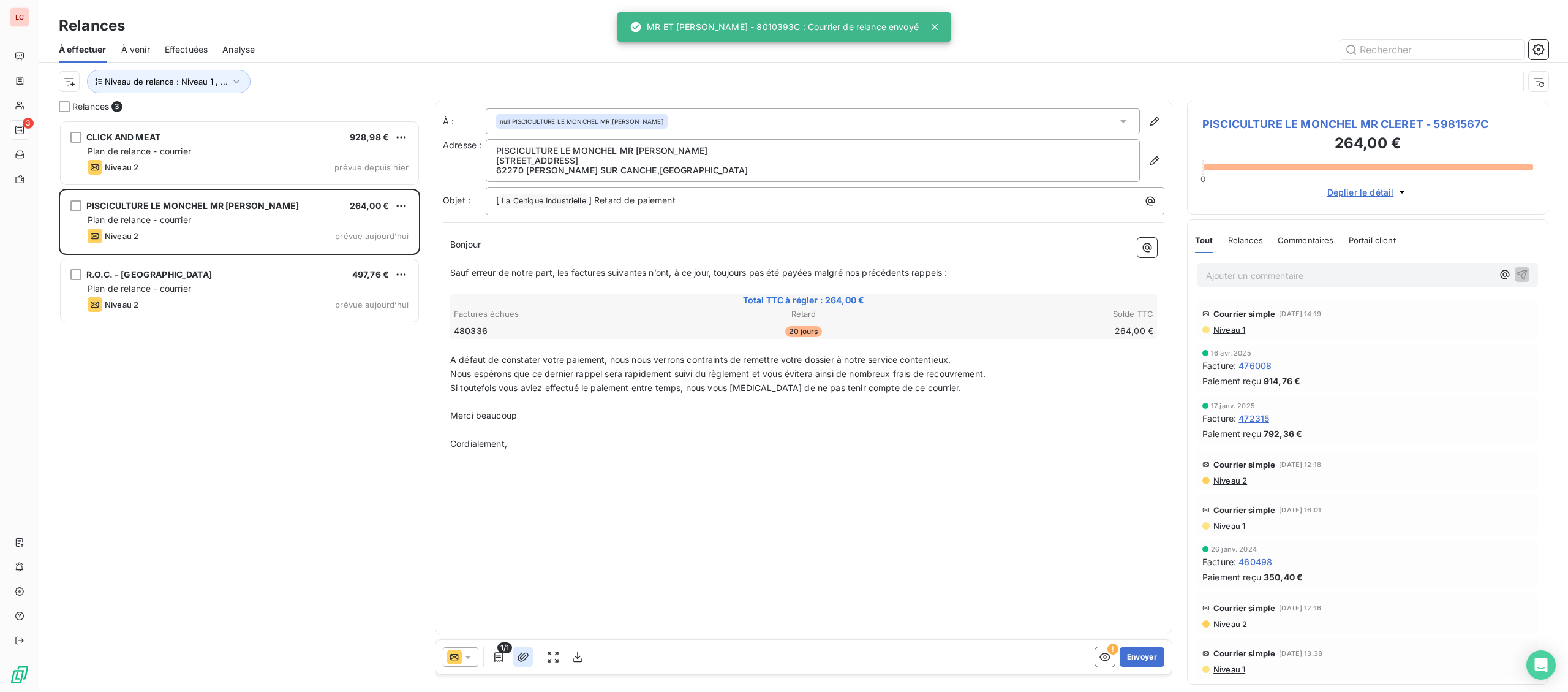
click at [530, 659] on button "button" at bounding box center [522, 656] width 19 height 19
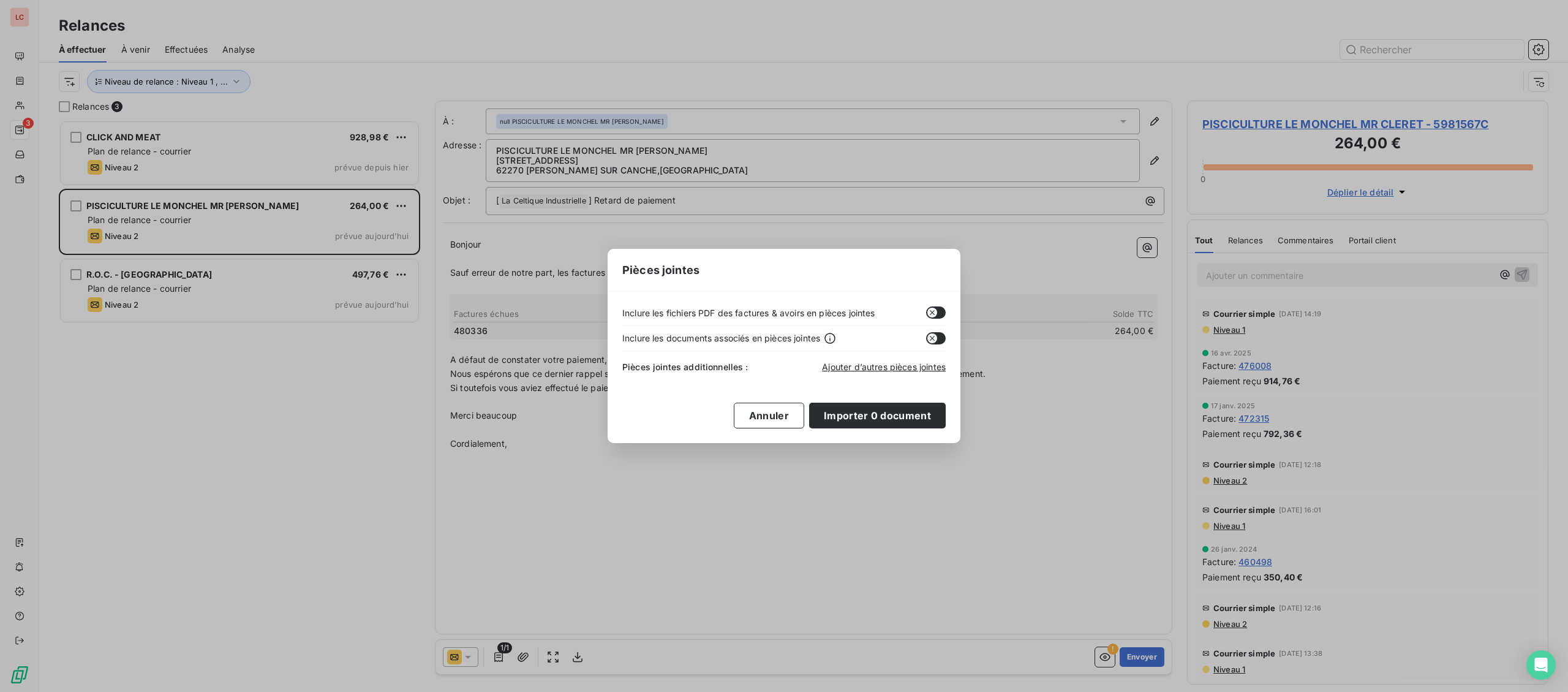
click at [934, 318] on button "button" at bounding box center [935, 312] width 19 height 12
click at [916, 412] on button "Importer 0 document" at bounding box center [877, 415] width 136 height 26
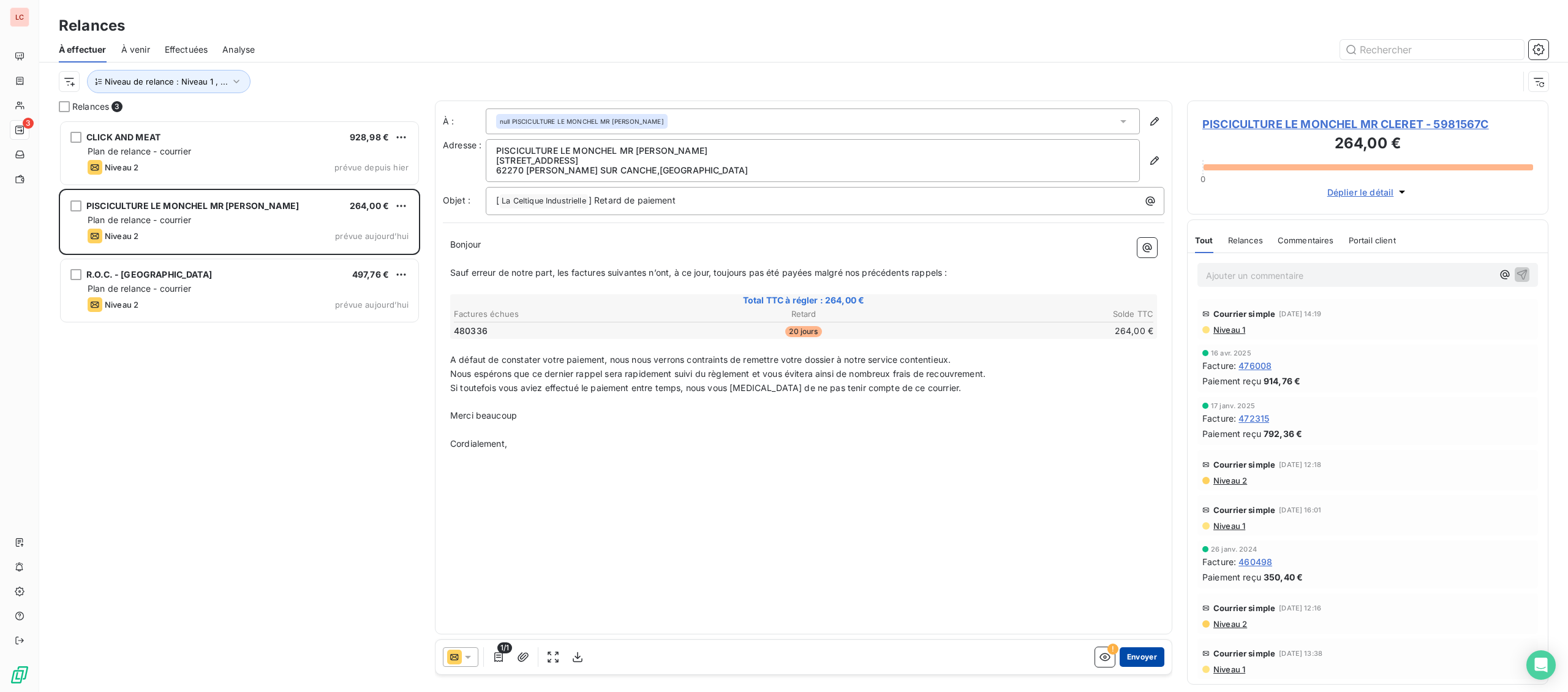
click at [1132, 650] on button "Envoyer" at bounding box center [1142, 656] width 45 height 19
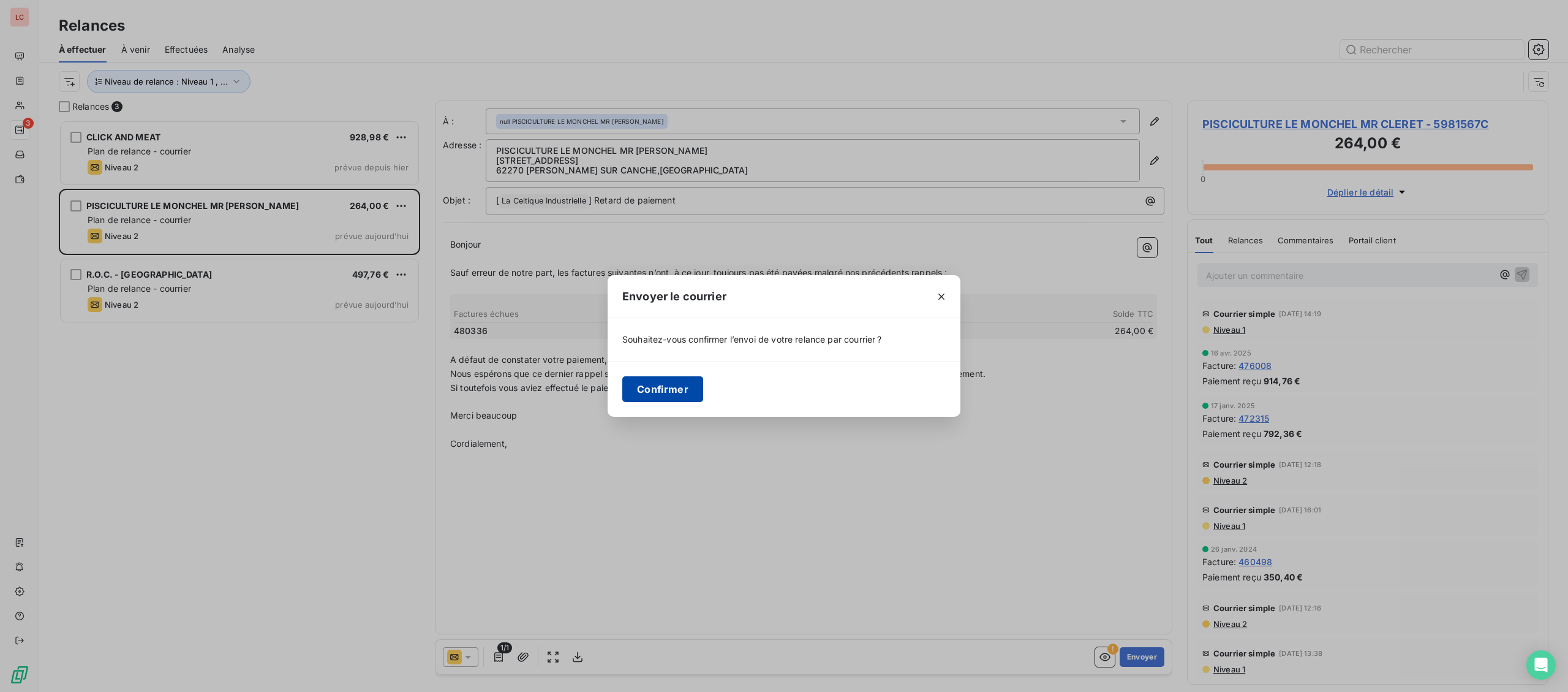
click at [642, 391] on button "Confirmer" at bounding box center [662, 388] width 81 height 26
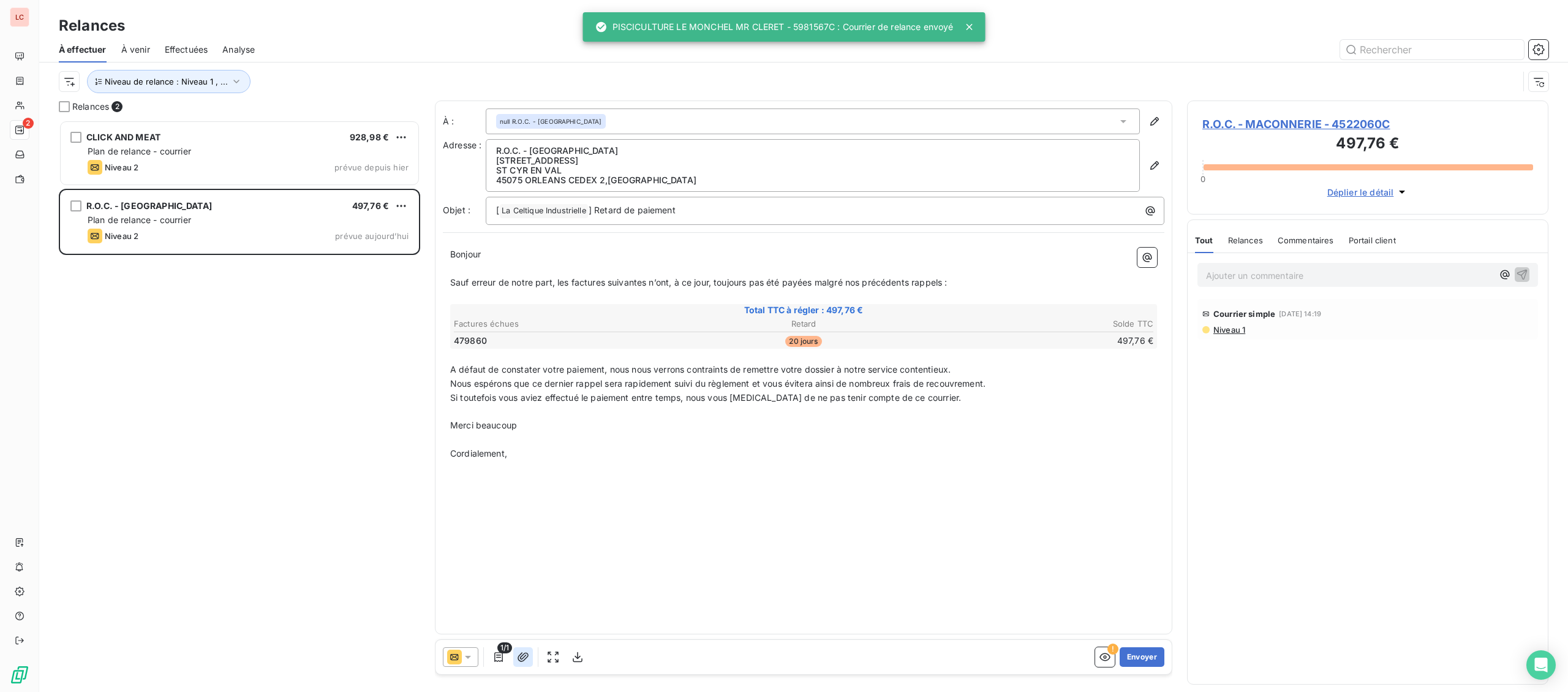
click at [531, 664] on button "button" at bounding box center [522, 656] width 19 height 19
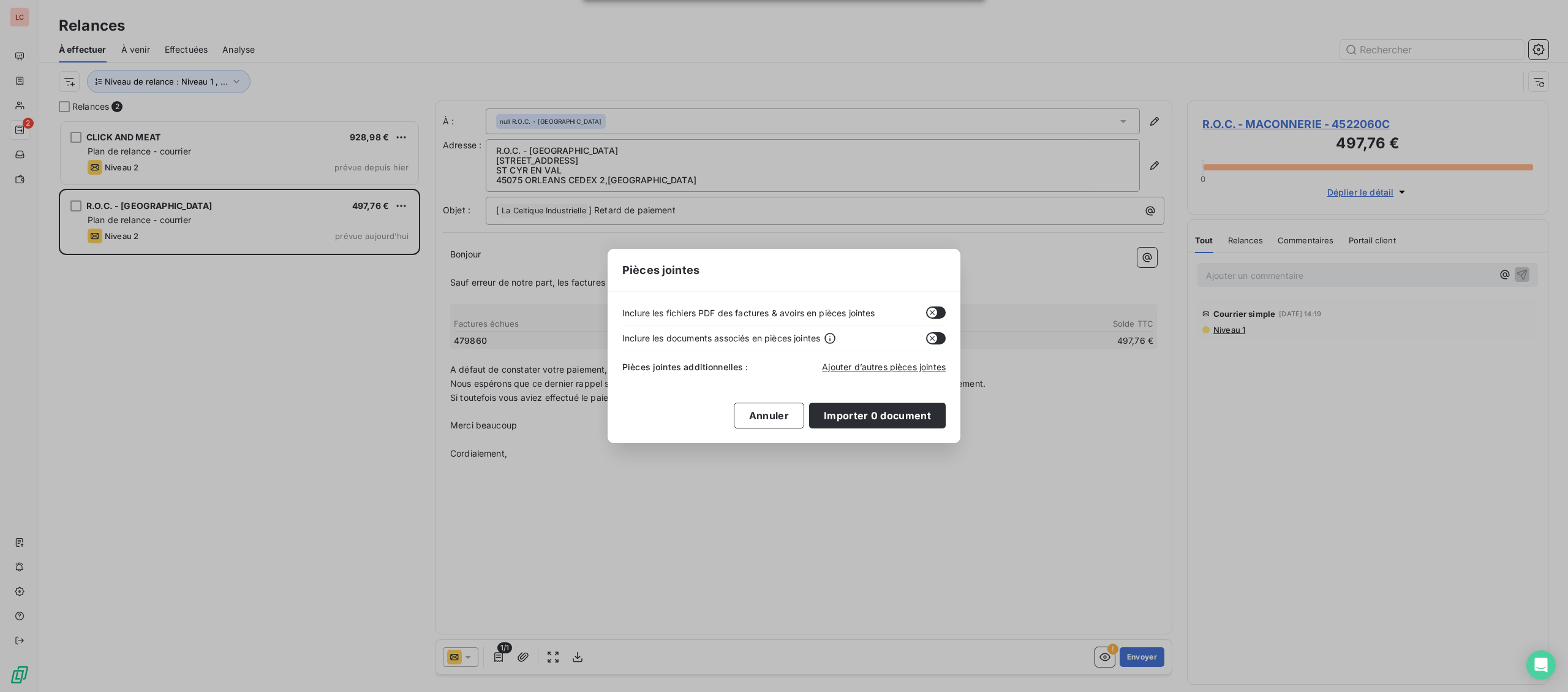
click at [934, 312] on icon "button" at bounding box center [932, 313] width 5 height 5
click at [890, 417] on button "Importer 0 document" at bounding box center [877, 415] width 136 height 26
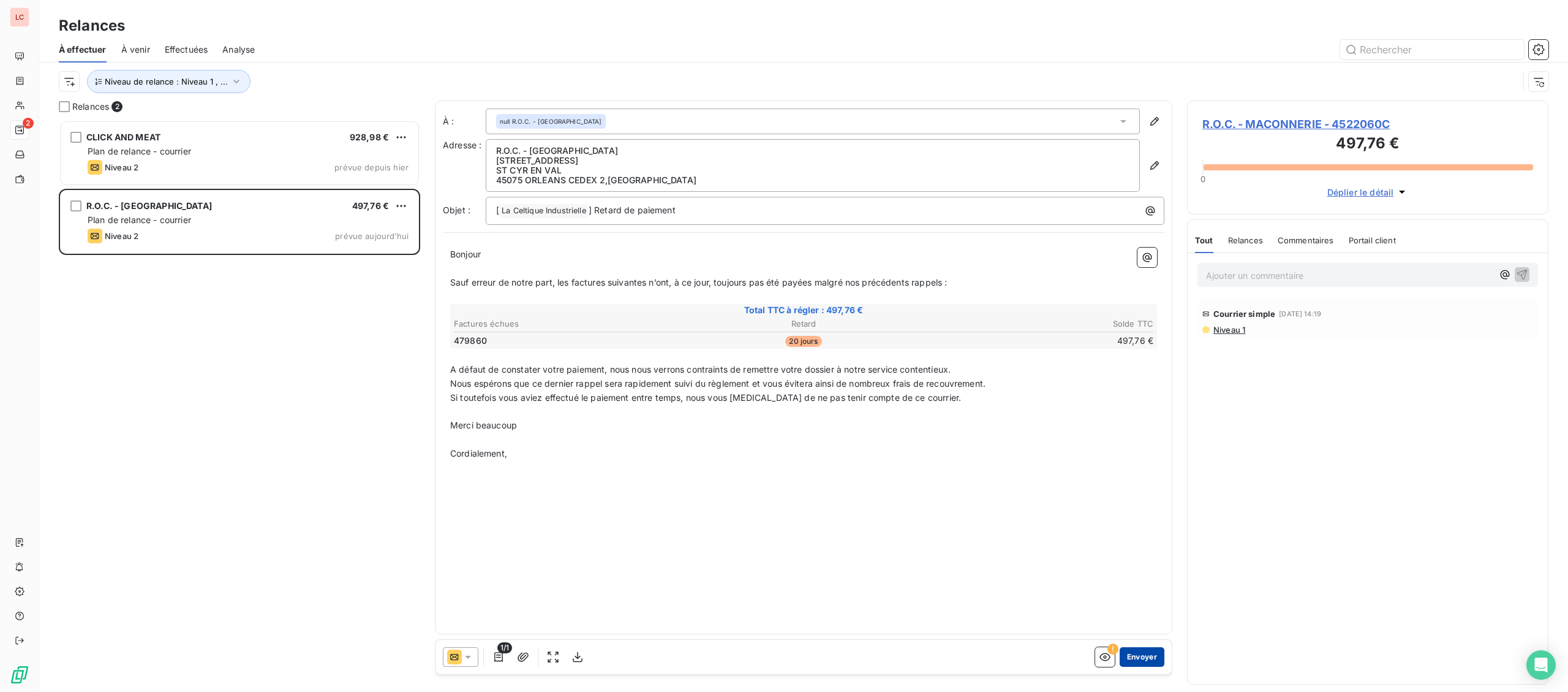
click at [1133, 652] on button "Envoyer" at bounding box center [1142, 656] width 45 height 19
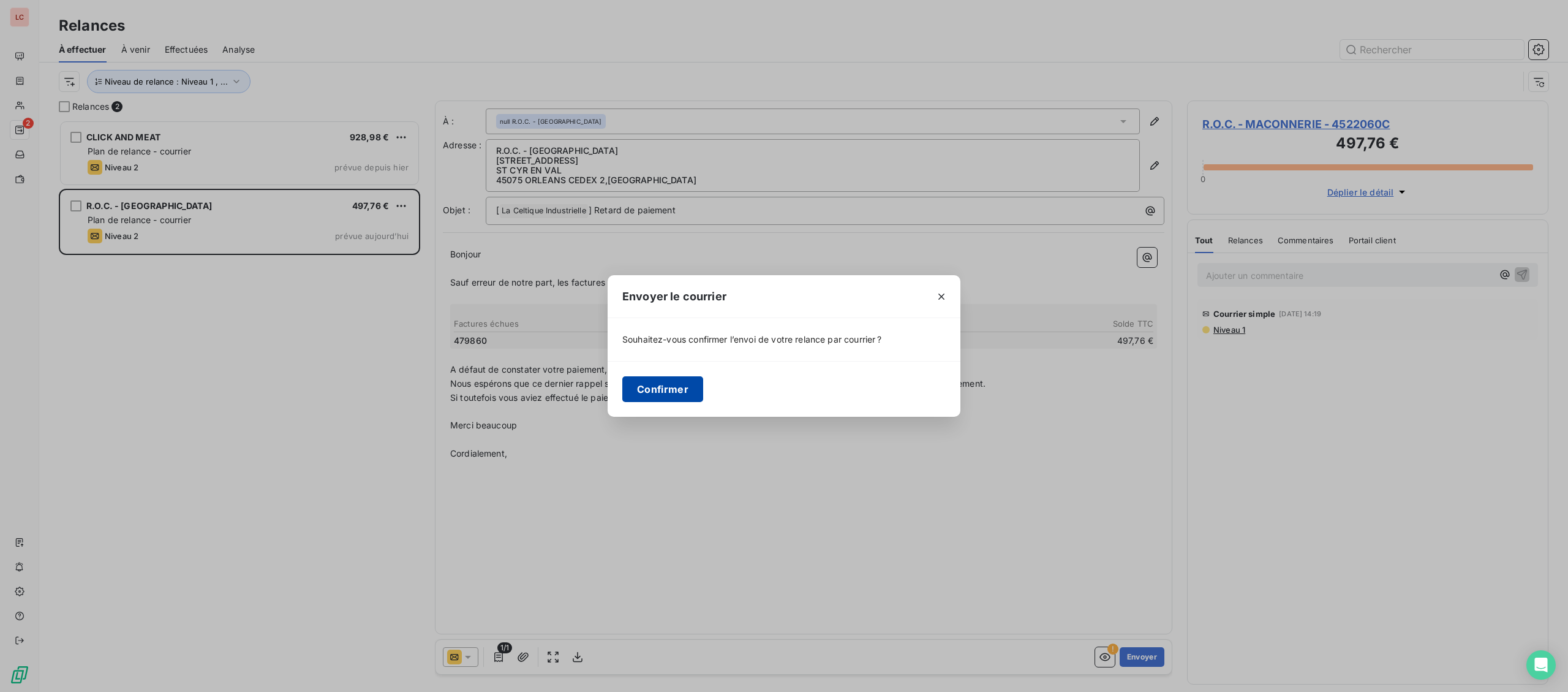
click at [699, 385] on button "Confirmer" at bounding box center [662, 388] width 81 height 26
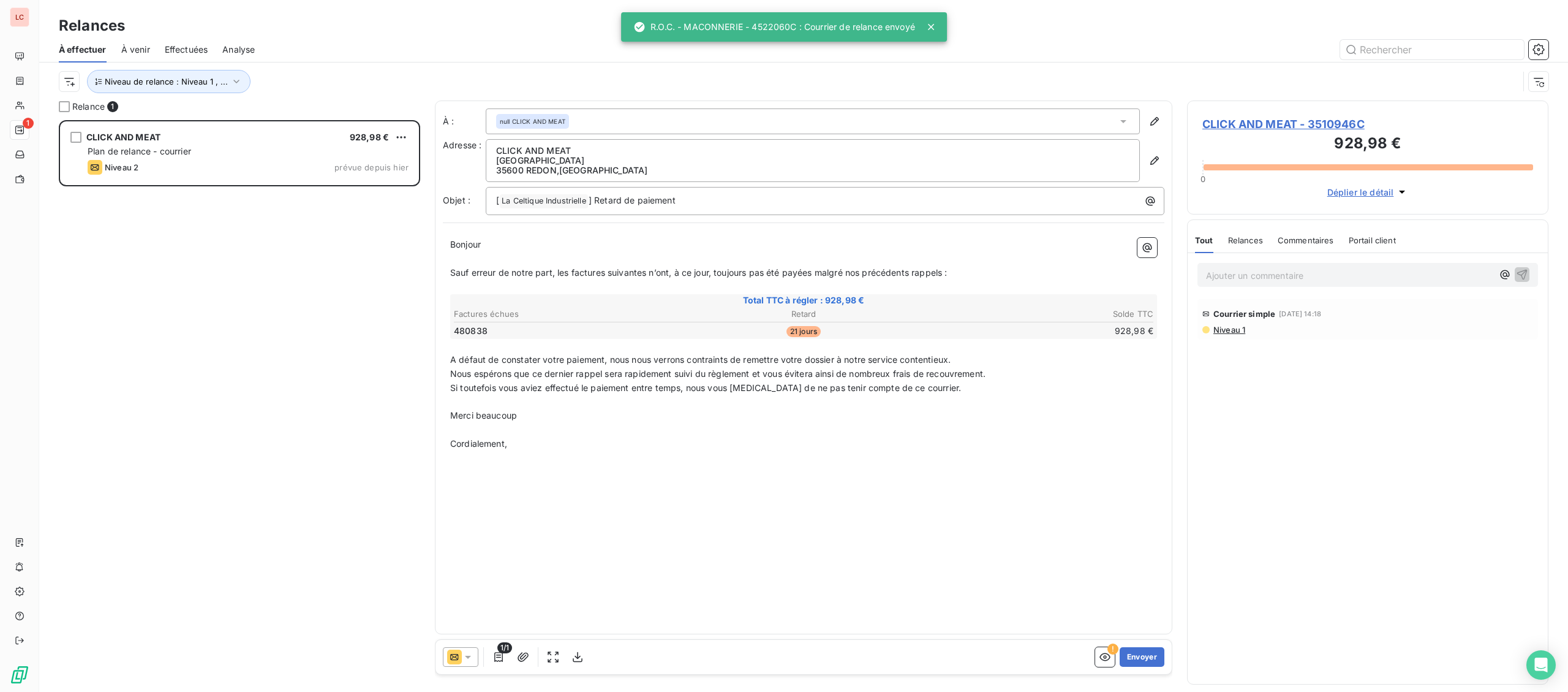
click at [526, 647] on div "1/1 ! Envoyer" at bounding box center [803, 656] width 736 height 34
click at [524, 652] on icon "button" at bounding box center [523, 657] width 12 height 12
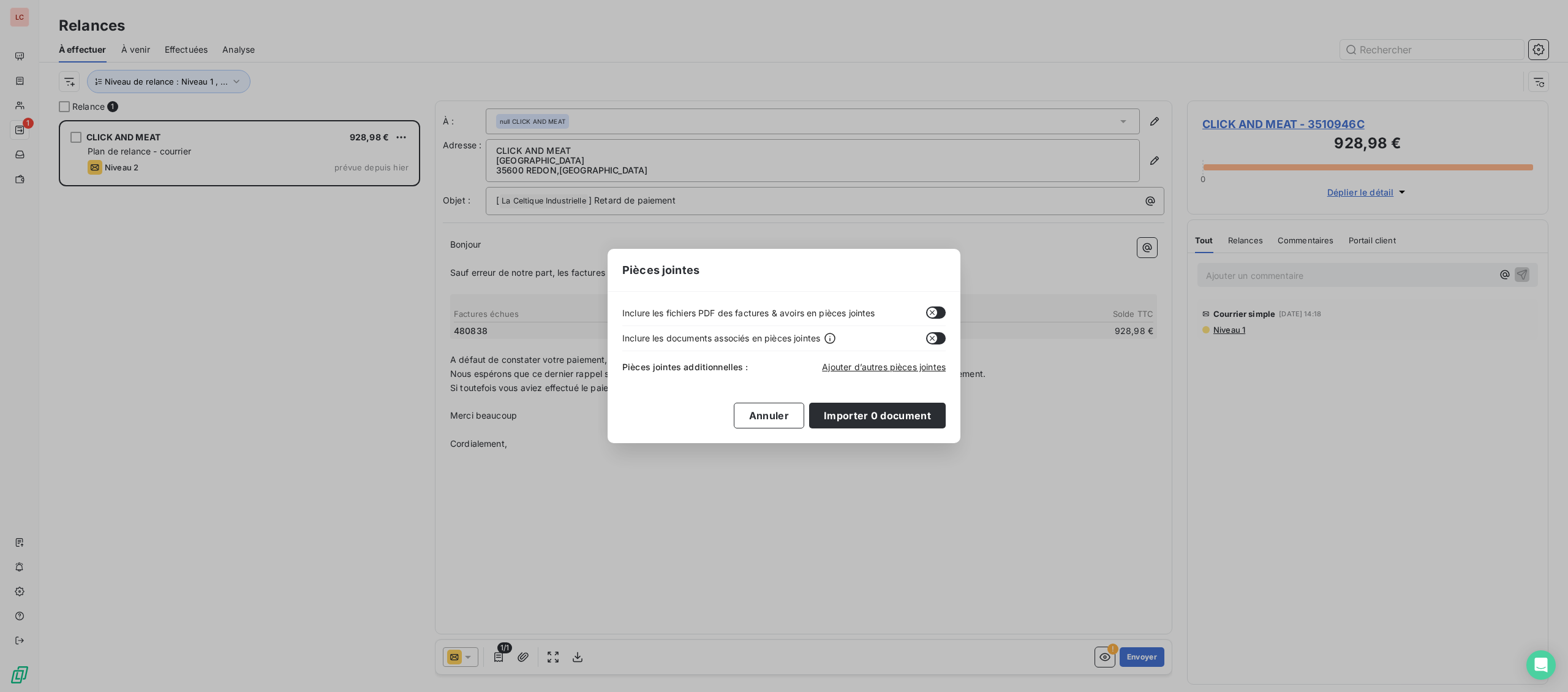
click at [941, 312] on button "button" at bounding box center [935, 312] width 19 height 12
click at [914, 412] on button "Importer 0 document" at bounding box center [877, 415] width 136 height 26
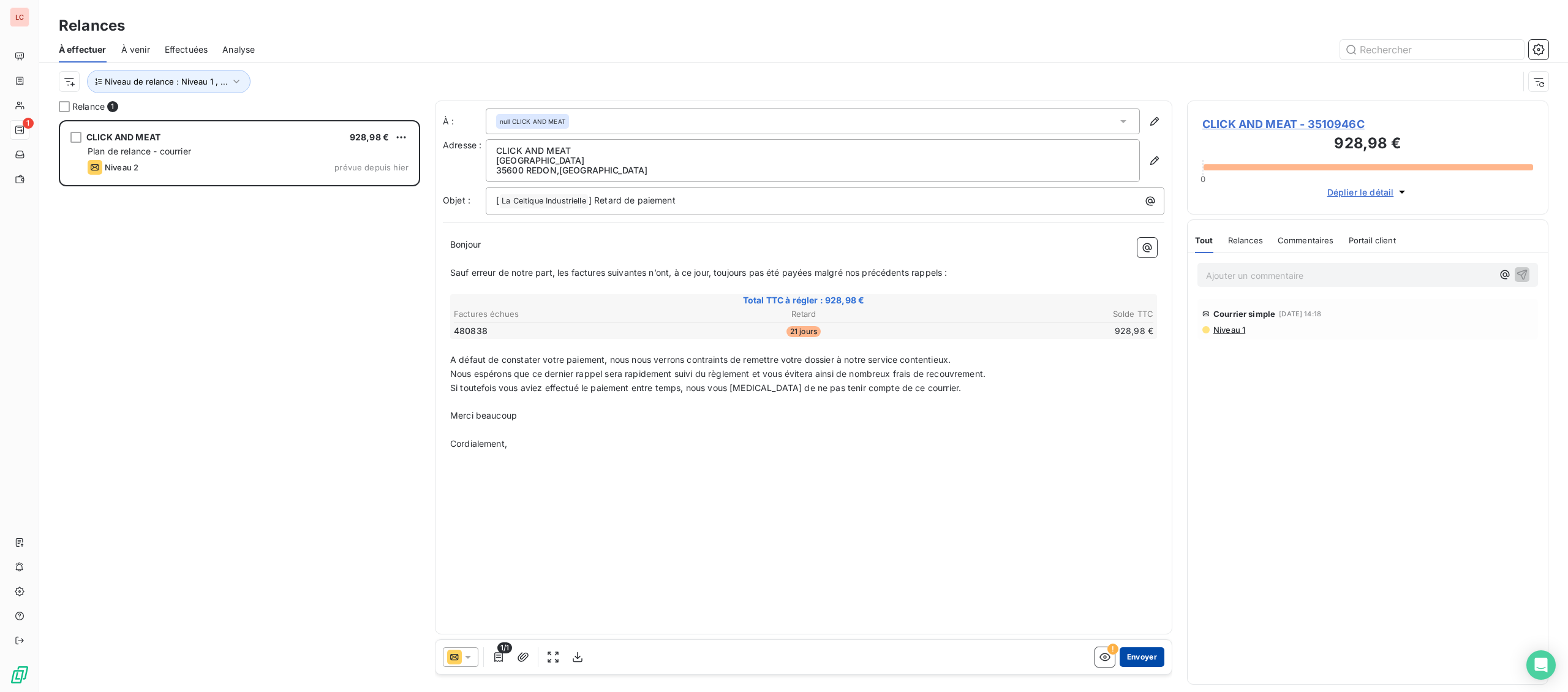
click at [1146, 659] on button "Envoyer" at bounding box center [1142, 656] width 45 height 19
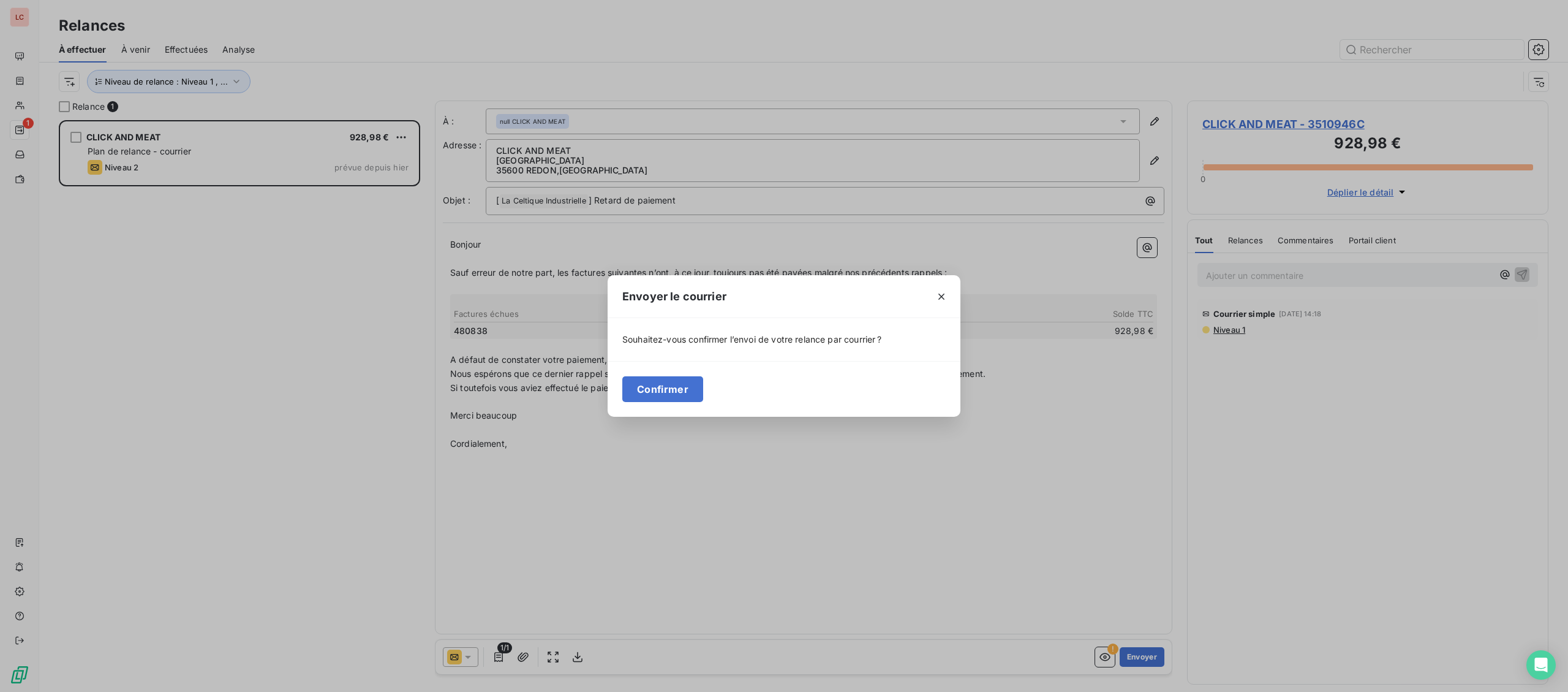
click at [665, 375] on div "Confirmer" at bounding box center [783, 389] width 352 height 56
click at [646, 391] on button "Confirmer" at bounding box center [662, 388] width 81 height 26
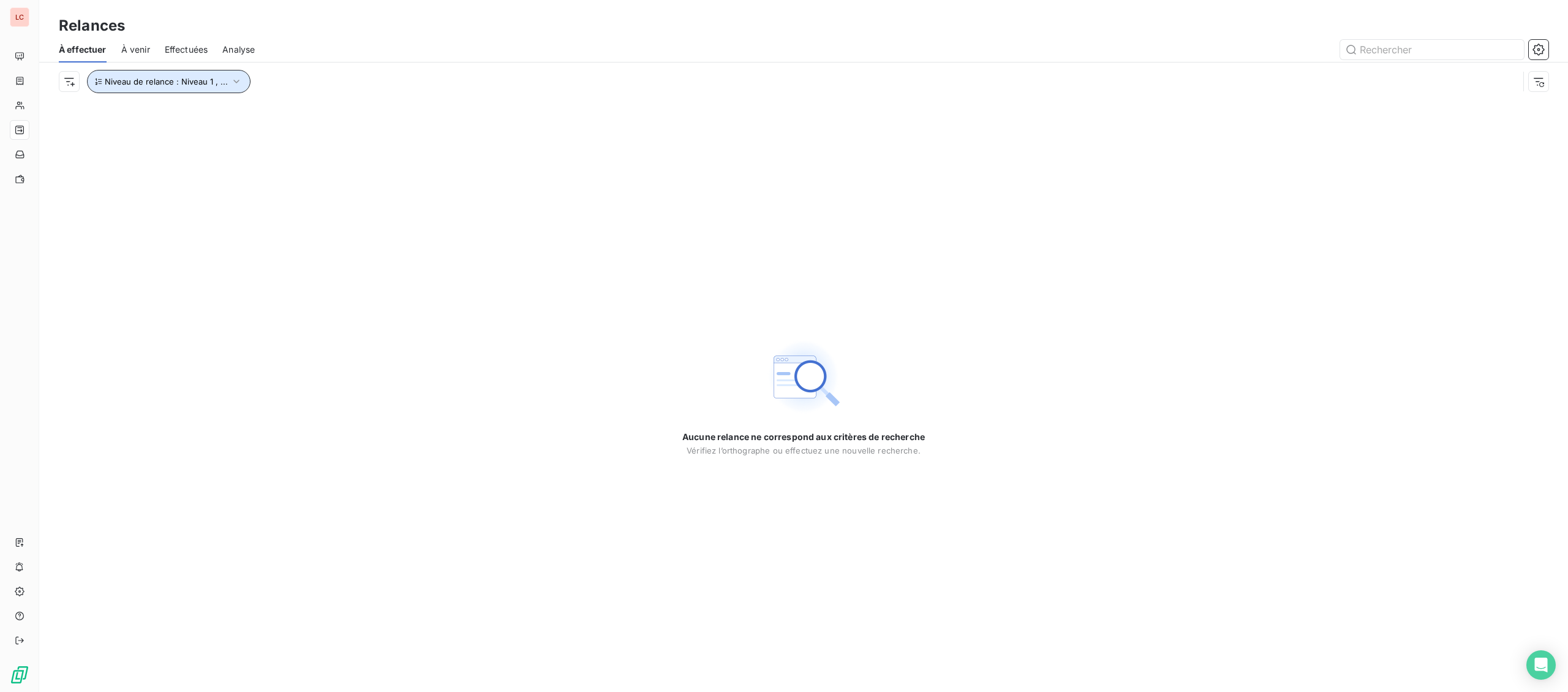
click at [206, 77] on span "Niveau de relance : Niveau 1 , ..." at bounding box center [166, 81] width 123 height 10
click at [294, 120] on span "Niveau 1" at bounding box center [282, 114] width 35 height 12
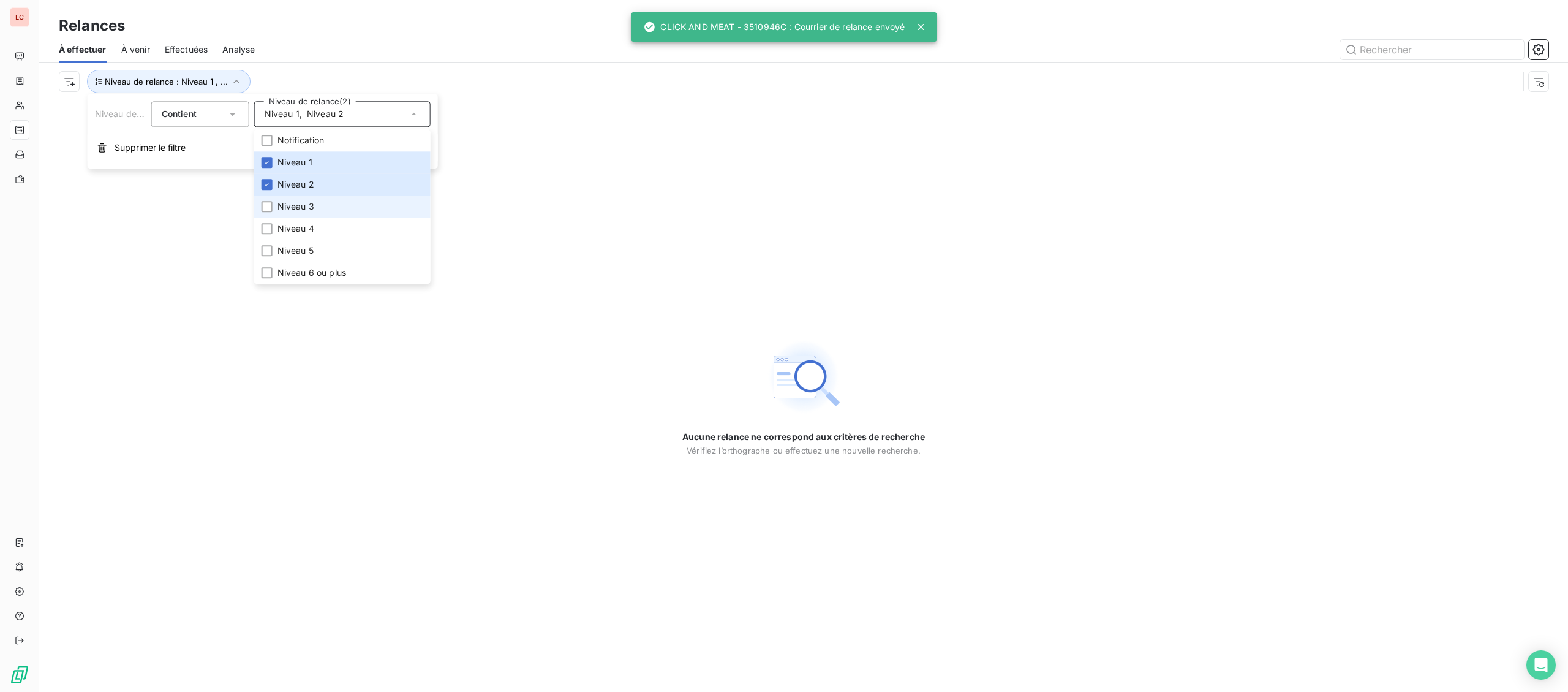
click at [298, 201] on li "Niveau 3" at bounding box center [342, 206] width 177 height 22
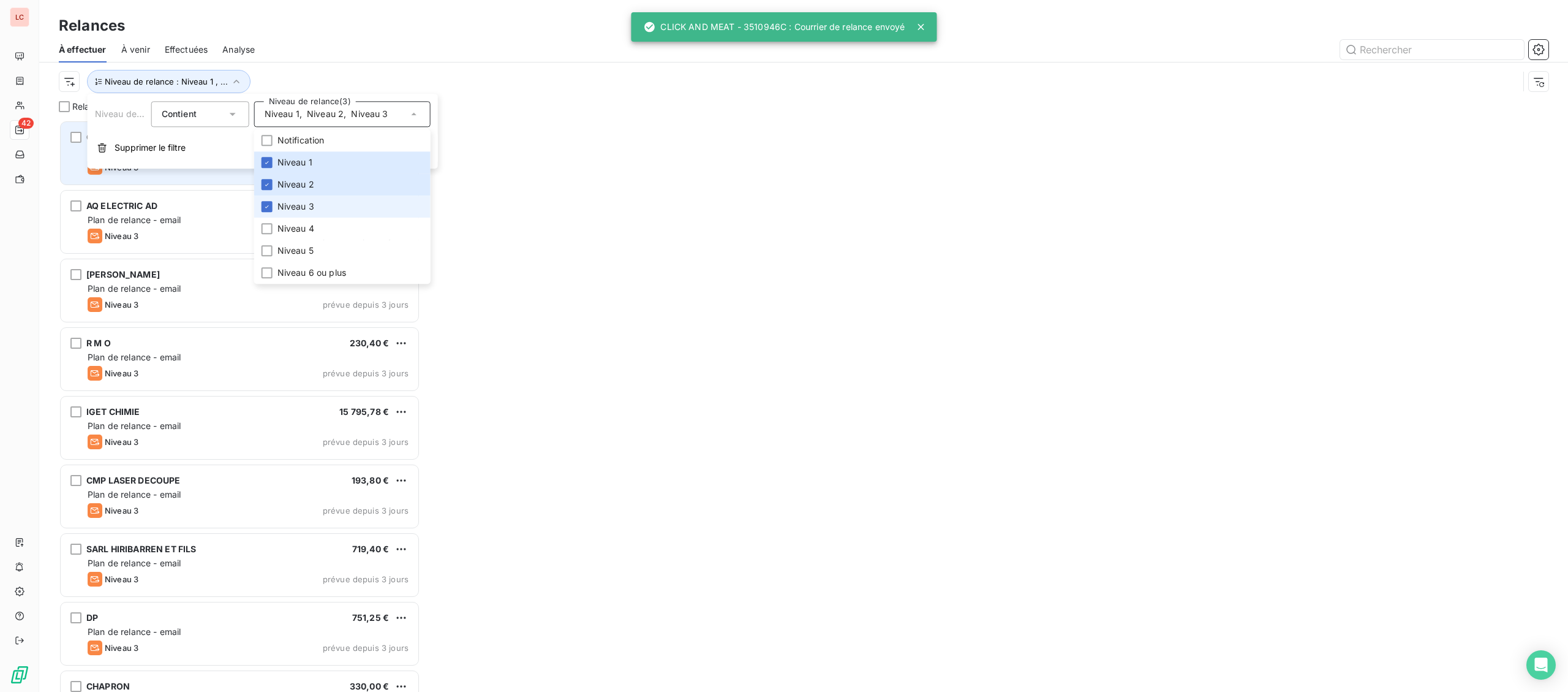
scroll to position [572, 361]
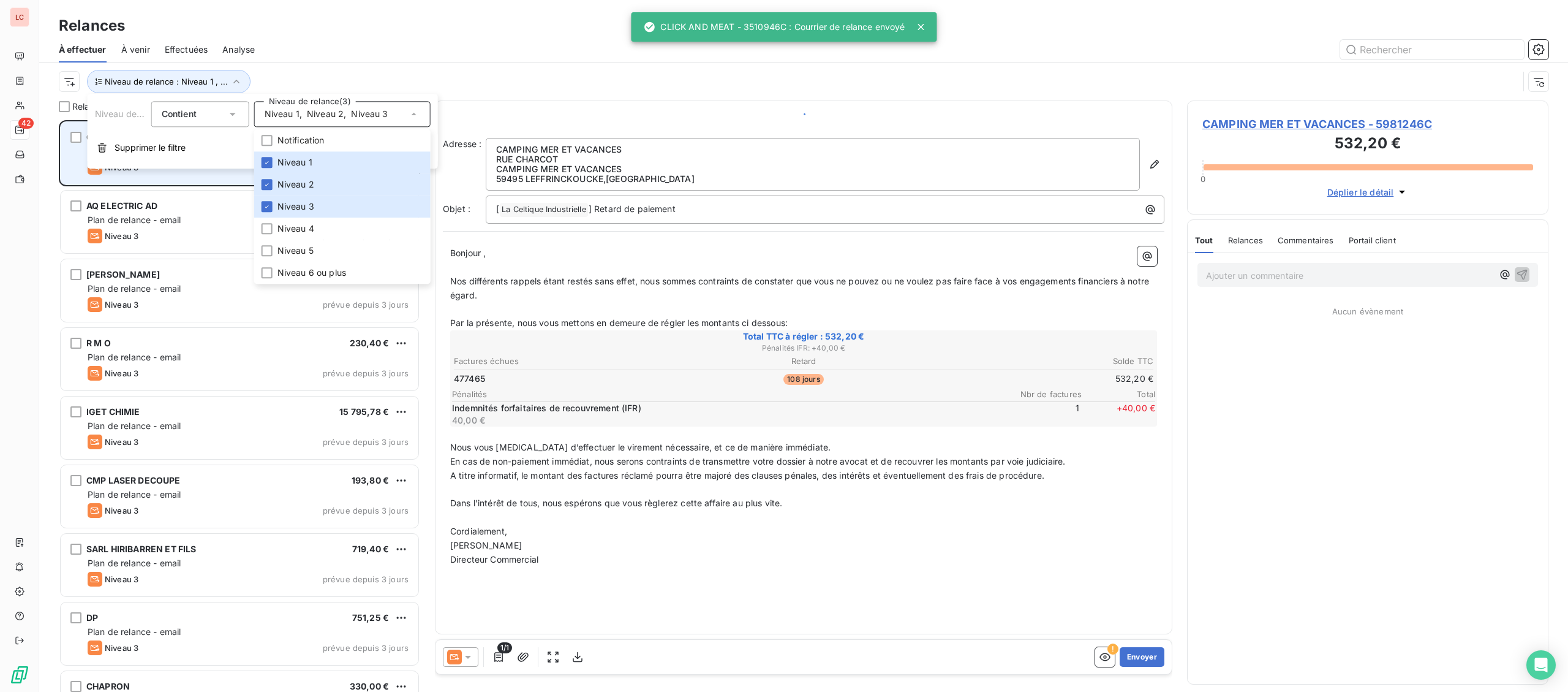
click at [241, 179] on div "CAMPING MER ET VACANCES 532,20 € Plan de relance - email Niveau 3 prévue depuis…" at bounding box center [239, 153] width 358 height 63
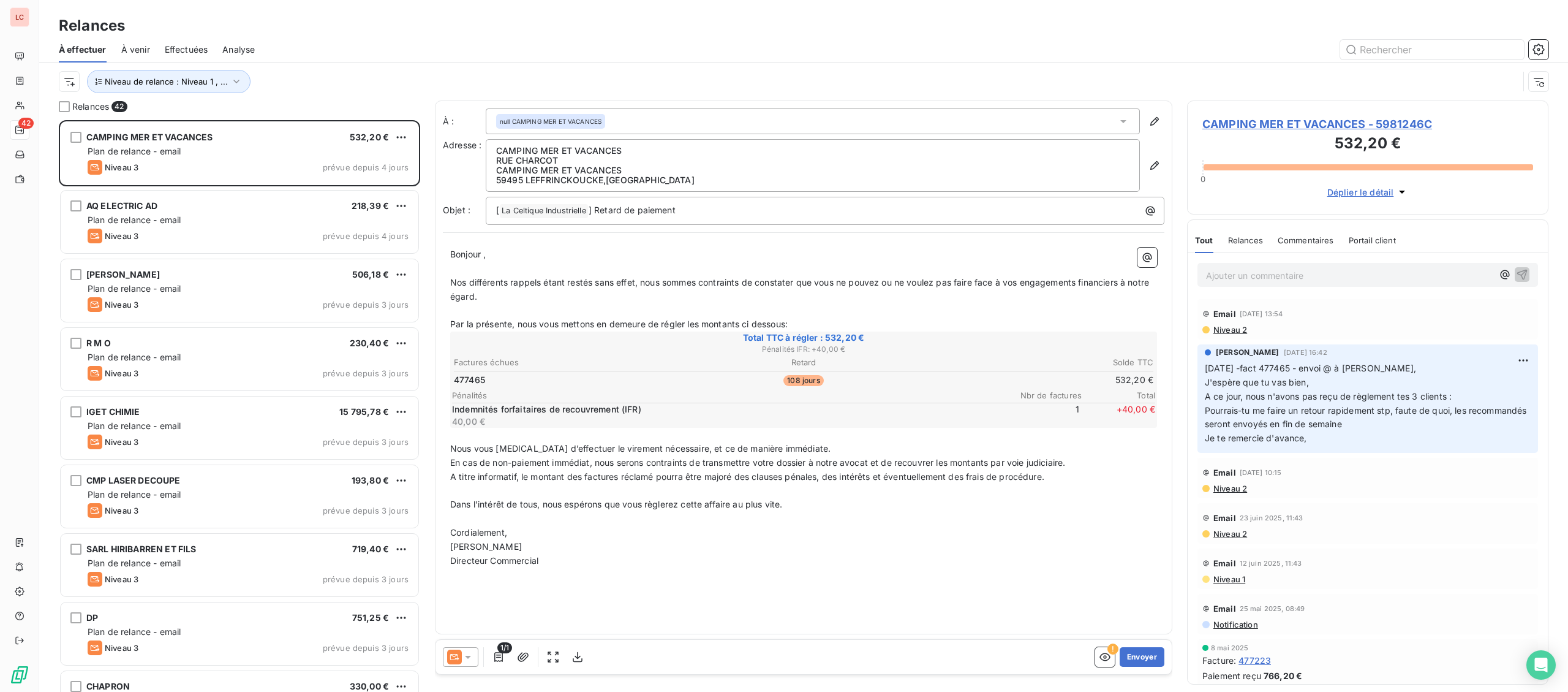
click at [69, 91] on div "Niveau de relance : Niveau 1 , ..." at bounding box center [789, 81] width 1460 height 23
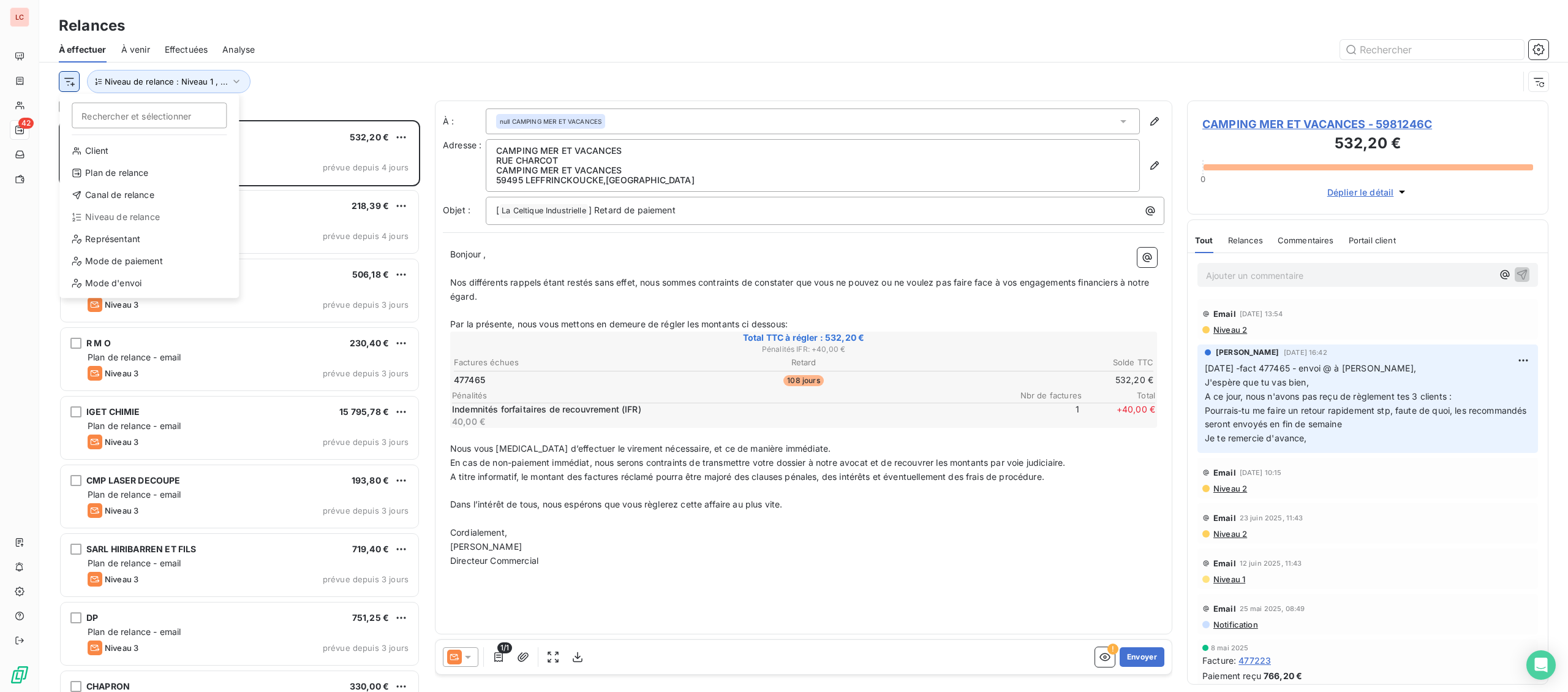
click at [71, 88] on html "LC 42 Relances À effectuer À venir Effectuées Analyse Rechercher et sélectionne…" at bounding box center [784, 346] width 1568 height 692
click at [124, 236] on div "Représentant" at bounding box center [149, 239] width 170 height 19
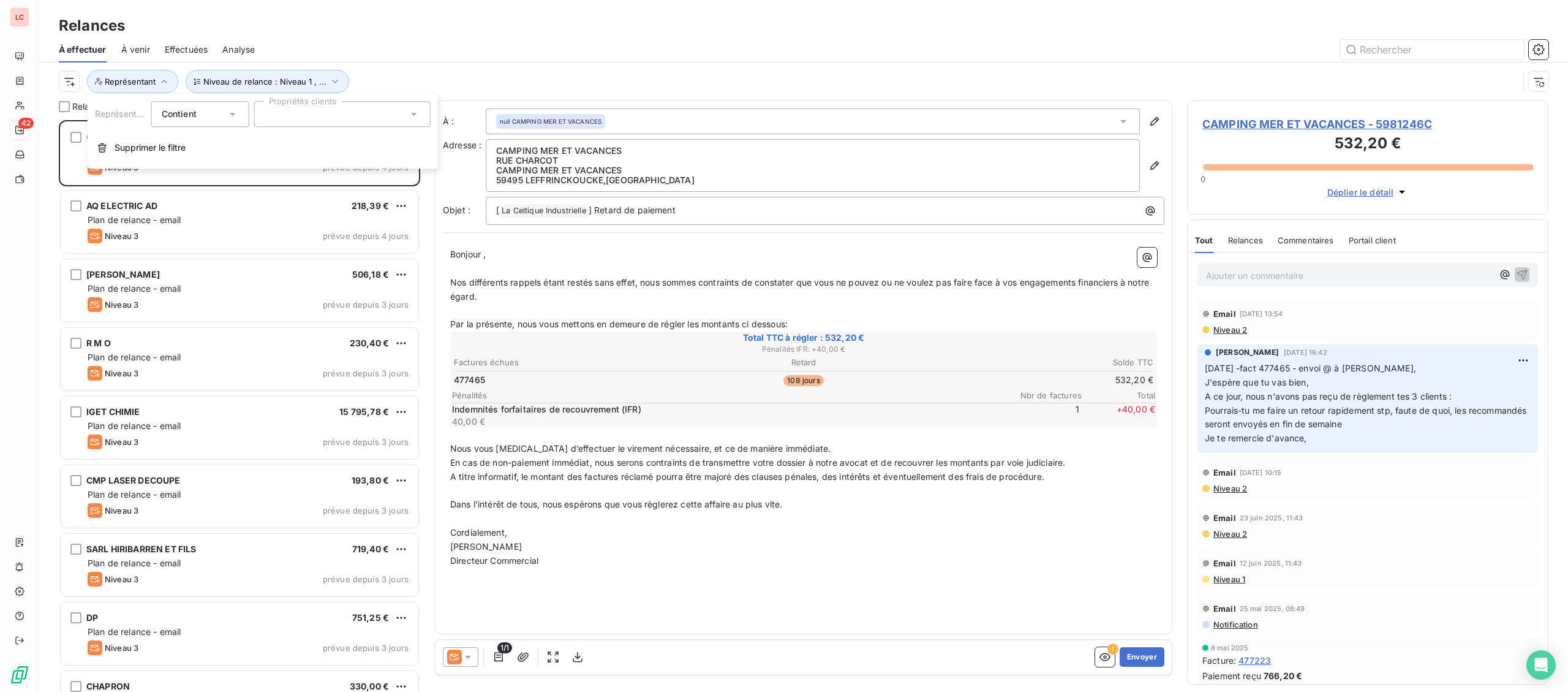
click at [339, 106] on div at bounding box center [342, 113] width 177 height 26
type input "MEN"
click at [267, 143] on div at bounding box center [270, 144] width 11 height 11
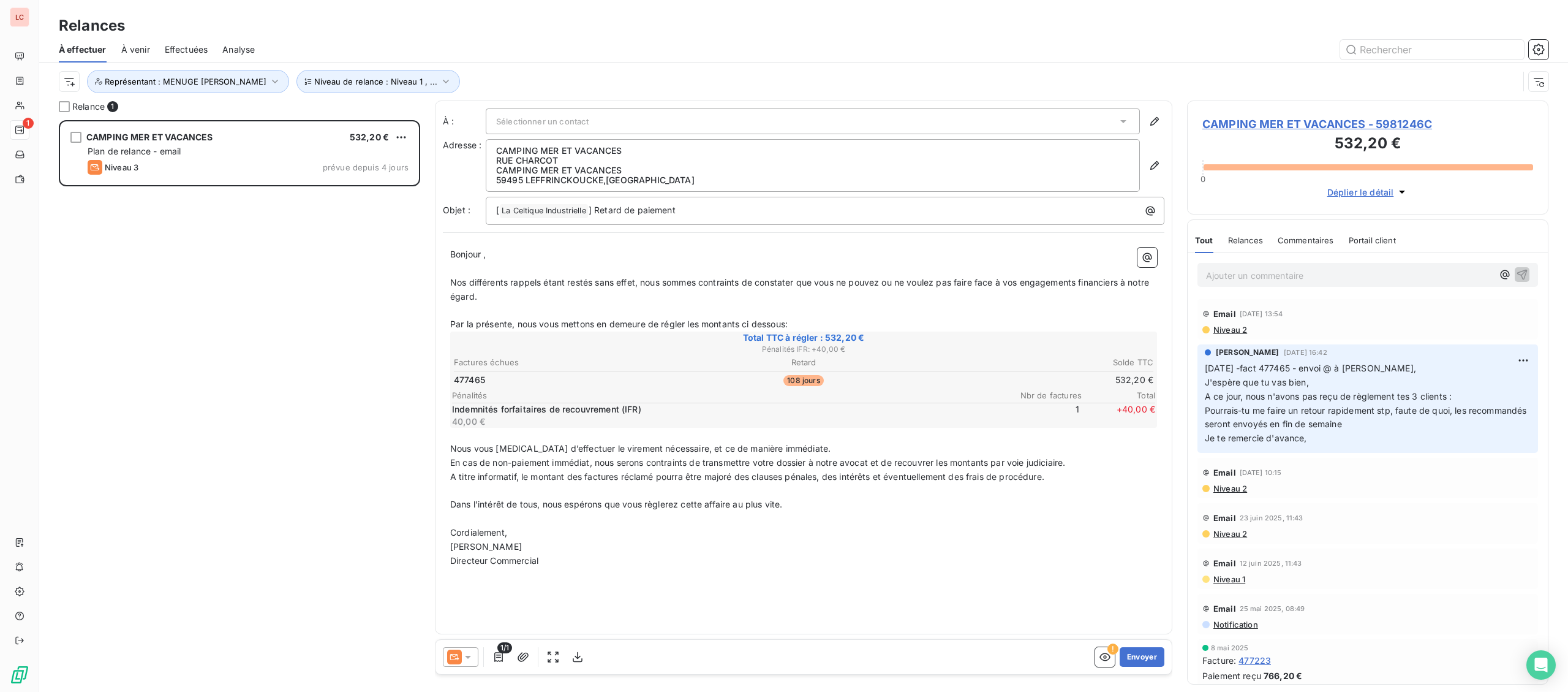
click at [273, 239] on div "CAMPING MER ET VACANCES 532,20 € Plan de relance - email Niveau 3 prévue depuis…" at bounding box center [239, 406] width 361 height 572
click at [1244, 329] on span "Niveau 2" at bounding box center [1229, 329] width 35 height 10
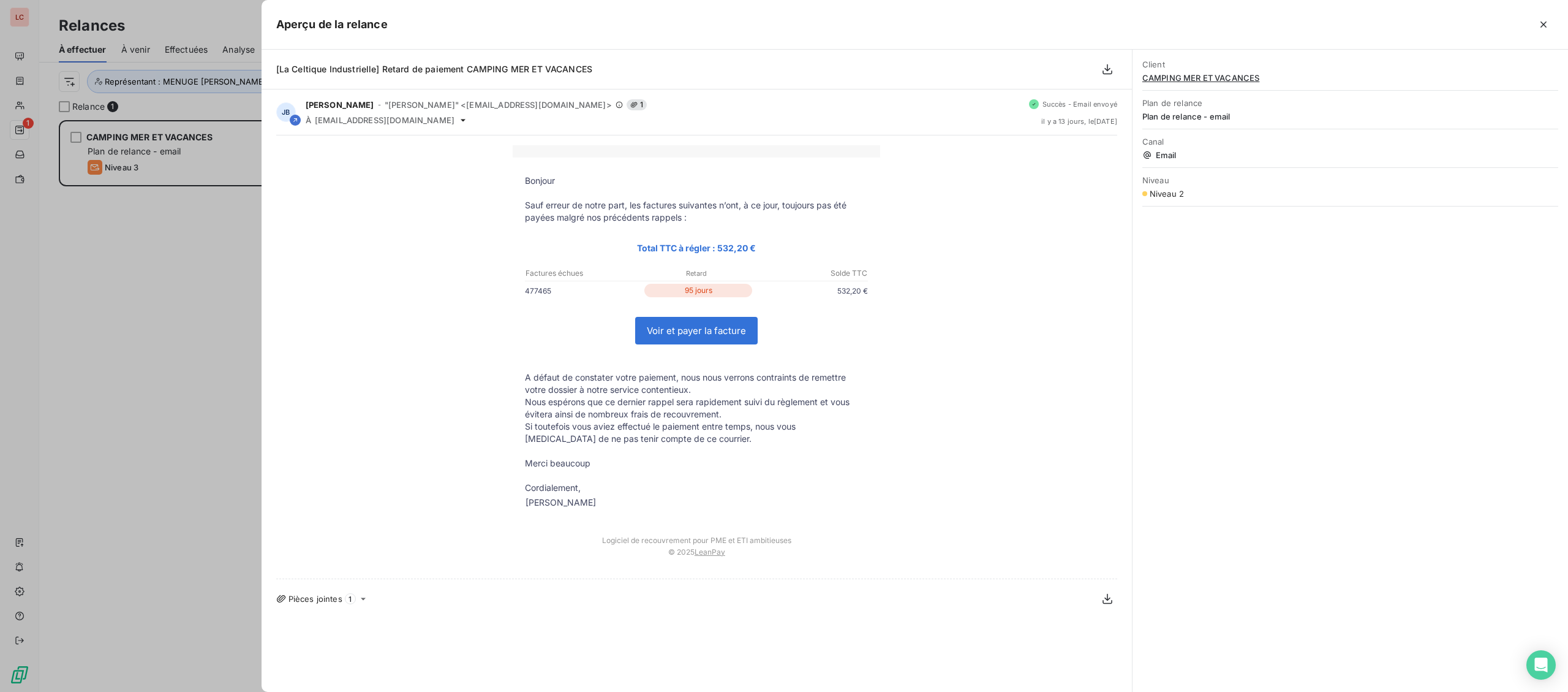
click at [168, 345] on div at bounding box center [784, 346] width 1568 height 692
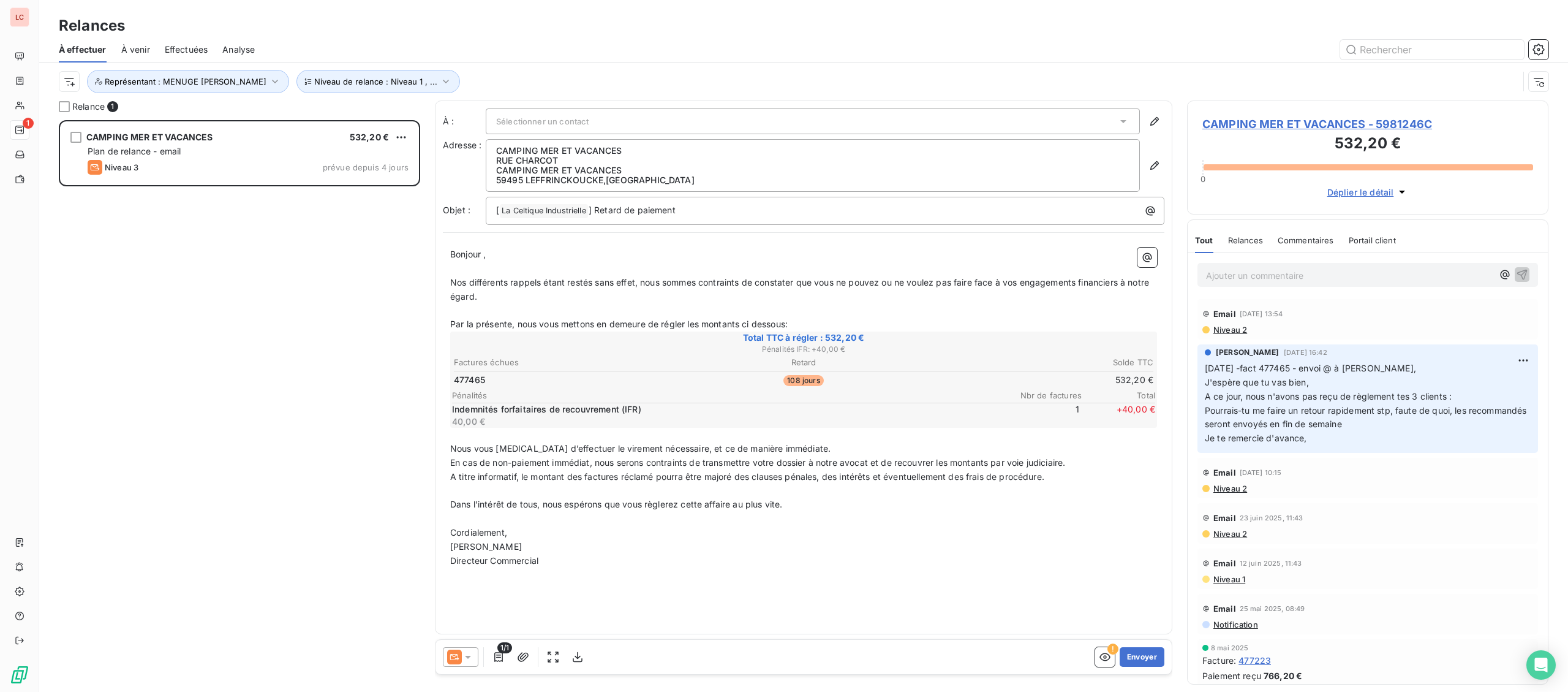
click at [1226, 492] on span "Niveau 2" at bounding box center [1229, 488] width 35 height 10
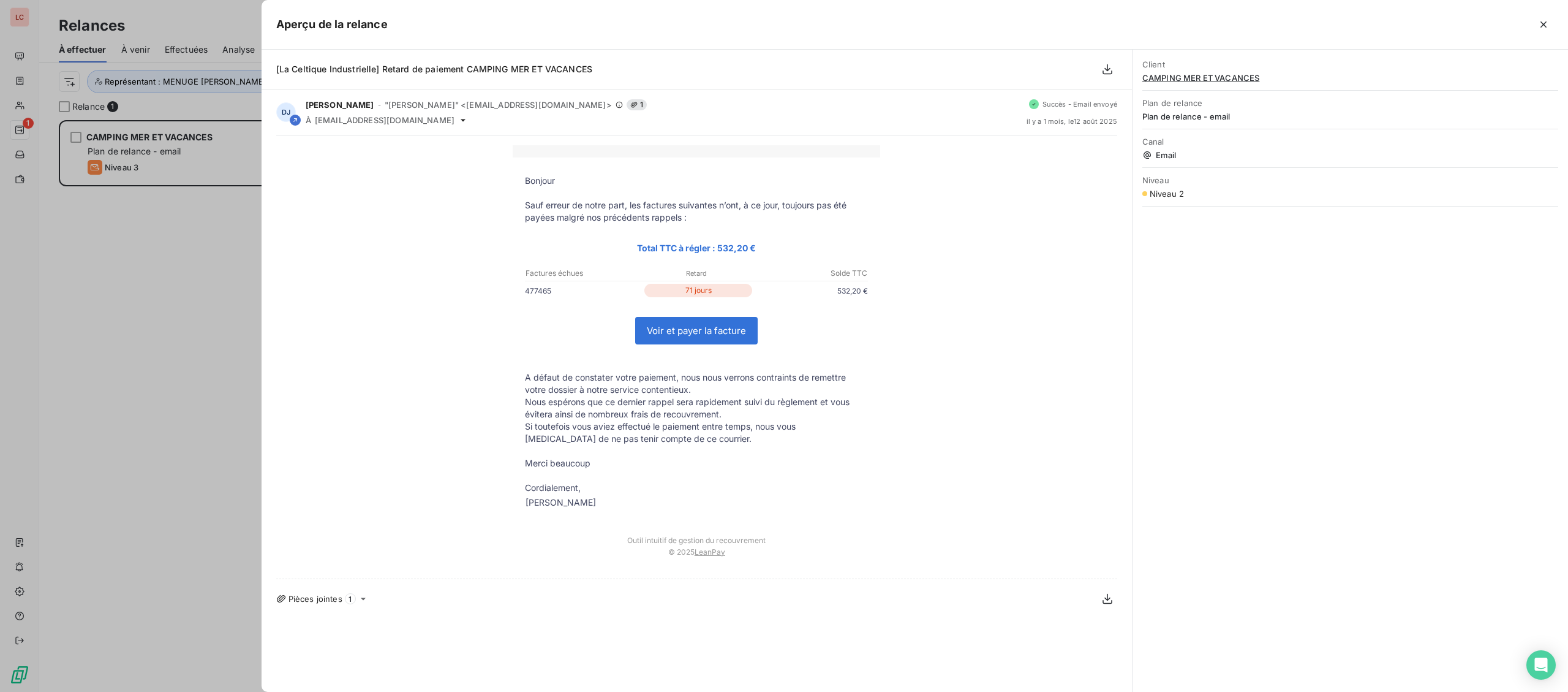
click at [201, 432] on div at bounding box center [784, 346] width 1568 height 692
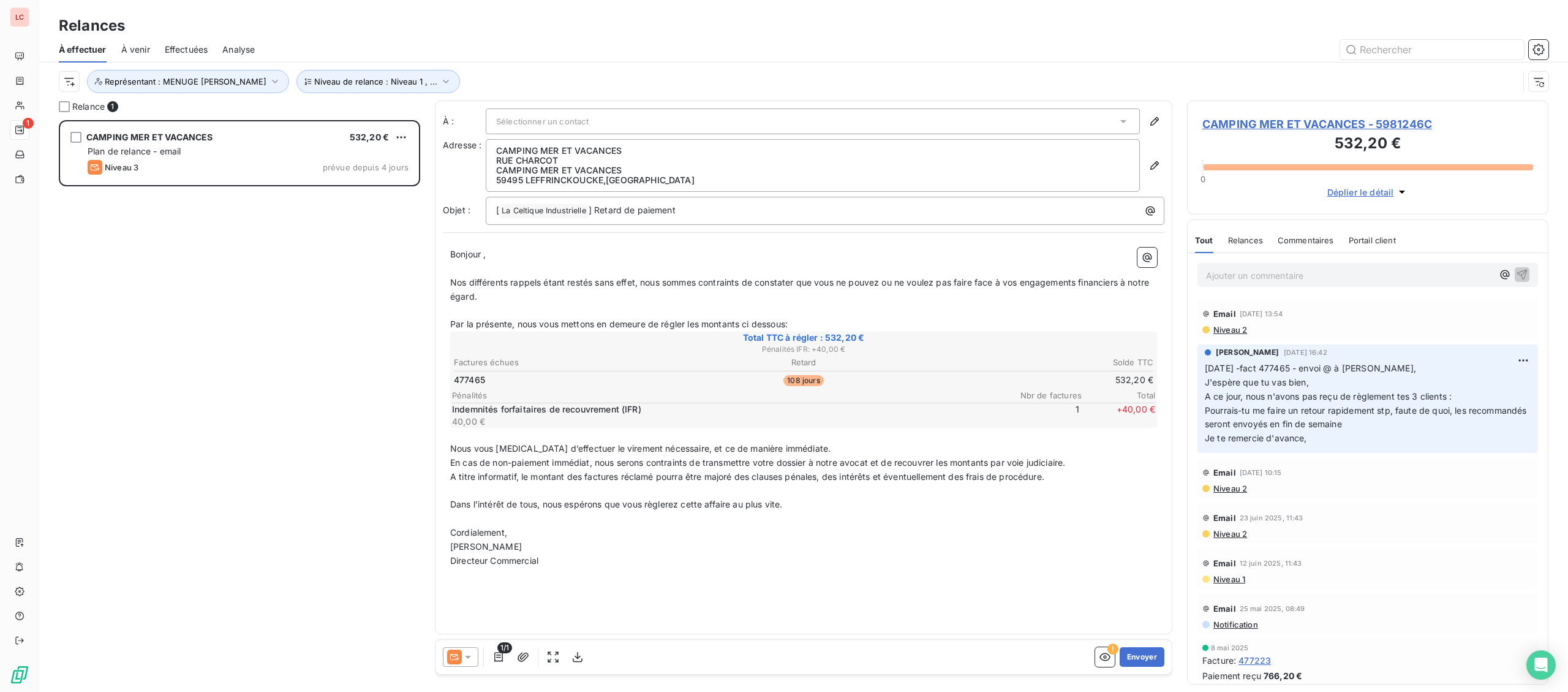
click at [1283, 123] on span "CAMPING MER ET VACANCES - 5981246C" at bounding box center [1367, 123] width 331 height 16
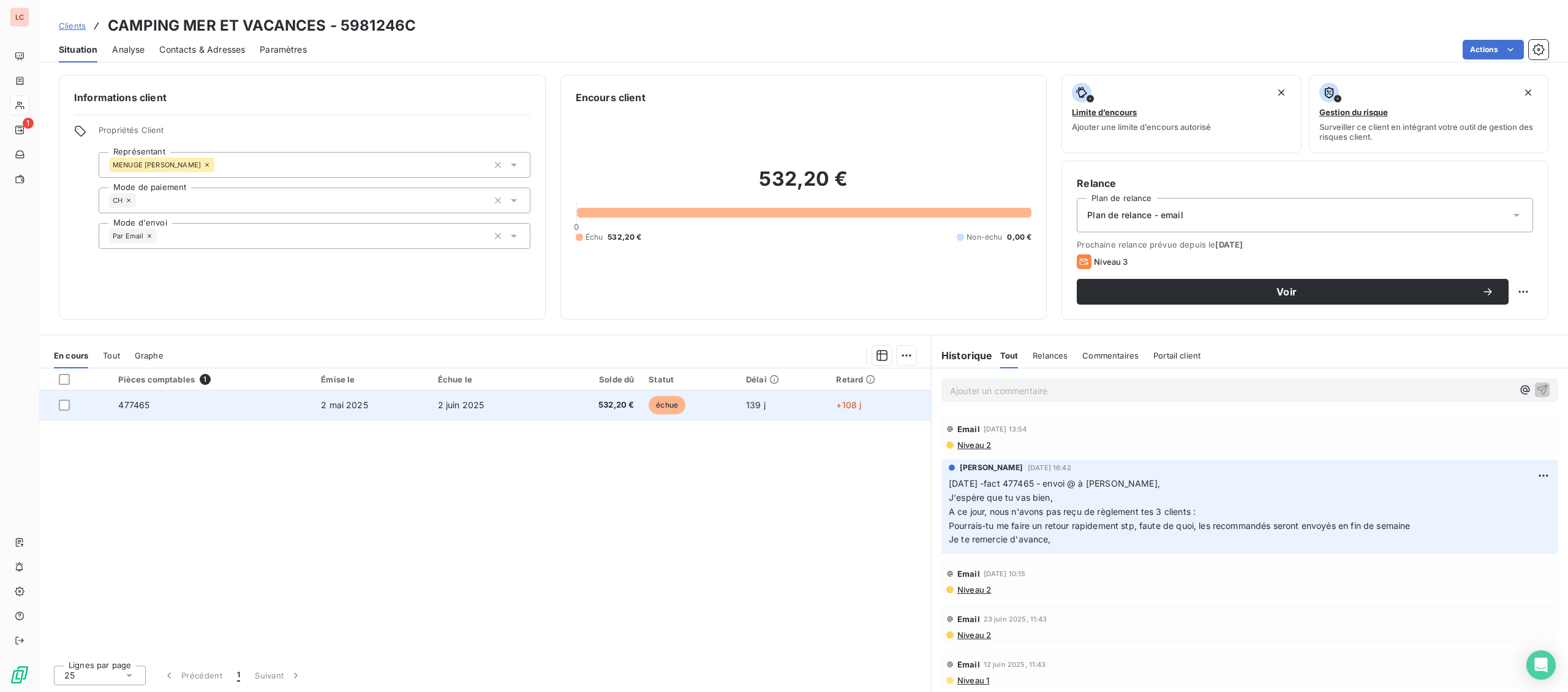
click at [445, 408] on span "2 juin 2025" at bounding box center [461, 404] width 46 height 10
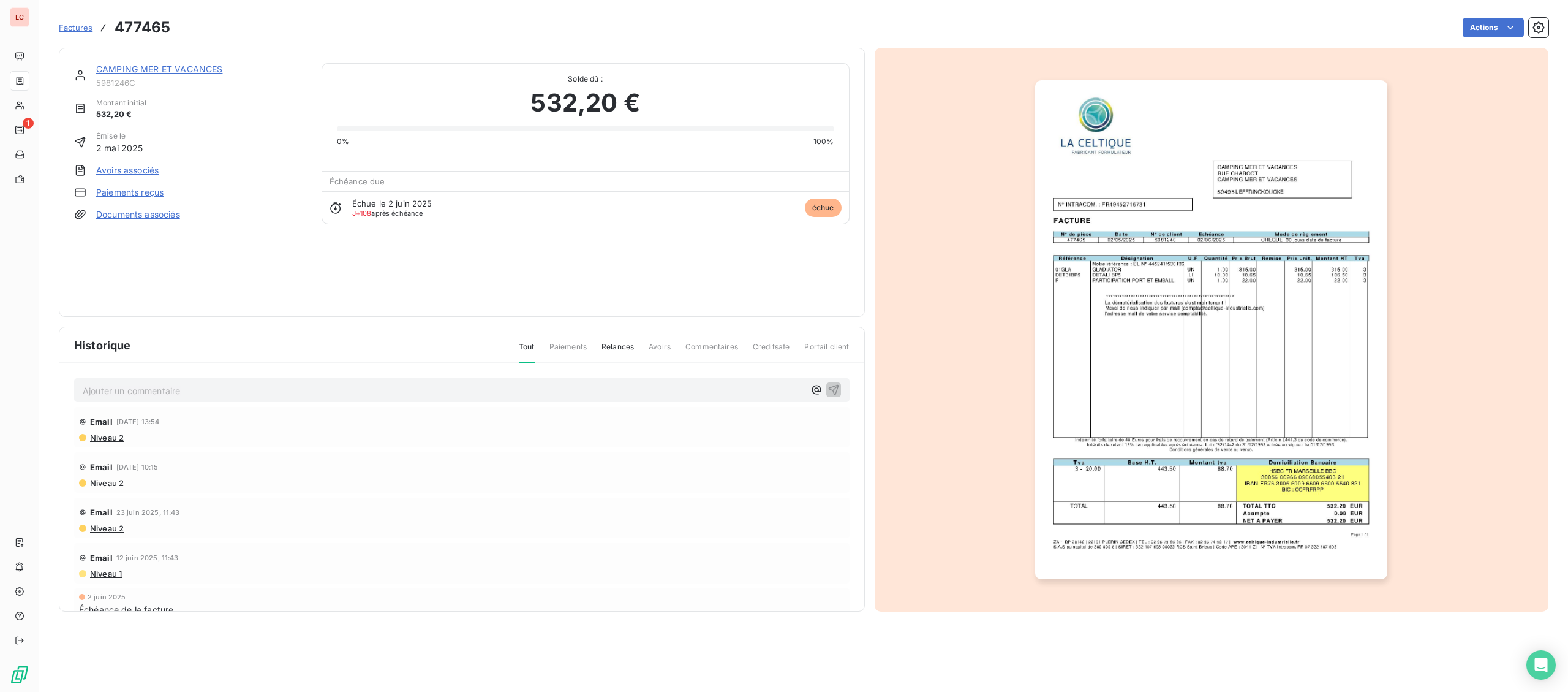
click at [172, 69] on link "CAMPING MER ET VACANCES" at bounding box center [159, 68] width 126 height 10
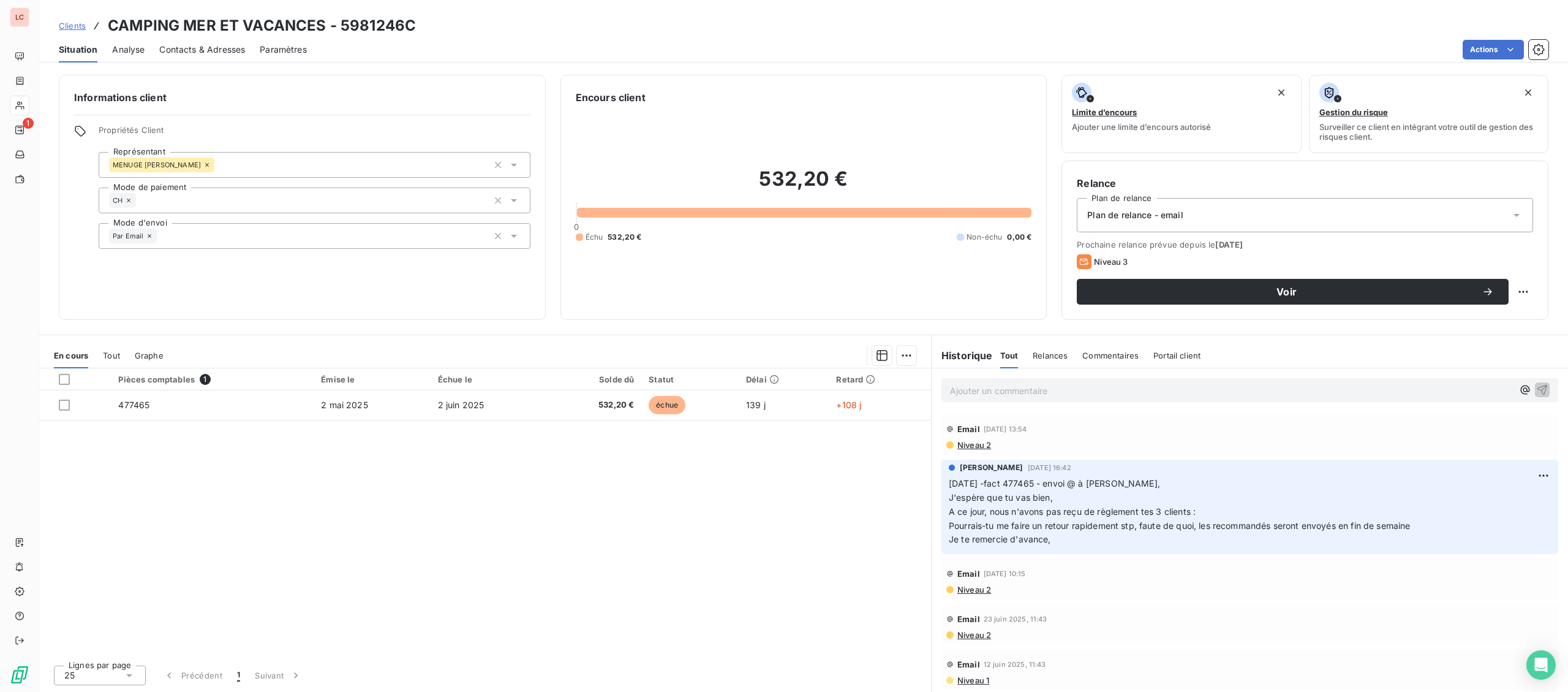
click at [191, 43] on span "Contacts & Adresses" at bounding box center [202, 50] width 86 height 12
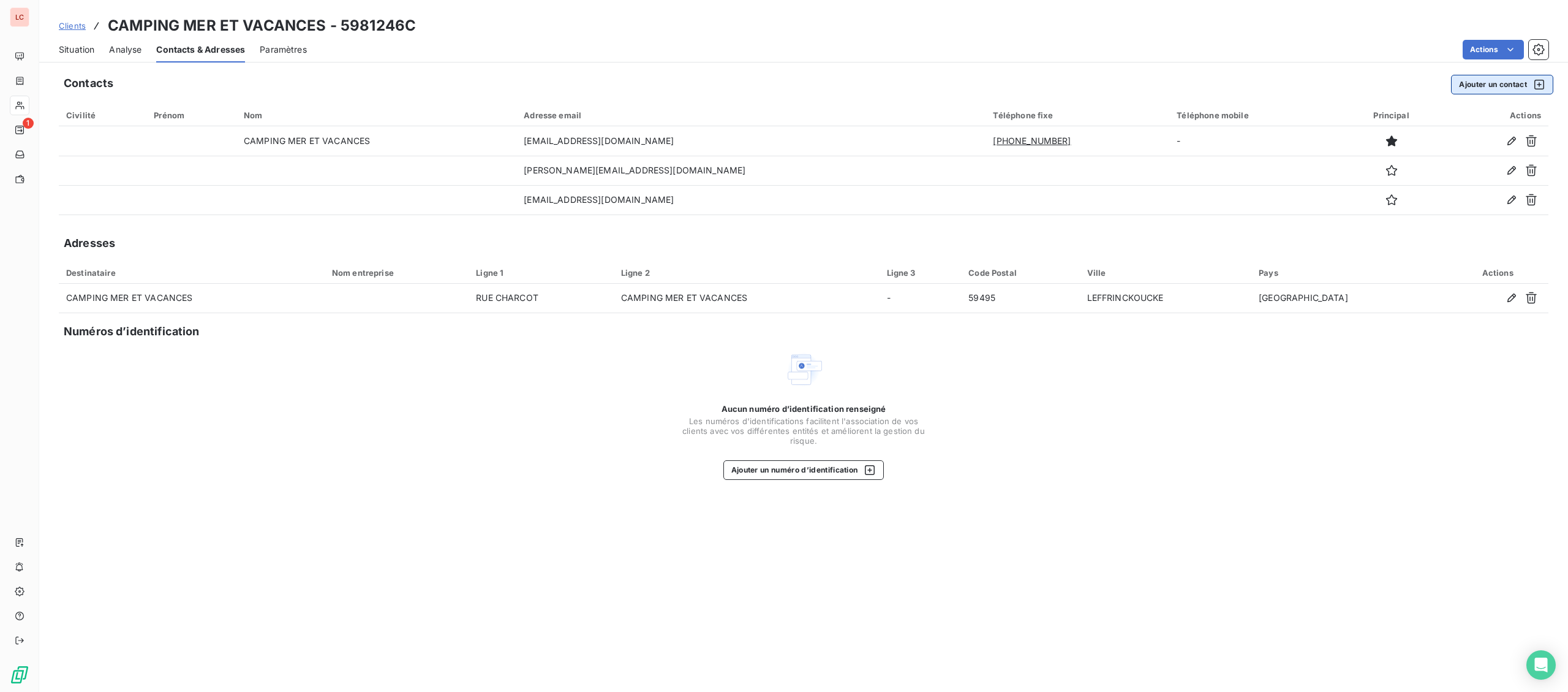
click at [1490, 86] on button "Ajouter un contact" at bounding box center [1502, 84] width 102 height 19
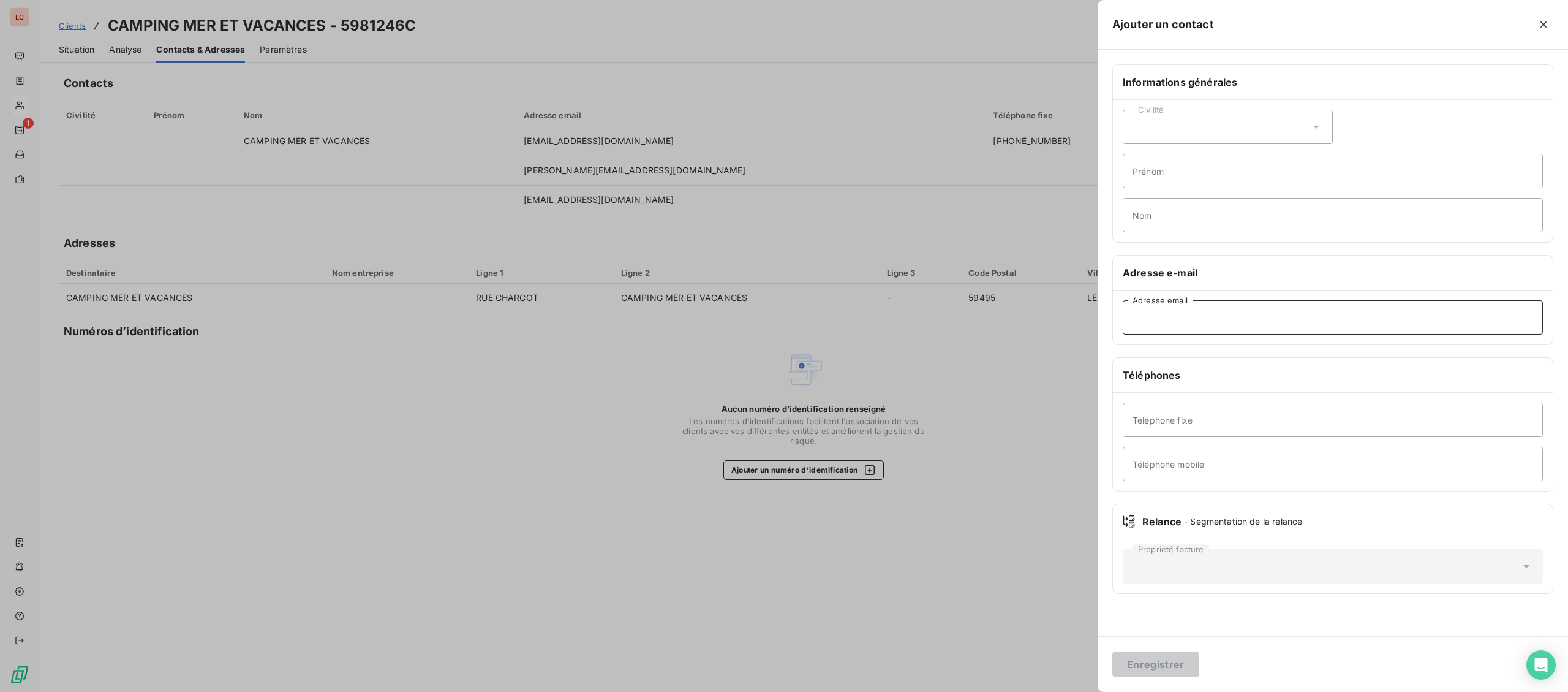
click at [1169, 328] on input "Adresse email" at bounding box center [1332, 317] width 420 height 34
type input "M"
type input "[EMAIL_ADDRESS][DOMAIN_NAME]"
click at [1129, 656] on button "Enregistrer" at bounding box center [1156, 663] width 87 height 26
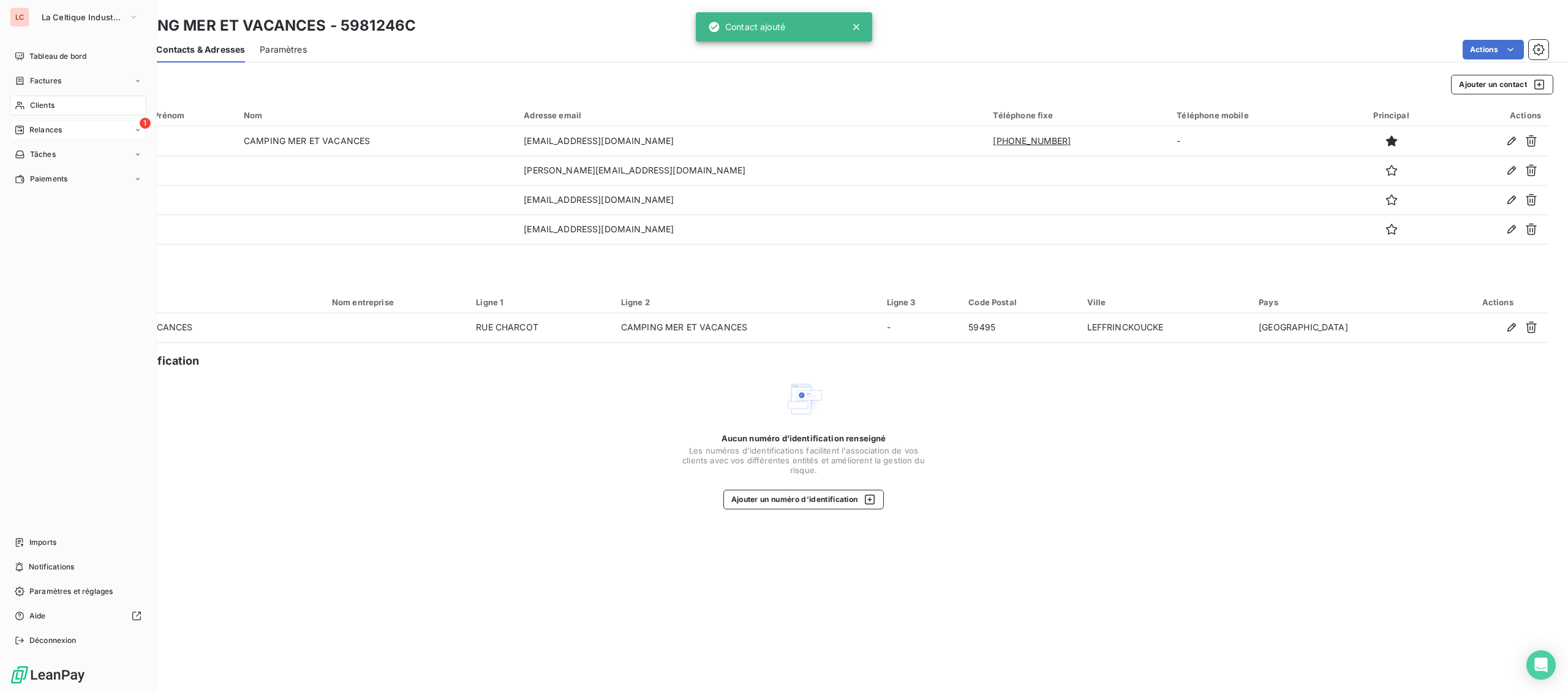
click at [29, 124] on div "1 Relances" at bounding box center [78, 129] width 136 height 19
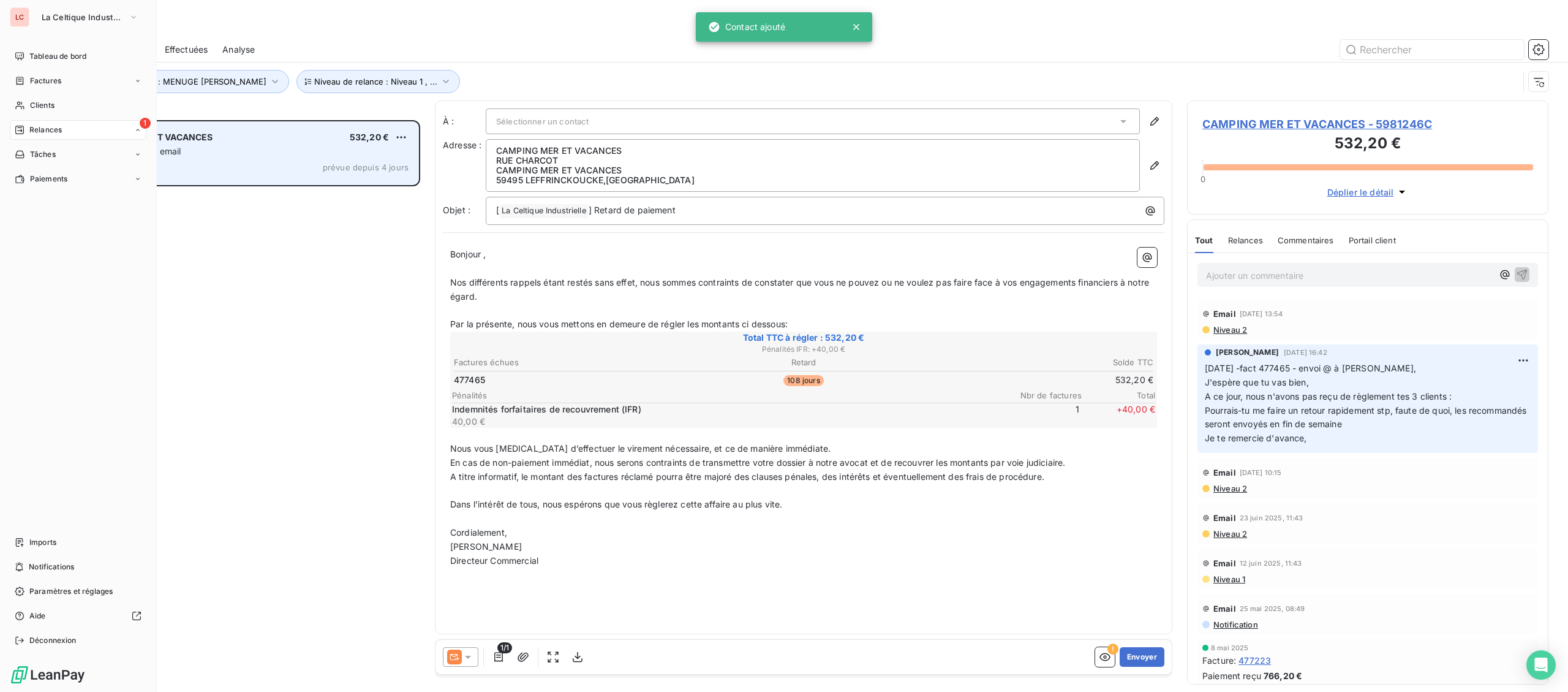
scroll to position [572, 361]
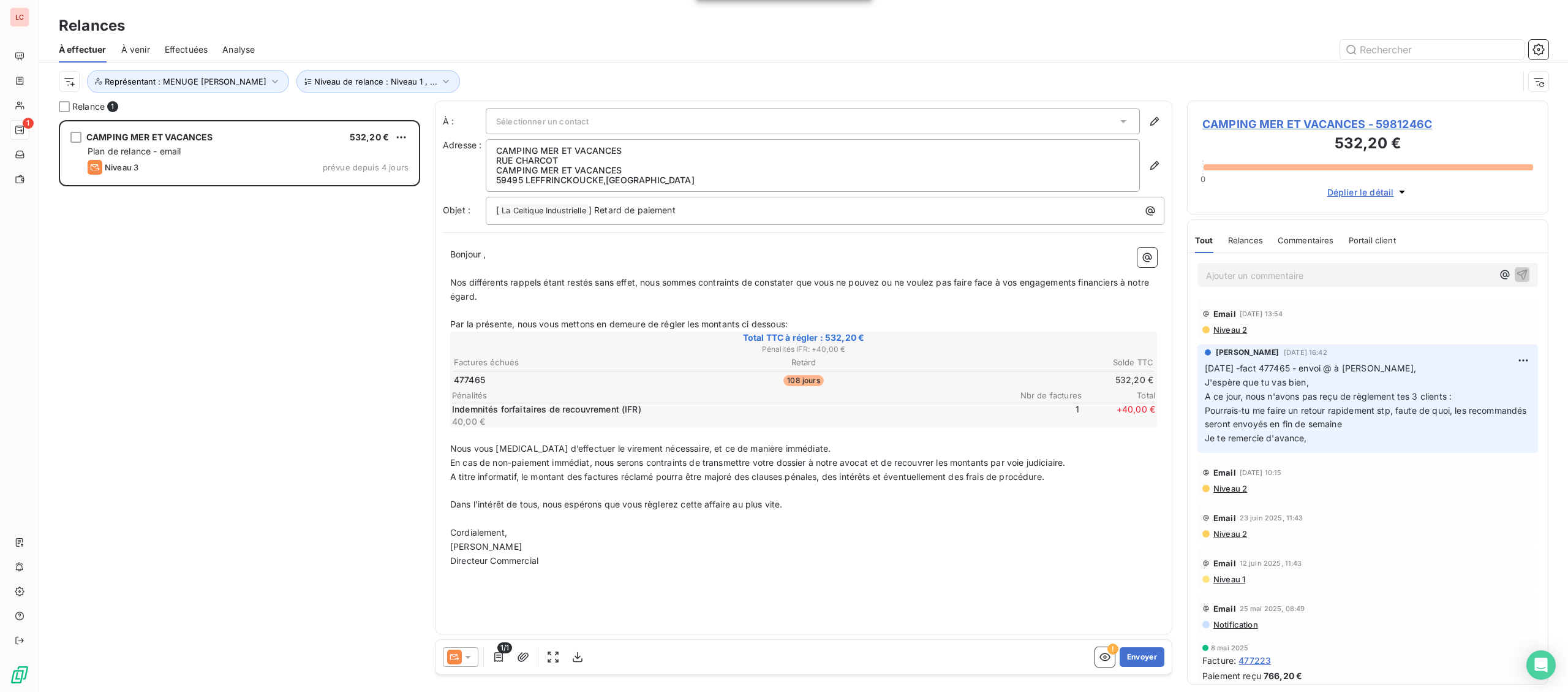
click at [469, 654] on icon at bounding box center [468, 657] width 12 height 12
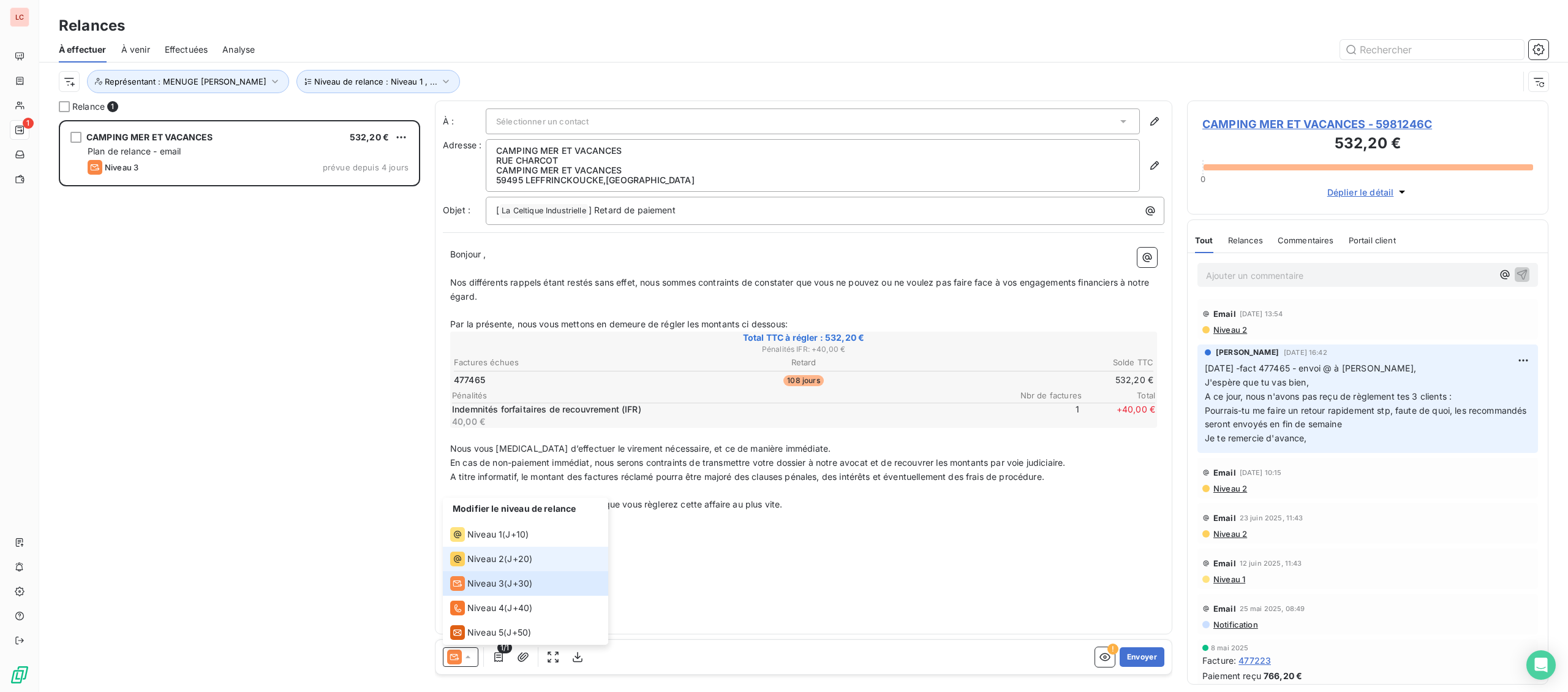
click at [493, 552] on div "Niveau 2" at bounding box center [477, 559] width 54 height 15
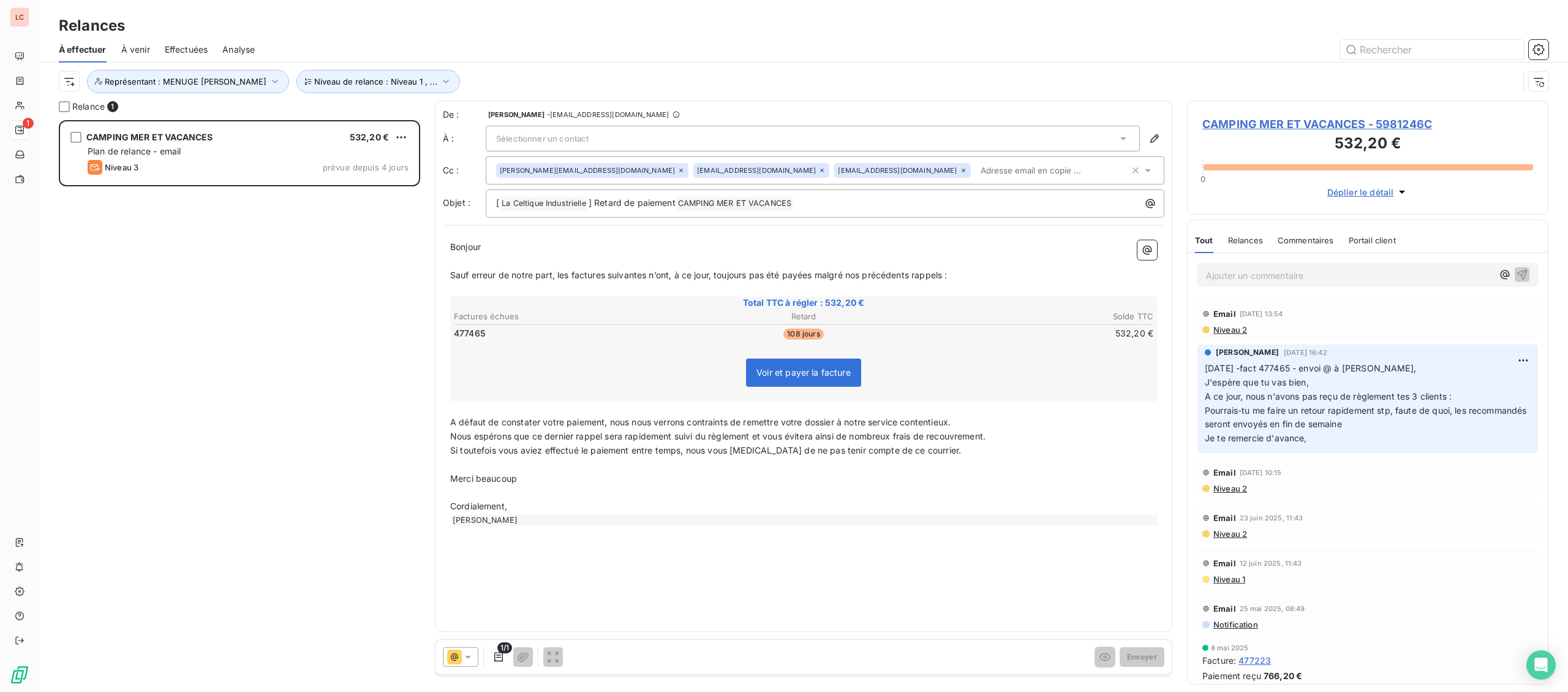
click at [617, 136] on div "Sélectionner un contact" at bounding box center [813, 138] width 654 height 26
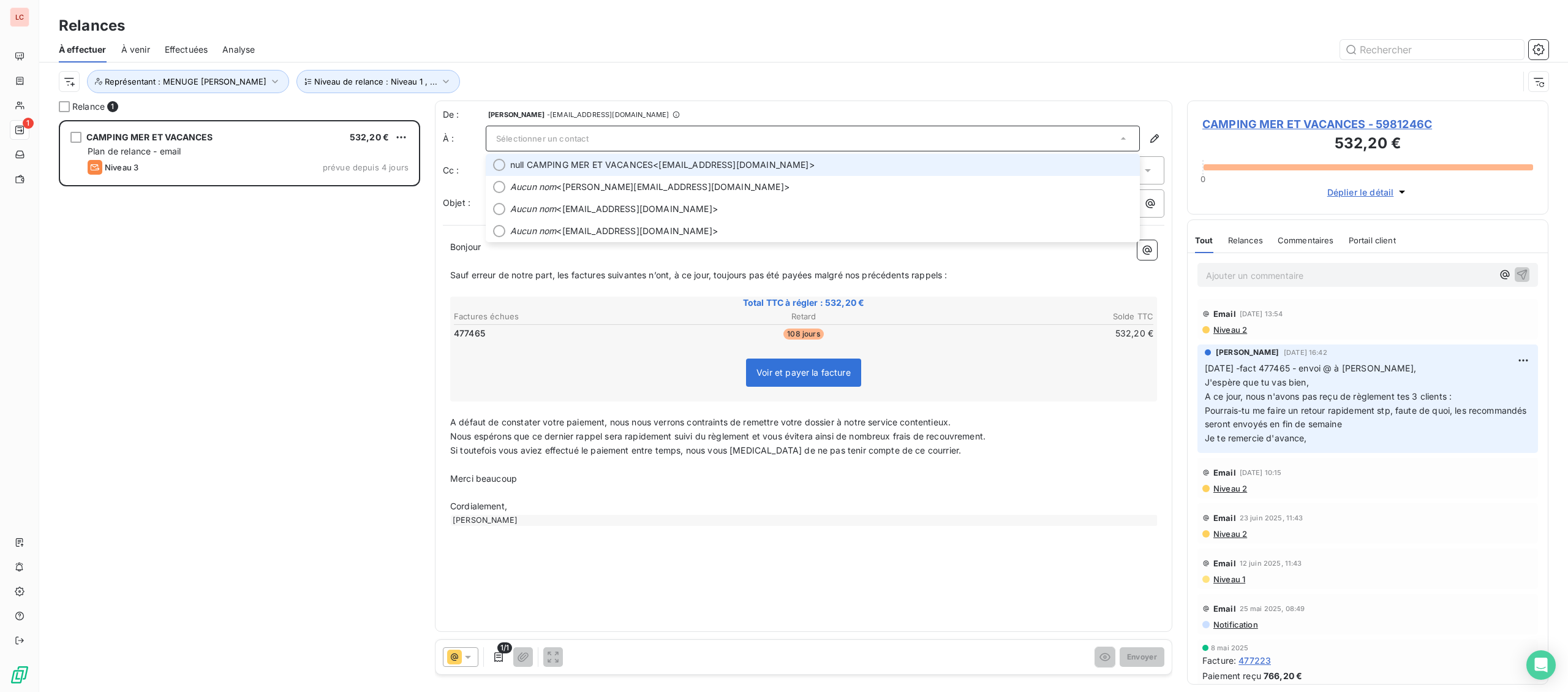
click at [606, 166] on span "null CAMPING MER ET VACANCES" at bounding box center [582, 165] width 143 height 12
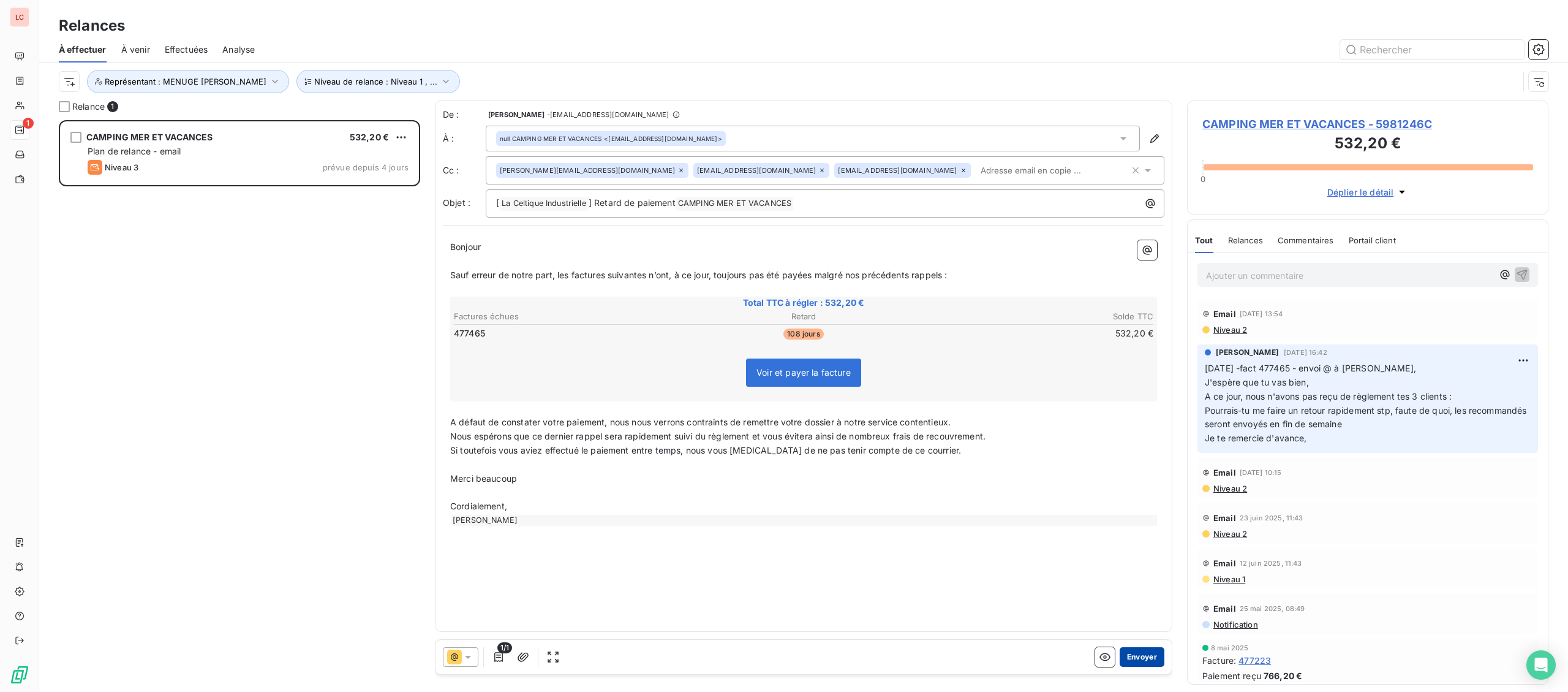
click at [1133, 663] on button "Envoyer" at bounding box center [1142, 656] width 45 height 19
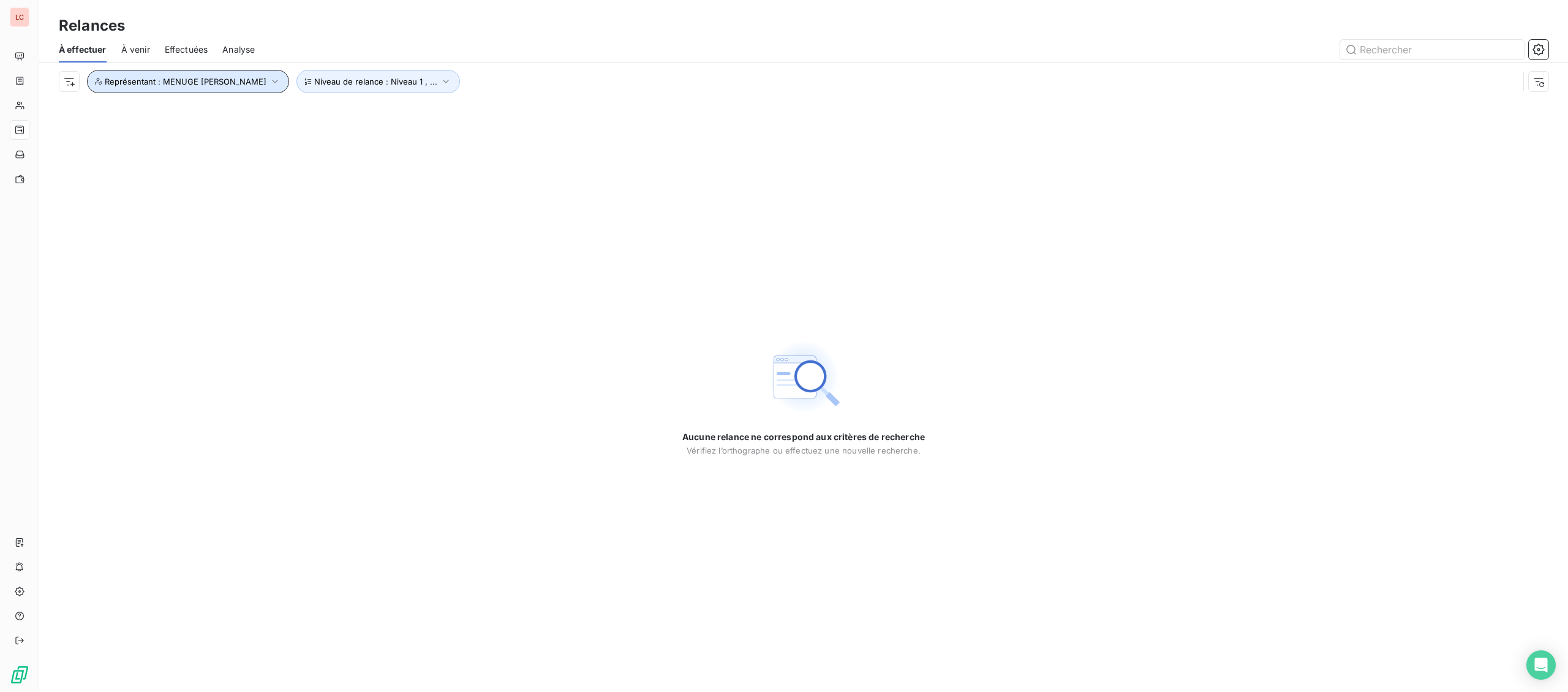
click at [211, 86] on button "Représentant : MENUGE [PERSON_NAME]" at bounding box center [187, 81] width 202 height 23
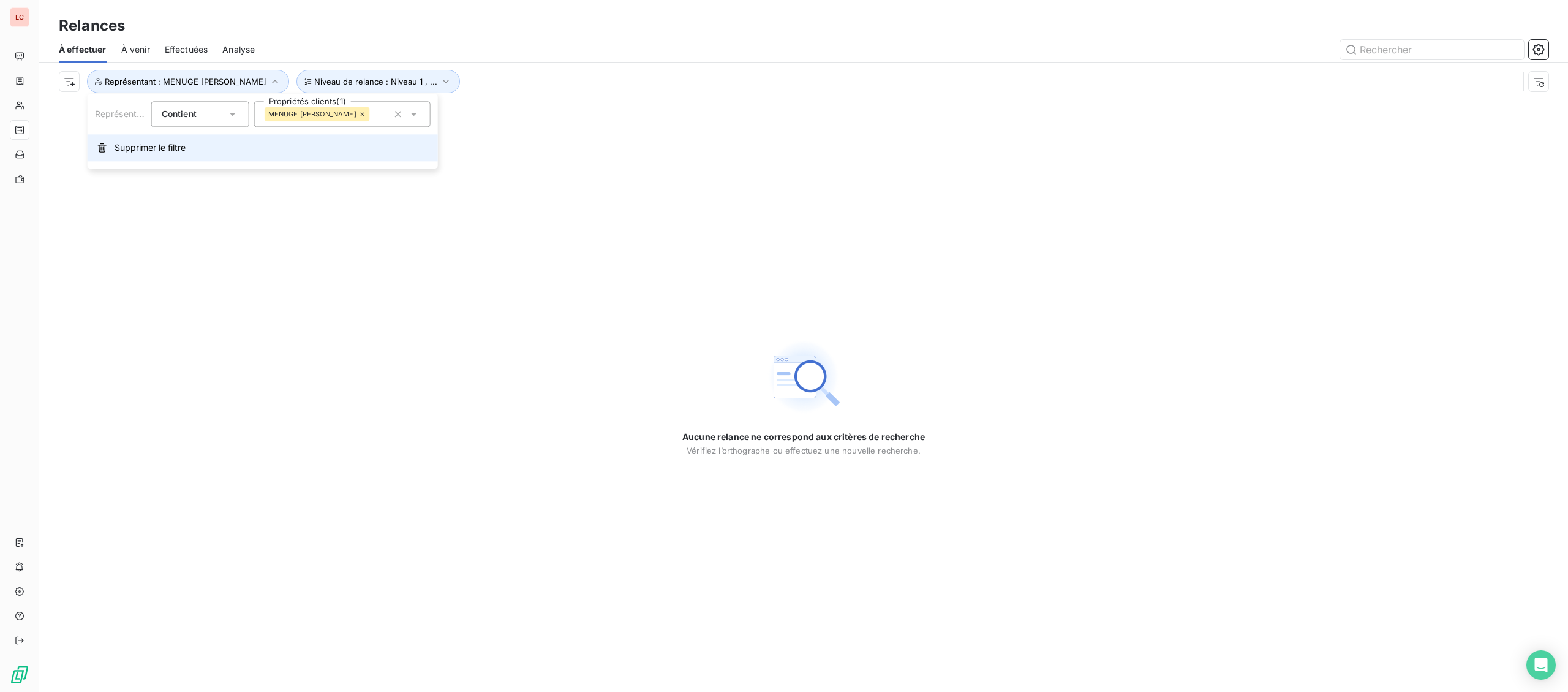
click at [183, 150] on span "Supprimer le filtre" at bounding box center [150, 148] width 71 height 12
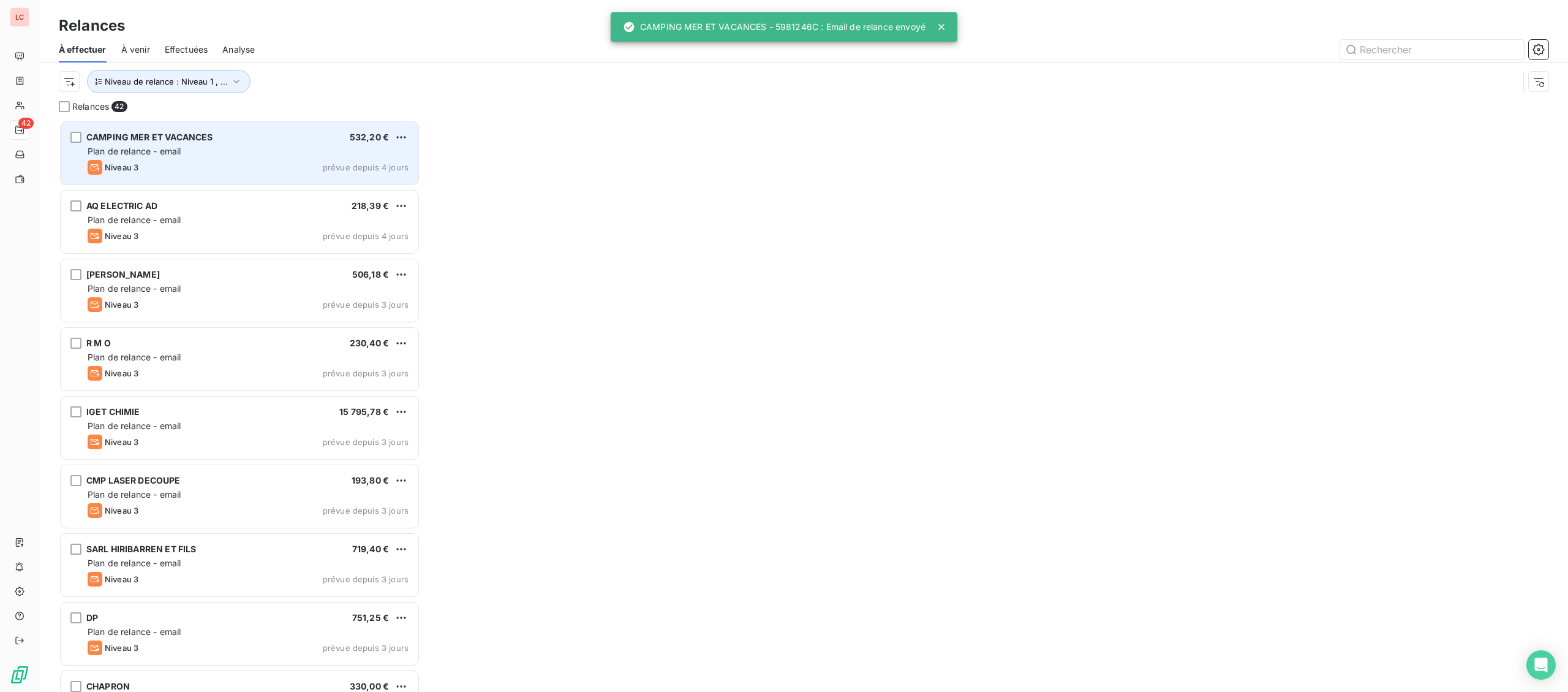
scroll to position [572, 361]
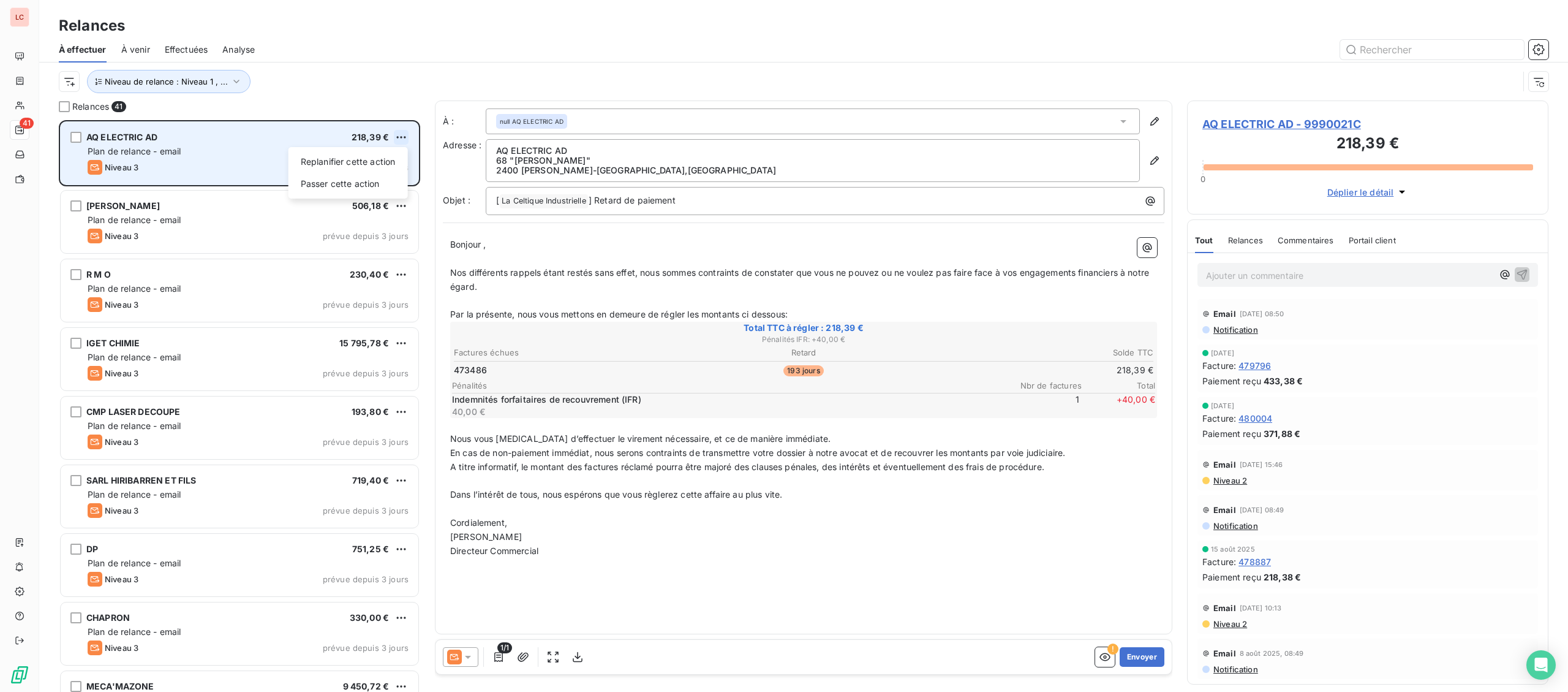
click at [406, 138] on html "LC 41 Relances À effectuer À venir Effectuées Analyse Niveau de relance : Nivea…" at bounding box center [784, 346] width 1568 height 692
click at [385, 164] on div "Replanifier cette action" at bounding box center [349, 161] width 110 height 19
select select "8"
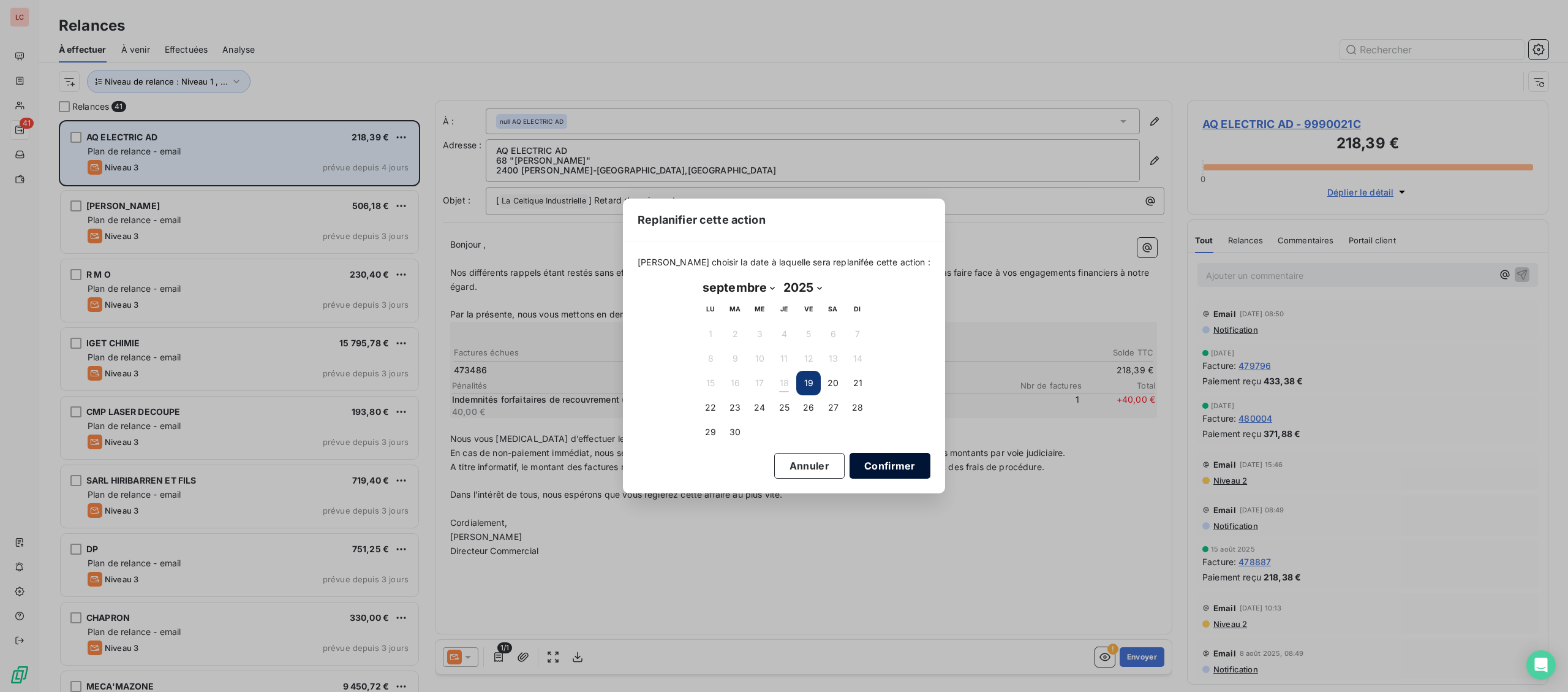
click at [875, 469] on button "Confirmer" at bounding box center [890, 465] width 81 height 26
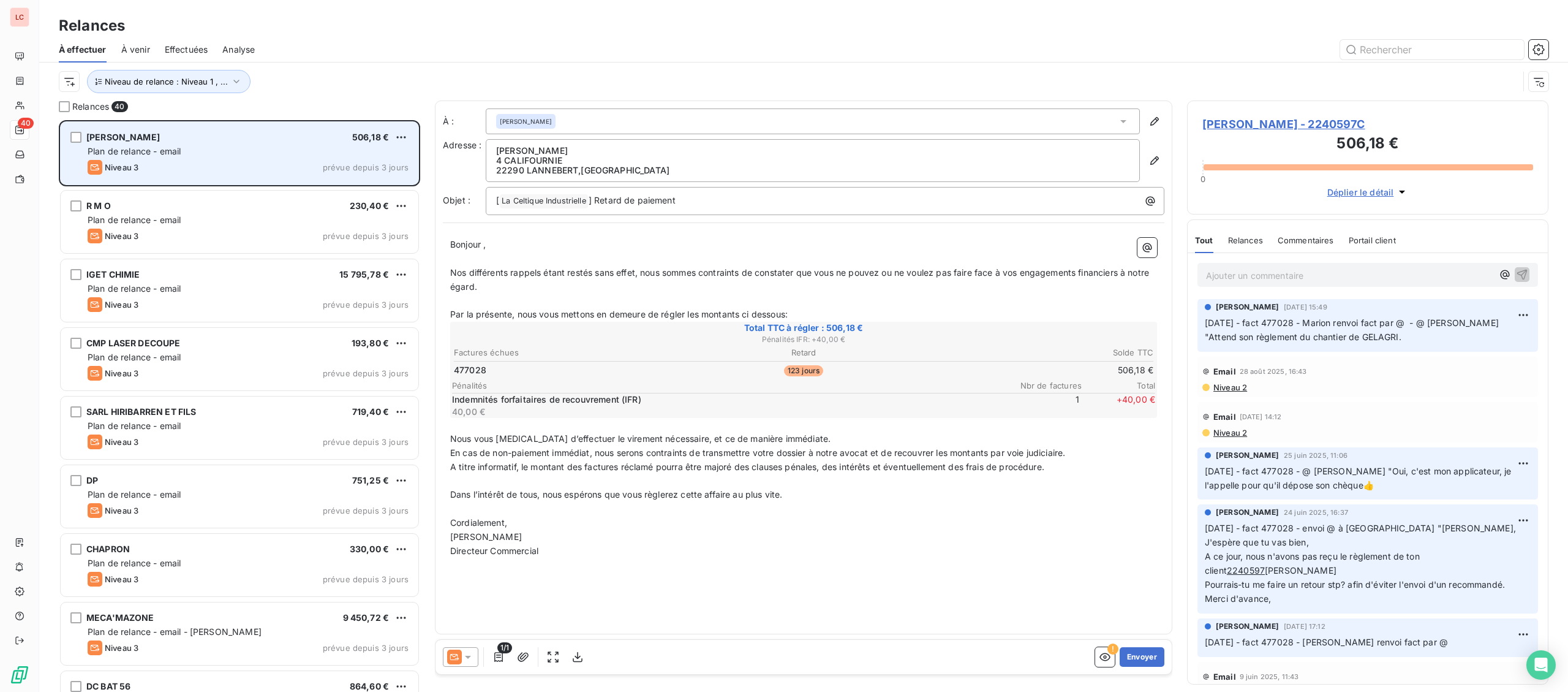
click at [162, 155] on span "Plan de relance - email" at bounding box center [134, 150] width 93 height 10
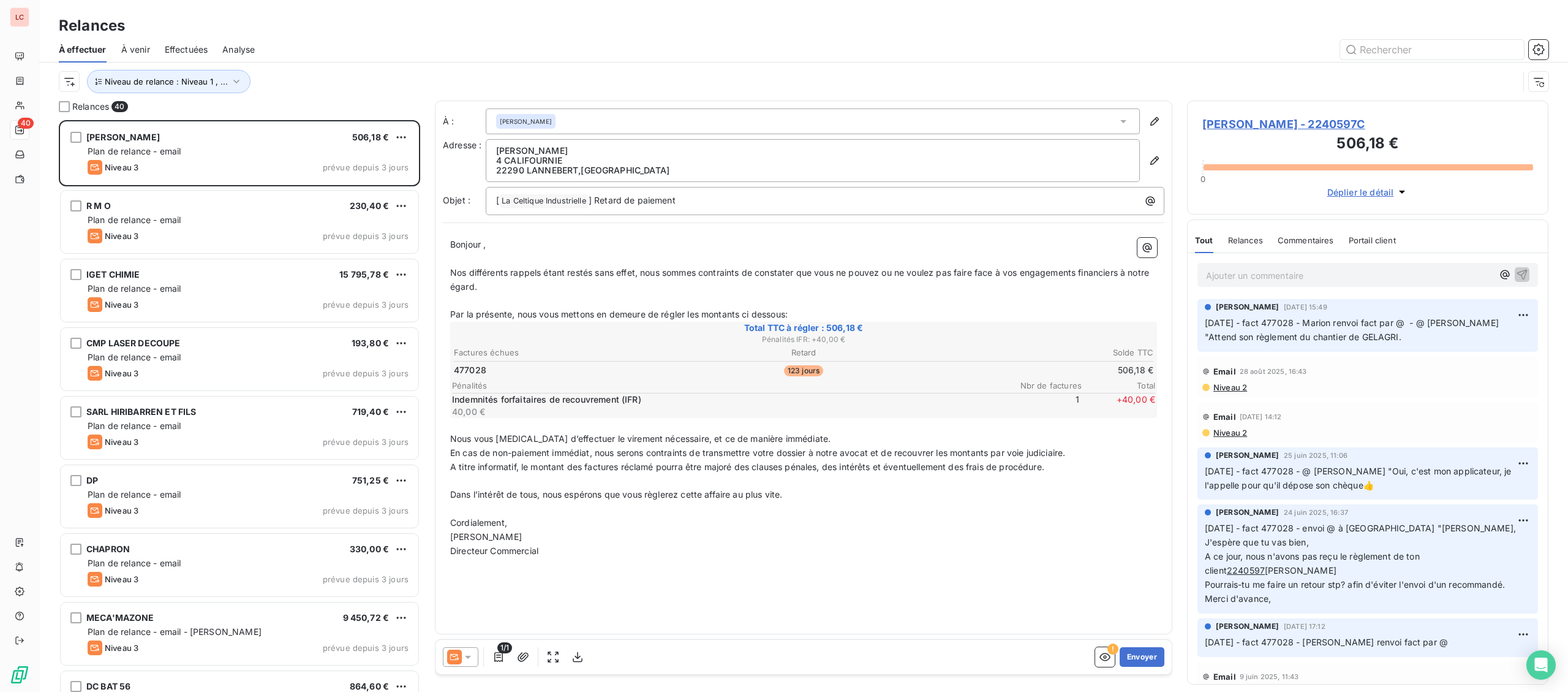
click at [476, 654] on div at bounding box center [461, 656] width 36 height 19
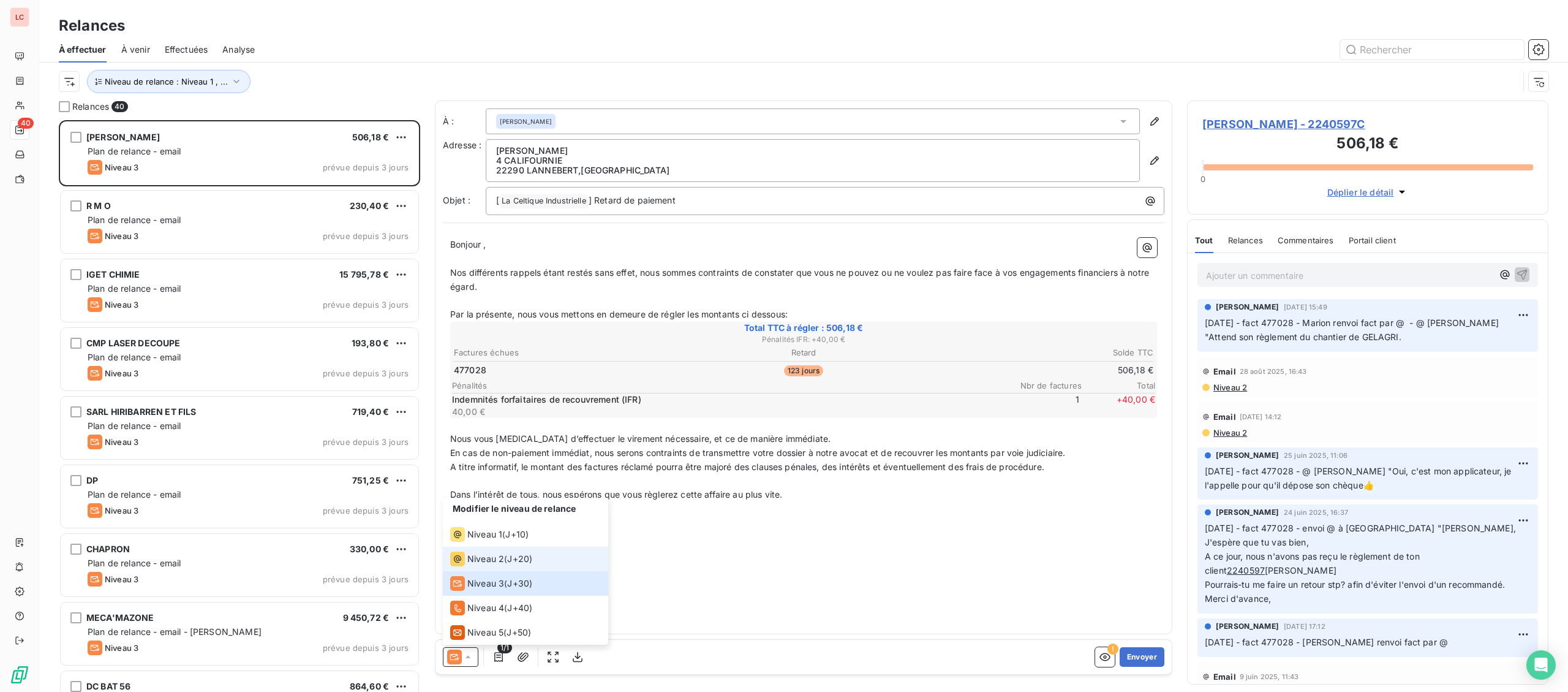
click at [473, 560] on span "Niveau 2" at bounding box center [485, 559] width 36 height 12
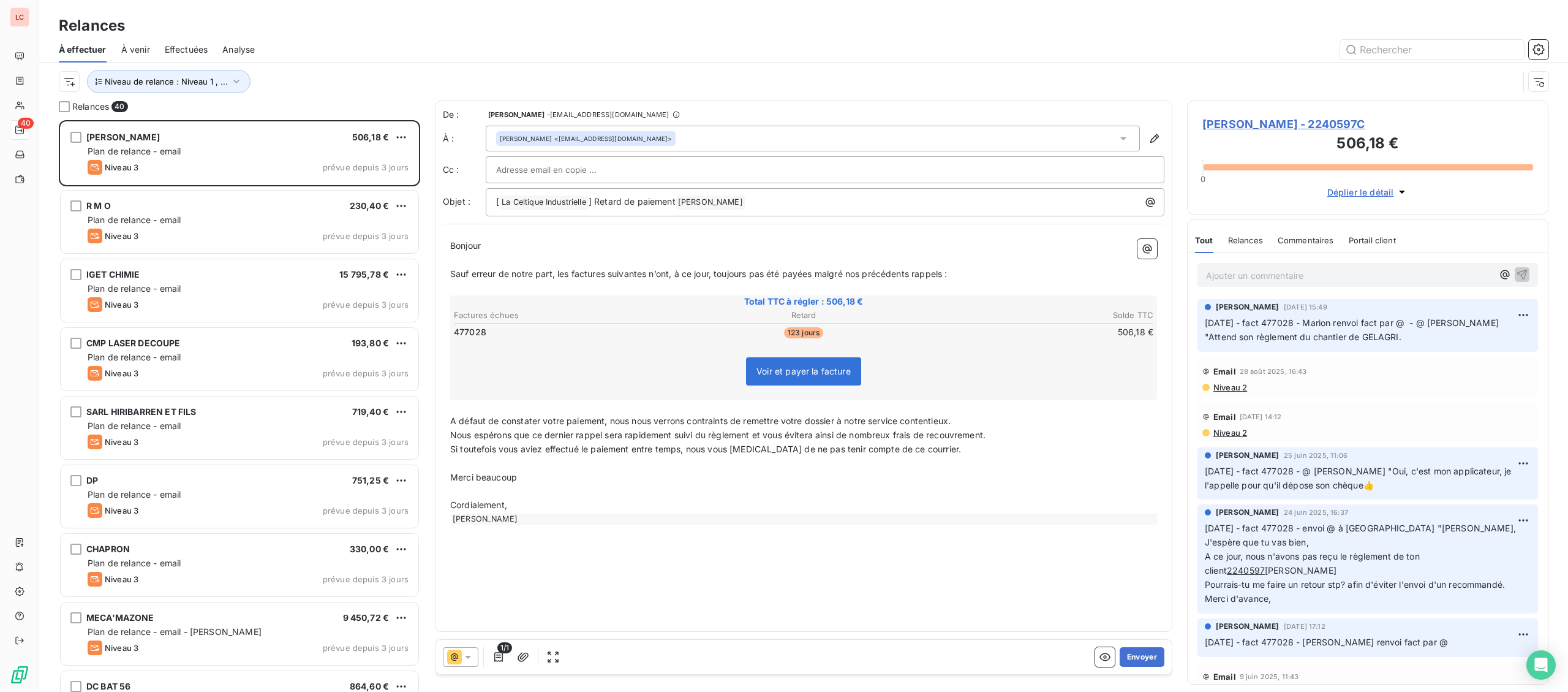
click at [563, 160] on div at bounding box center [825, 170] width 679 height 27
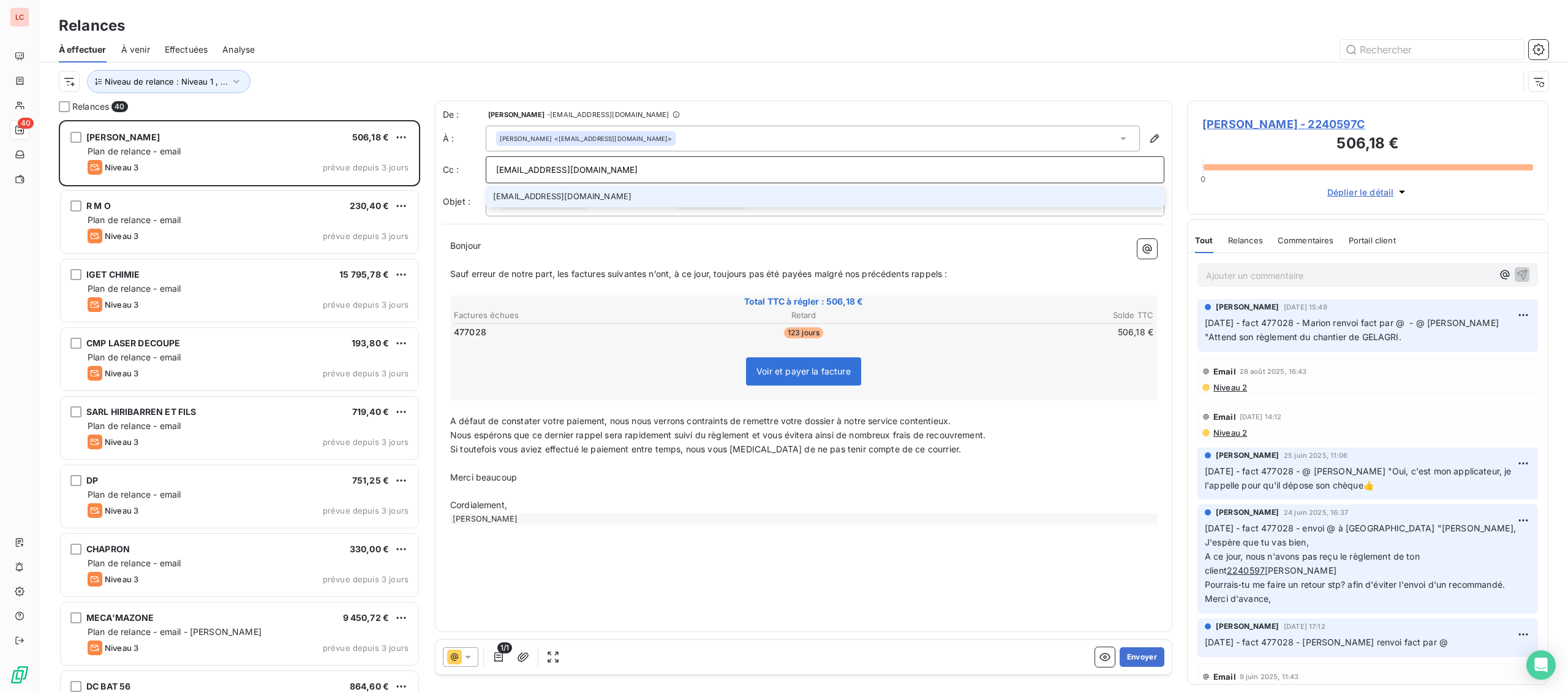
type input "[EMAIL_ADDRESS][DOMAIN_NAME]"
click at [564, 199] on li "[EMAIL_ADDRESS][DOMAIN_NAME]" at bounding box center [825, 197] width 679 height 22
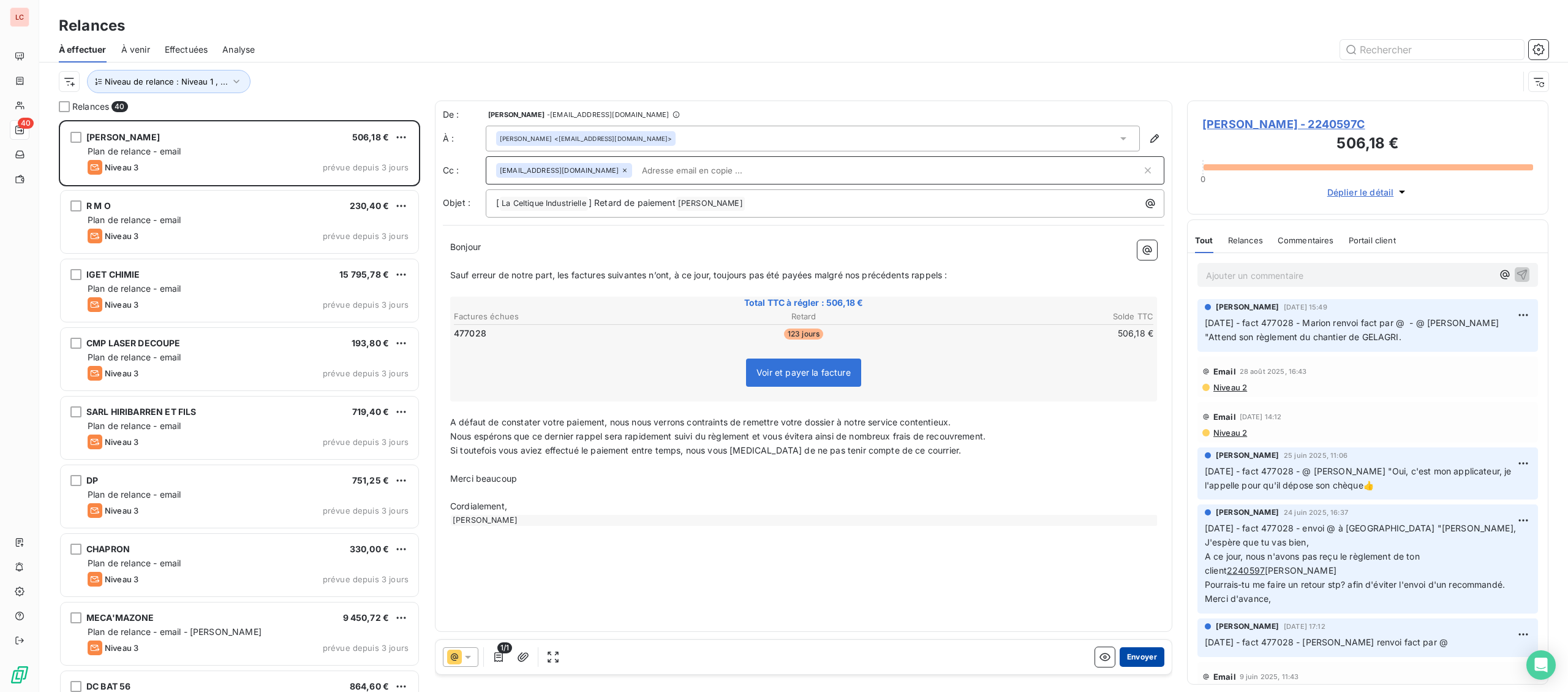
click at [1151, 655] on button "Envoyer" at bounding box center [1142, 656] width 45 height 19
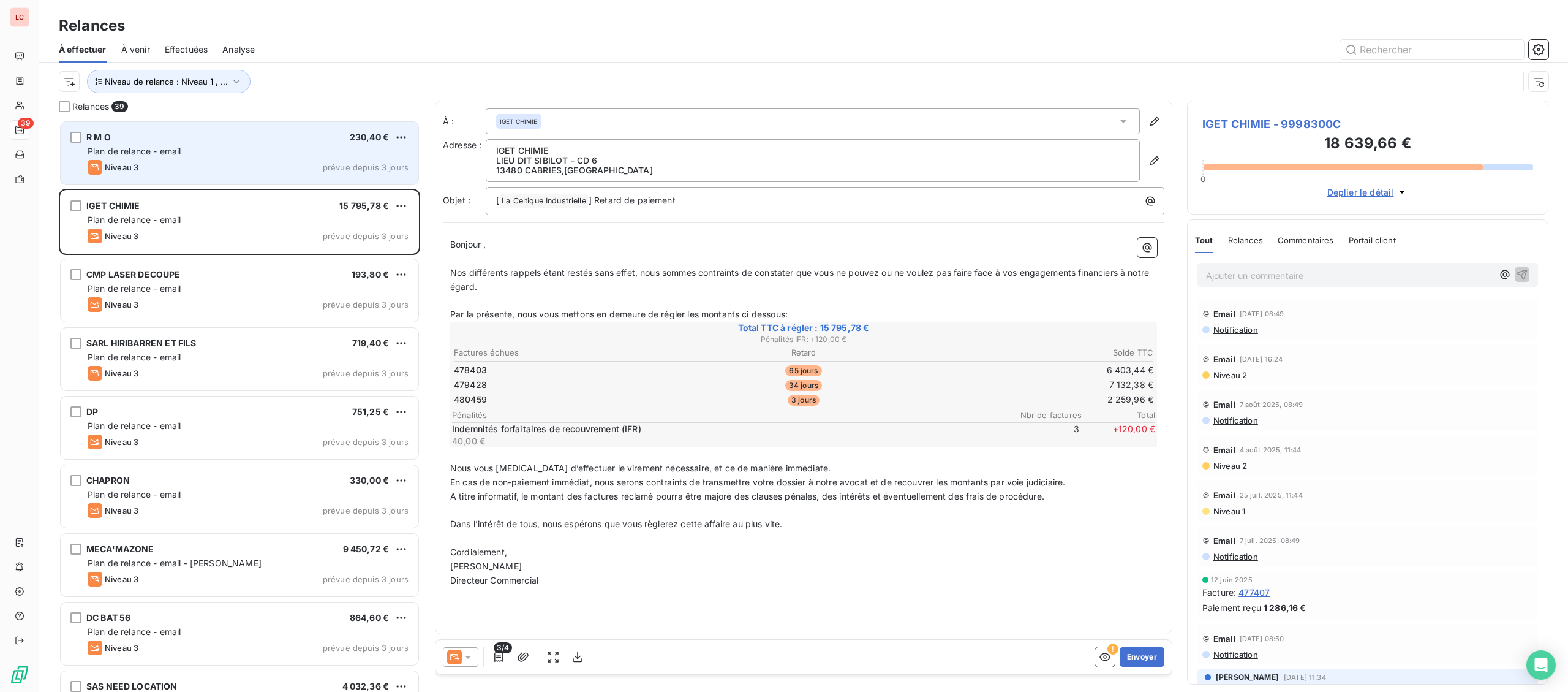
click at [176, 152] on span "Plan de relance - email" at bounding box center [134, 150] width 93 height 10
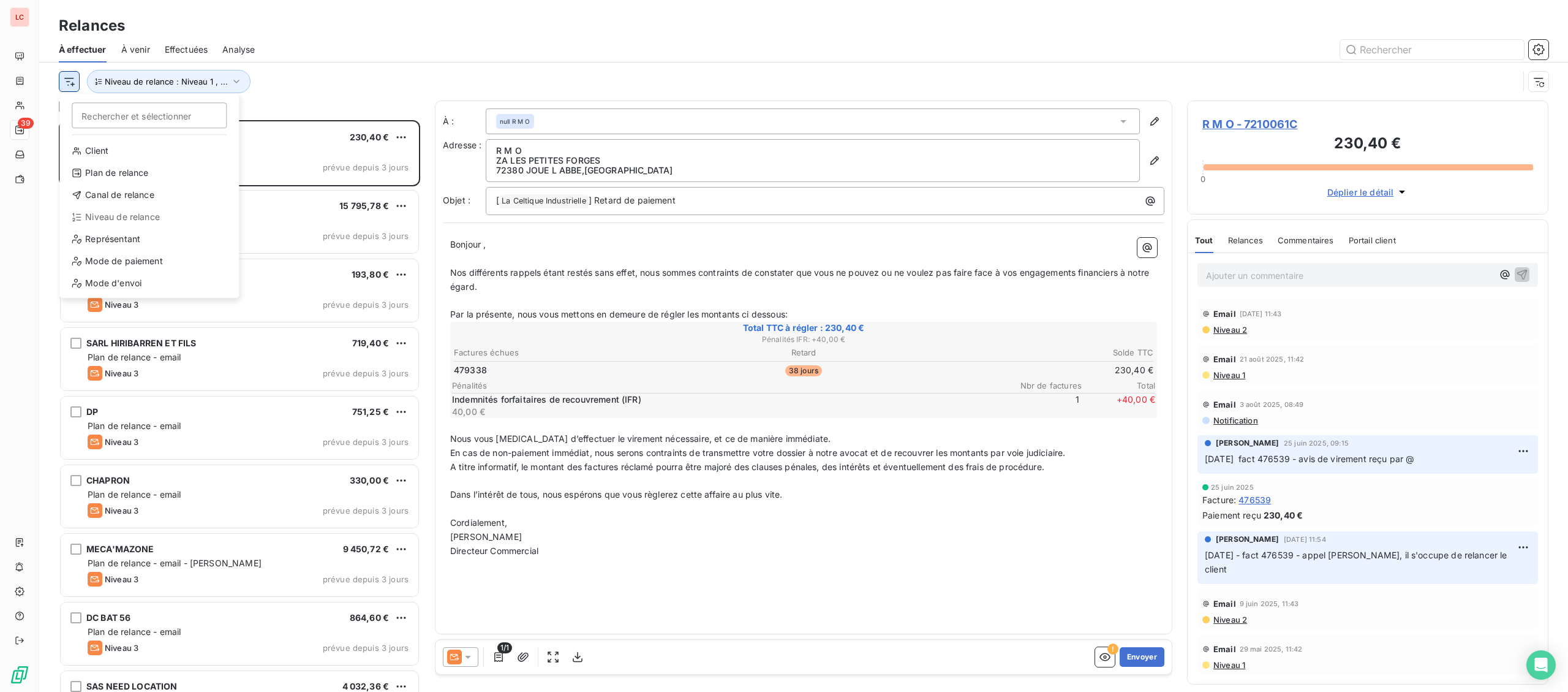
click at [71, 84] on html "LC 39 Relances À effectuer À venir Effectuées Analyse Rechercher et sélectionne…" at bounding box center [784, 346] width 1568 height 692
click at [118, 242] on div "Représentant" at bounding box center [149, 239] width 170 height 19
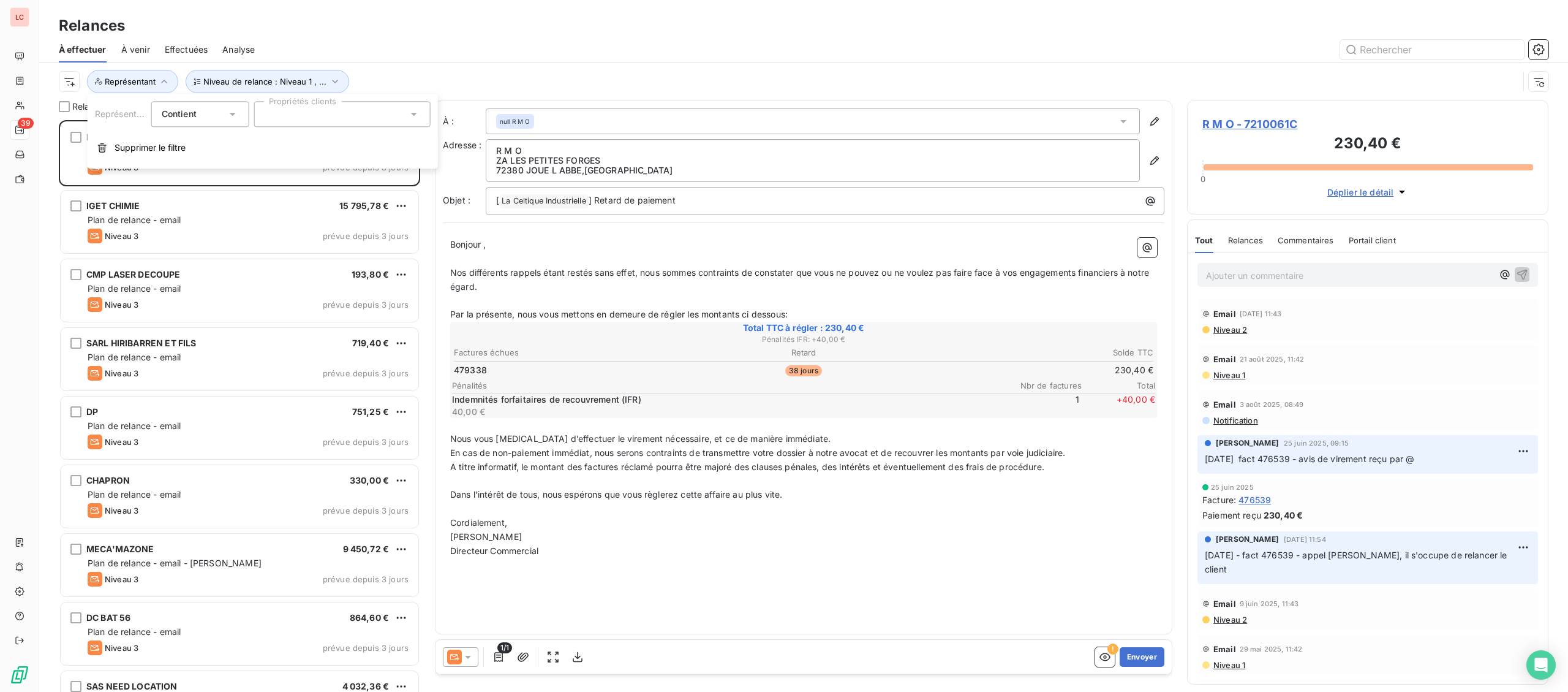
click at [294, 119] on div at bounding box center [342, 113] width 177 height 26
type input "pitar"
click at [273, 144] on div at bounding box center [270, 144] width 11 height 11
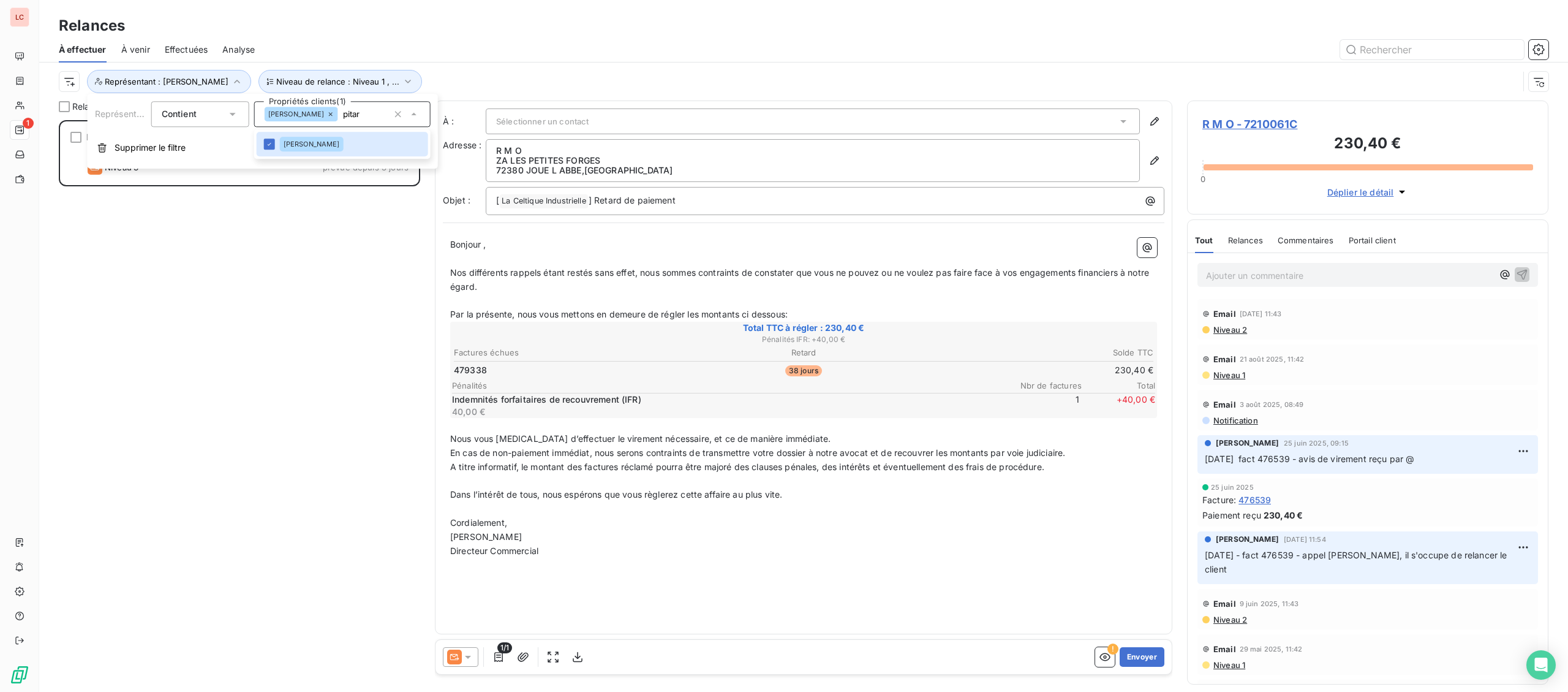
click at [244, 219] on div "R M O 230,40 € Plan de relance - email Niveau 3 prévue depuis 3 jours" at bounding box center [239, 406] width 361 height 572
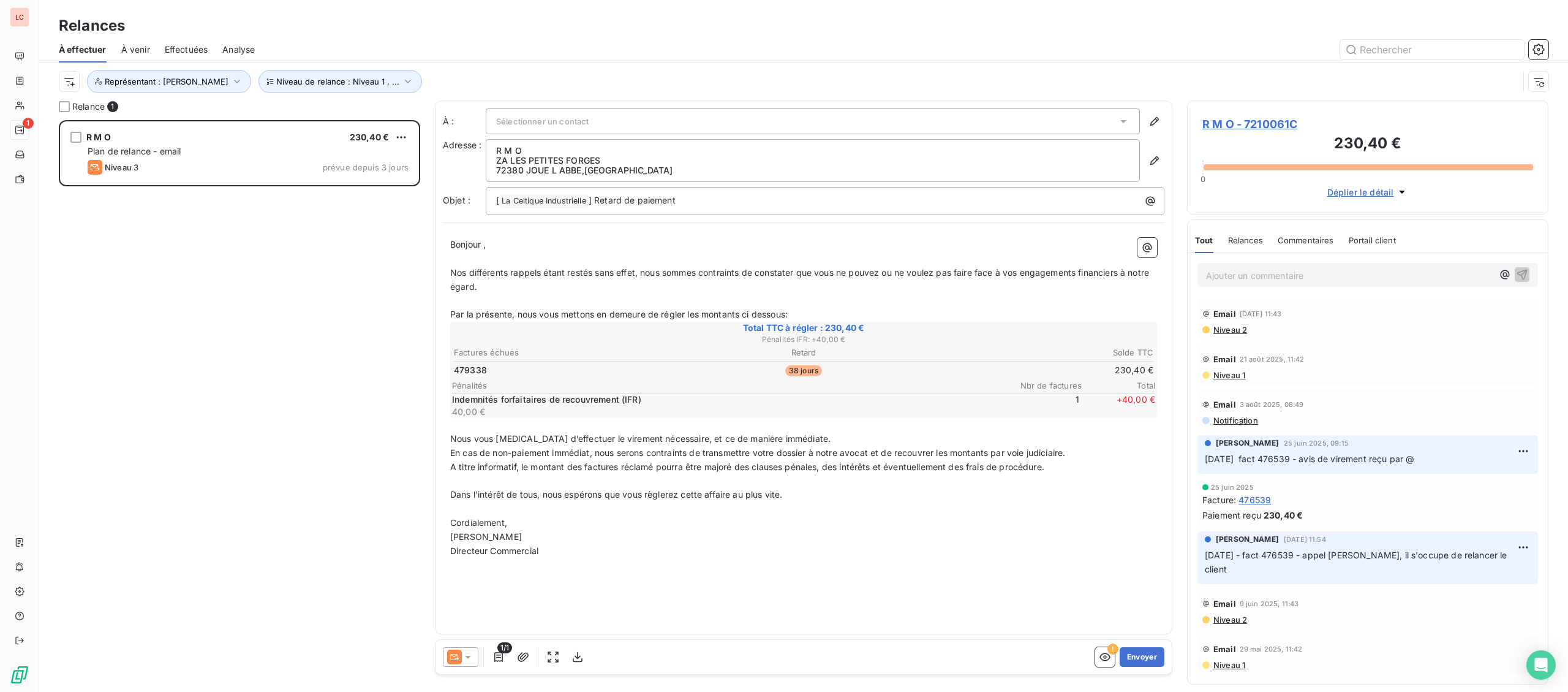
click at [1232, 323] on div "Email [DATE] 11:43" at bounding box center [1367, 313] width 331 height 19
click at [1232, 328] on span "Niveau 2" at bounding box center [1229, 329] width 35 height 10
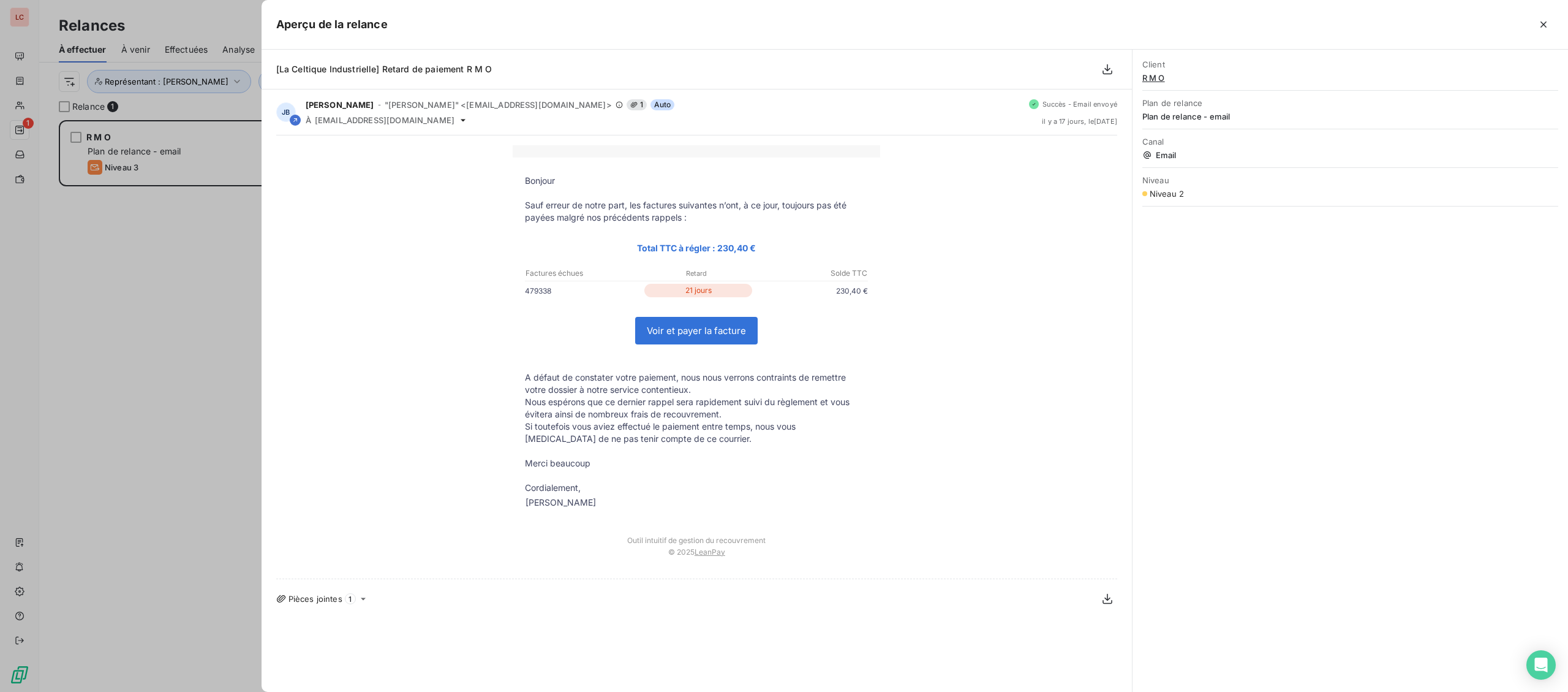
click at [101, 273] on div at bounding box center [784, 346] width 1568 height 692
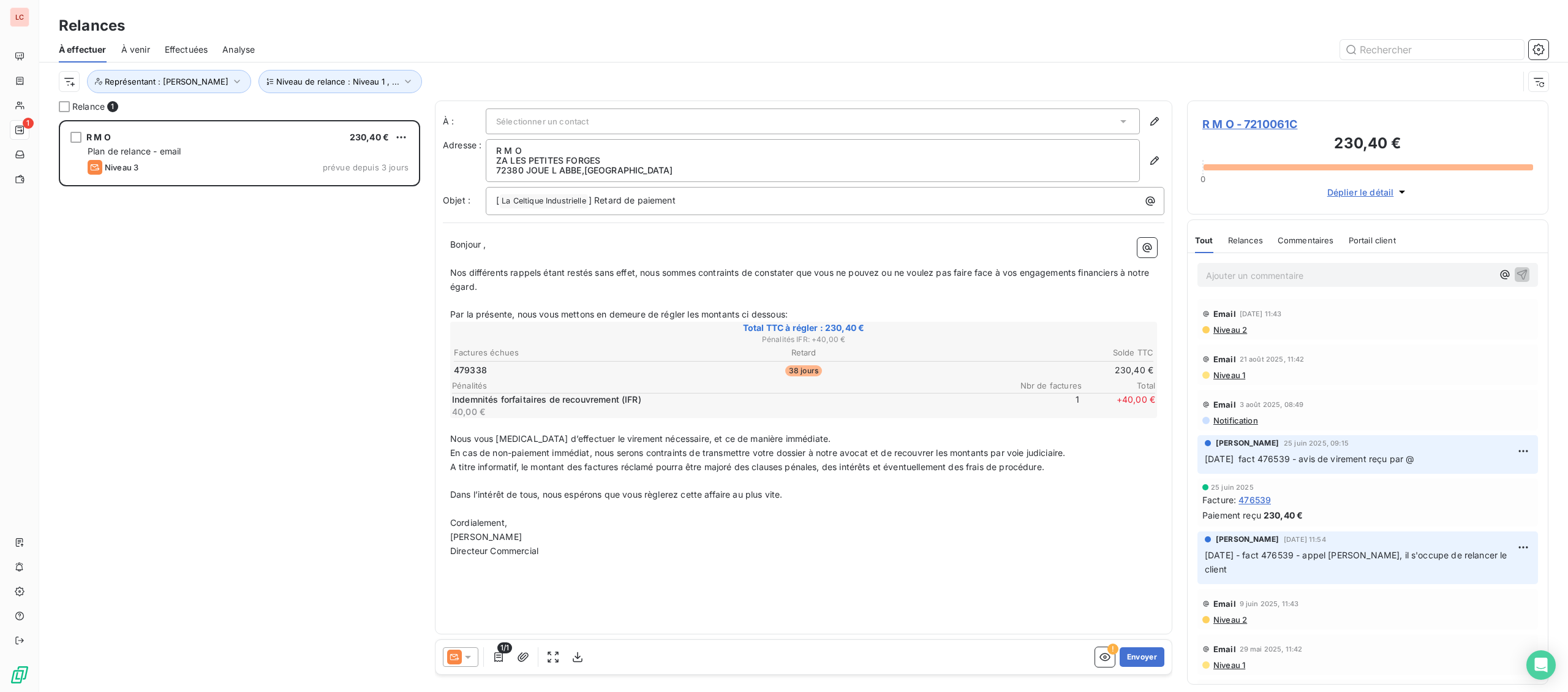
click at [1245, 282] on p "Ajouter un commentaire ﻿" at bounding box center [1350, 275] width 287 height 15
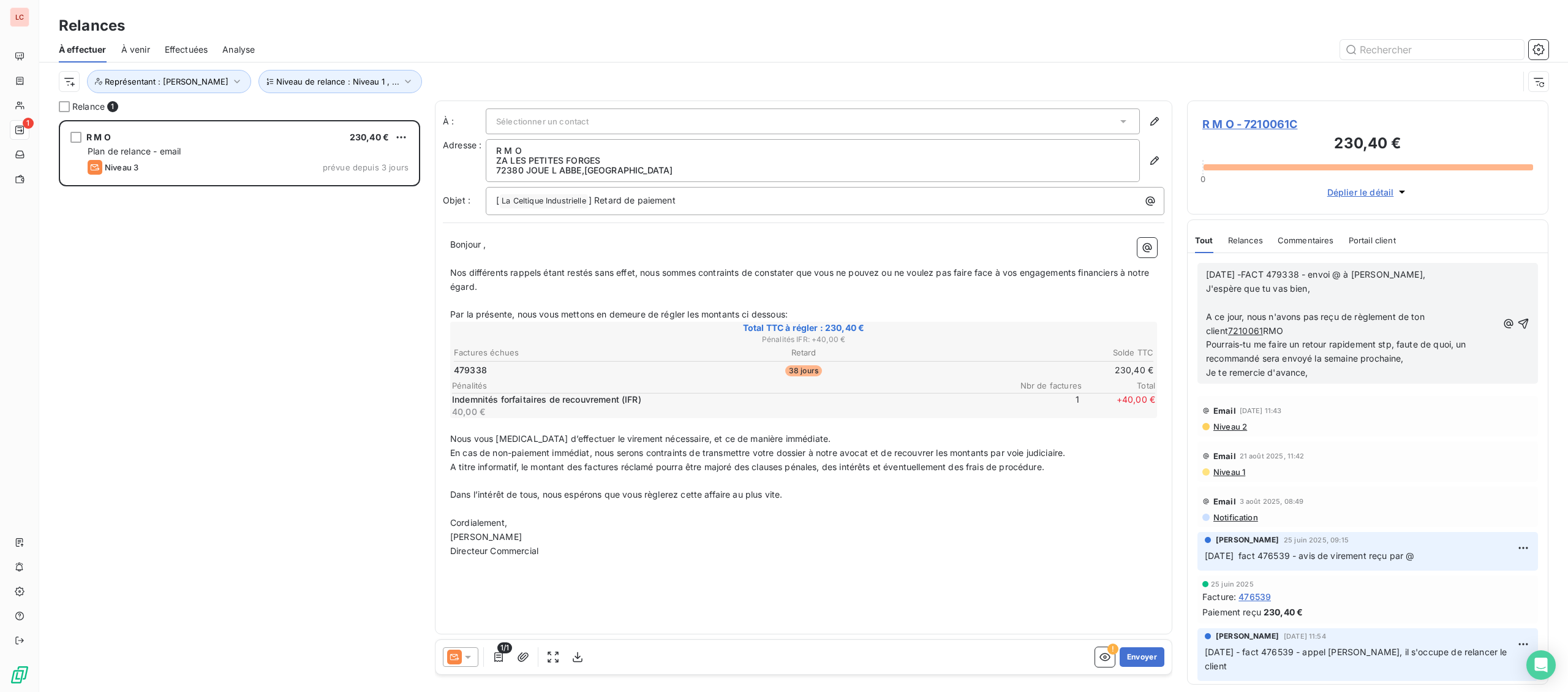
click at [1265, 307] on p "﻿" at bounding box center [1352, 303] width 291 height 14
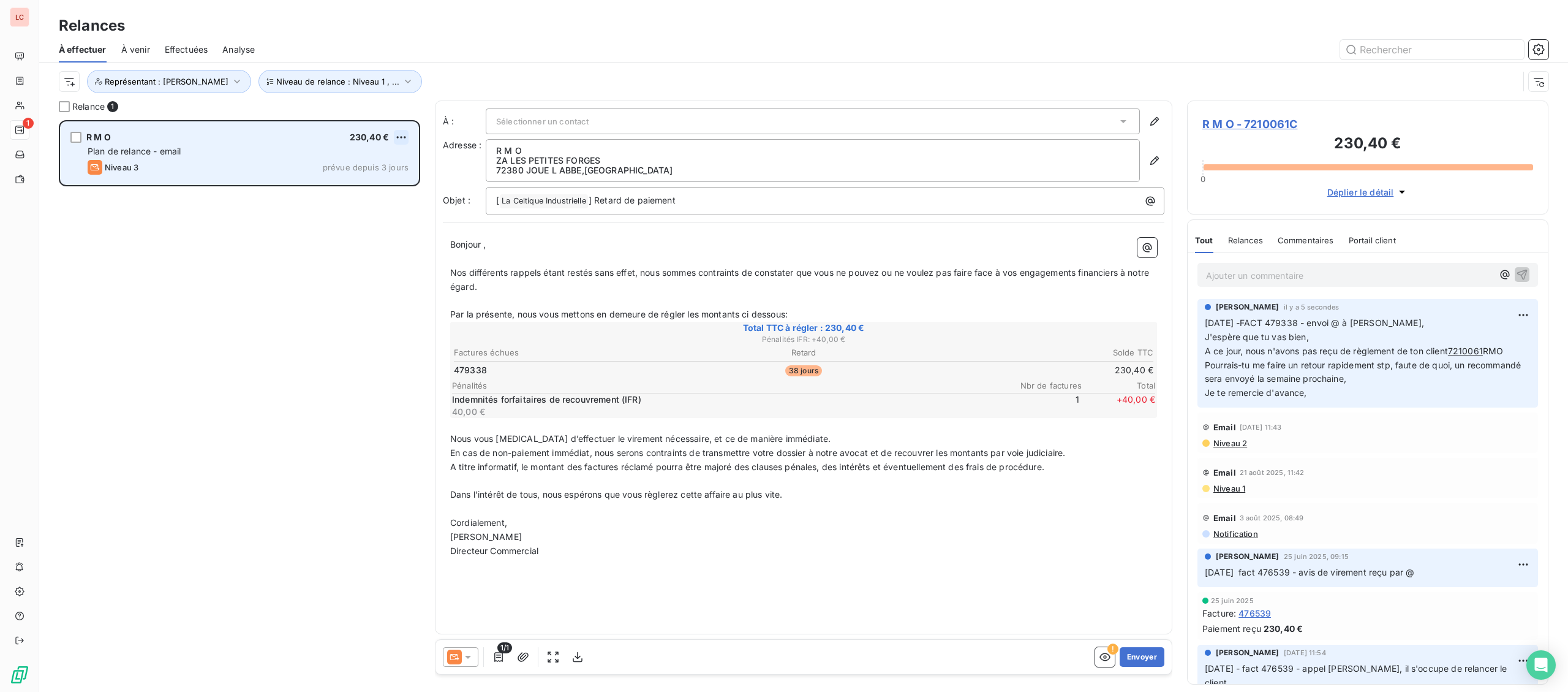
click at [407, 133] on html "LC 1 Relances À effectuer À venir Effectuées Analyse Niveau de relance : Niveau…" at bounding box center [784, 346] width 1568 height 692
click at [400, 157] on div "Replanifier cette action" at bounding box center [349, 161] width 110 height 19
select select "8"
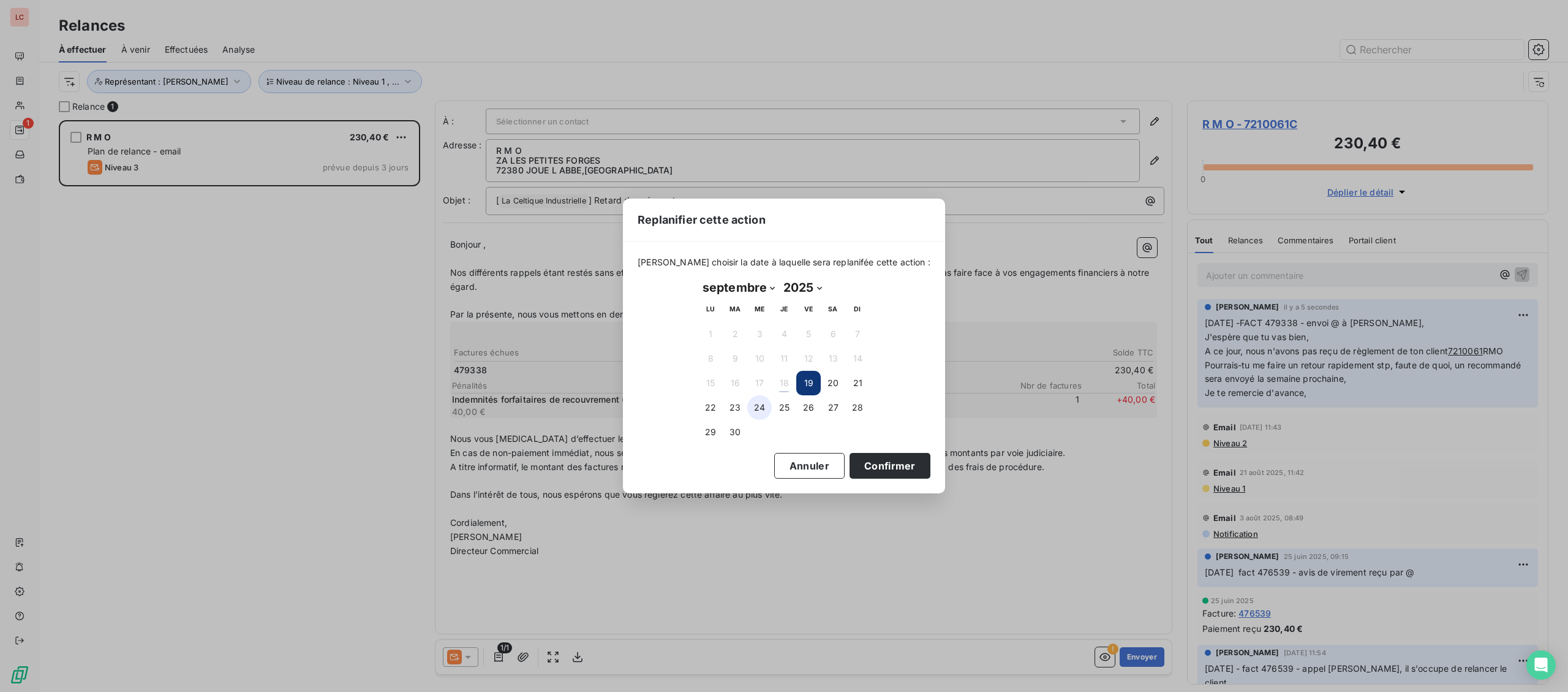
click at [768, 408] on button "24" at bounding box center [759, 408] width 25 height 25
click at [850, 463] on button "Confirmer" at bounding box center [890, 465] width 81 height 26
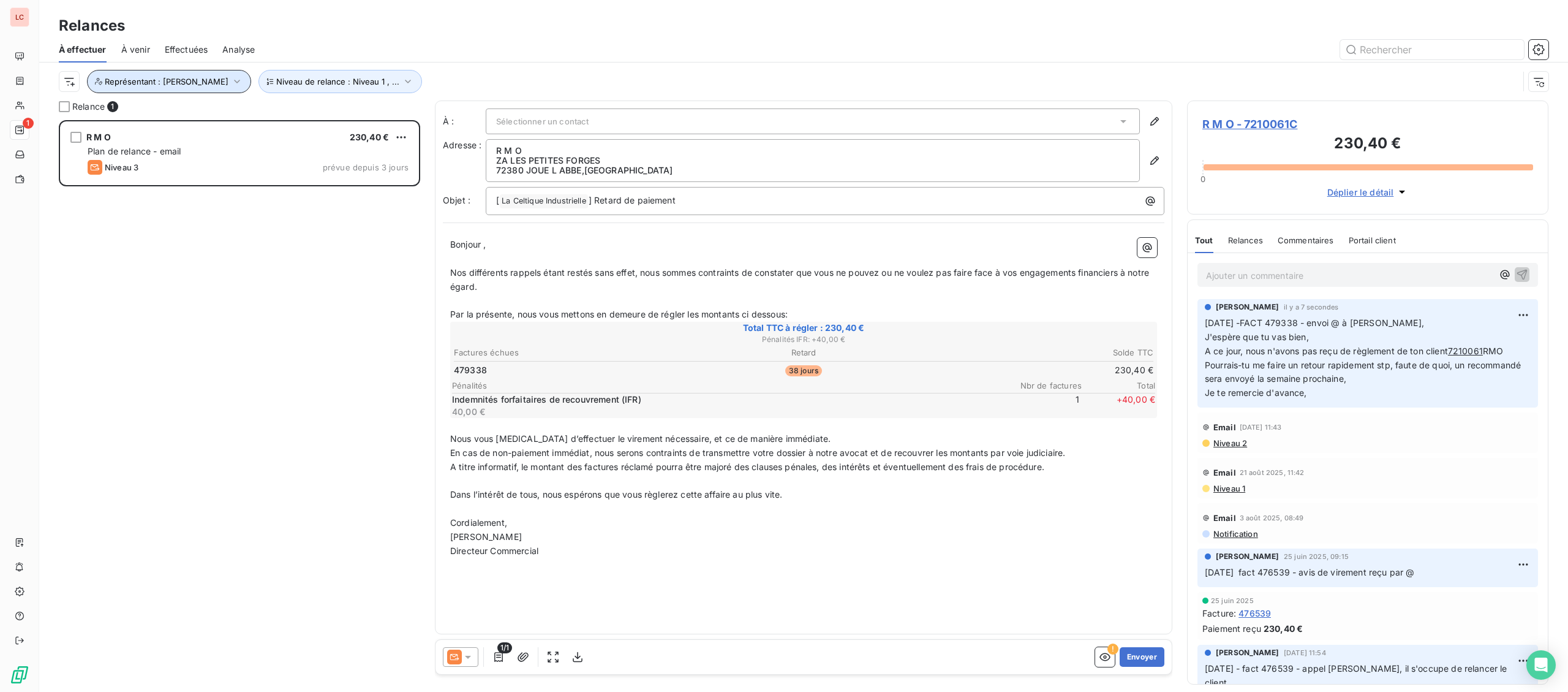
click at [191, 77] on span "Représentant : [PERSON_NAME]" at bounding box center [167, 81] width 124 height 10
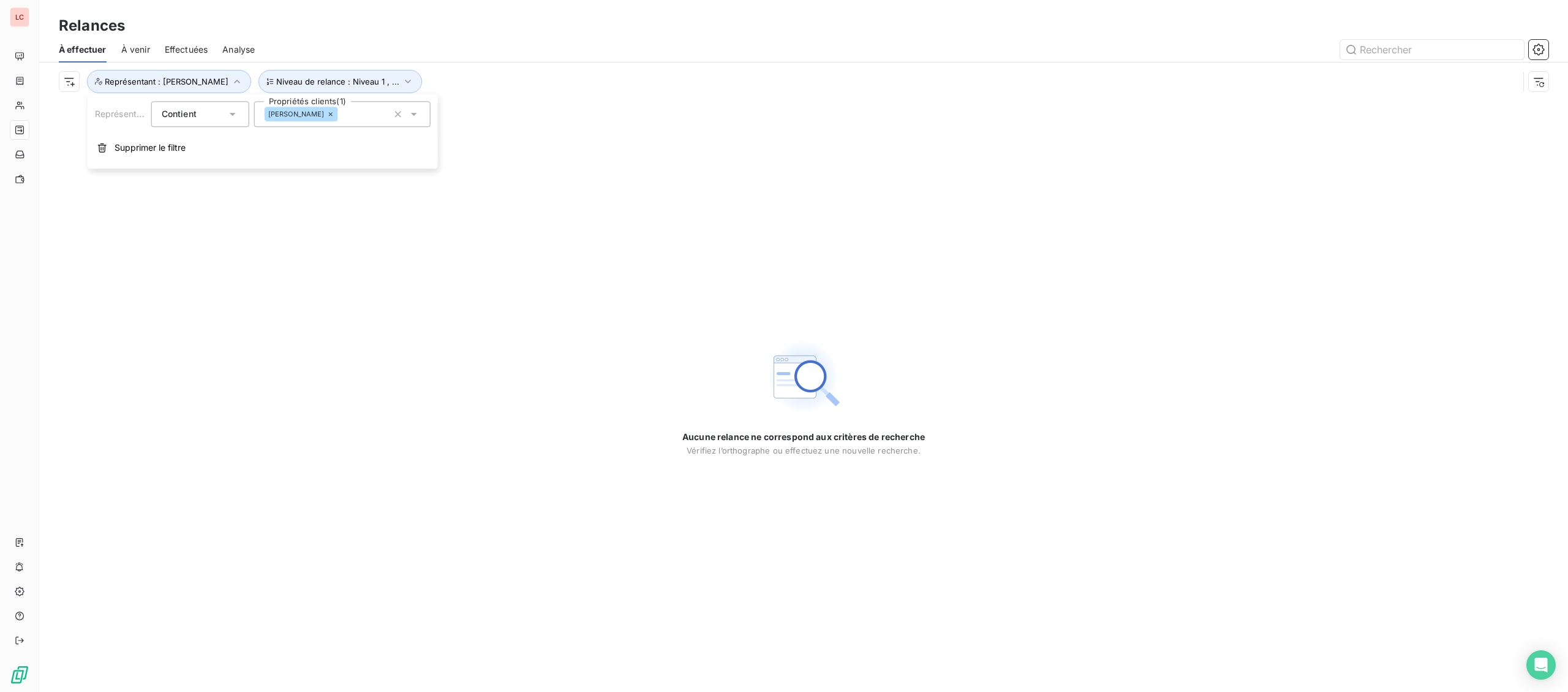
click at [322, 119] on div "[PERSON_NAME]" at bounding box center [301, 114] width 74 height 15
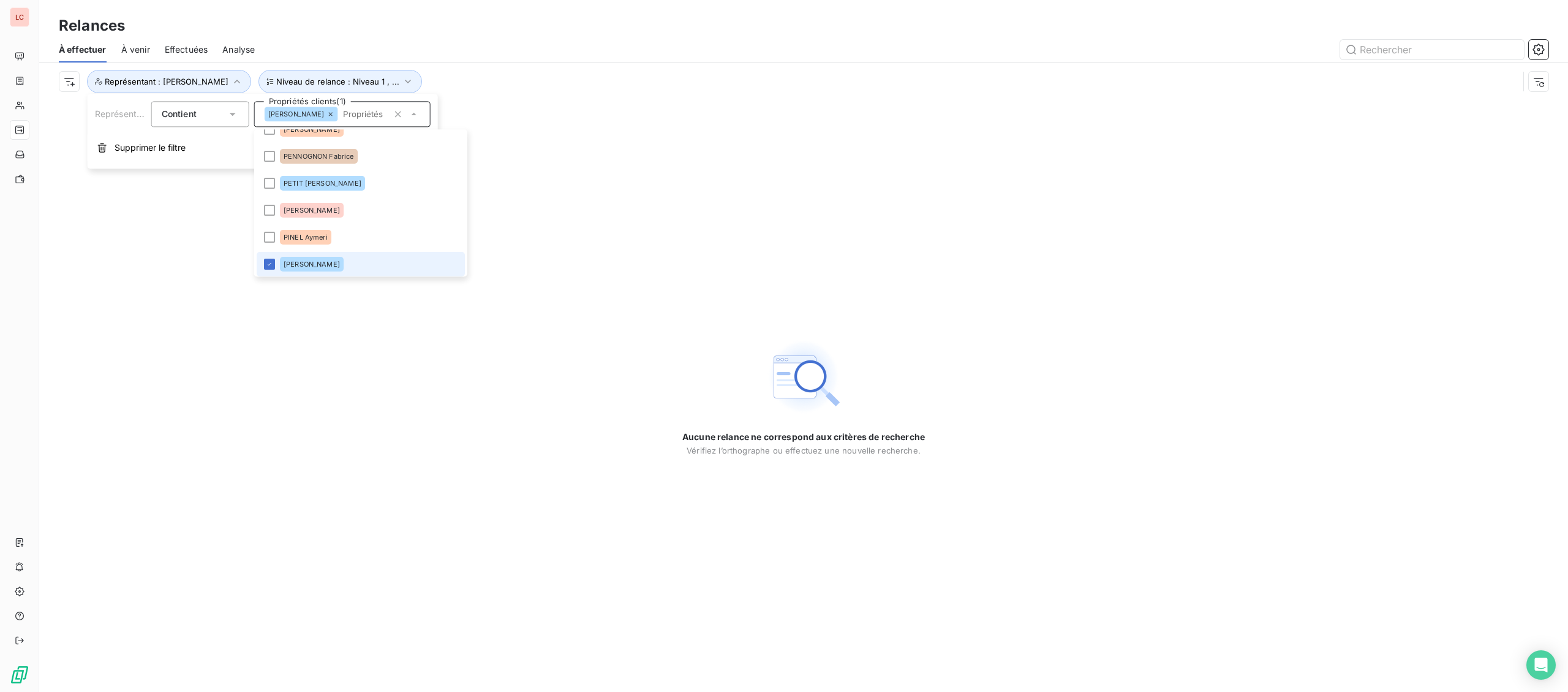
click at [294, 263] on span "[PERSON_NAME]" at bounding box center [311, 263] width 57 height 7
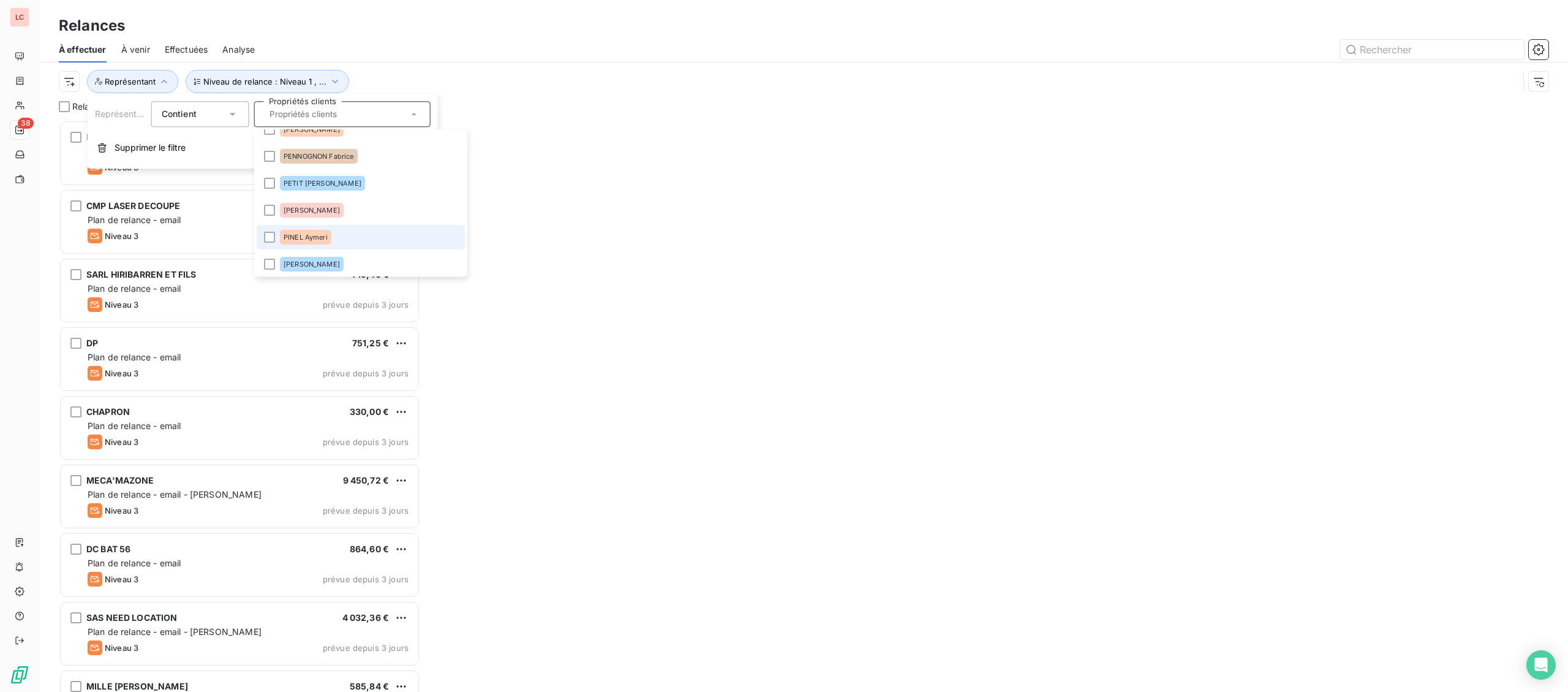
scroll to position [572, 361]
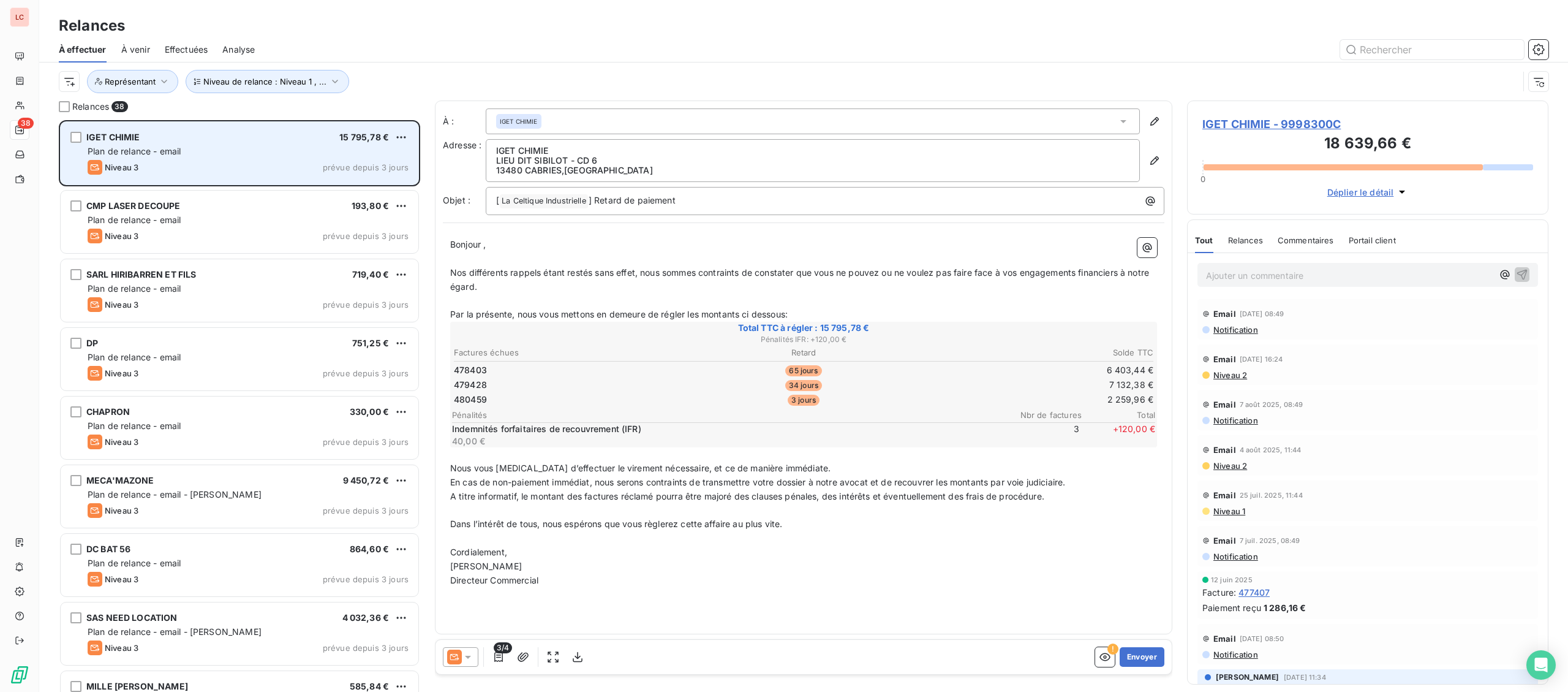
click at [155, 174] on div "Niveau 3 prévue depuis 3 jours" at bounding box center [248, 167] width 321 height 15
click at [397, 135] on html "LC 38 Relances À effectuer À venir Effectuées Analyse Niveau de relance : Nivea…" at bounding box center [784, 346] width 1568 height 692
click at [384, 165] on div "Replanifier cette action" at bounding box center [349, 161] width 110 height 19
select select "8"
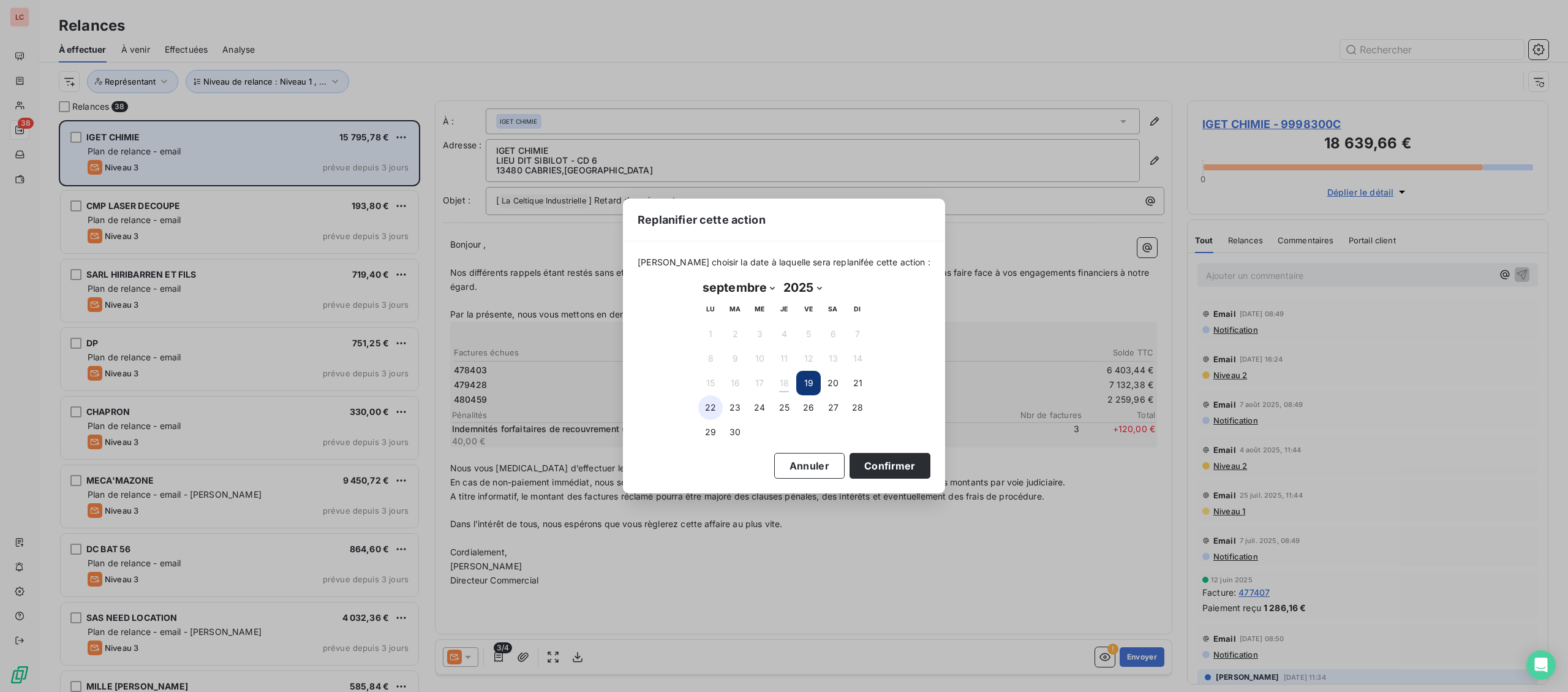
drag, startPoint x: 708, startPoint y: 405, endPoint x: 770, endPoint y: 418, distance: 63.3
click at [712, 408] on button "22" at bounding box center [710, 408] width 25 height 25
click at [865, 461] on button "Confirmer" at bounding box center [890, 465] width 81 height 26
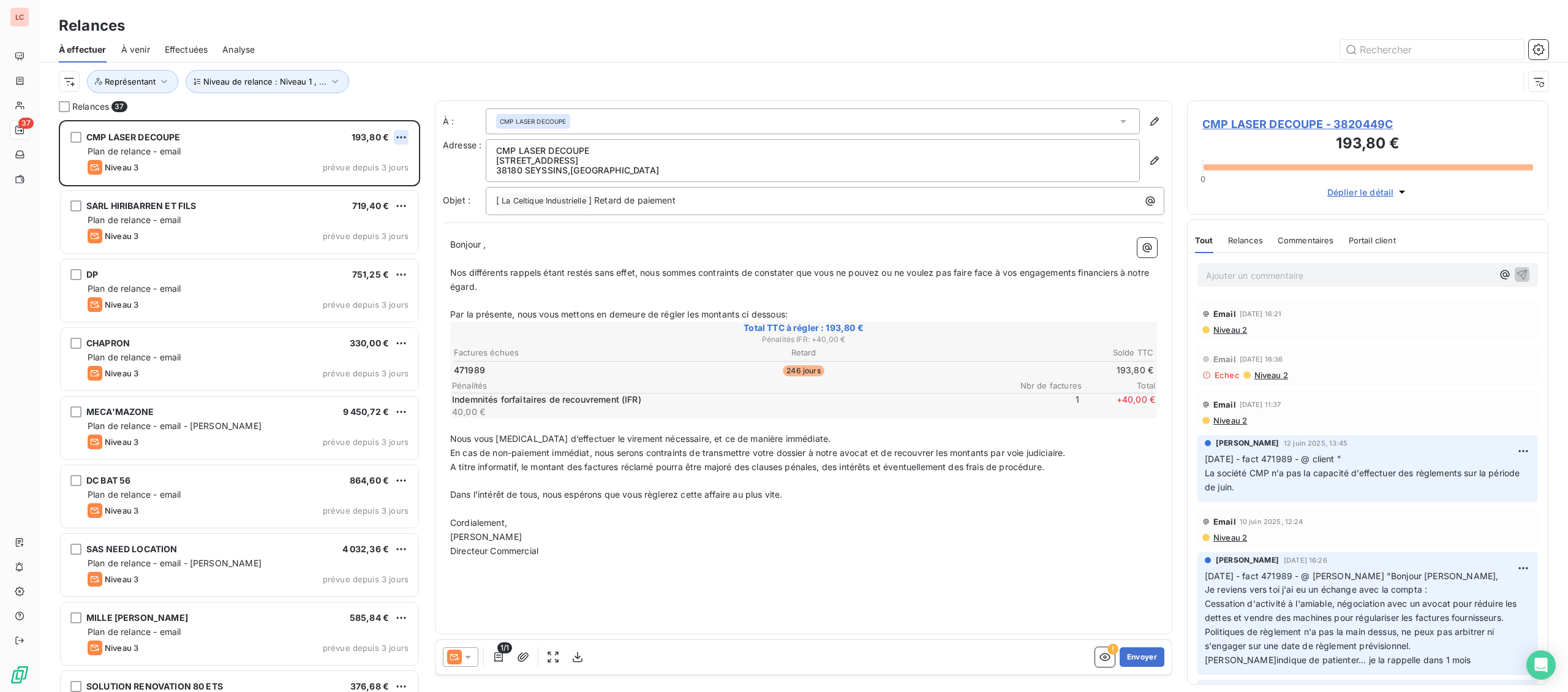
click at [404, 139] on html "LC 37 Relances À effectuer À venir Effectuées Analyse Niveau de relance : Nivea…" at bounding box center [784, 346] width 1568 height 692
click at [397, 162] on div "Replanifier cette action" at bounding box center [349, 161] width 110 height 19
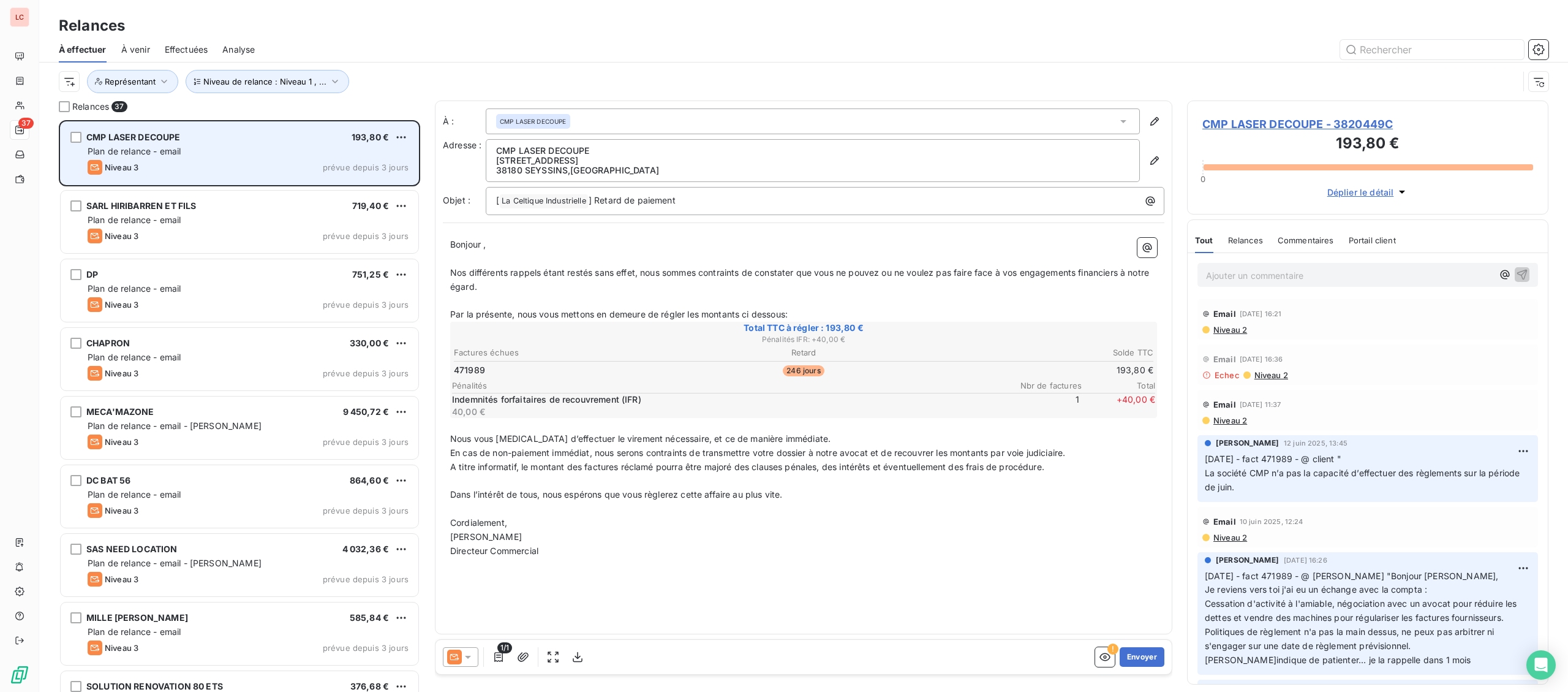
select select "8"
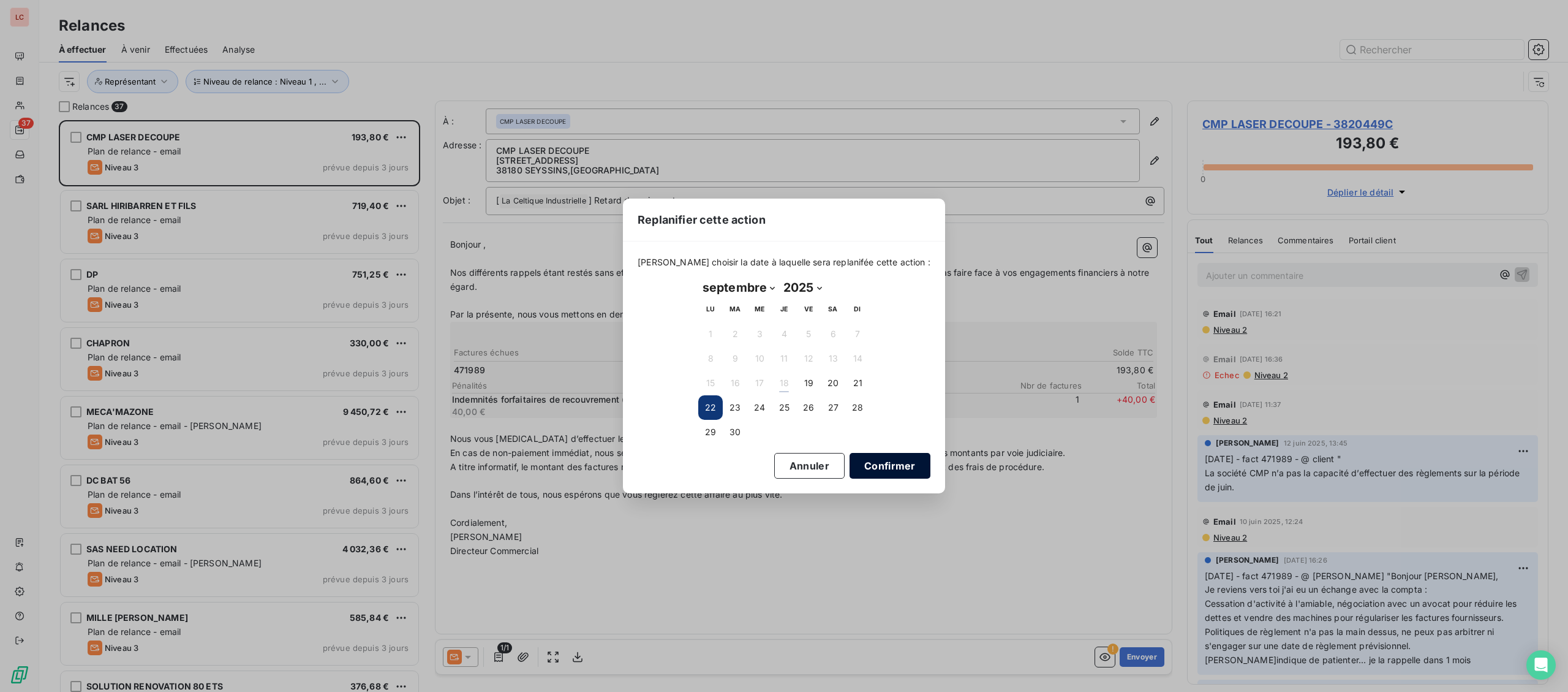
click at [863, 469] on button "Confirmer" at bounding box center [890, 465] width 81 height 26
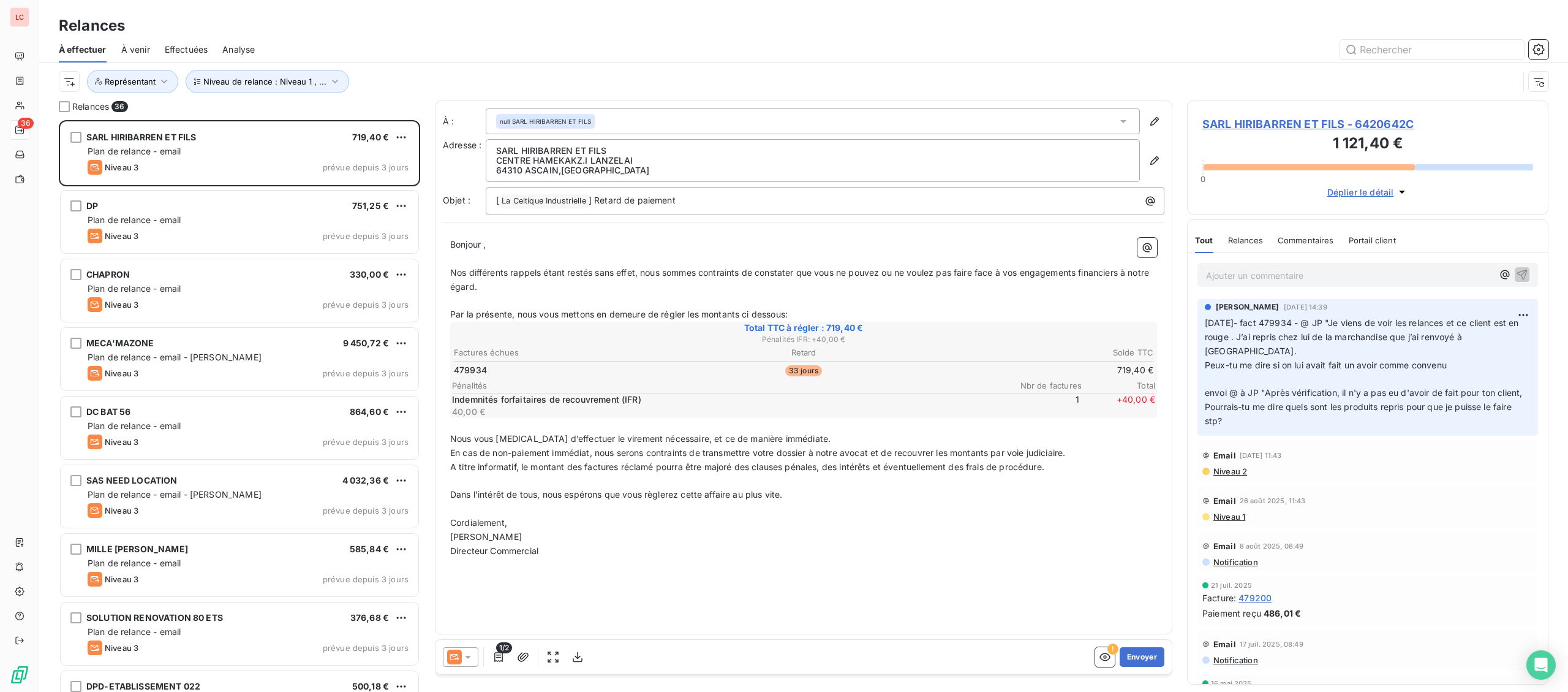
click at [1337, 275] on p "Ajouter un commentaire ﻿" at bounding box center [1350, 275] width 287 height 15
click at [399, 136] on html "LC 36 Relances À effectuer À venir Effectuées Analyse Niveau de relance : Nivea…" at bounding box center [784, 346] width 1568 height 692
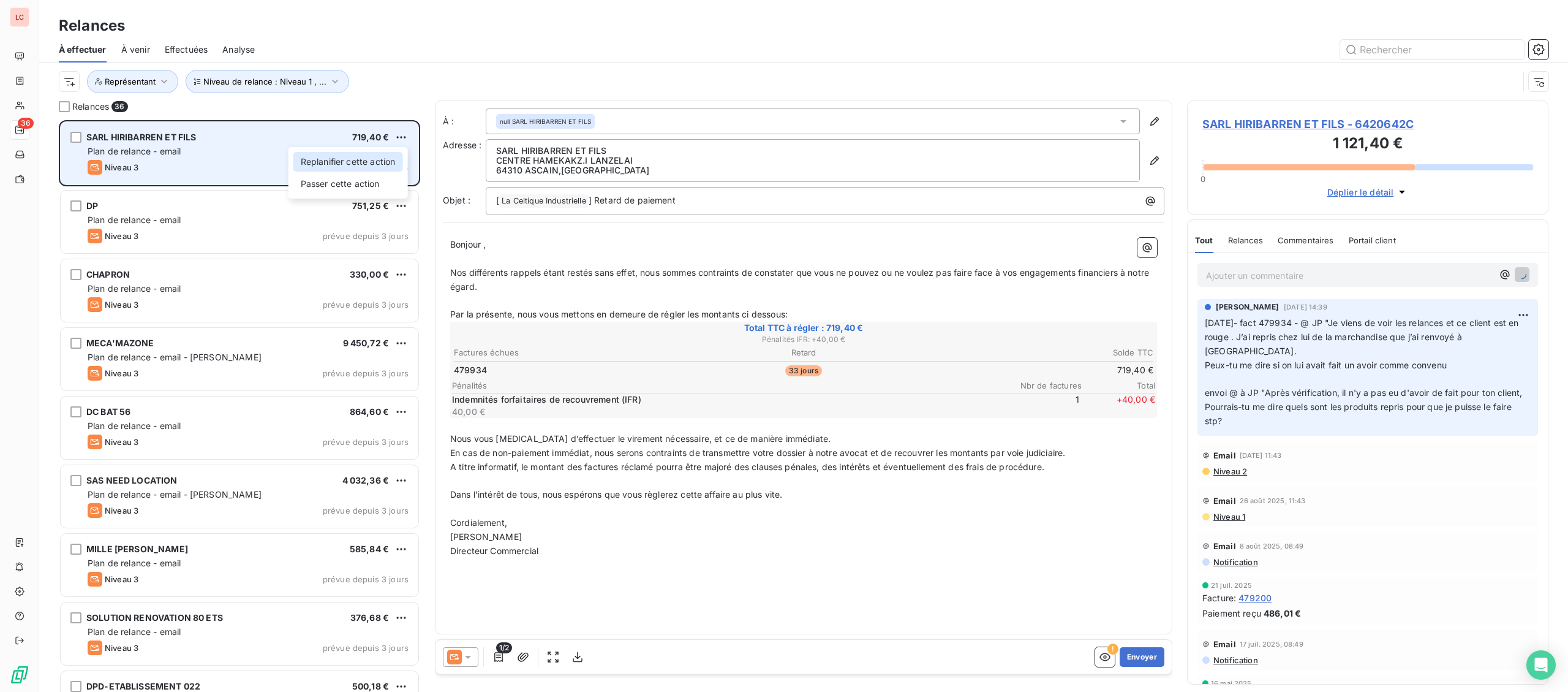
click at [392, 164] on div "Replanifier cette action" at bounding box center [349, 161] width 110 height 19
select select "8"
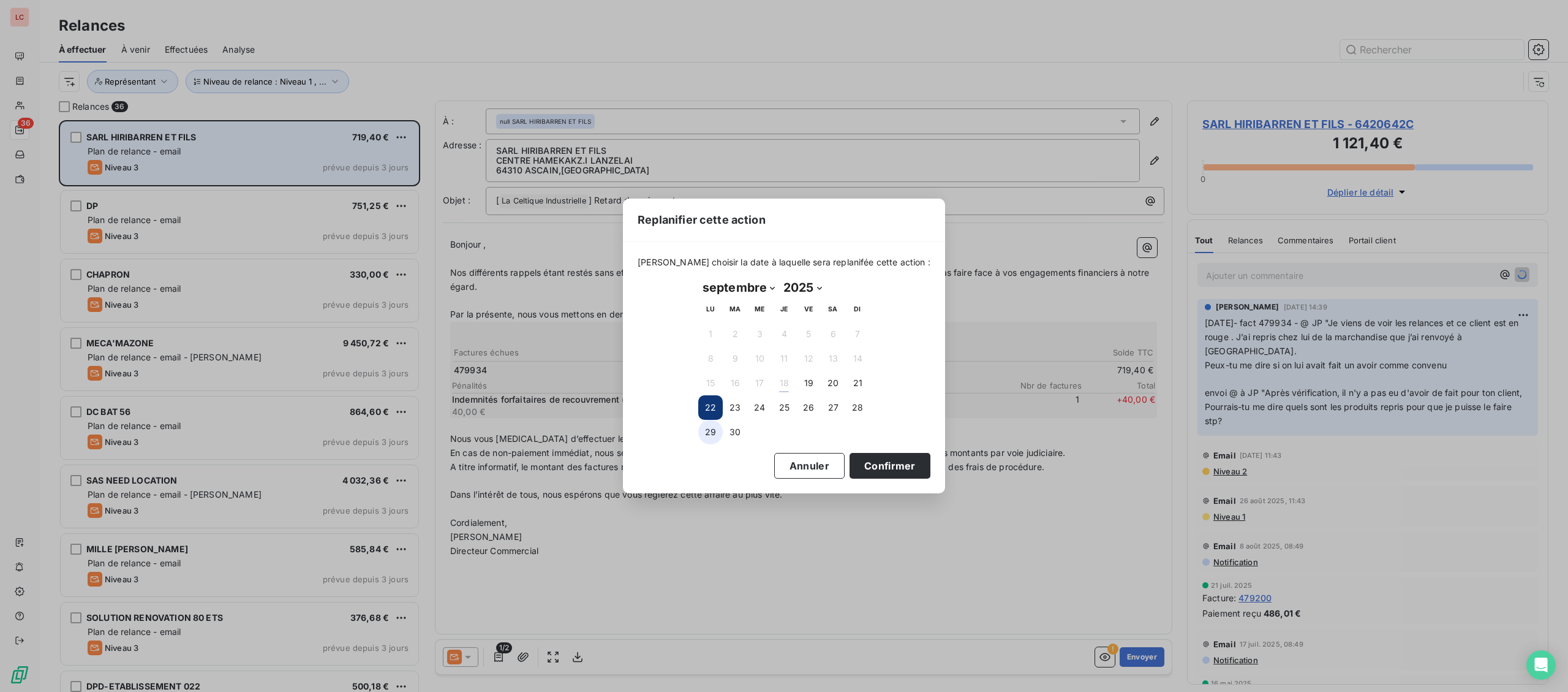
click at [707, 432] on button "29" at bounding box center [710, 432] width 25 height 25
click at [851, 461] on button "Confirmer" at bounding box center [890, 465] width 81 height 26
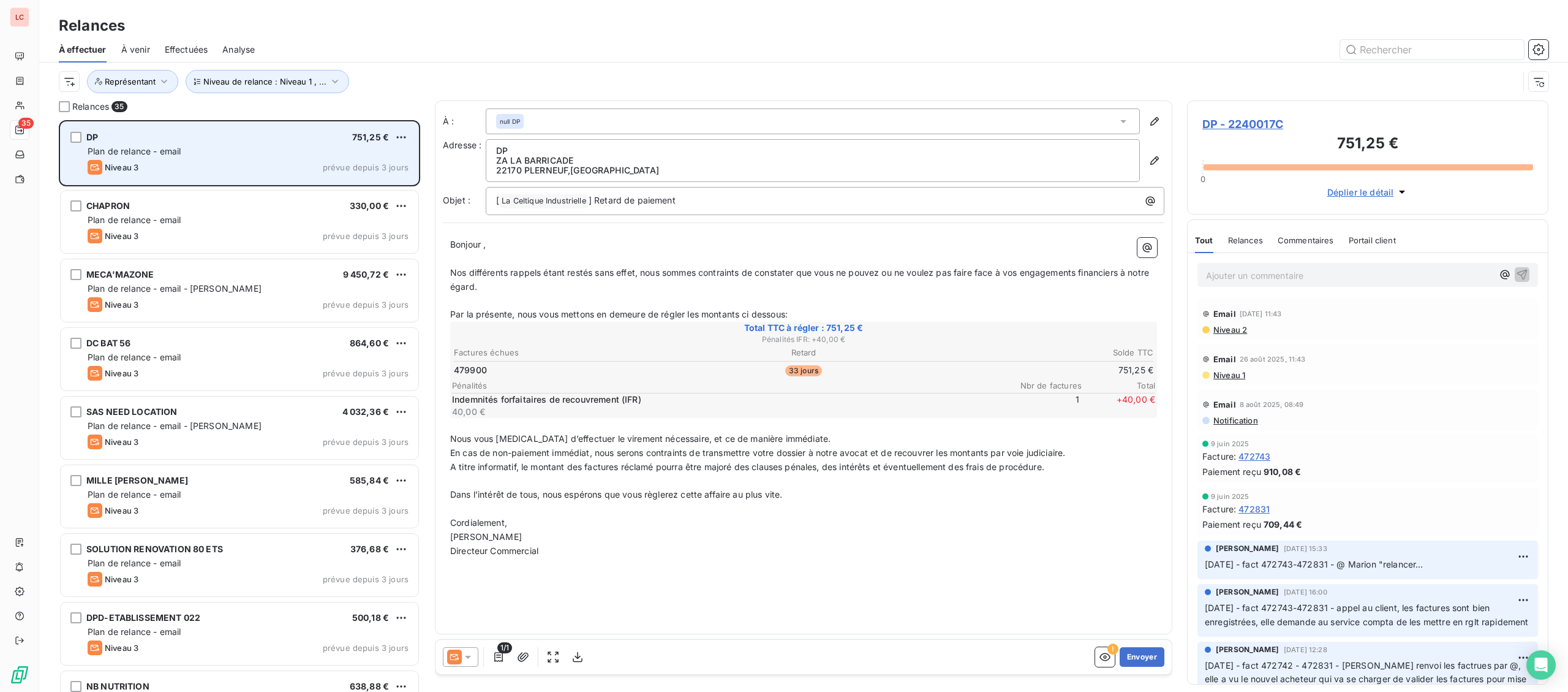
click at [169, 178] on div "DP 751,25 € Plan de relance - email Niveau 3 prévue depuis 3 jours" at bounding box center [239, 153] width 358 height 63
click at [229, 150] on div "Plan de relance - email" at bounding box center [248, 151] width 321 height 12
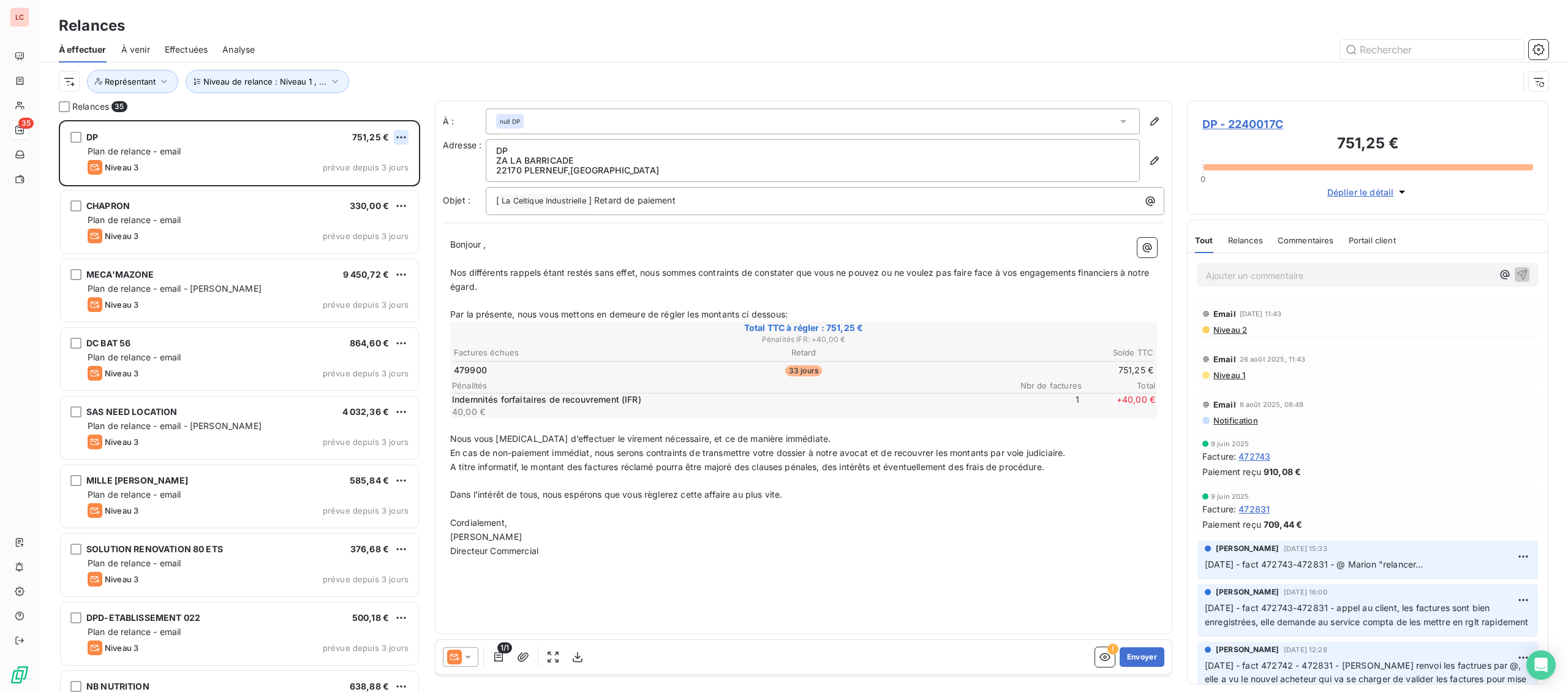
click at [400, 133] on html "LC 35 Relances À effectuer À venir Effectuées Analyse Niveau de relance : Nivea…" at bounding box center [784, 346] width 1568 height 692
click at [390, 161] on div "Replanifier cette action" at bounding box center [349, 161] width 110 height 19
select select "8"
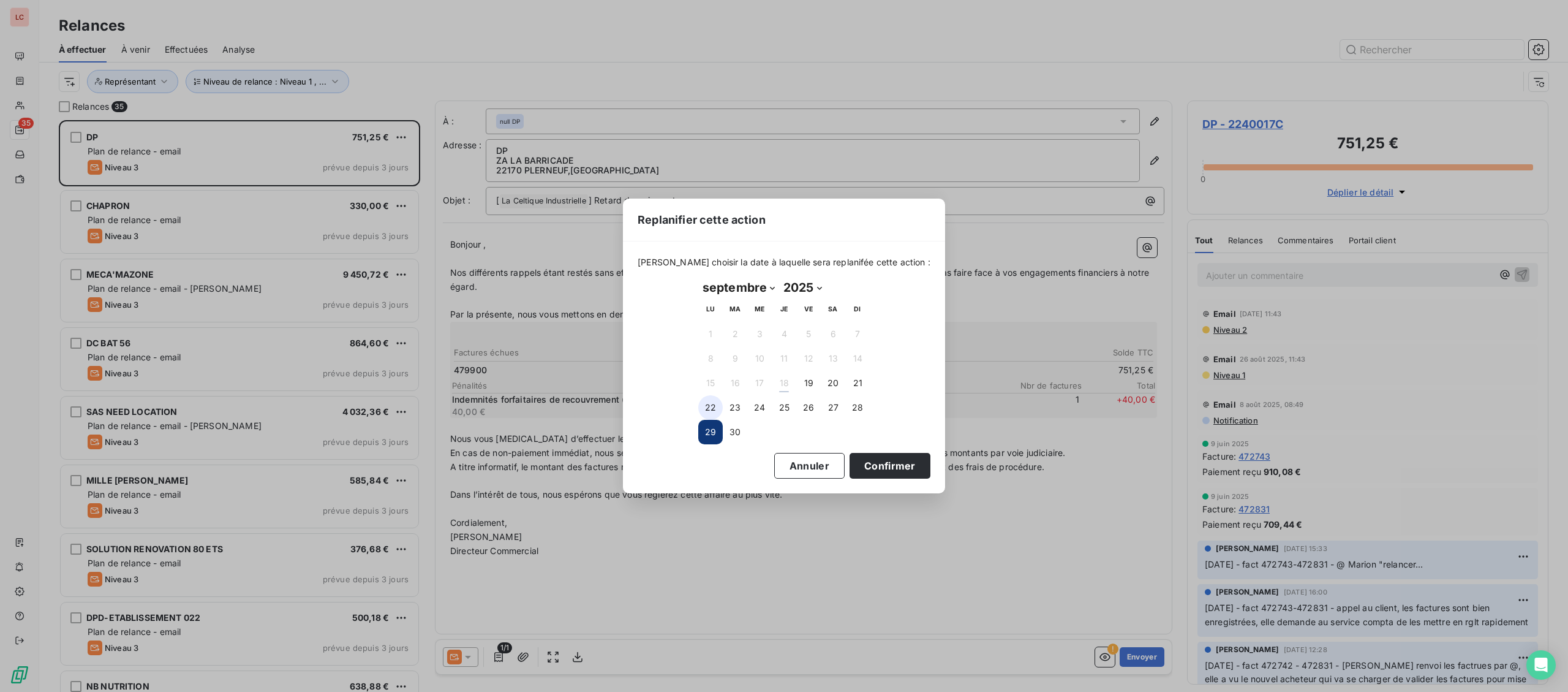
click at [703, 404] on button "22" at bounding box center [710, 408] width 25 height 25
click at [868, 465] on button "Confirmer" at bounding box center [890, 465] width 81 height 26
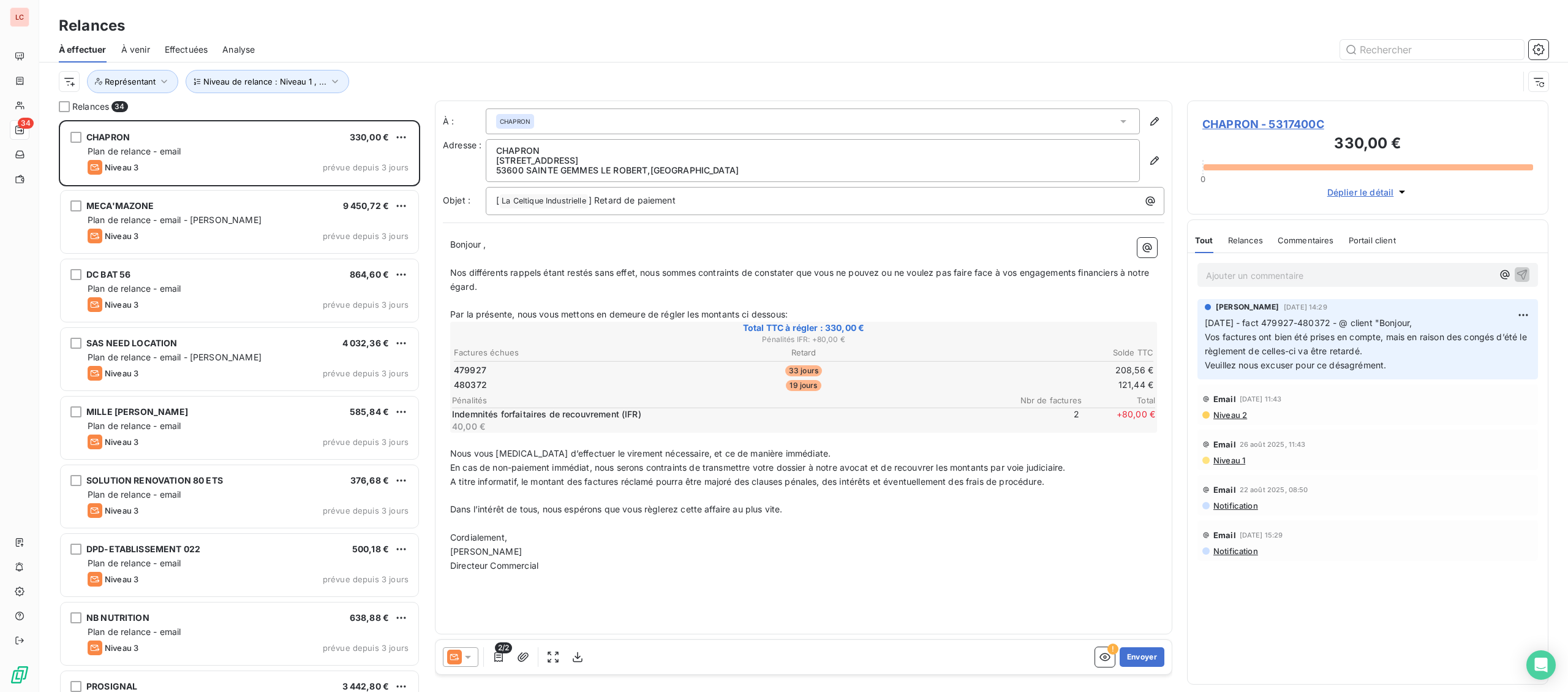
click at [473, 663] on icon at bounding box center [468, 657] width 12 height 12
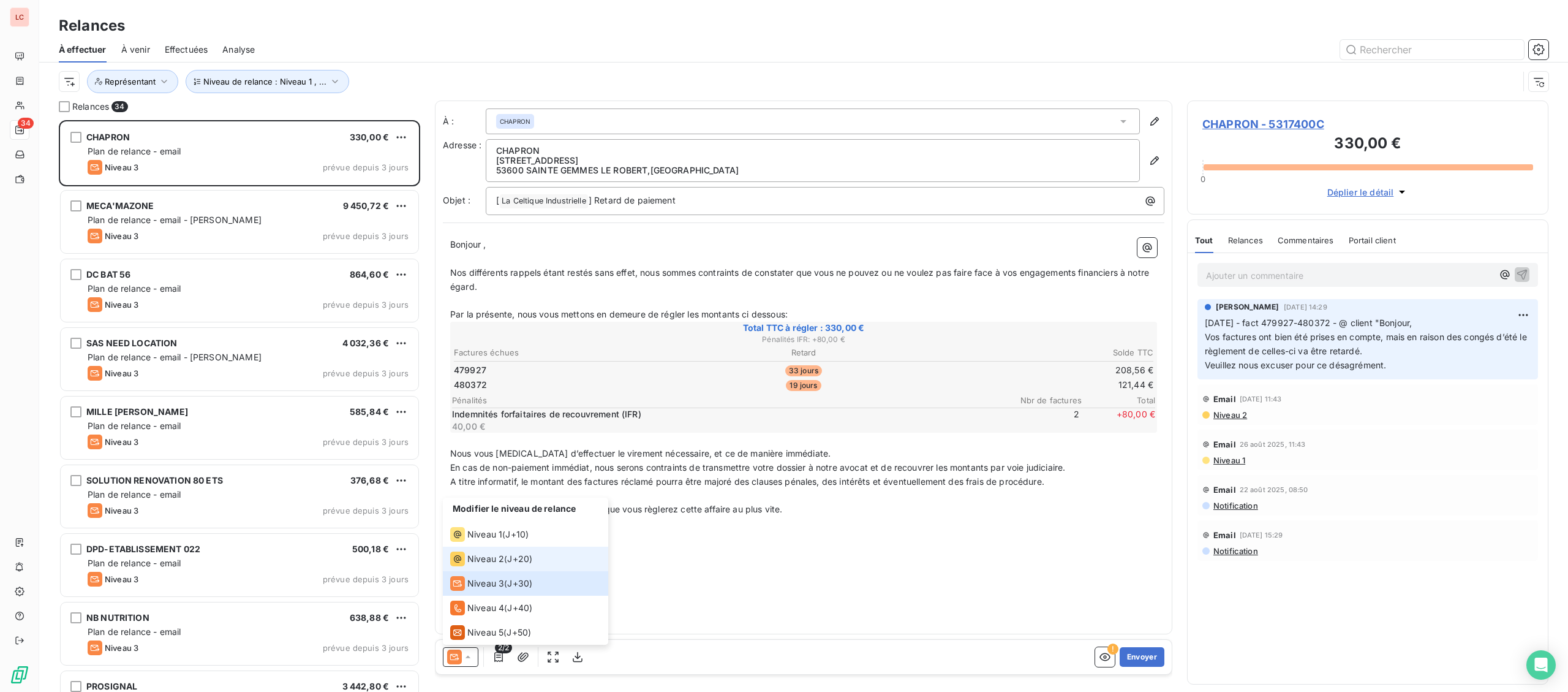
click at [477, 560] on span "Niveau 2" at bounding box center [485, 559] width 36 height 12
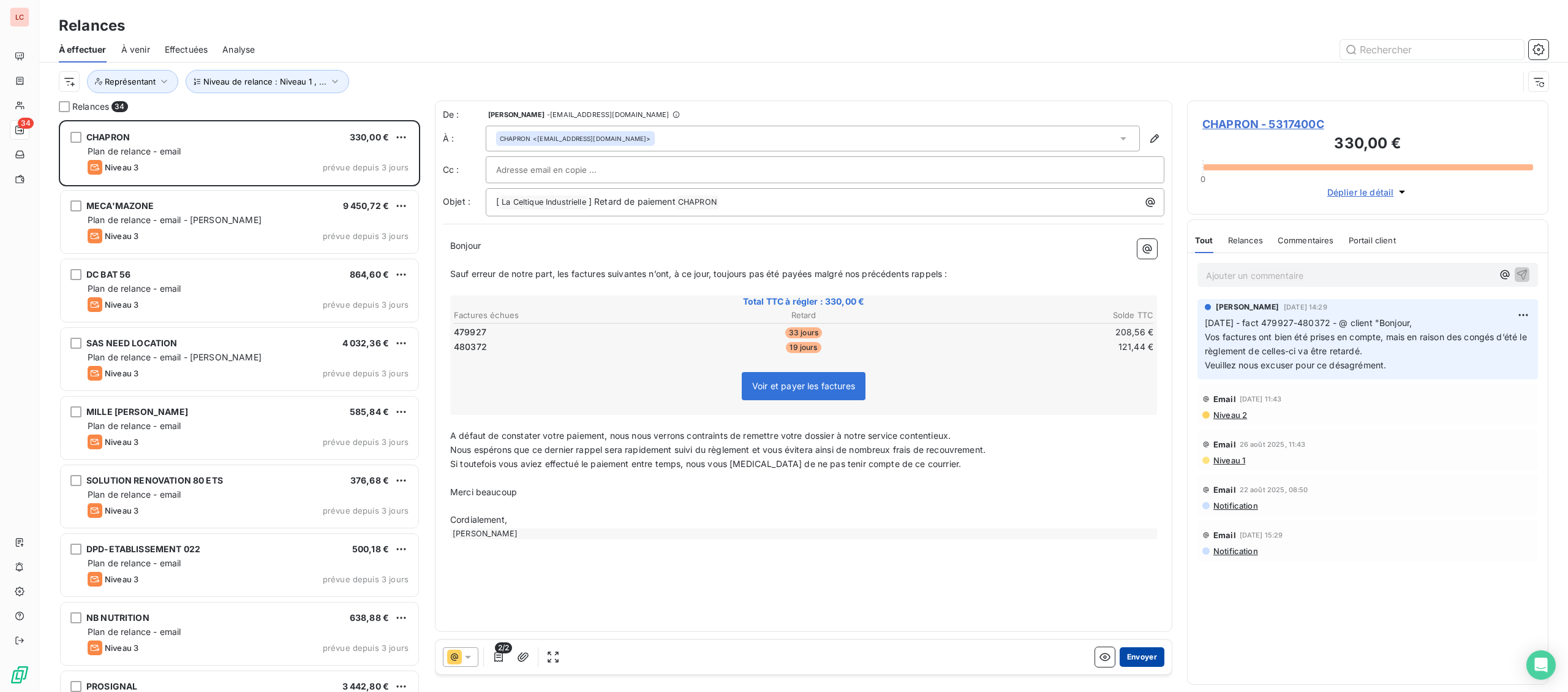
click at [1143, 659] on button "Envoyer" at bounding box center [1142, 656] width 45 height 19
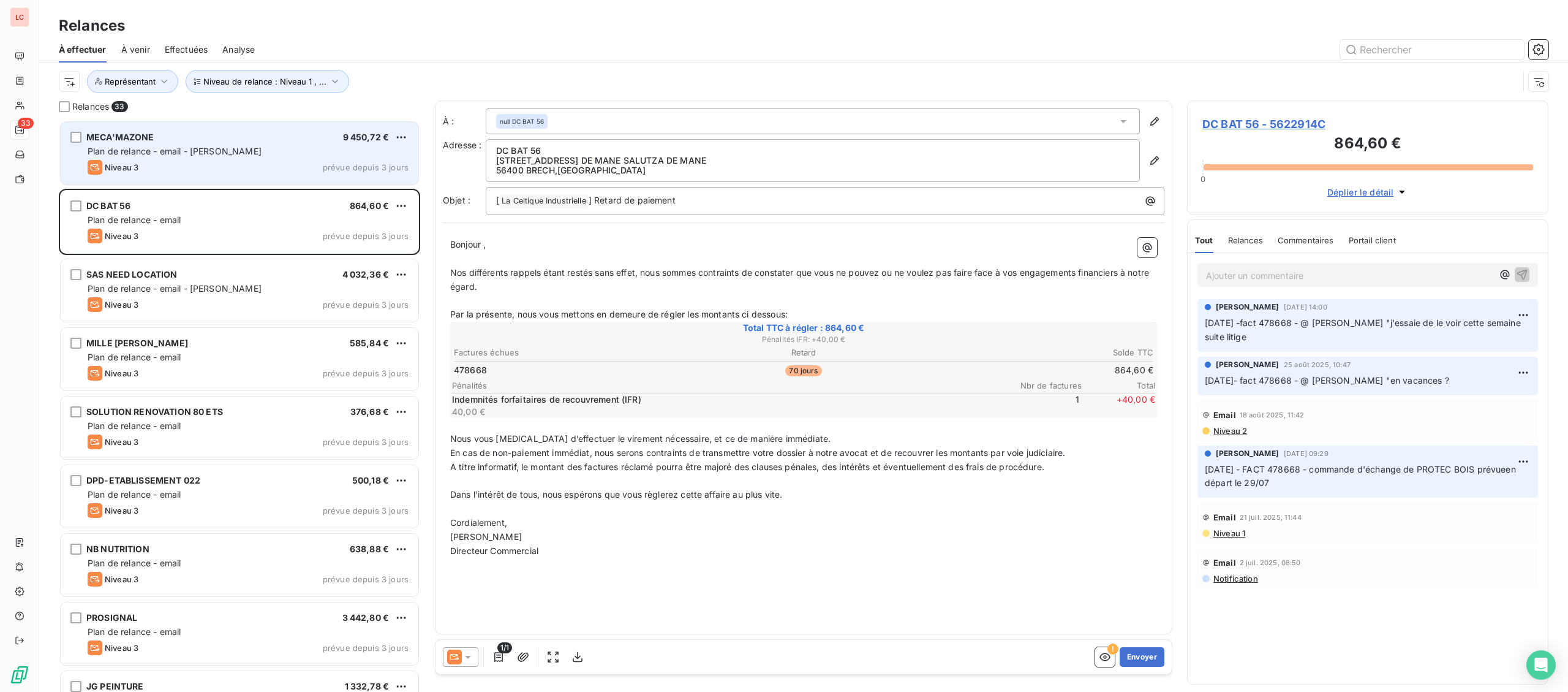
click at [238, 164] on div "Niveau 3 prévue depuis 3 jours" at bounding box center [248, 167] width 321 height 15
